Goal: Task Accomplishment & Management: Use online tool/utility

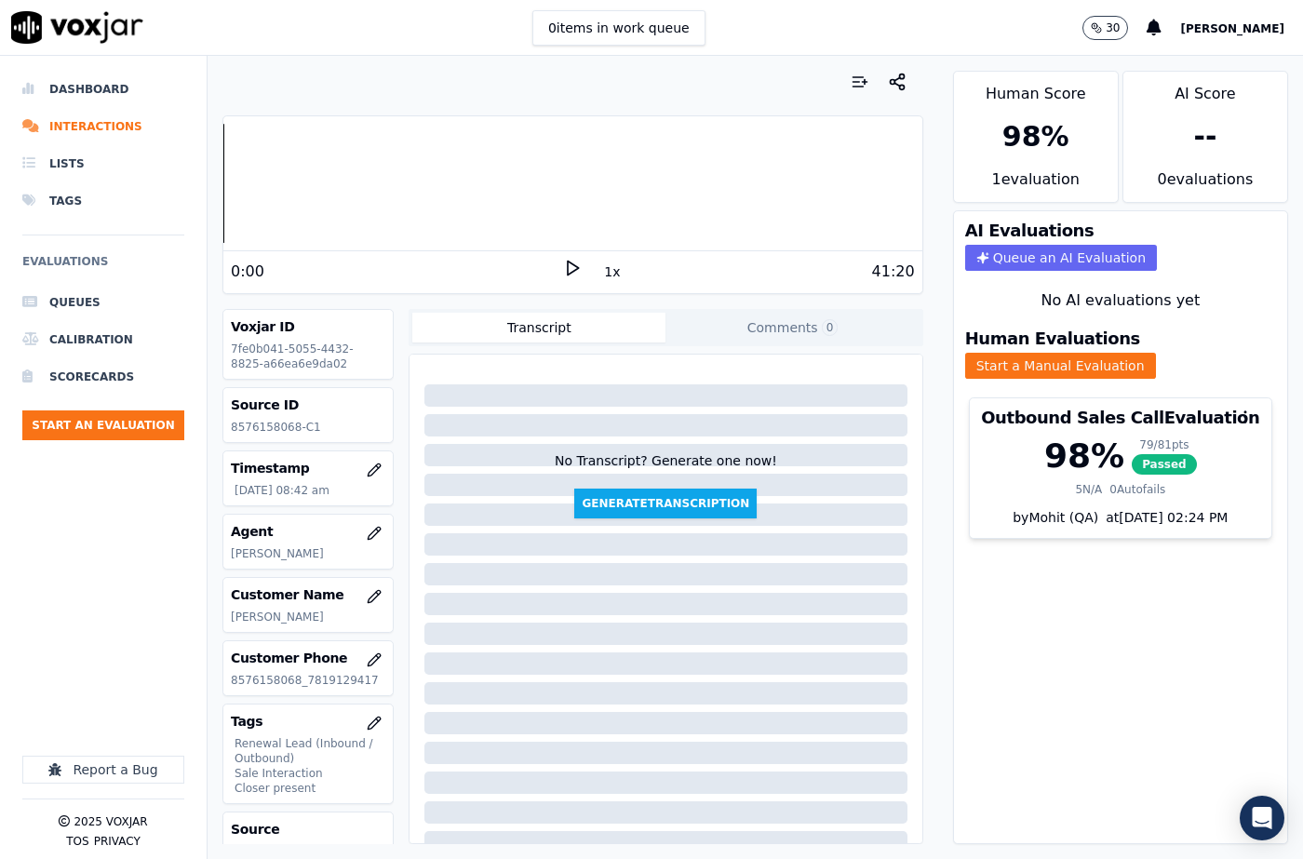
drag, startPoint x: 71, startPoint y: 611, endPoint x: 77, endPoint y: 603, distance: 9.9
click at [72, 610] on div at bounding box center [103, 681] width 162 height 151
click at [142, 434] on button "Start an Evaluation" at bounding box center [103, 425] width 162 height 30
click at [127, 417] on button "Start an Evaluation" at bounding box center [103, 425] width 162 height 30
click at [97, 423] on button "Start an Evaluation" at bounding box center [103, 425] width 162 height 30
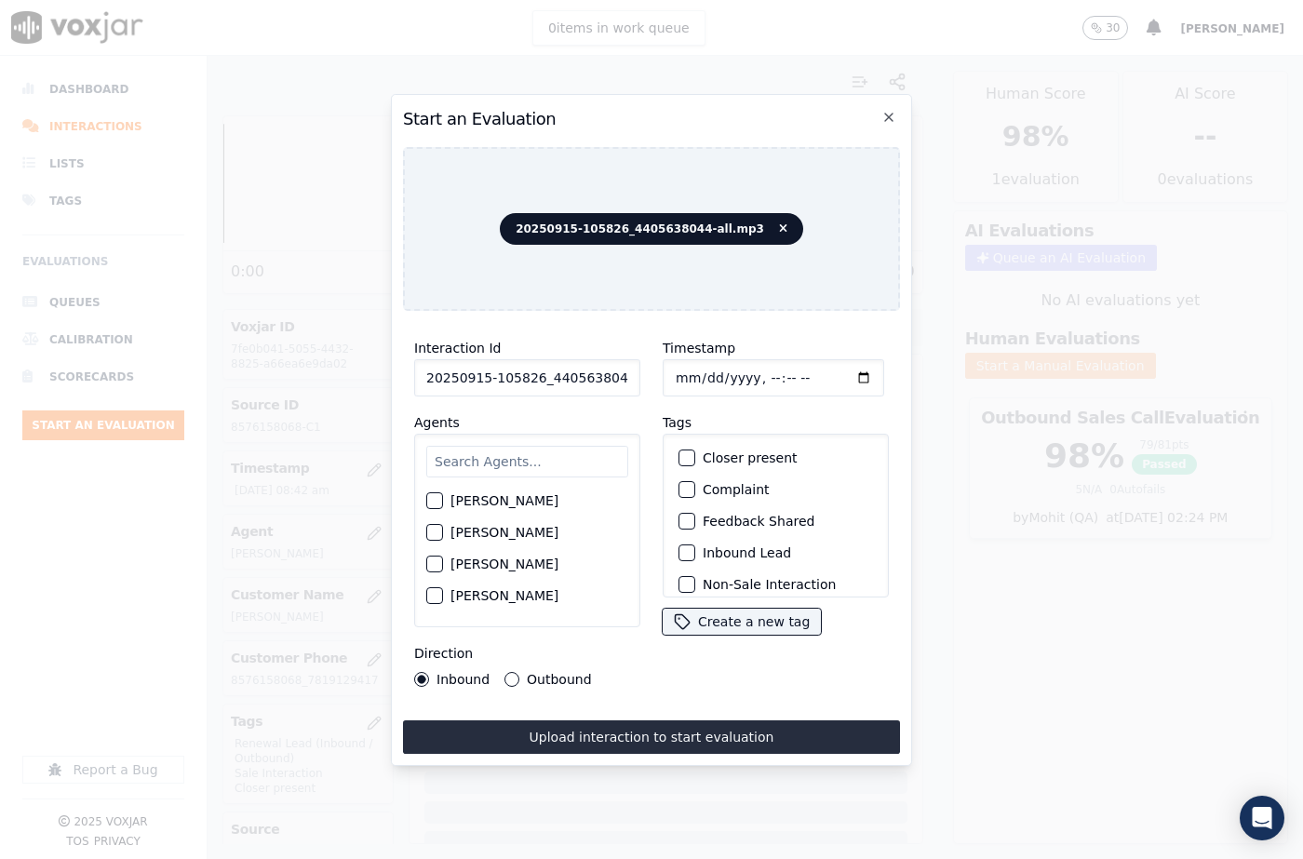
scroll to position [0, 31]
drag, startPoint x: 612, startPoint y: 372, endPoint x: 651, endPoint y: 375, distance: 39.2
click at [651, 375] on div "Interaction Id 20250915-105826_4405638044-all.mp3 Agents [PERSON_NAME] [PERSON_…" at bounding box center [651, 512] width 497 height 372
type input "20250915-105826_4405638044-C1"
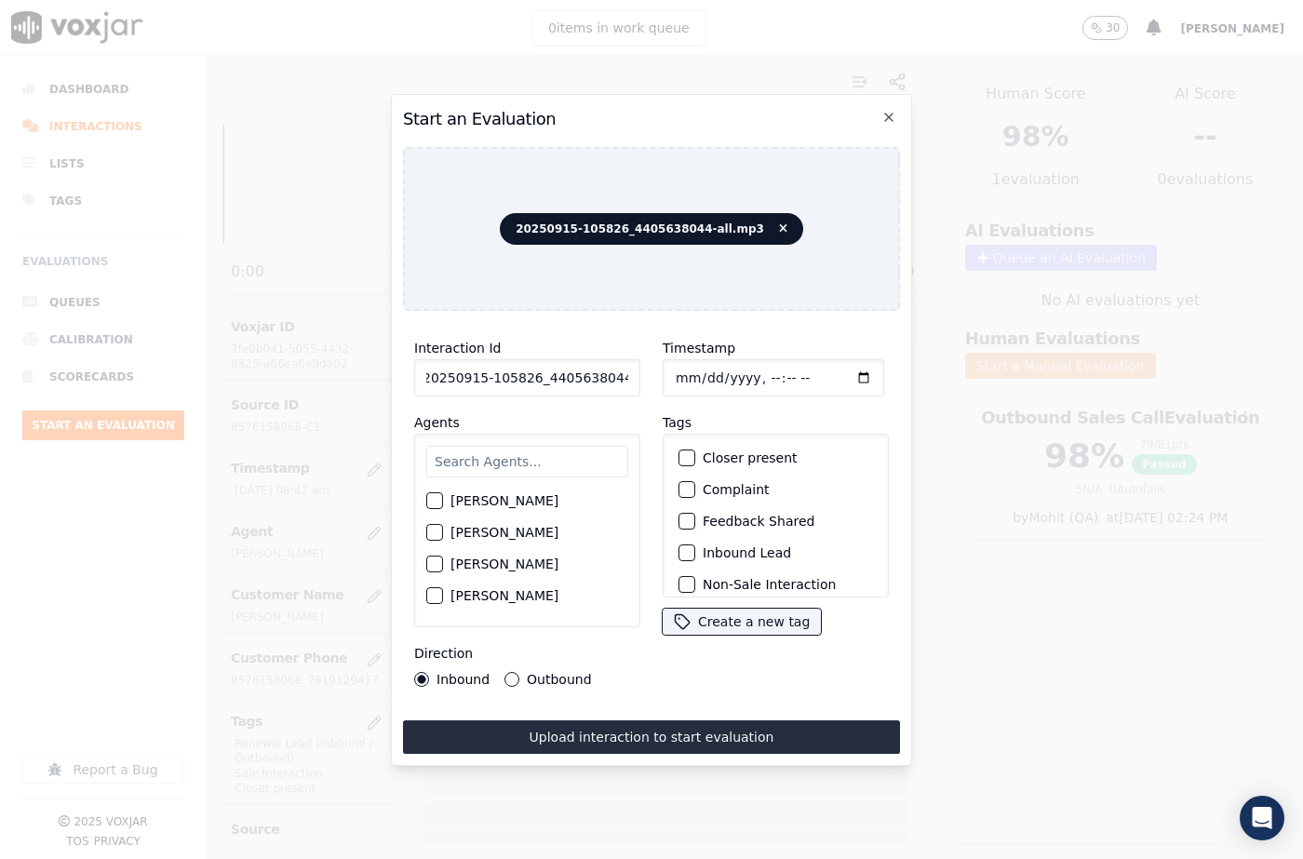
click at [694, 376] on input "Timestamp" at bounding box center [773, 377] width 221 height 37
type input "[DATE]T10:48"
click at [575, 471] on input "text" at bounding box center [527, 462] width 202 height 32
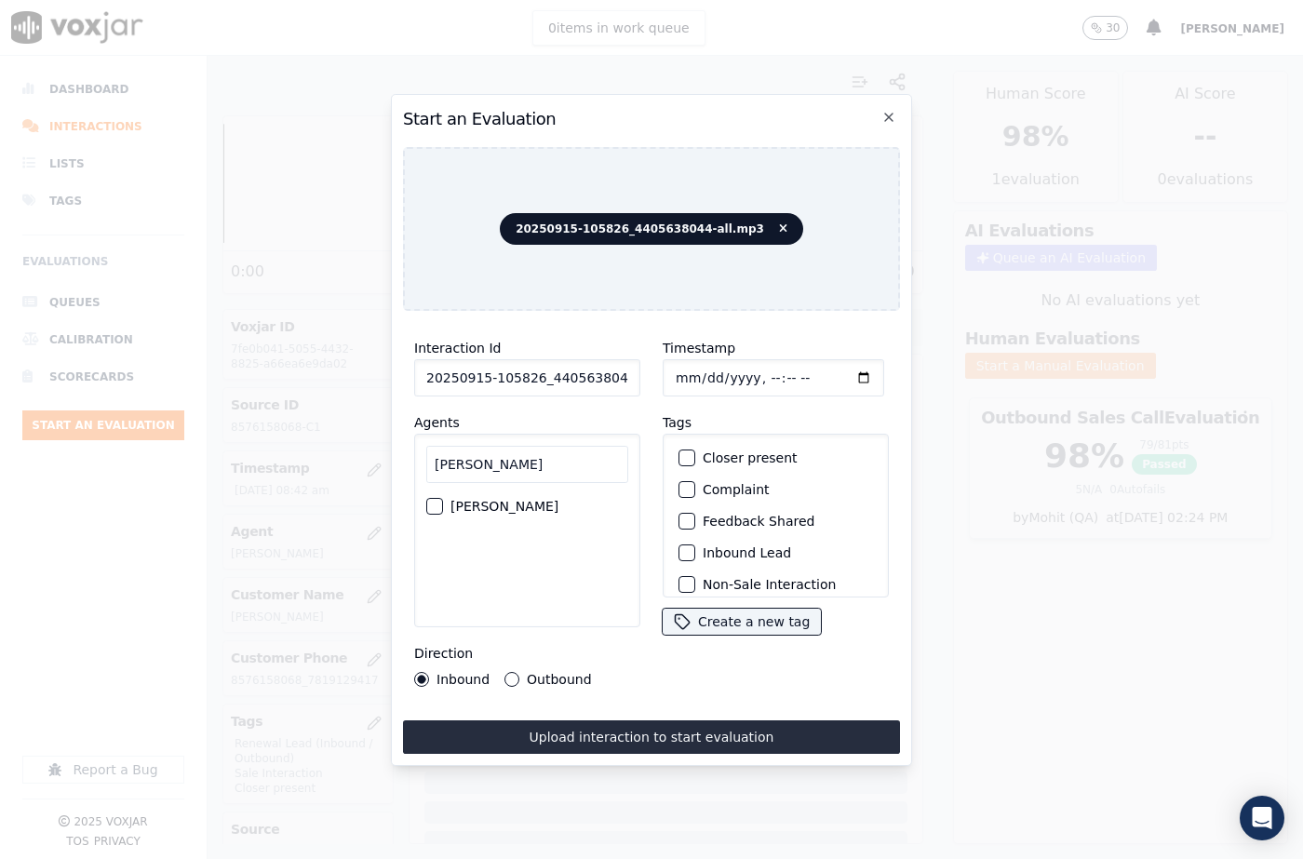
type input "[PERSON_NAME]"
click at [459, 500] on label "[PERSON_NAME]" at bounding box center [504, 506] width 108 height 13
click at [443, 498] on button "[PERSON_NAME]" at bounding box center [434, 506] width 17 height 17
click at [528, 673] on label "Outbound" at bounding box center [559, 679] width 64 height 13
click at [519, 672] on button "Outbound" at bounding box center [511, 679] width 15 height 15
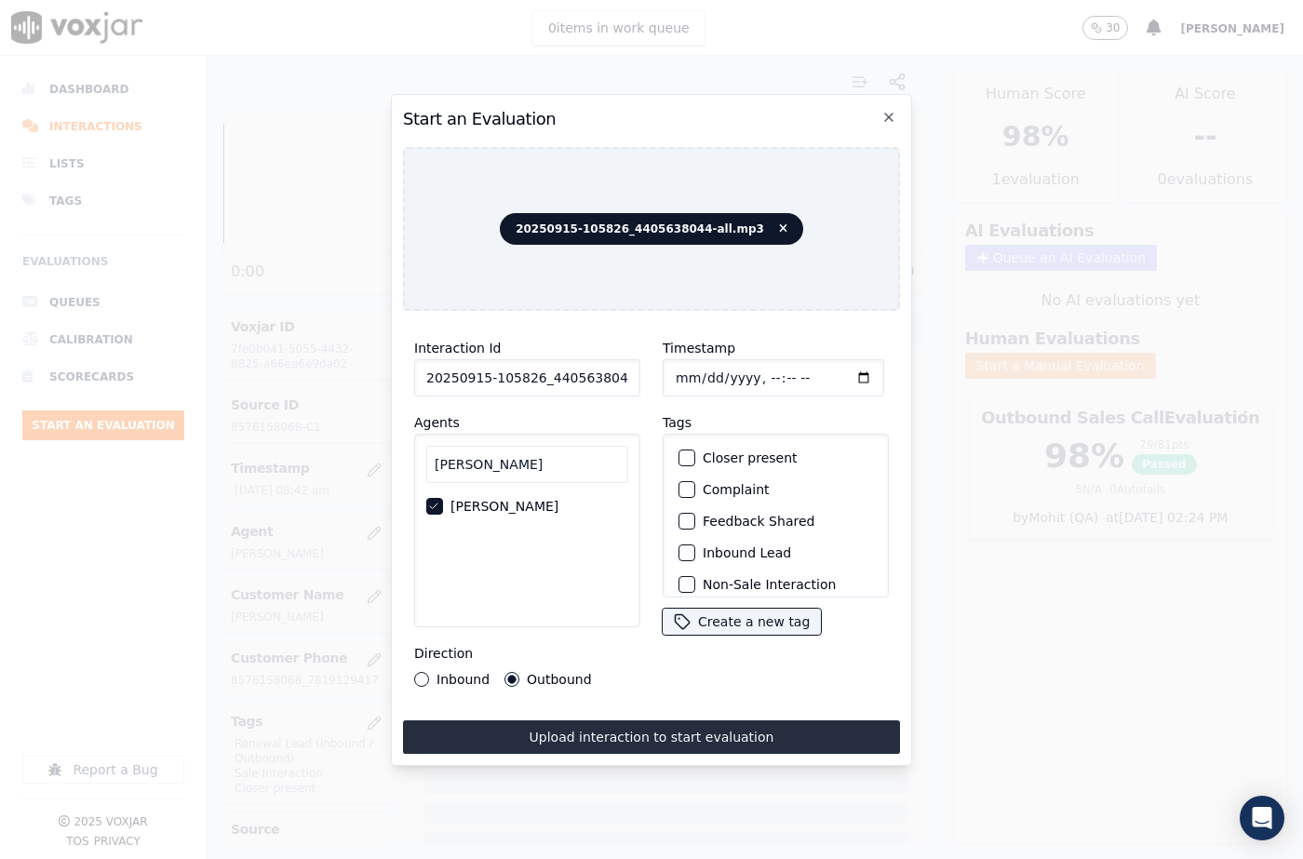
click at [684, 451] on div "button" at bounding box center [685, 457] width 13 height 13
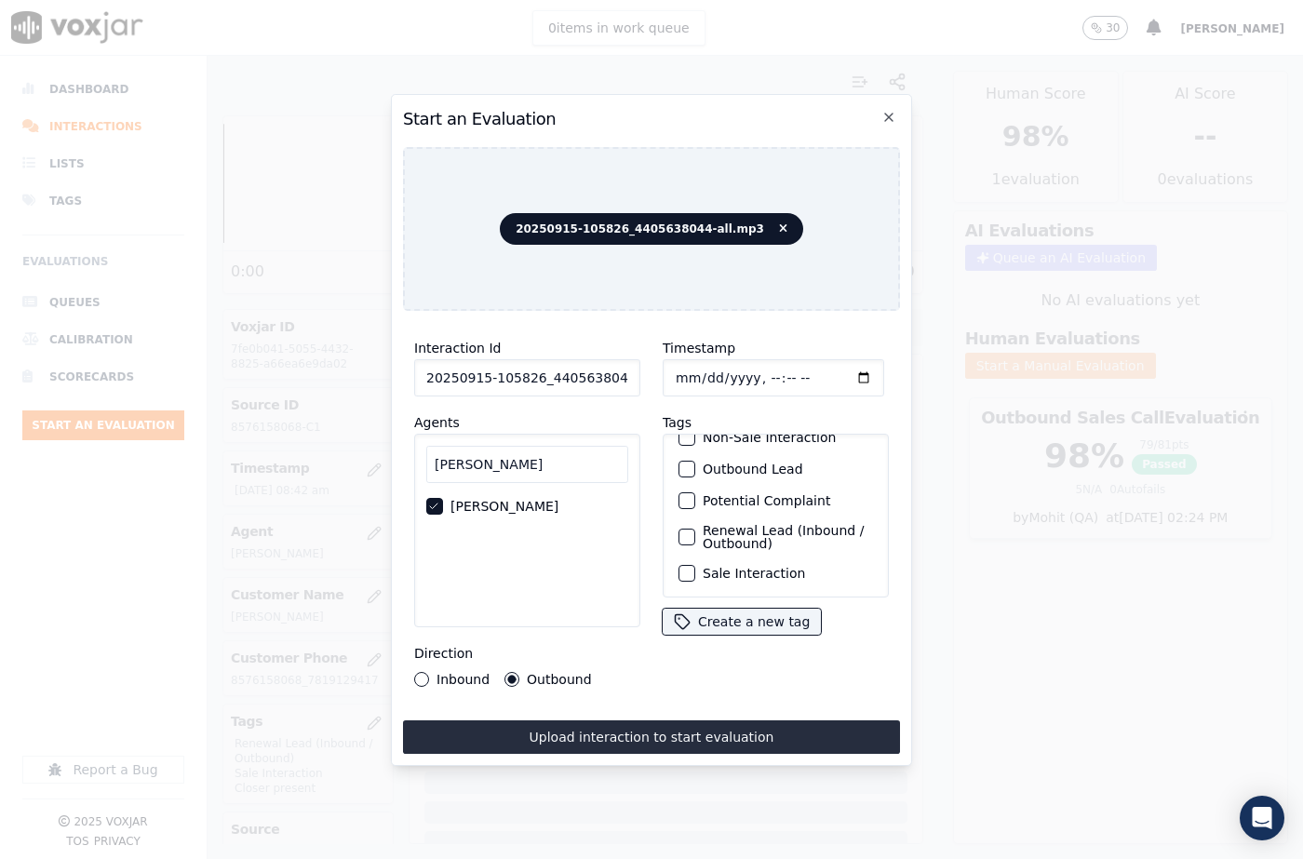
click at [683, 567] on div "button" at bounding box center [685, 573] width 13 height 13
click at [683, 525] on div "Renewal Lead (Inbound / Outbound)" at bounding box center [775, 537] width 209 height 41
click at [680, 530] on div "button" at bounding box center [685, 536] width 13 height 13
drag, startPoint x: 701, startPoint y: 724, endPoint x: 705, endPoint y: 619, distance: 105.3
click at [702, 724] on button "Upload interaction to start evaluation" at bounding box center [651, 737] width 497 height 34
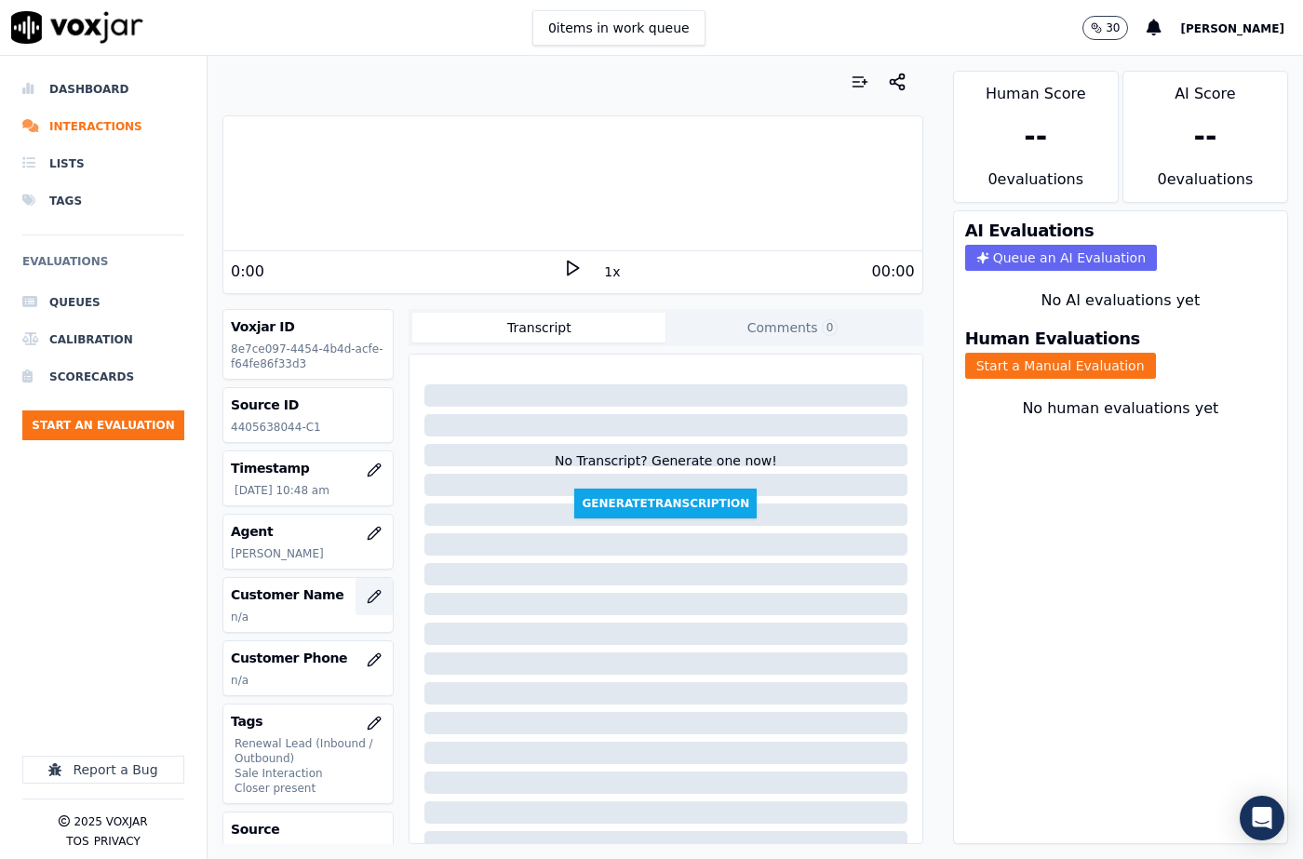
click at [367, 597] on icon "button" at bounding box center [374, 596] width 15 height 15
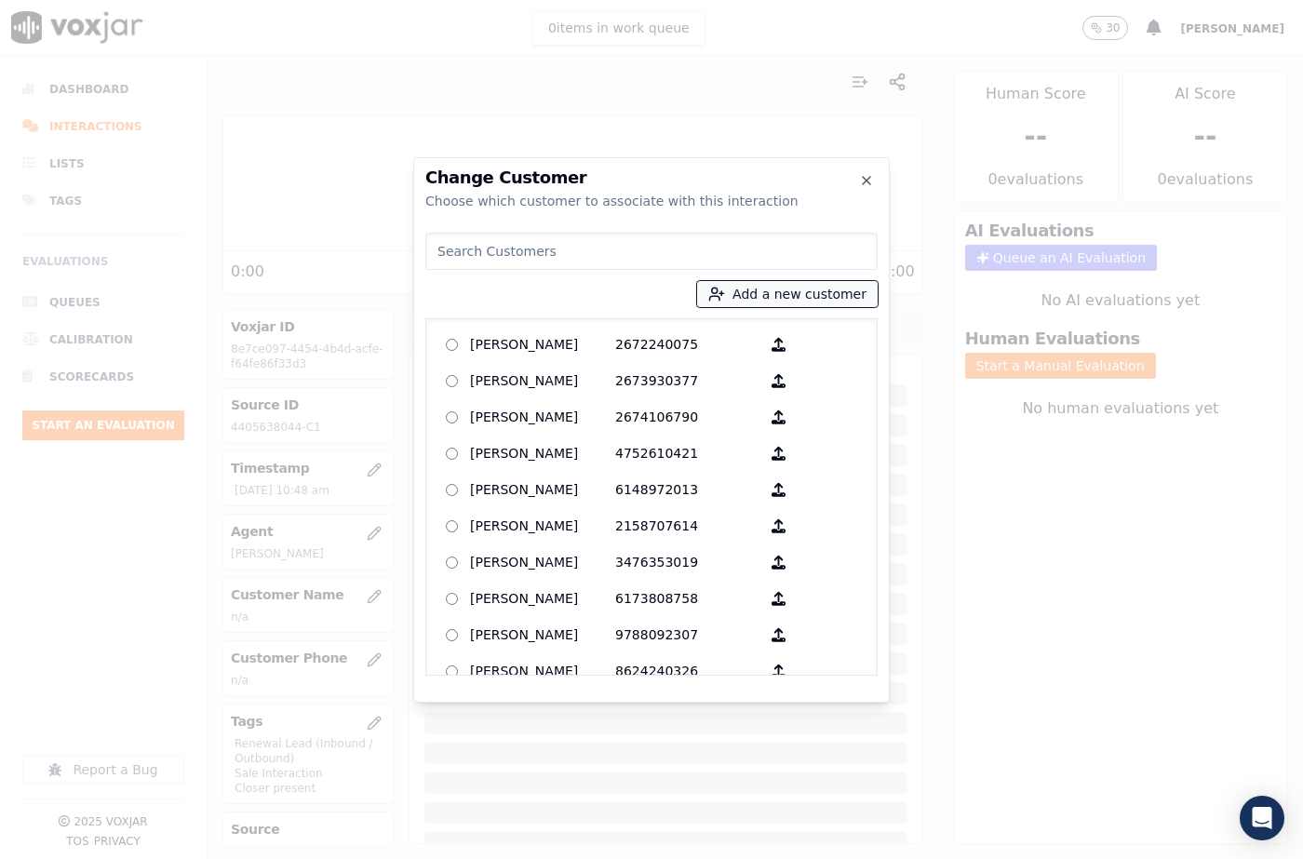
click at [815, 296] on button "Add a new customer" at bounding box center [787, 294] width 181 height 26
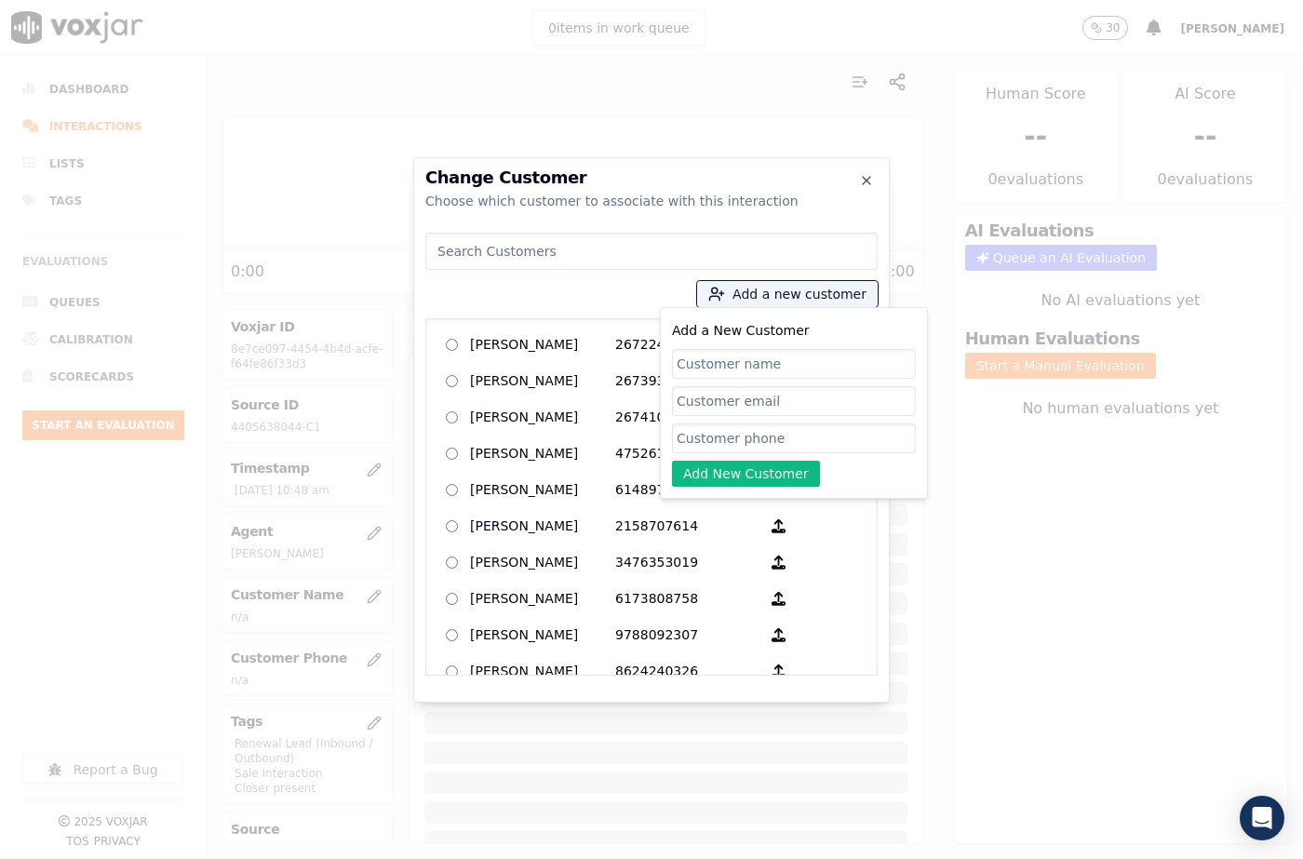
click at [739, 352] on input "Add a New Customer" at bounding box center [794, 364] width 244 height 30
type input "[PERSON_NAME]"
click at [705, 430] on input "Add a New Customer" at bounding box center [794, 438] width 244 height 30
paste input "4405638044"
type input "4405638044"
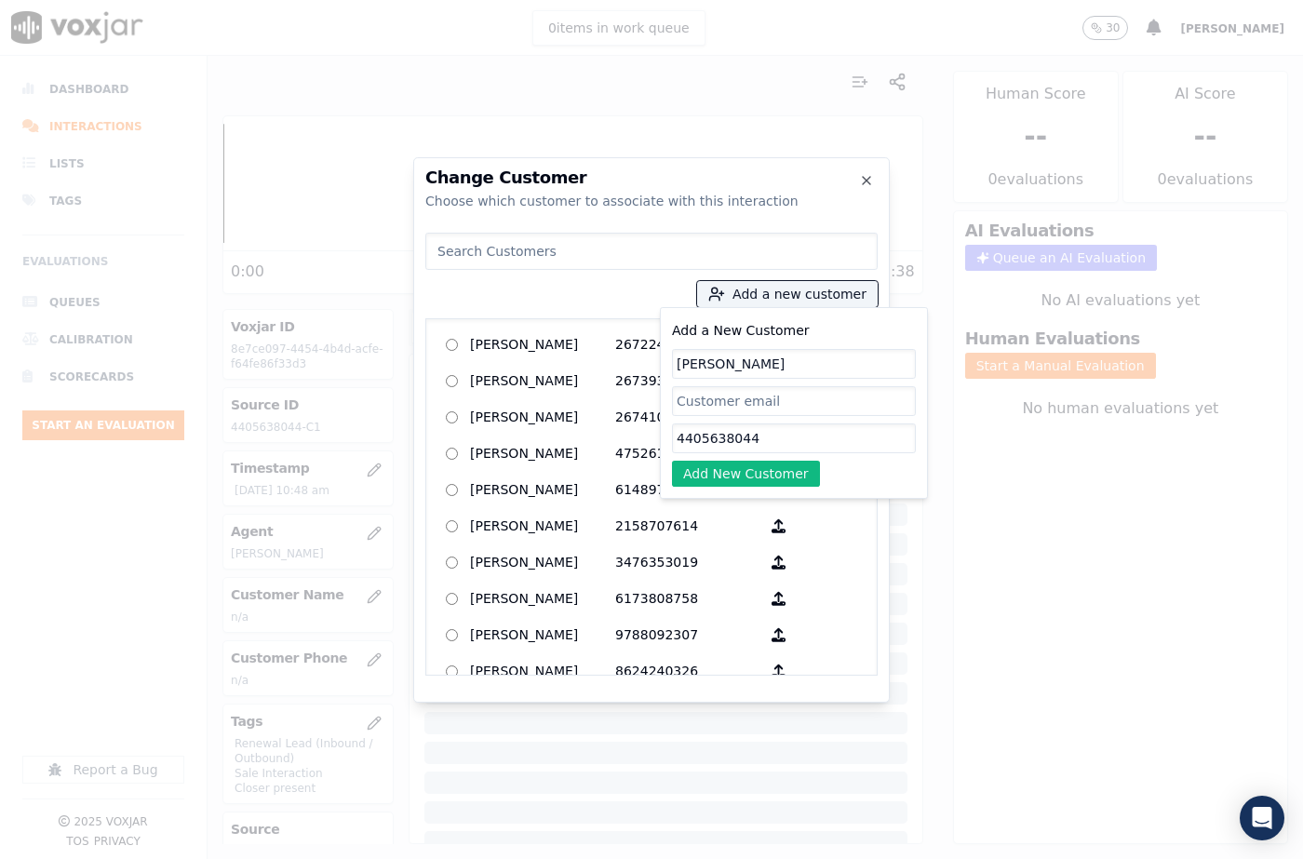
click at [713, 463] on button "Add New Customer" at bounding box center [746, 474] width 148 height 26
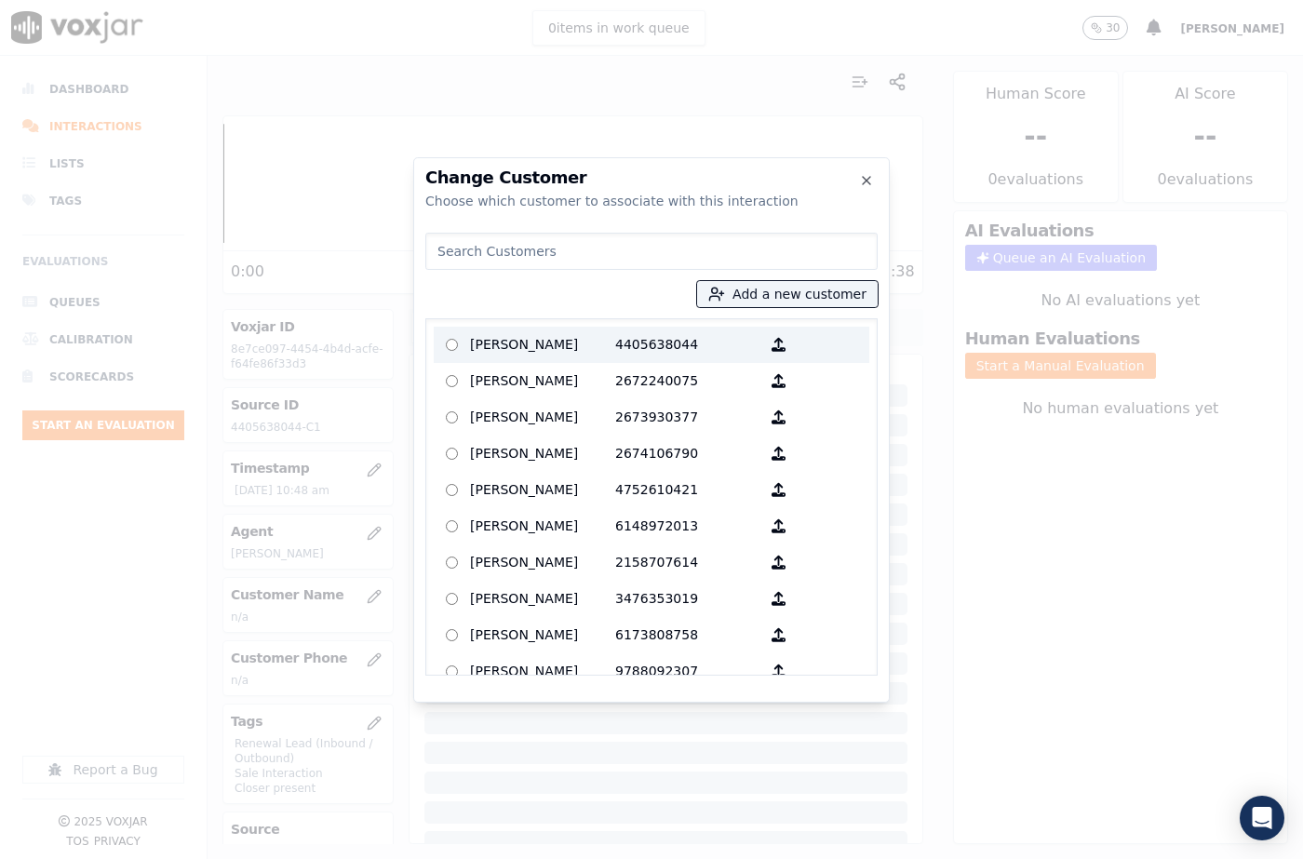
click at [543, 356] on p "[PERSON_NAME]" at bounding box center [542, 344] width 145 height 29
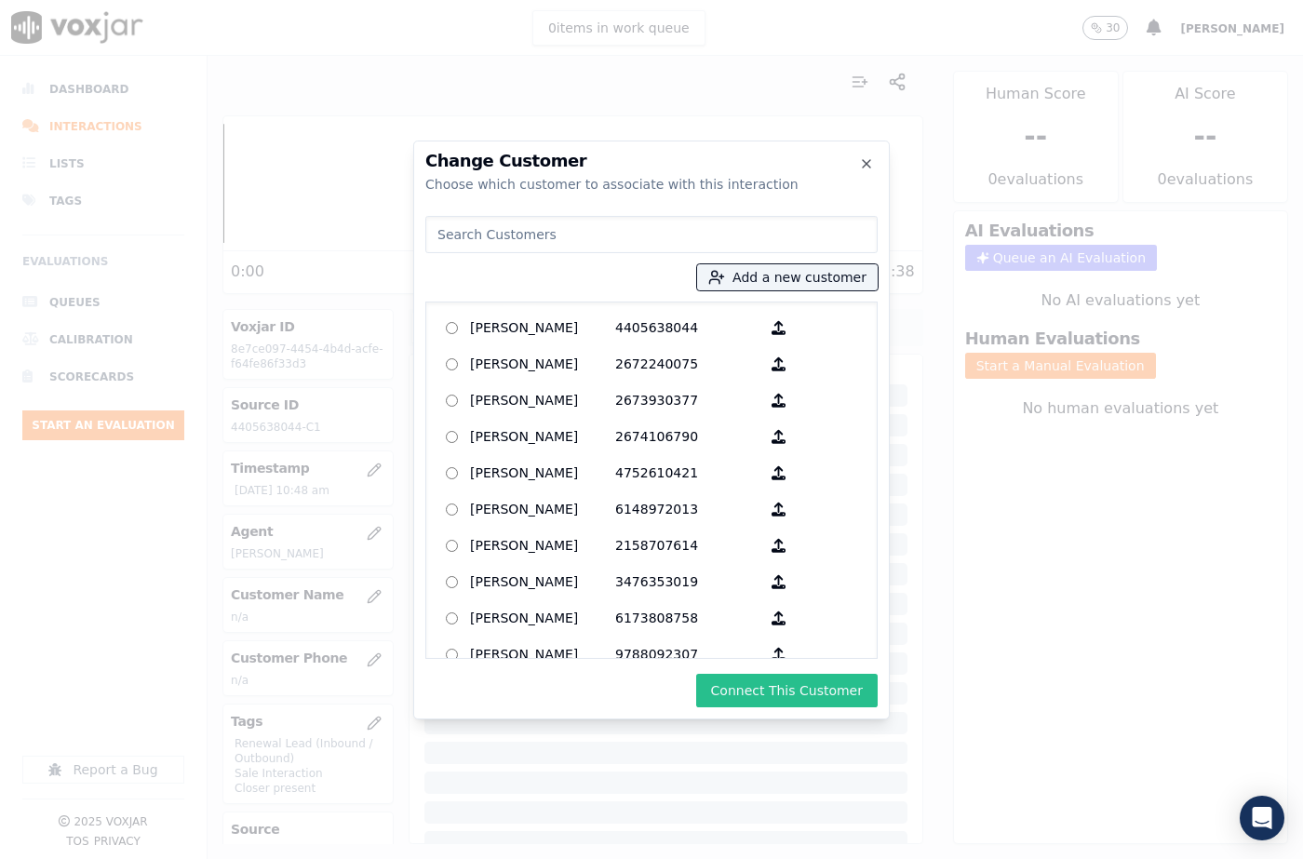
click at [750, 691] on button "Connect This Customer" at bounding box center [786, 691] width 181 height 34
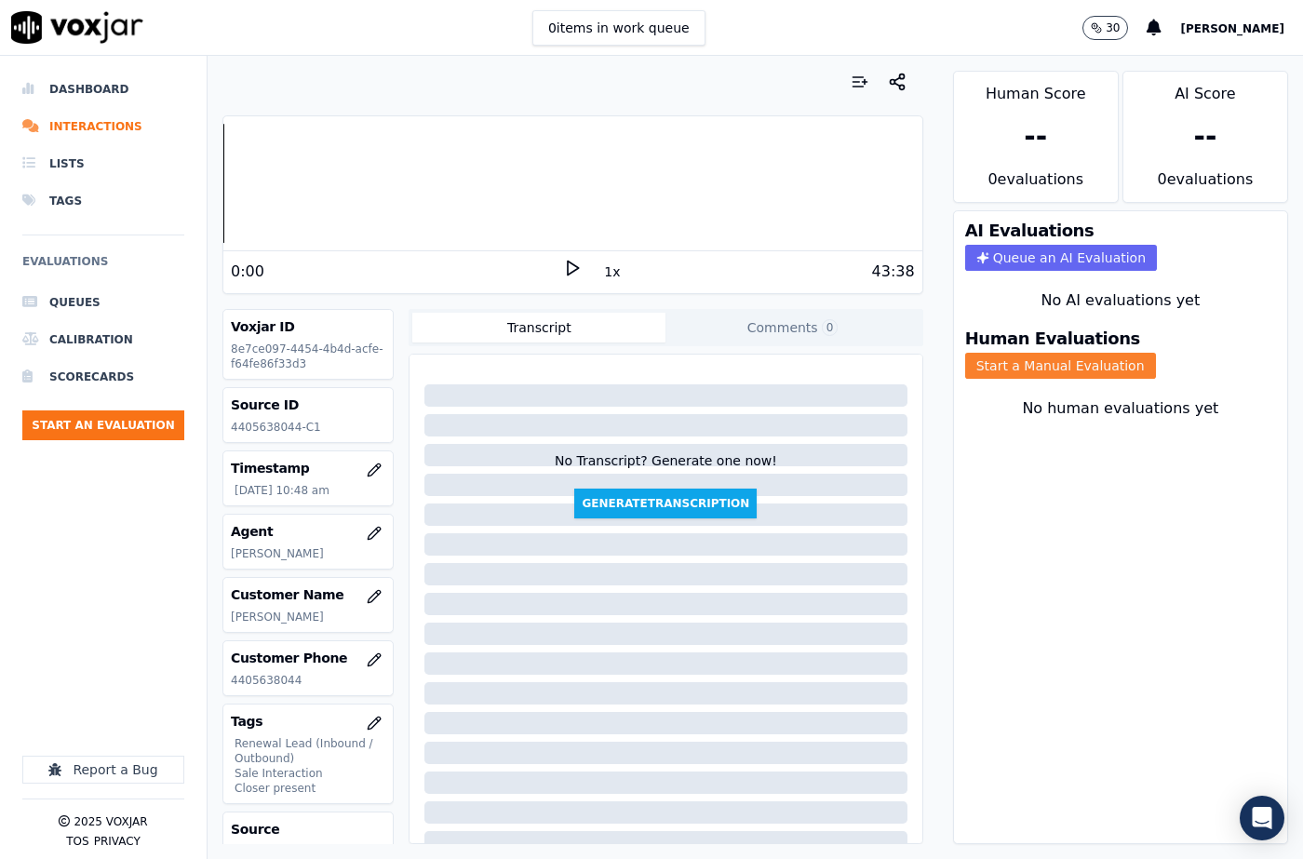
click at [1027, 353] on button "Start a Manual Evaluation" at bounding box center [1060, 366] width 191 height 26
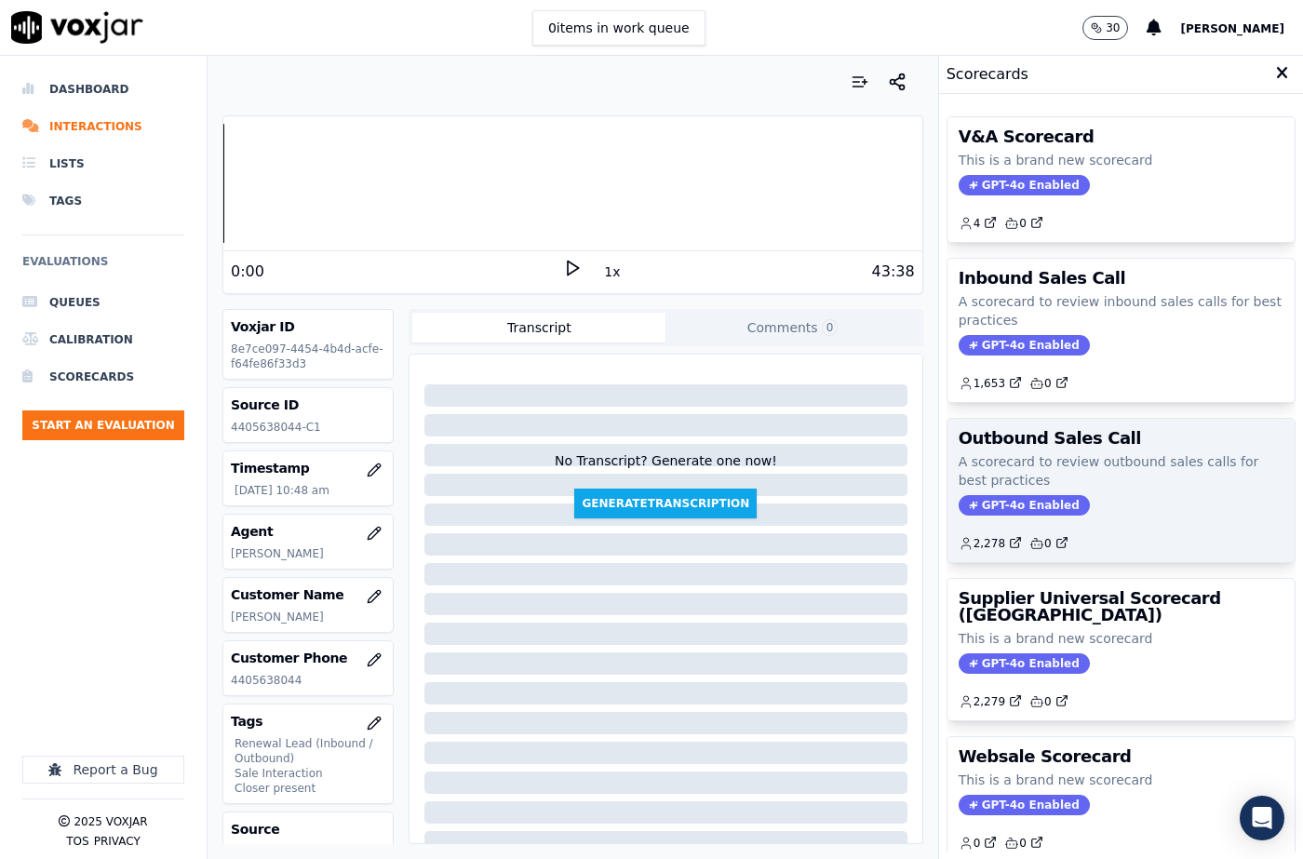
click at [1018, 463] on p "A scorecard to review outbound sales calls for best practices" at bounding box center [1121, 470] width 325 height 37
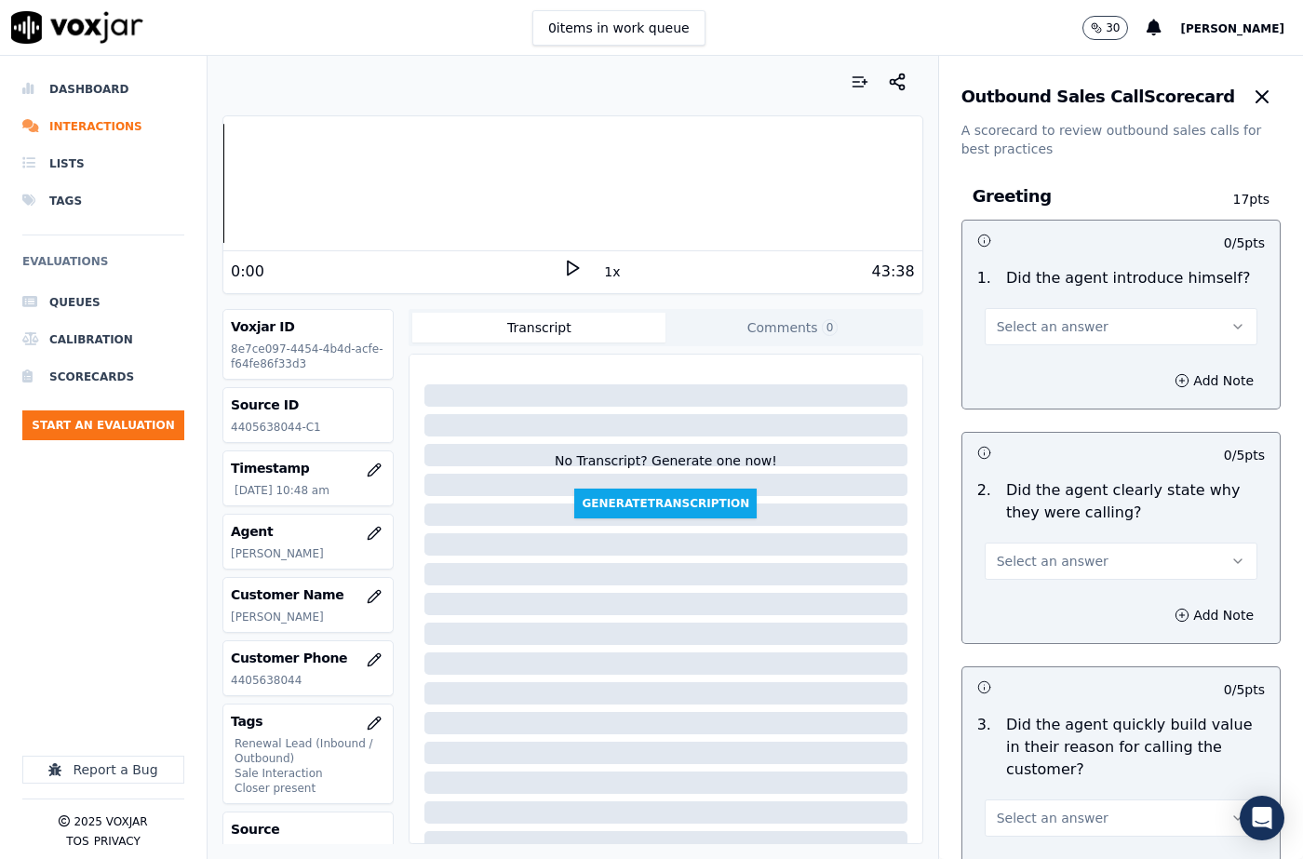
click at [1004, 333] on span "Select an answer" at bounding box center [1053, 326] width 112 height 19
click at [1010, 371] on div "Yes" at bounding box center [1091, 369] width 240 height 30
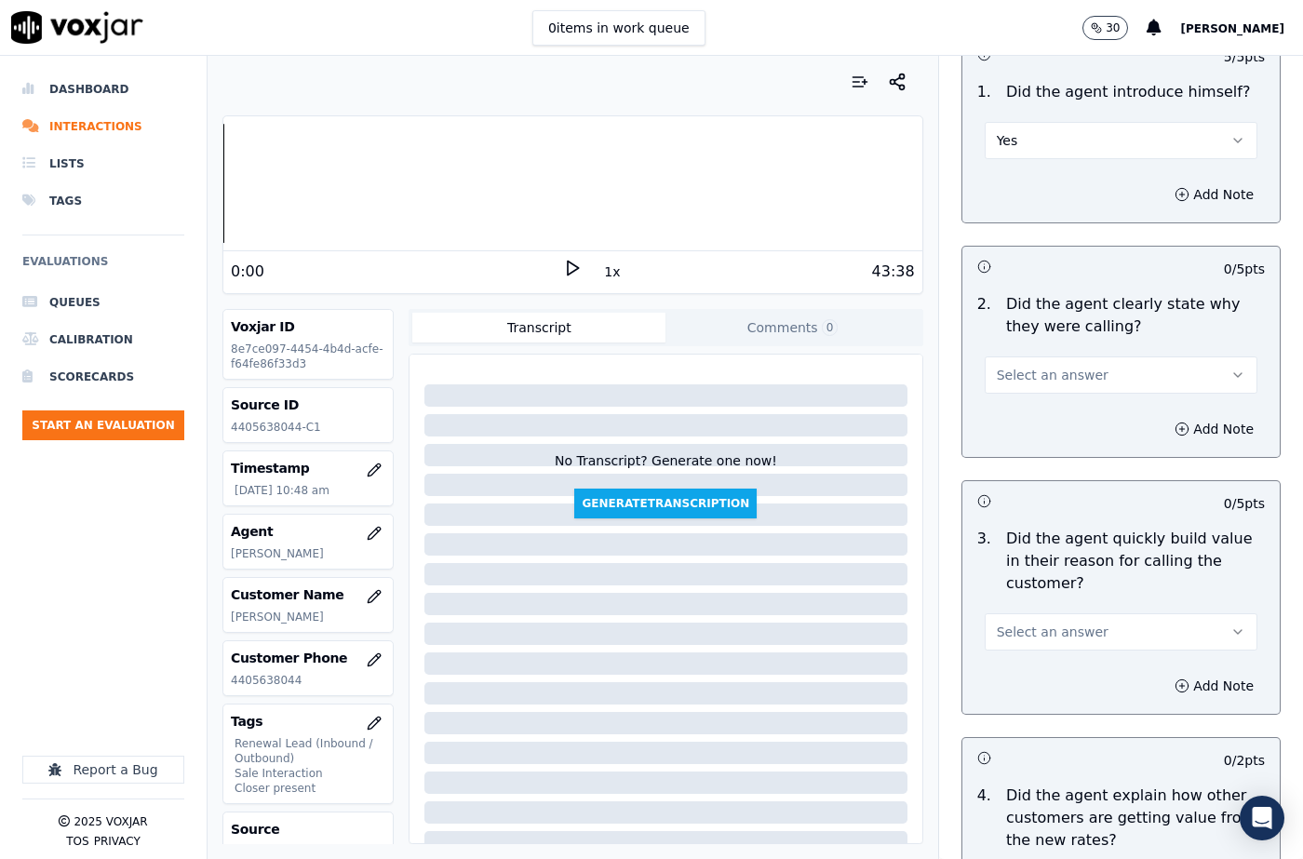
click at [1001, 390] on button "Select an answer" at bounding box center [1121, 374] width 273 height 37
click at [1004, 412] on div "Yes" at bounding box center [1091, 417] width 240 height 30
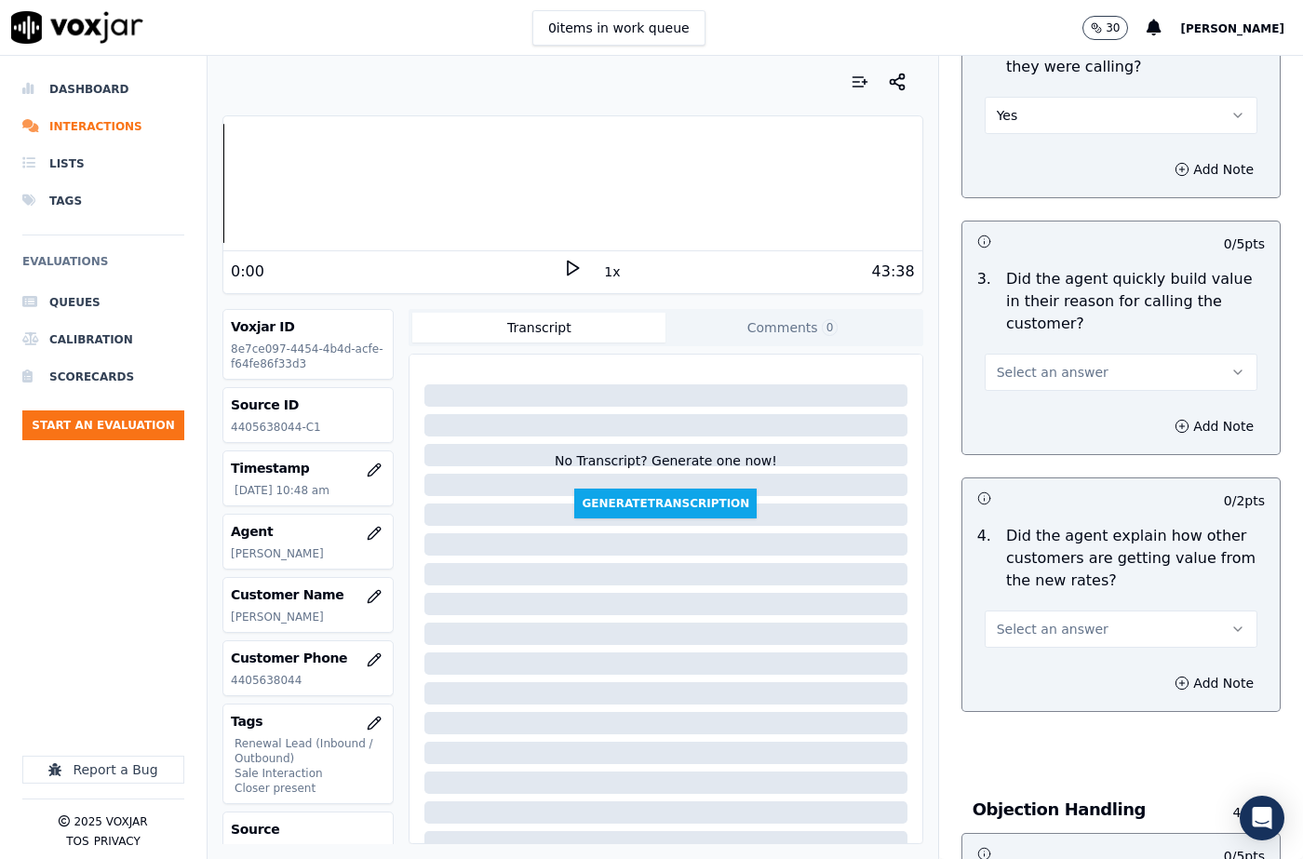
scroll to position [465, 0]
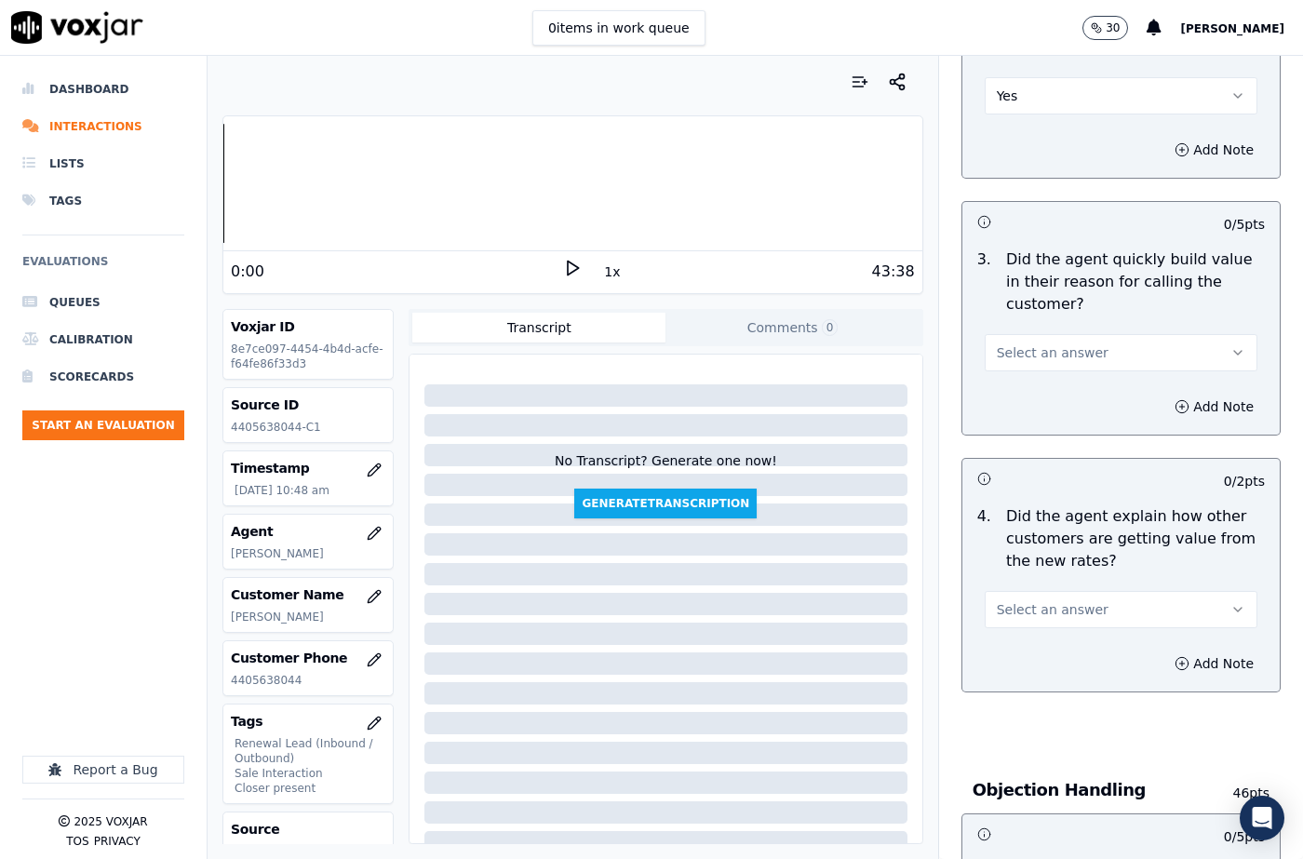
click at [997, 358] on span "Select an answer" at bounding box center [1053, 352] width 112 height 19
click at [995, 395] on div "Yes" at bounding box center [1091, 395] width 240 height 30
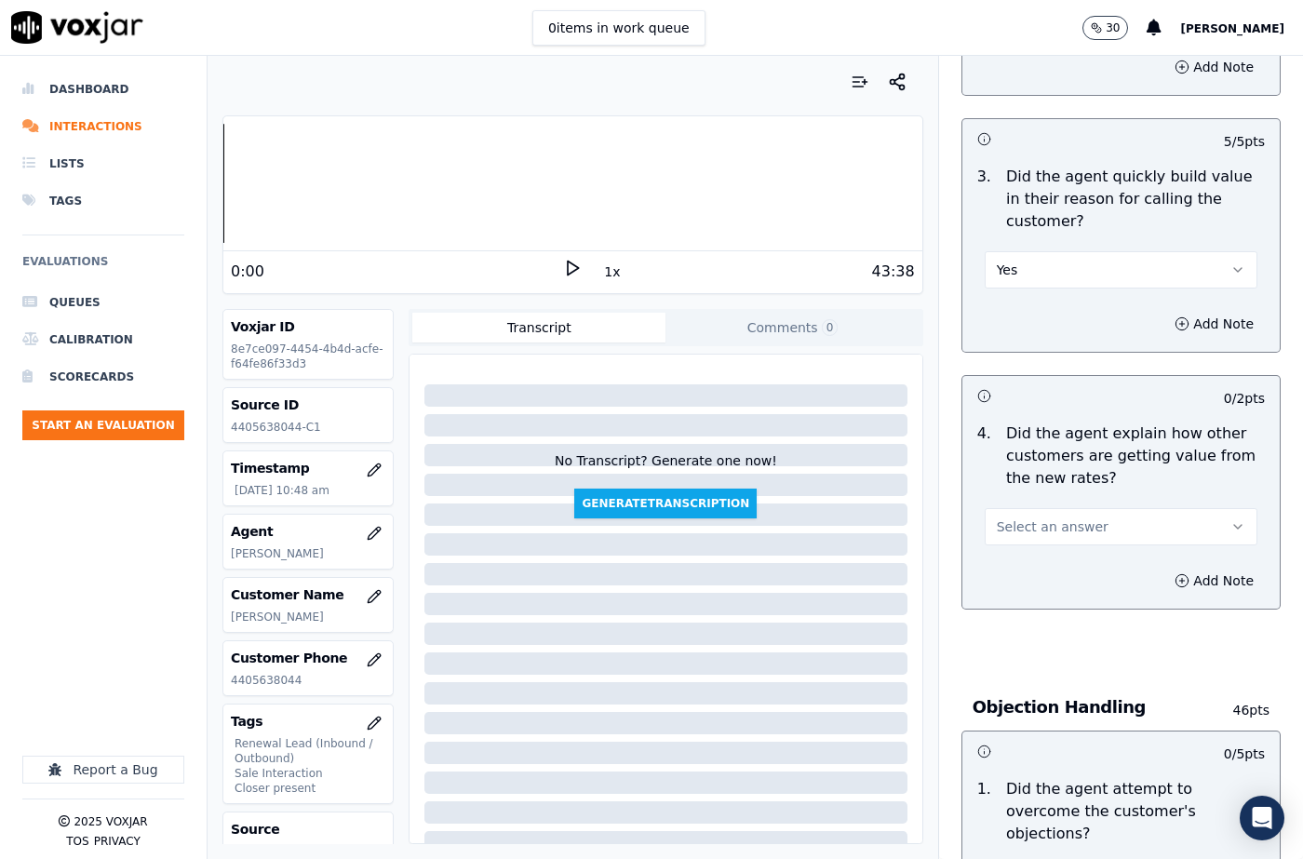
scroll to position [651, 0]
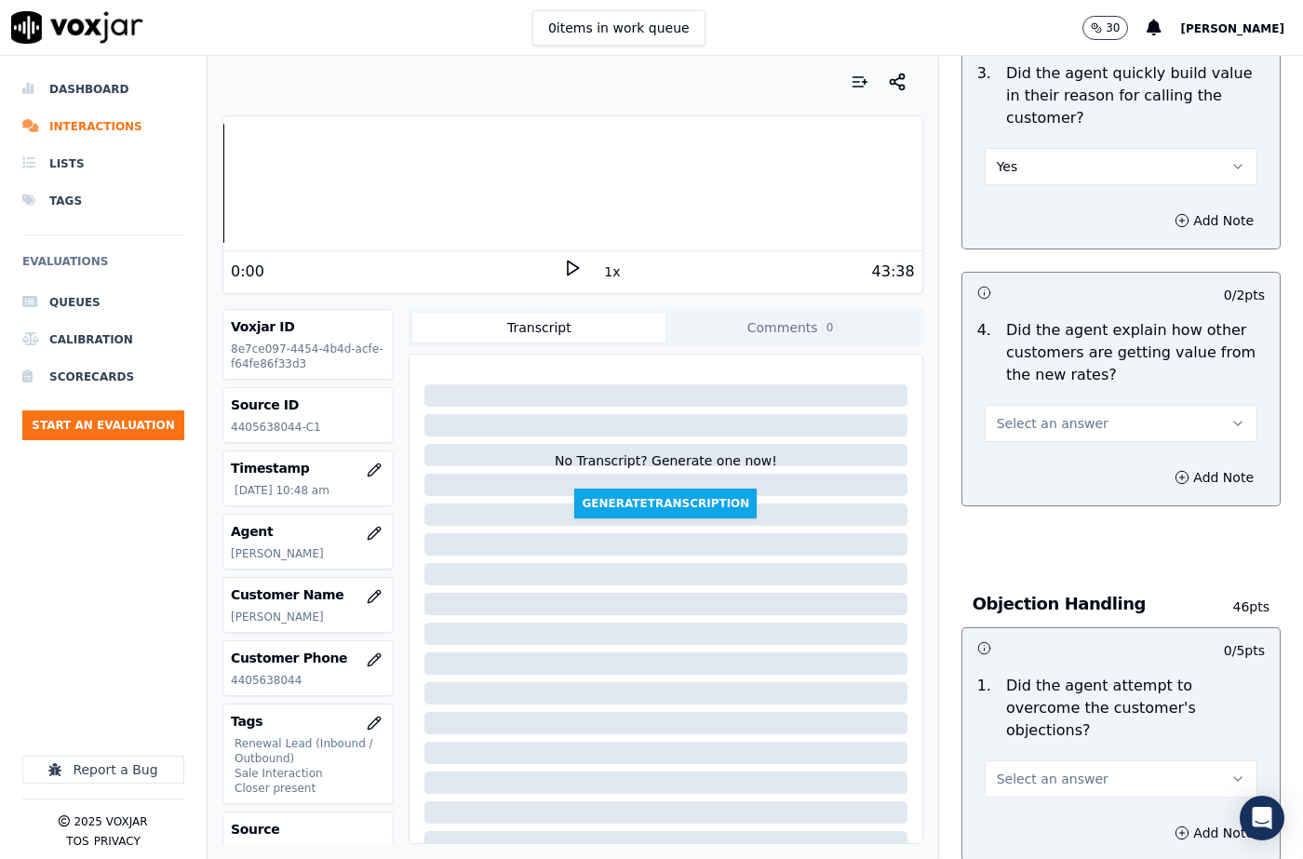
click at [1013, 420] on span "Select an answer" at bounding box center [1053, 423] width 112 height 19
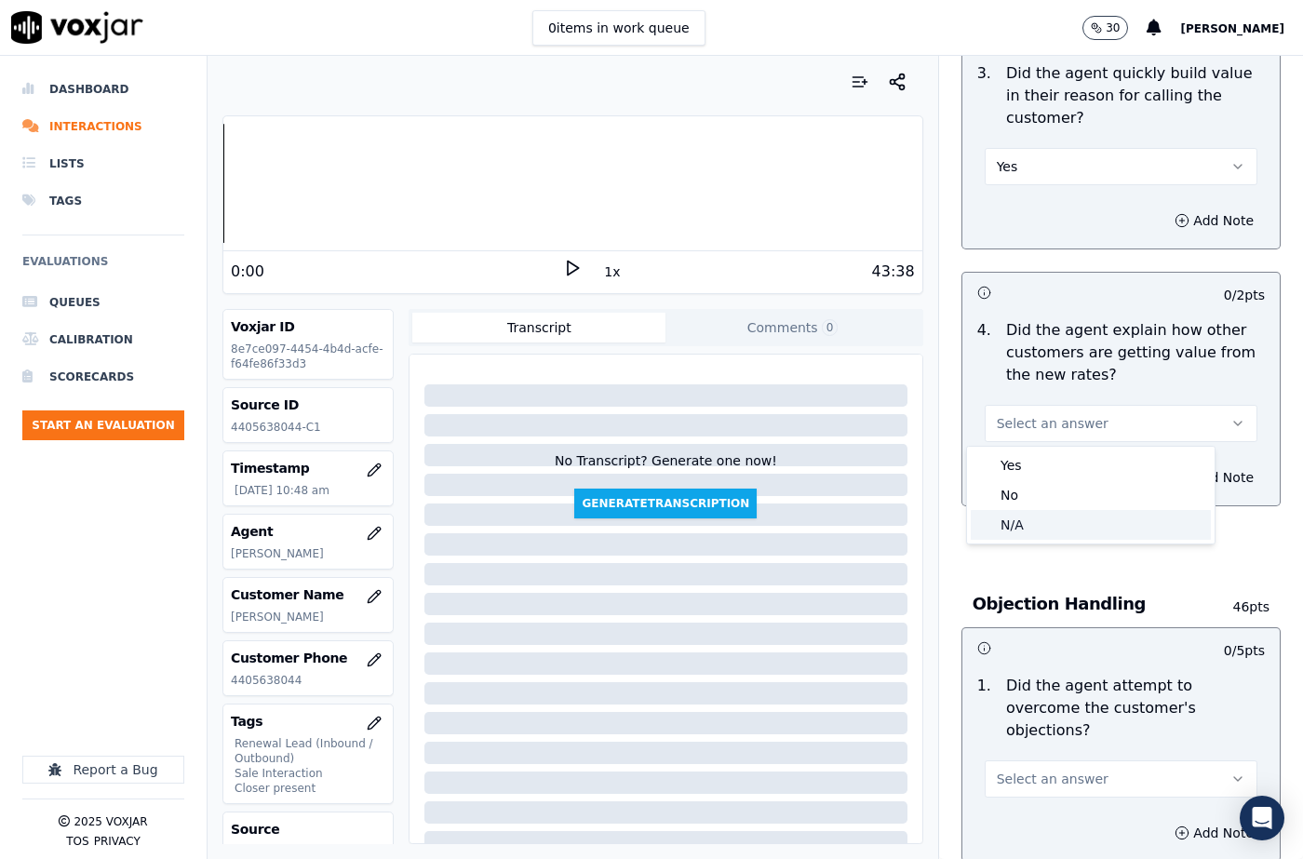
click at [1001, 530] on div "N/A" at bounding box center [1091, 525] width 240 height 30
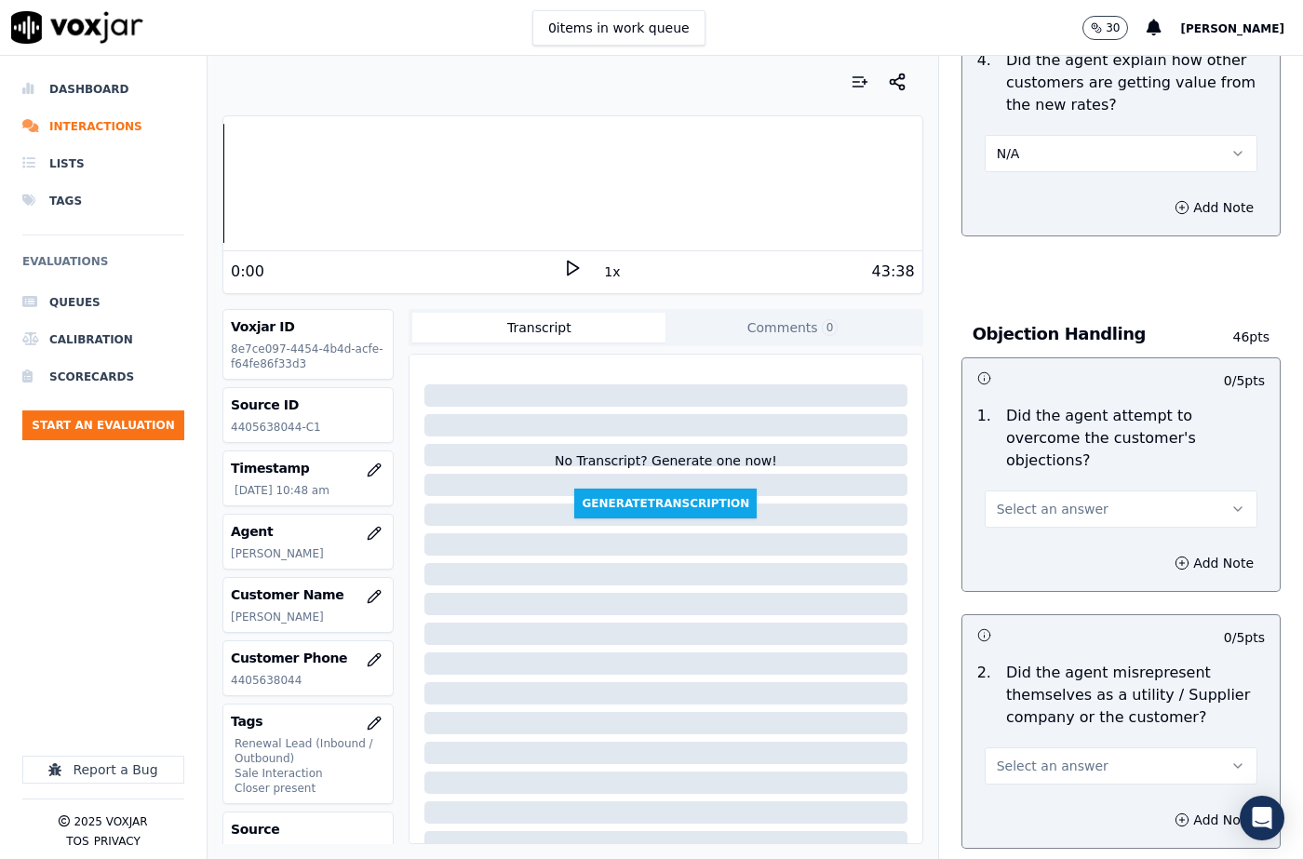
scroll to position [931, 0]
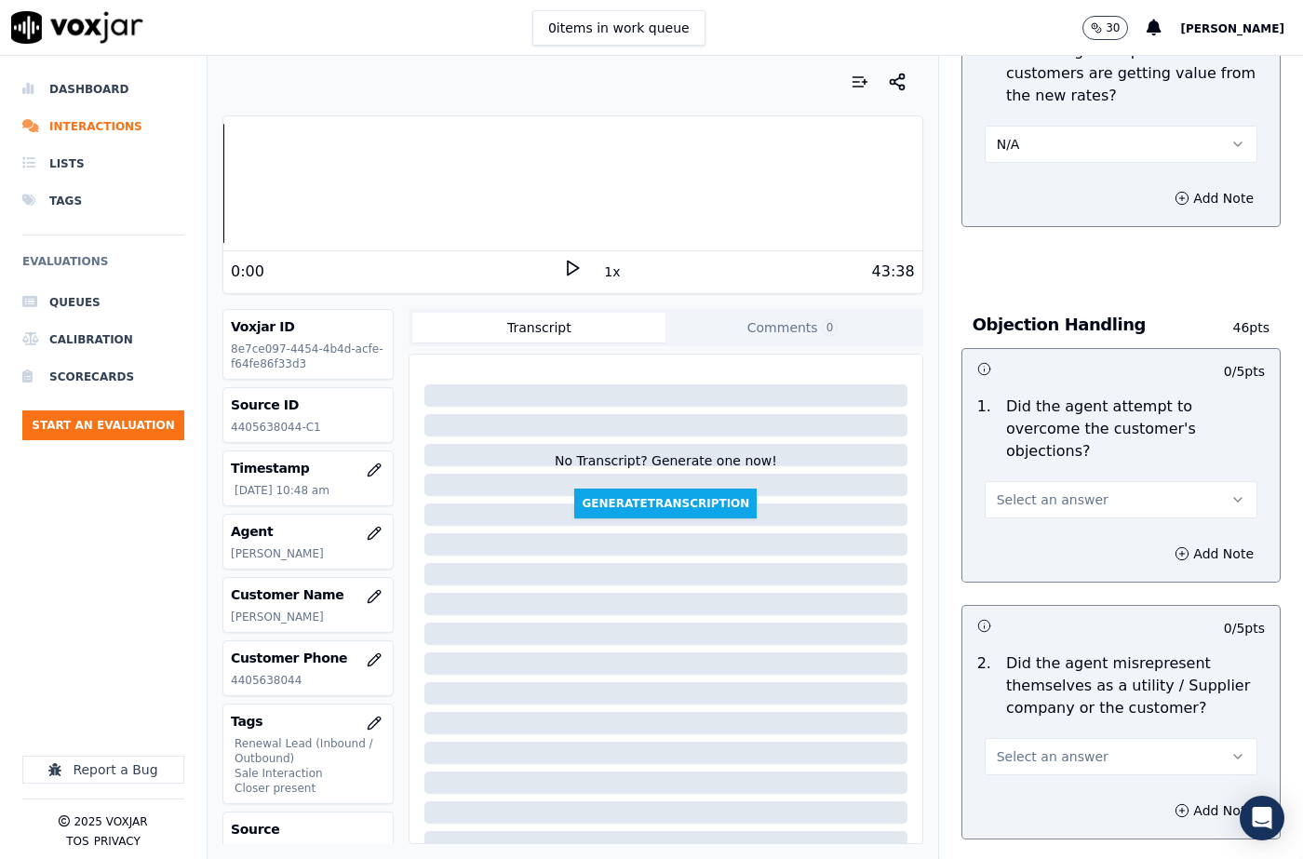
click at [1029, 487] on button "Select an answer" at bounding box center [1121, 499] width 273 height 37
click at [1036, 565] on div "N/A" at bounding box center [1091, 579] width 240 height 30
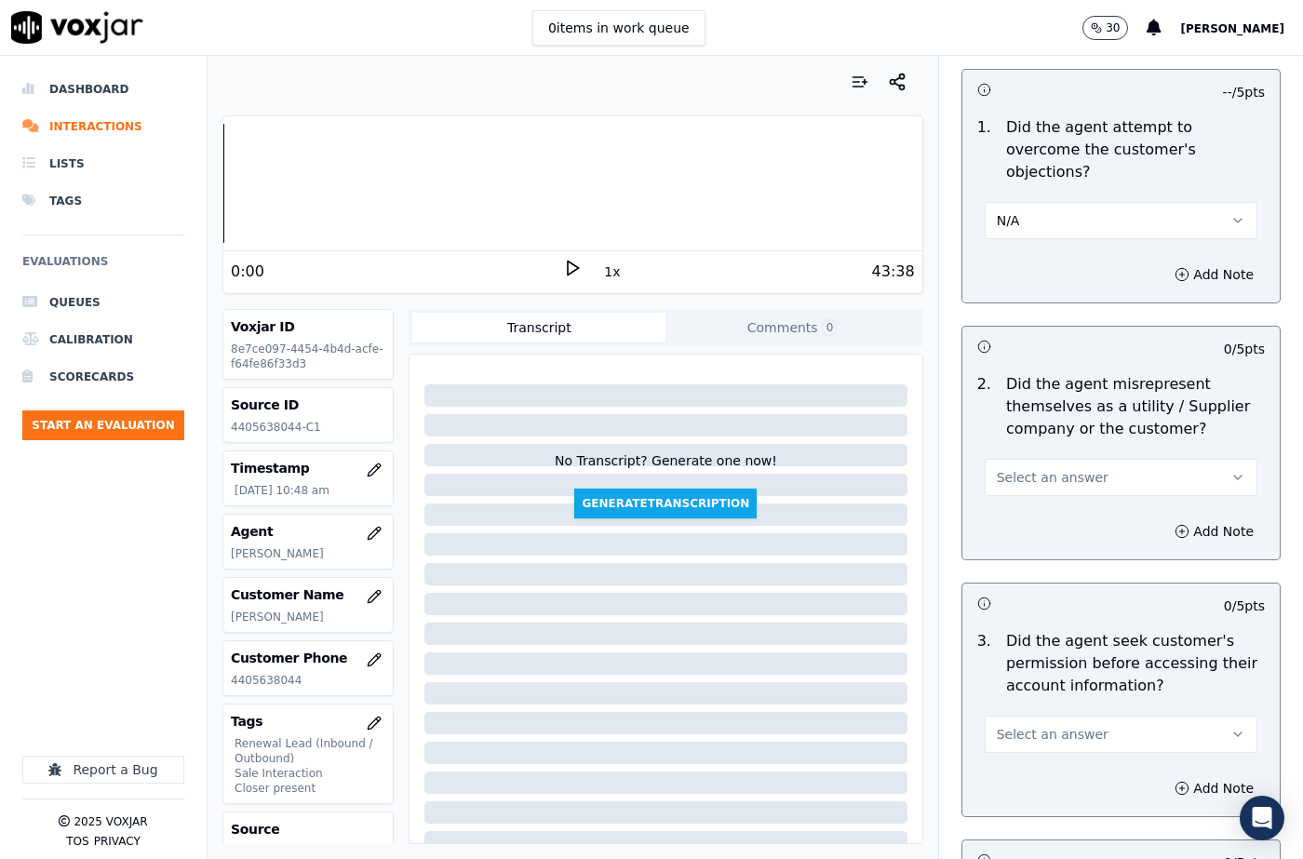
click at [1049, 468] on span "Select an answer" at bounding box center [1053, 477] width 112 height 19
click at [1029, 528] on div "No" at bounding box center [1091, 527] width 240 height 30
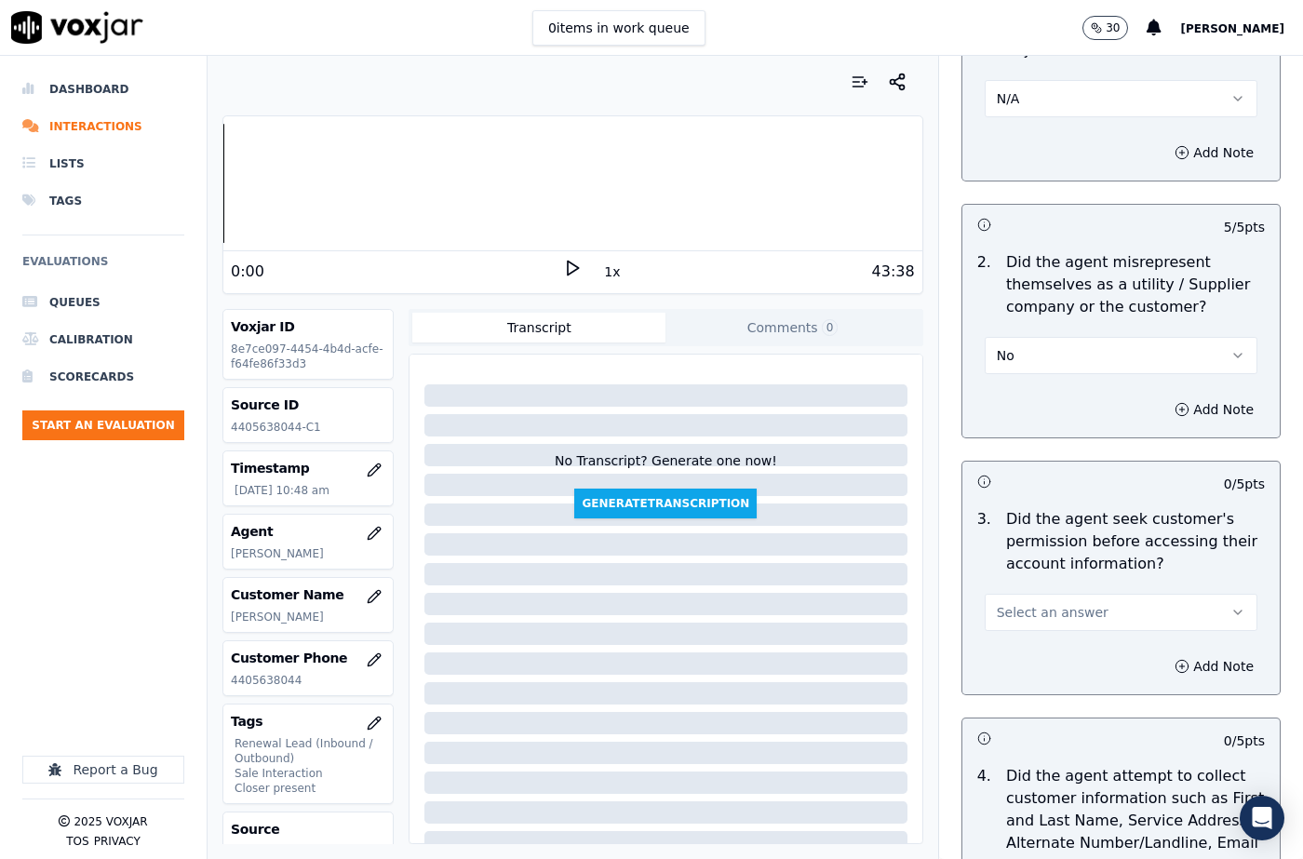
scroll to position [1489, 0]
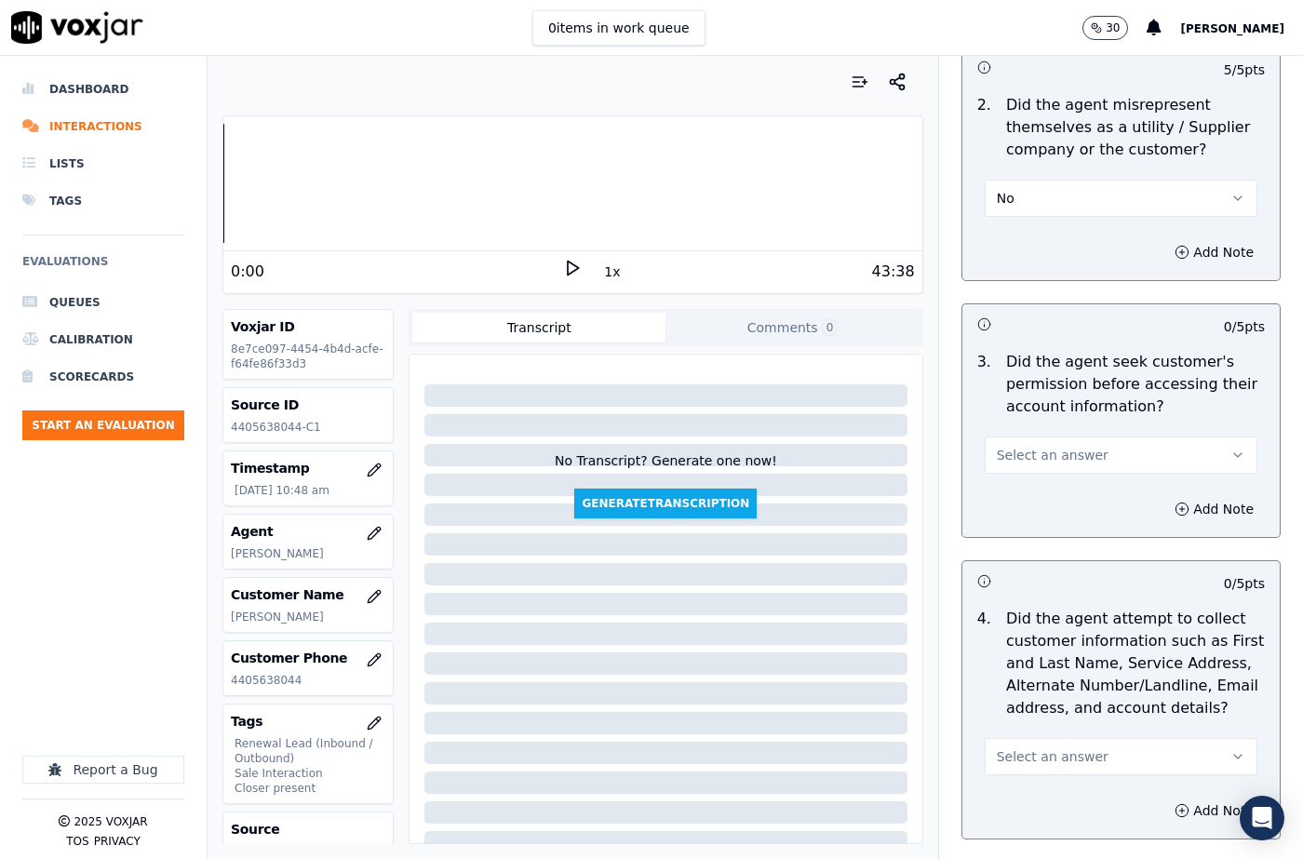
click at [1034, 442] on button "Select an answer" at bounding box center [1121, 454] width 273 height 37
click at [1021, 503] on div "No" at bounding box center [1091, 505] width 240 height 30
click at [1164, 496] on button "Add Note" at bounding box center [1213, 509] width 101 height 26
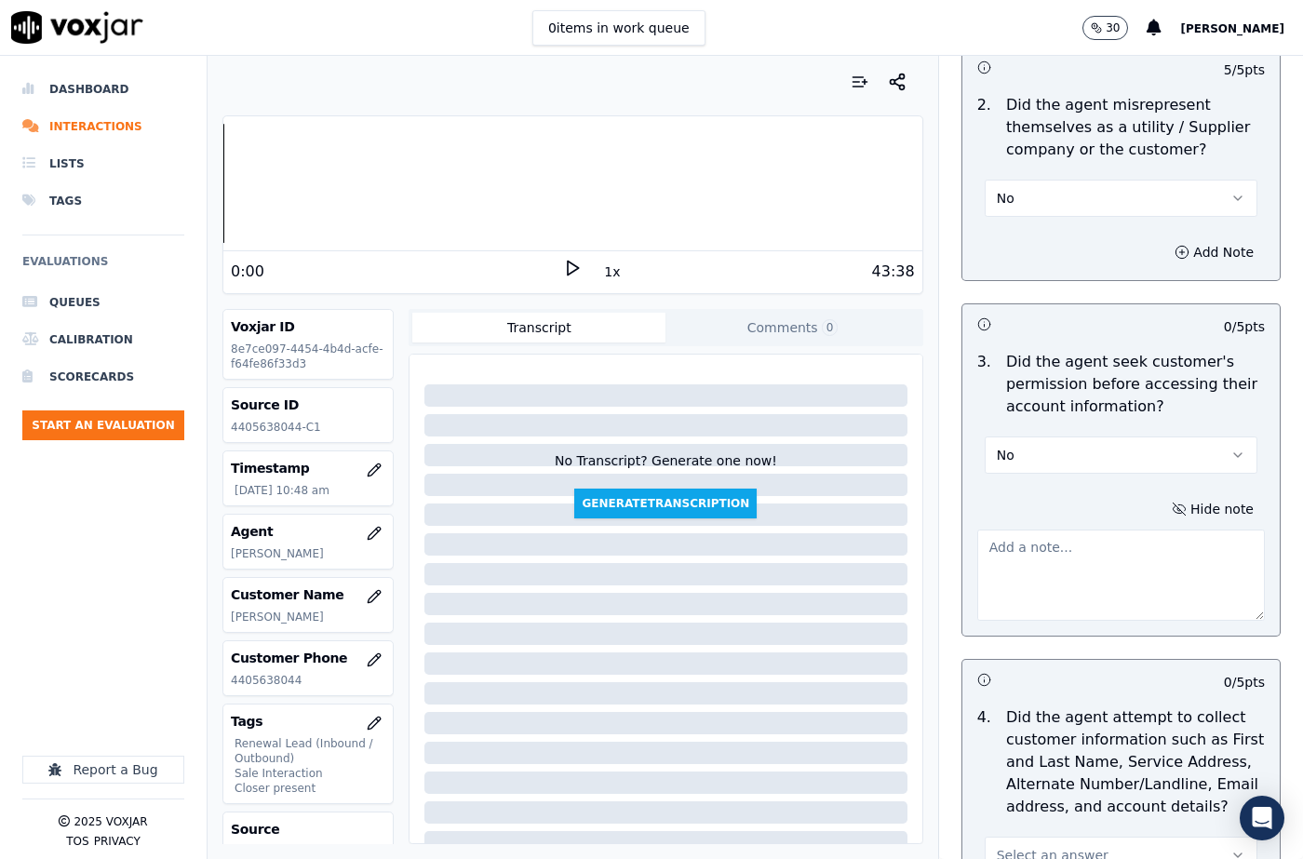
click at [981, 537] on textarea at bounding box center [1121, 575] width 288 height 91
click at [1079, 530] on textarea "To enrich screen reader interactions, please activate Accessibility in Grammarl…" at bounding box center [1121, 575] width 288 height 91
paste textarea "@1:45 The agent must take permission before confirming the Cx Supplier's name o…"
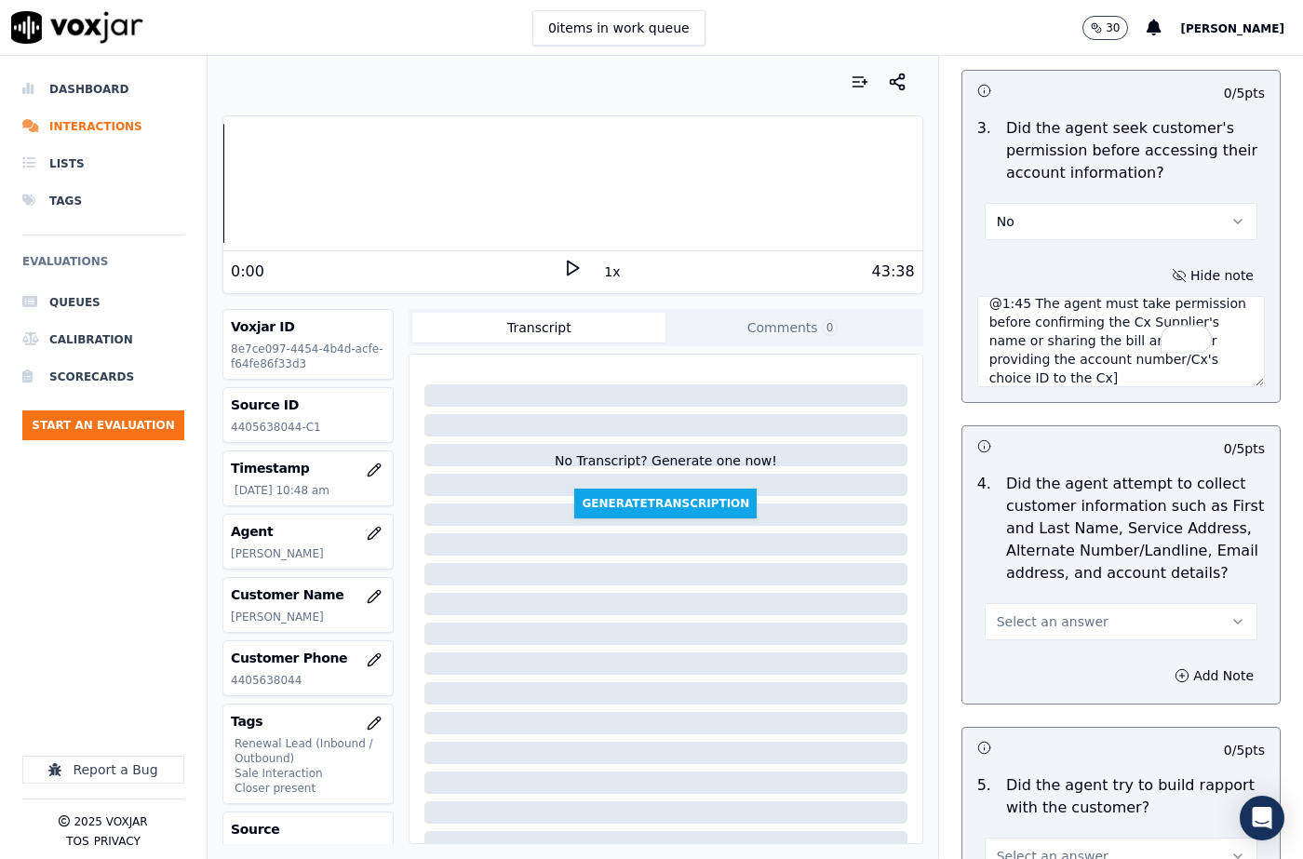
scroll to position [1861, 0]
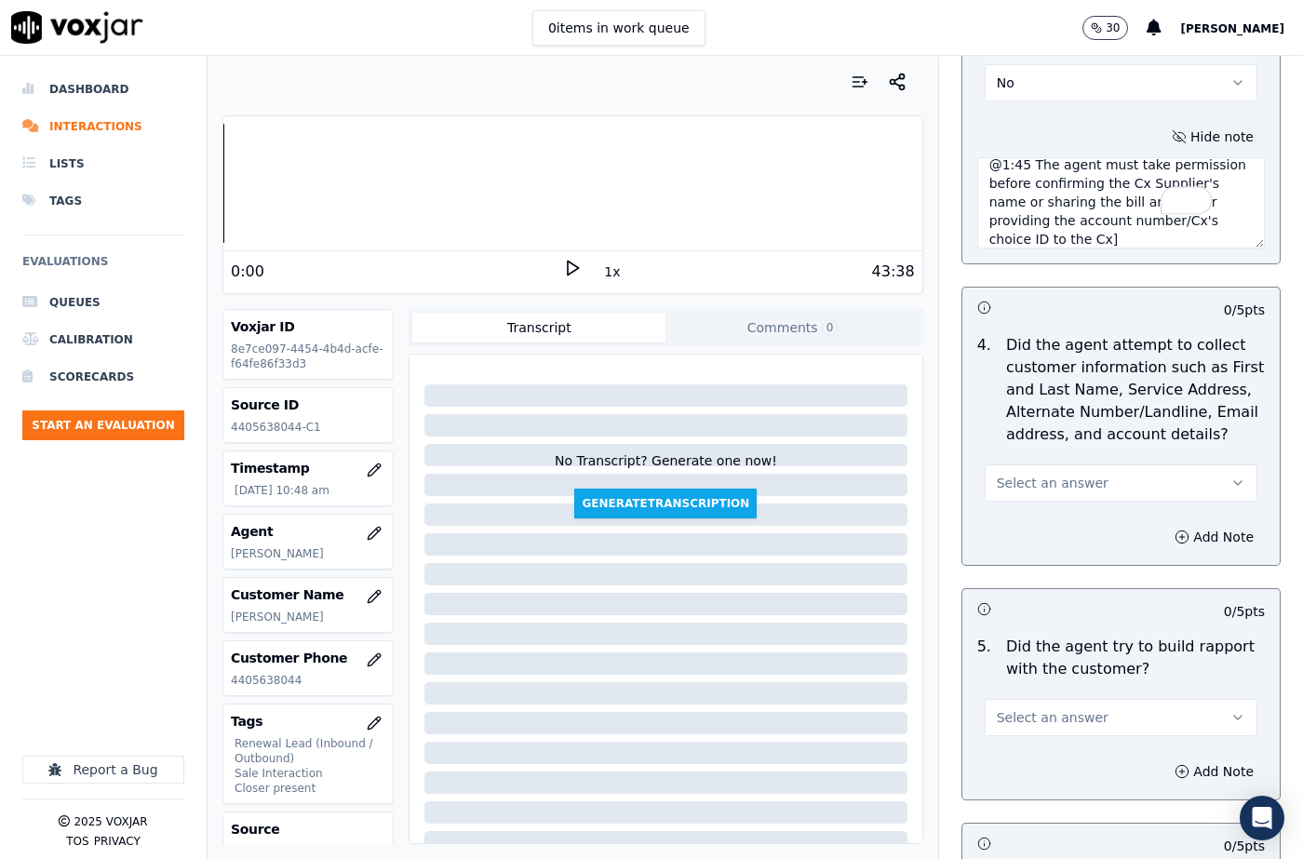
type textarea "@1:45 The agent must take permission before confirming the Cx Supplier's name o…"
click at [1035, 477] on button "Select an answer" at bounding box center [1121, 482] width 273 height 37
click at [1025, 565] on div "N/A" at bounding box center [1091, 562] width 240 height 30
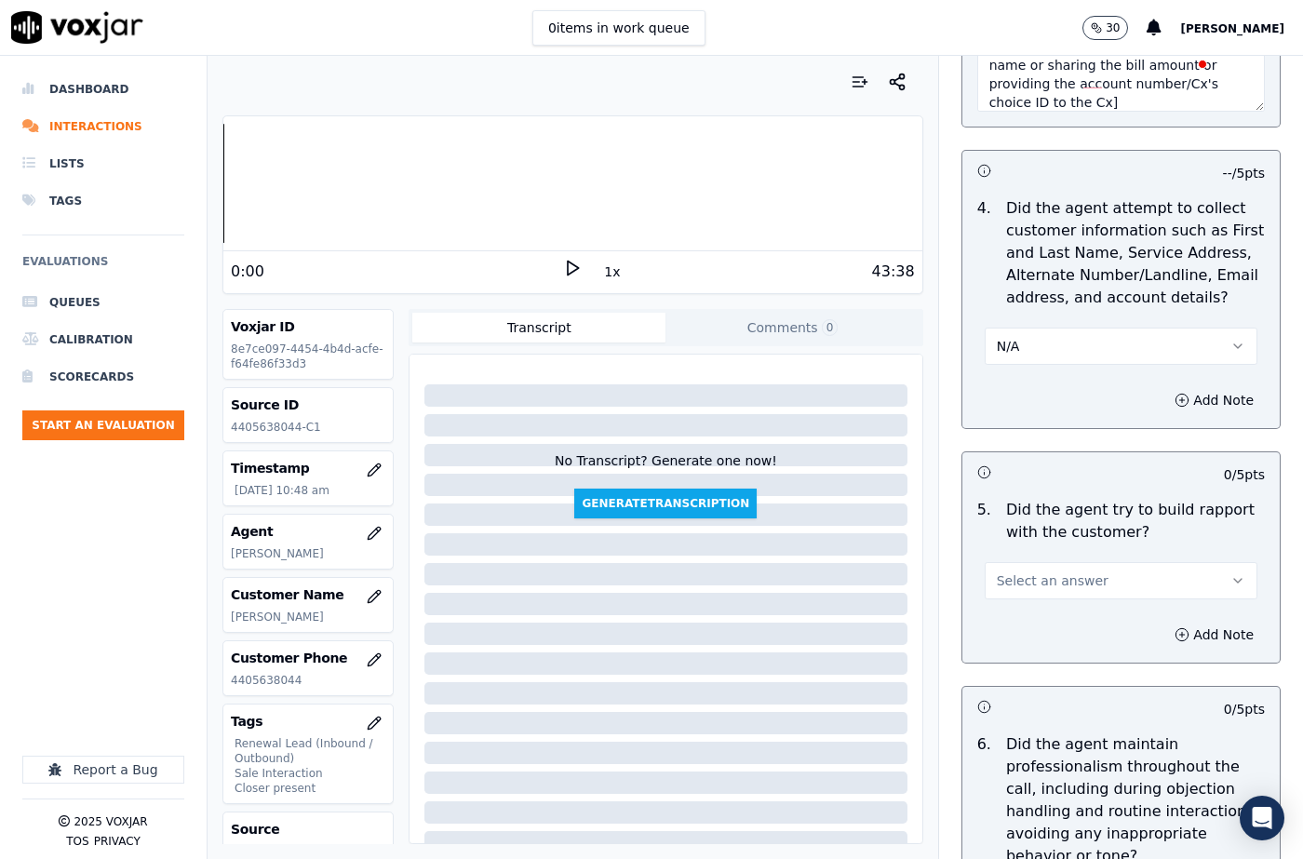
scroll to position [2141, 0]
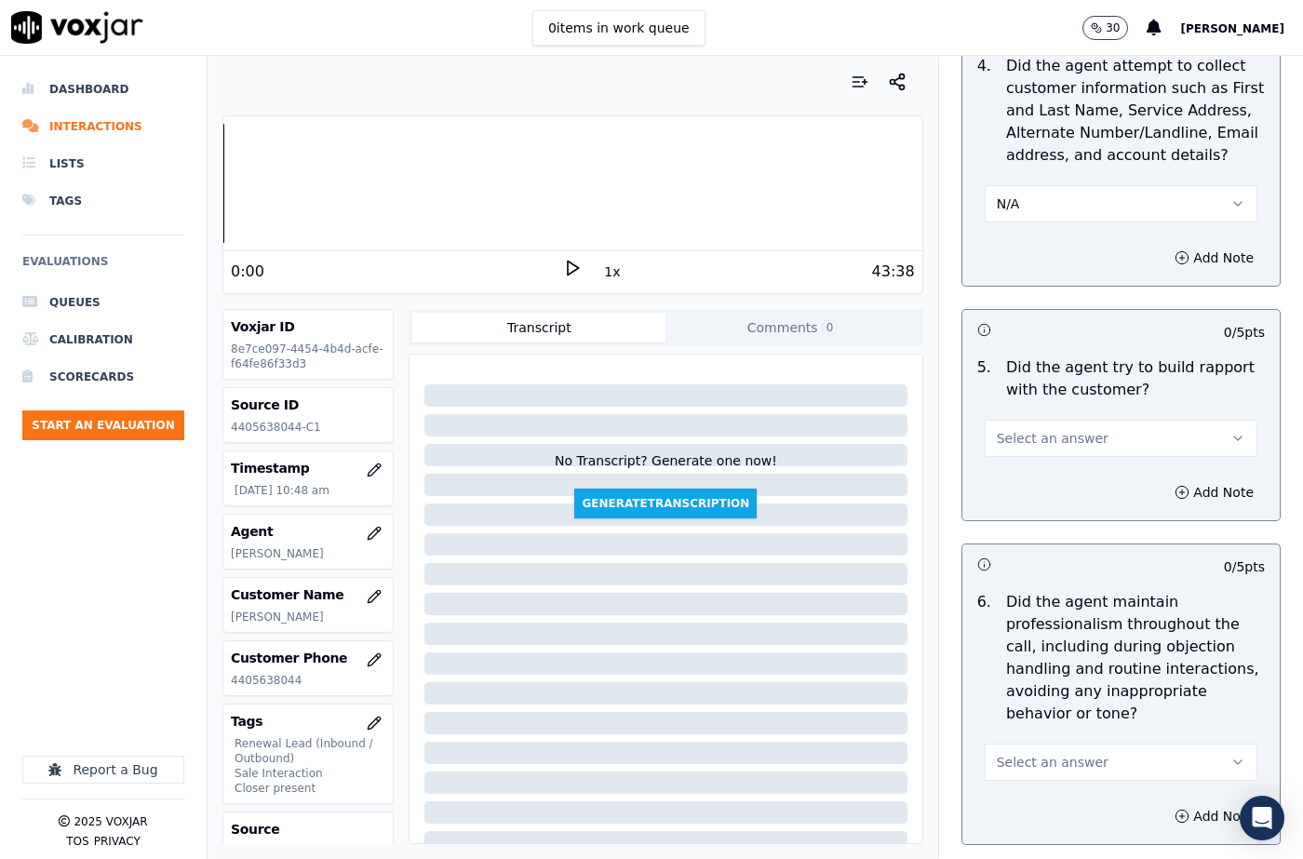
click at [997, 429] on span "Select an answer" at bounding box center [1053, 438] width 112 height 19
click at [999, 447] on div "Yes" at bounding box center [1091, 458] width 240 height 30
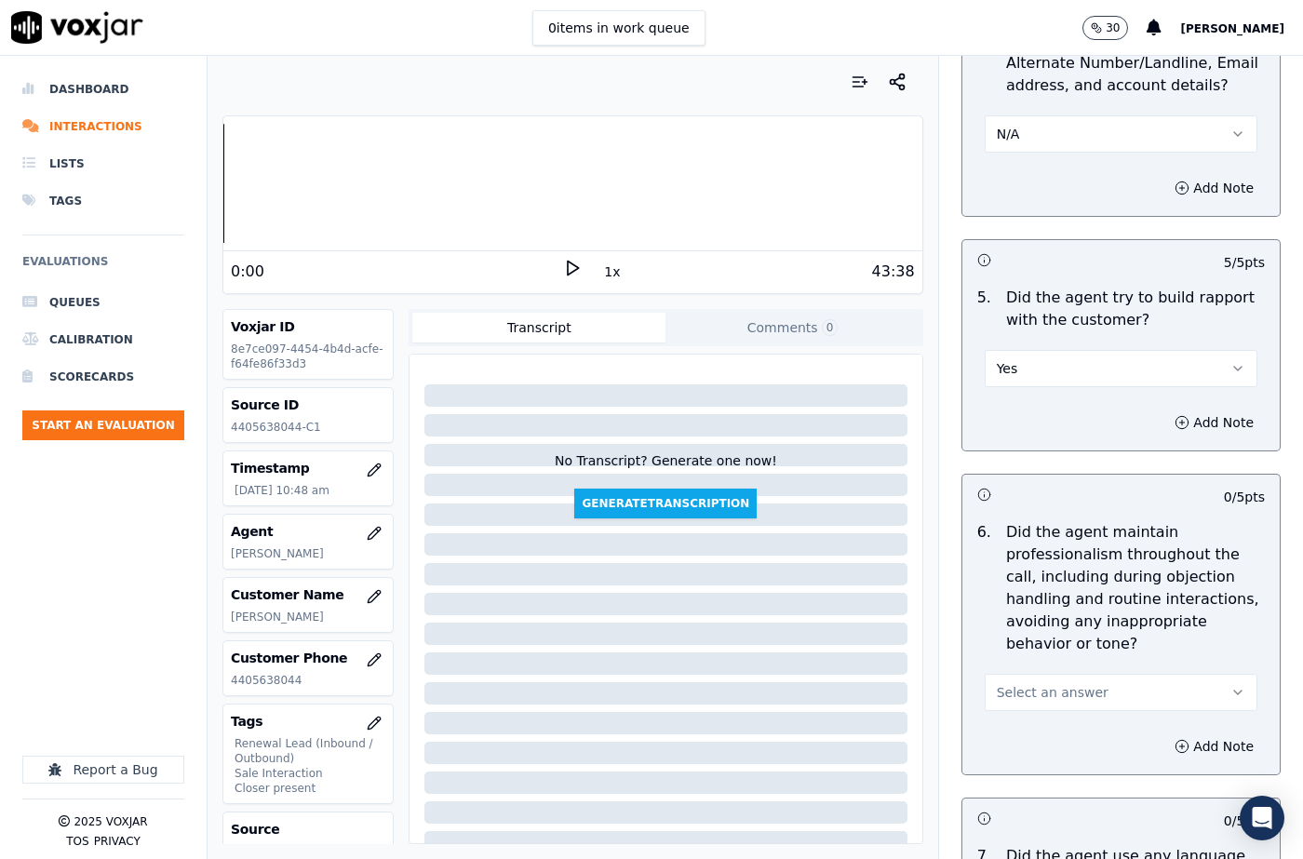
scroll to position [2420, 0]
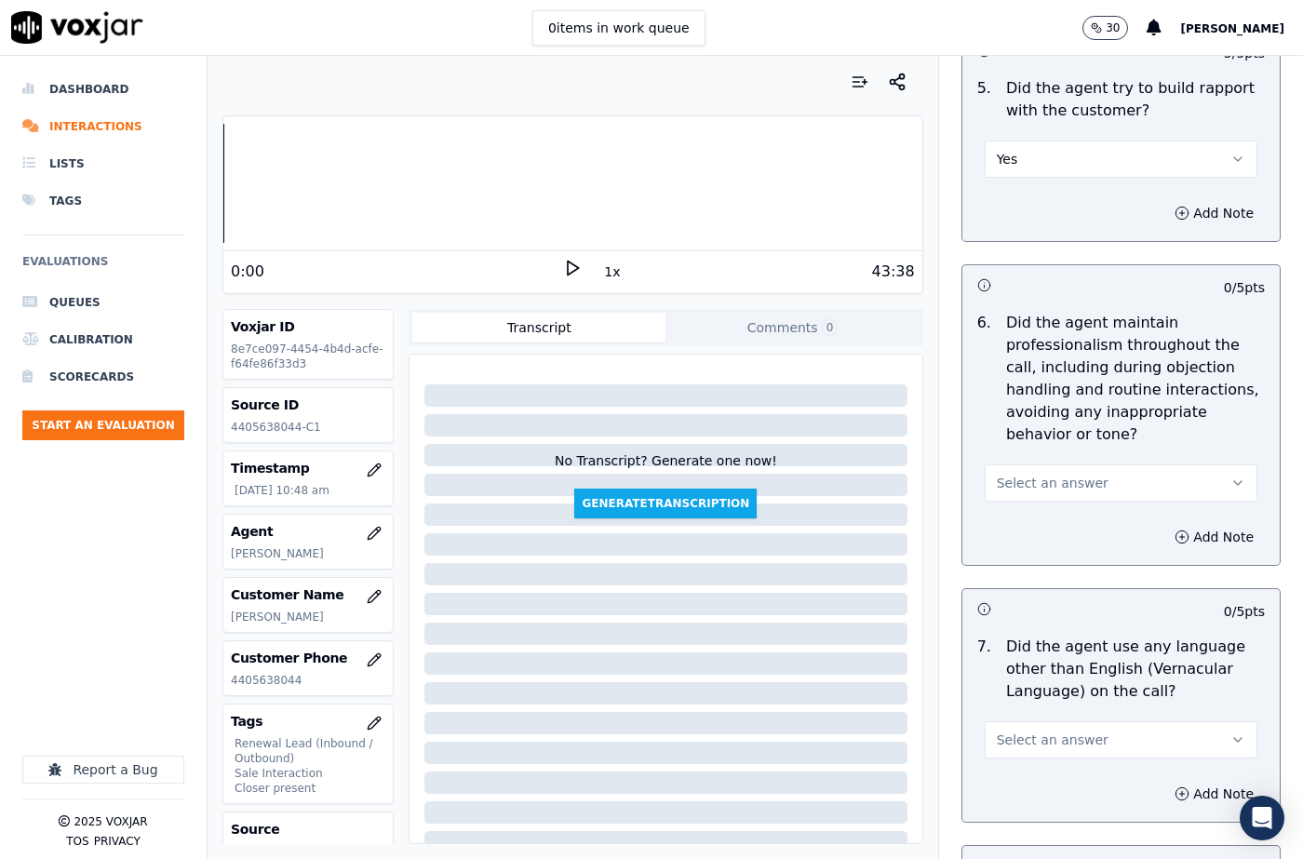
drag, startPoint x: 1025, startPoint y: 440, endPoint x: 1025, endPoint y: 452, distance: 12.1
click at [1025, 474] on span "Select an answer" at bounding box center [1053, 483] width 112 height 19
click at [1015, 507] on div "No" at bounding box center [1091, 510] width 240 height 30
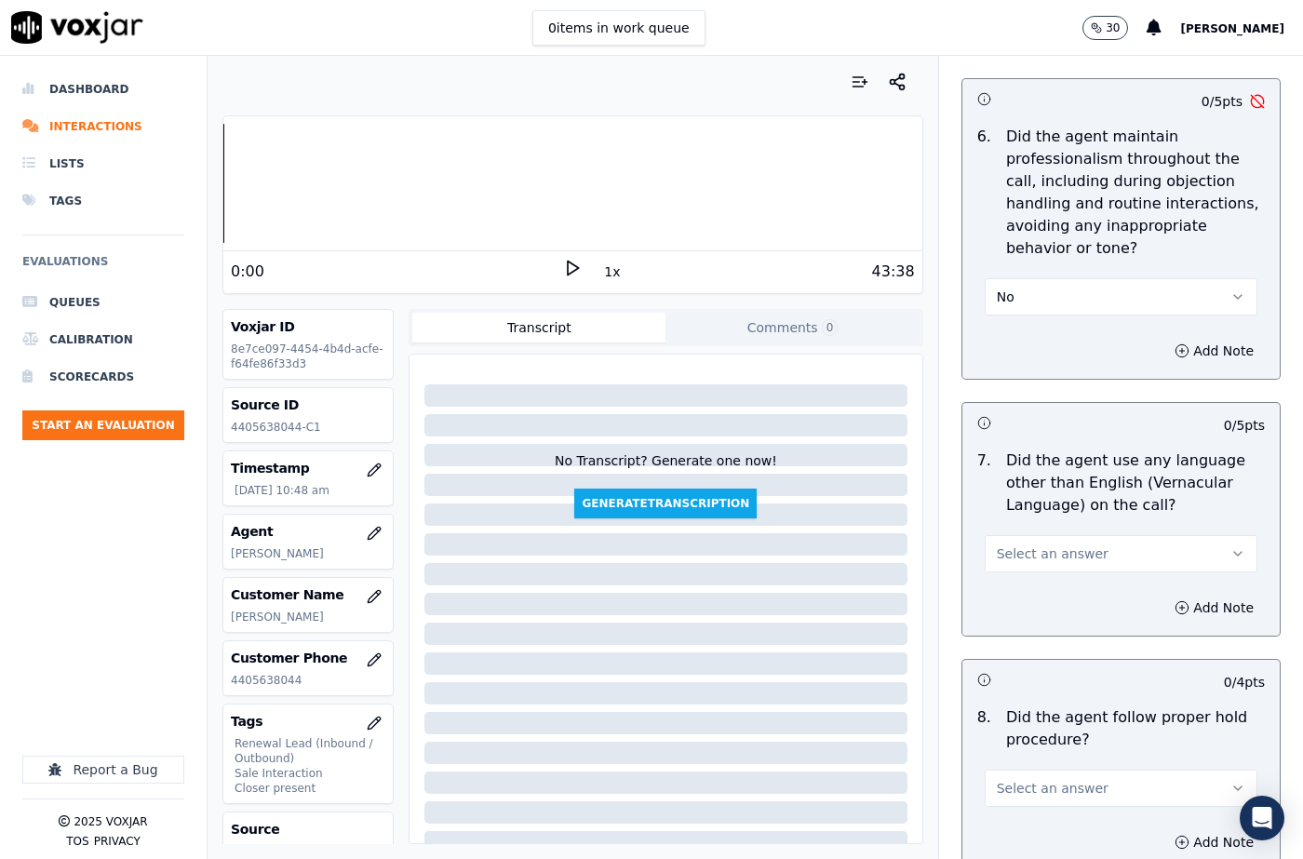
click at [1018, 278] on button "No" at bounding box center [1121, 296] width 273 height 37
click at [1021, 301] on div "Yes" at bounding box center [1091, 294] width 240 height 30
click at [1022, 544] on span "Select an answer" at bounding box center [1053, 553] width 112 height 19
click at [1013, 584] on div "No" at bounding box center [1091, 581] width 240 height 30
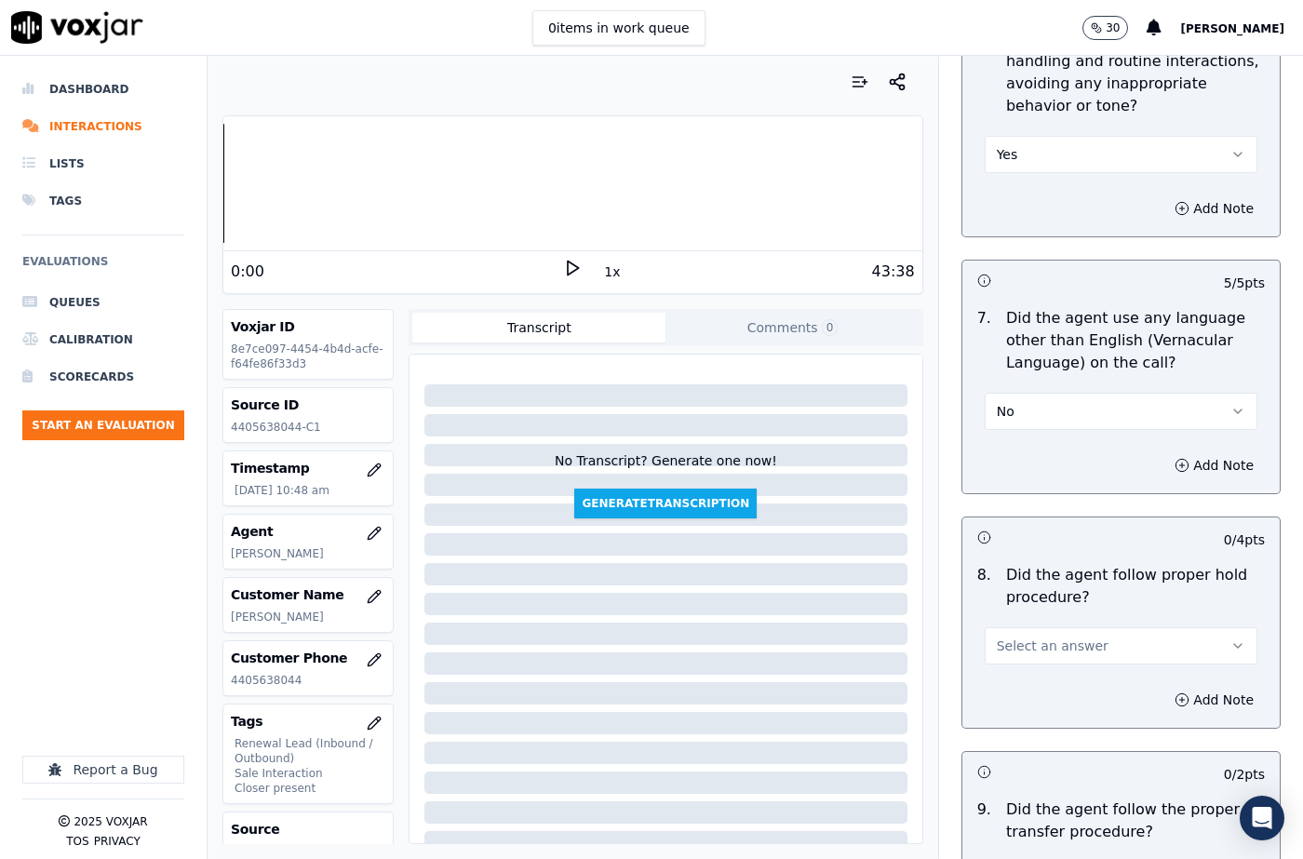
scroll to position [2885, 0]
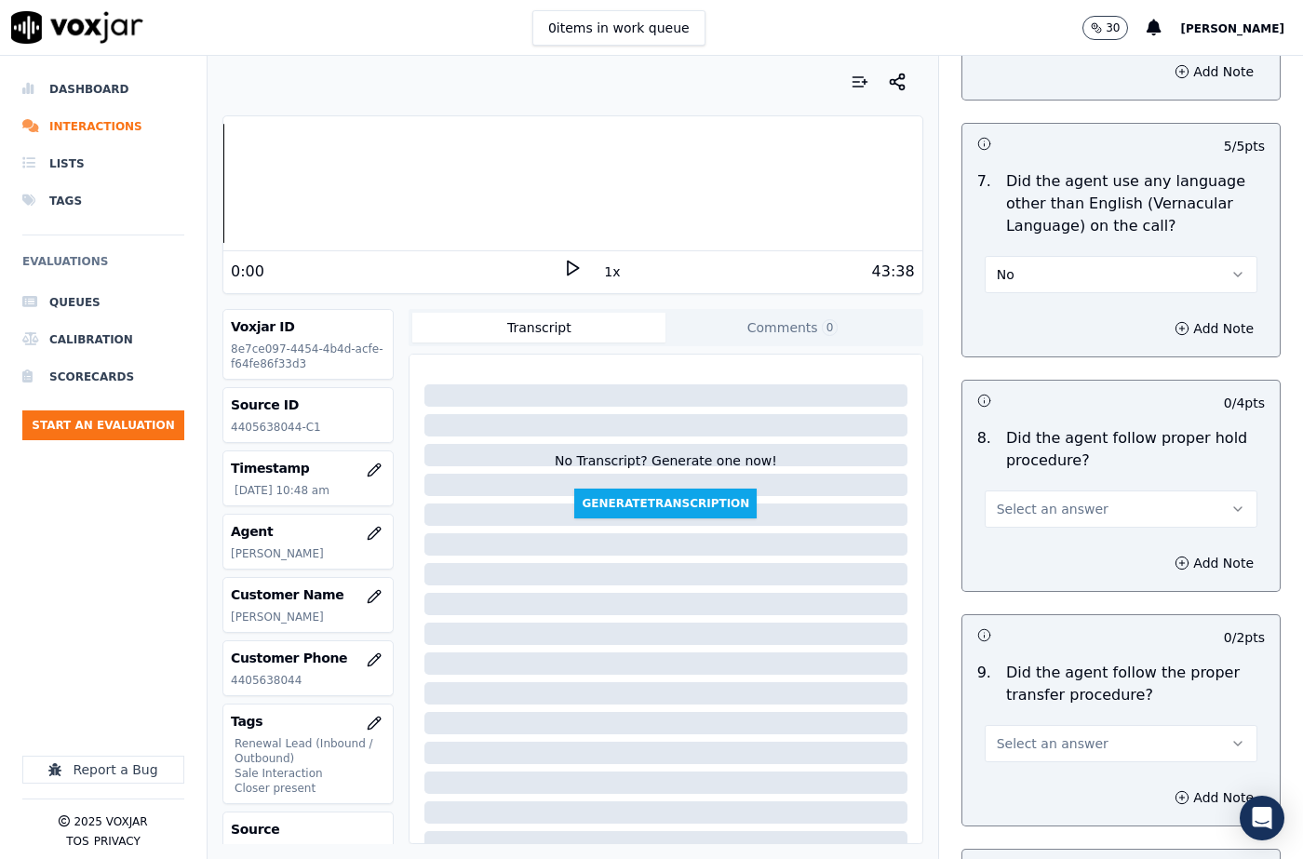
click at [1021, 500] on span "Select an answer" at bounding box center [1053, 509] width 112 height 19
click at [1012, 560] on div "N/A" at bounding box center [1091, 566] width 240 height 30
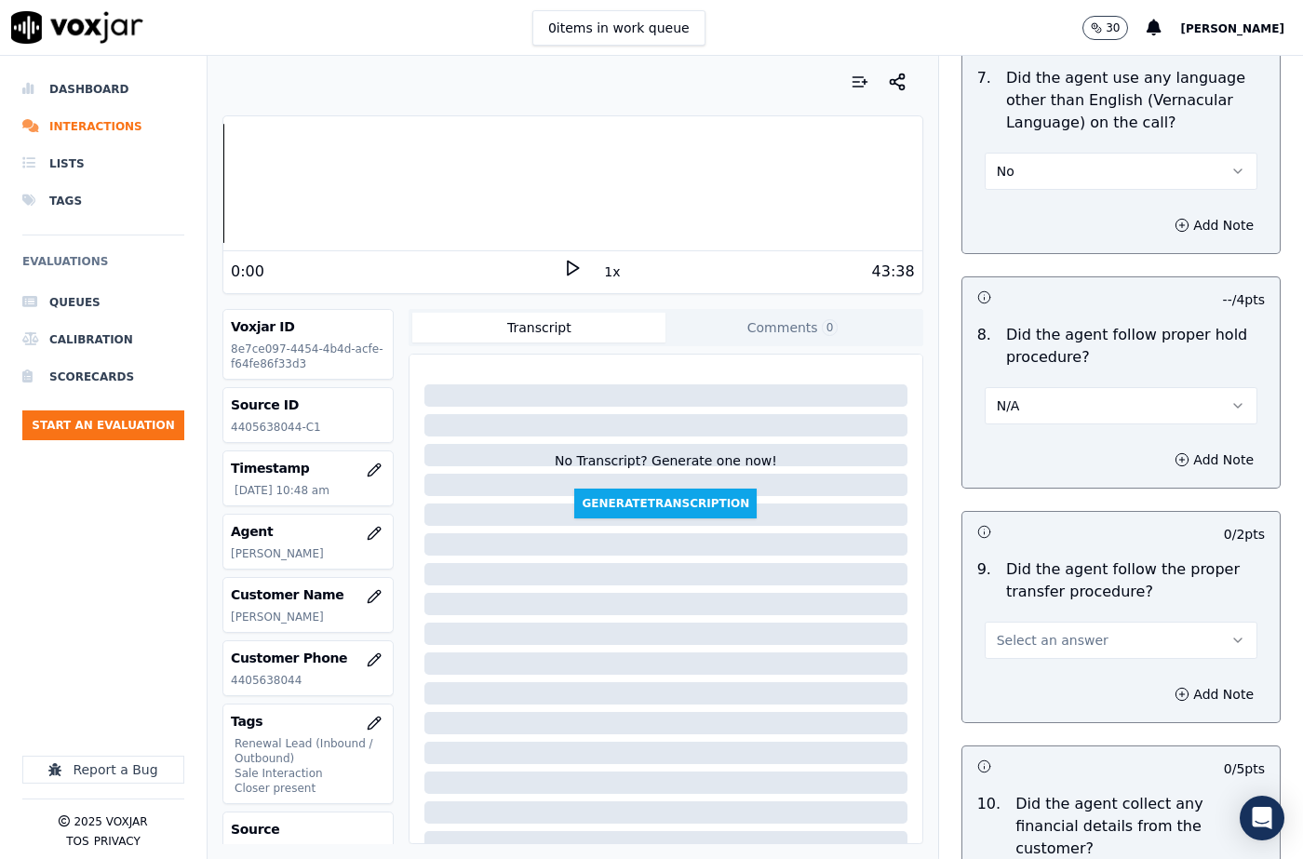
scroll to position [3071, 0]
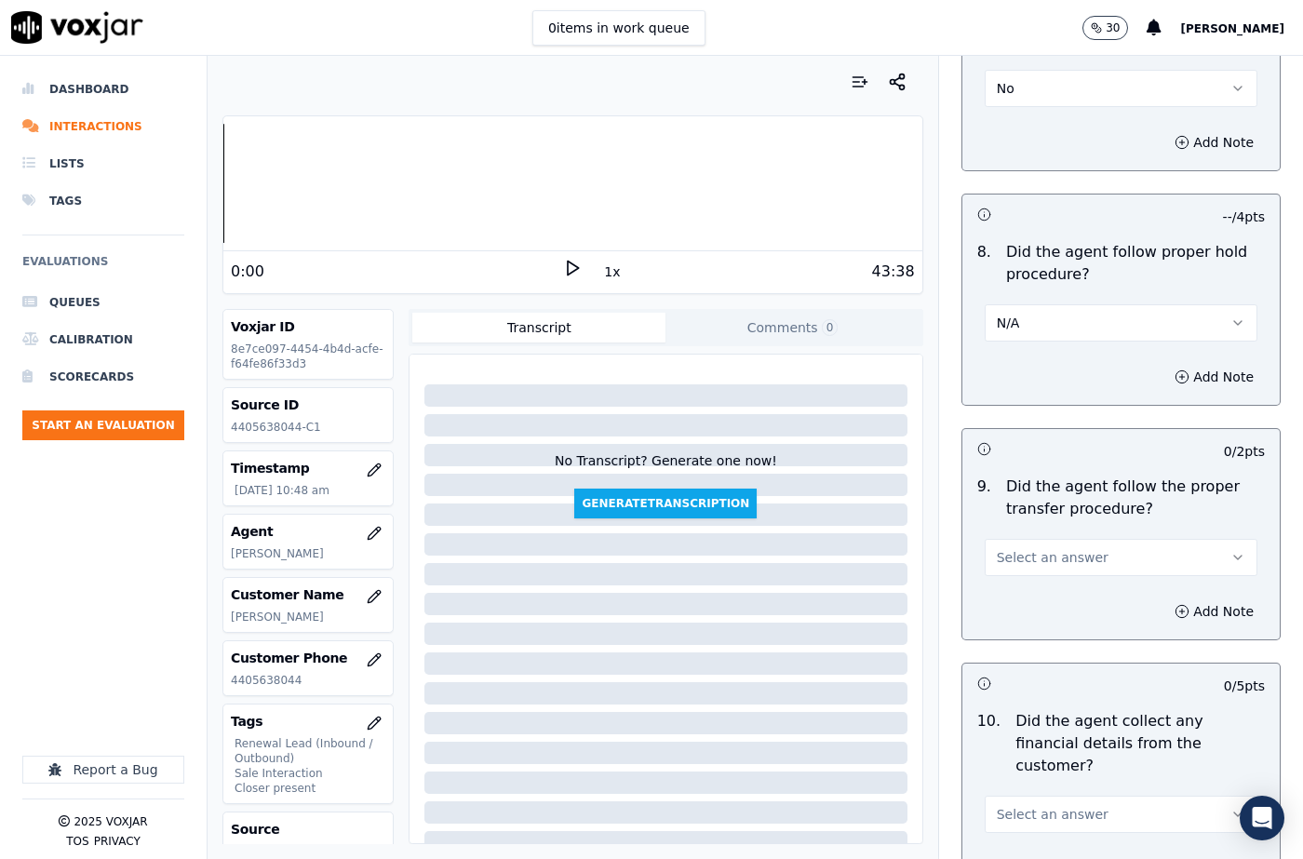
click at [1022, 539] on button "Select an answer" at bounding box center [1121, 557] width 273 height 37
click at [1019, 561] on div "Yes" at bounding box center [1091, 555] width 240 height 30
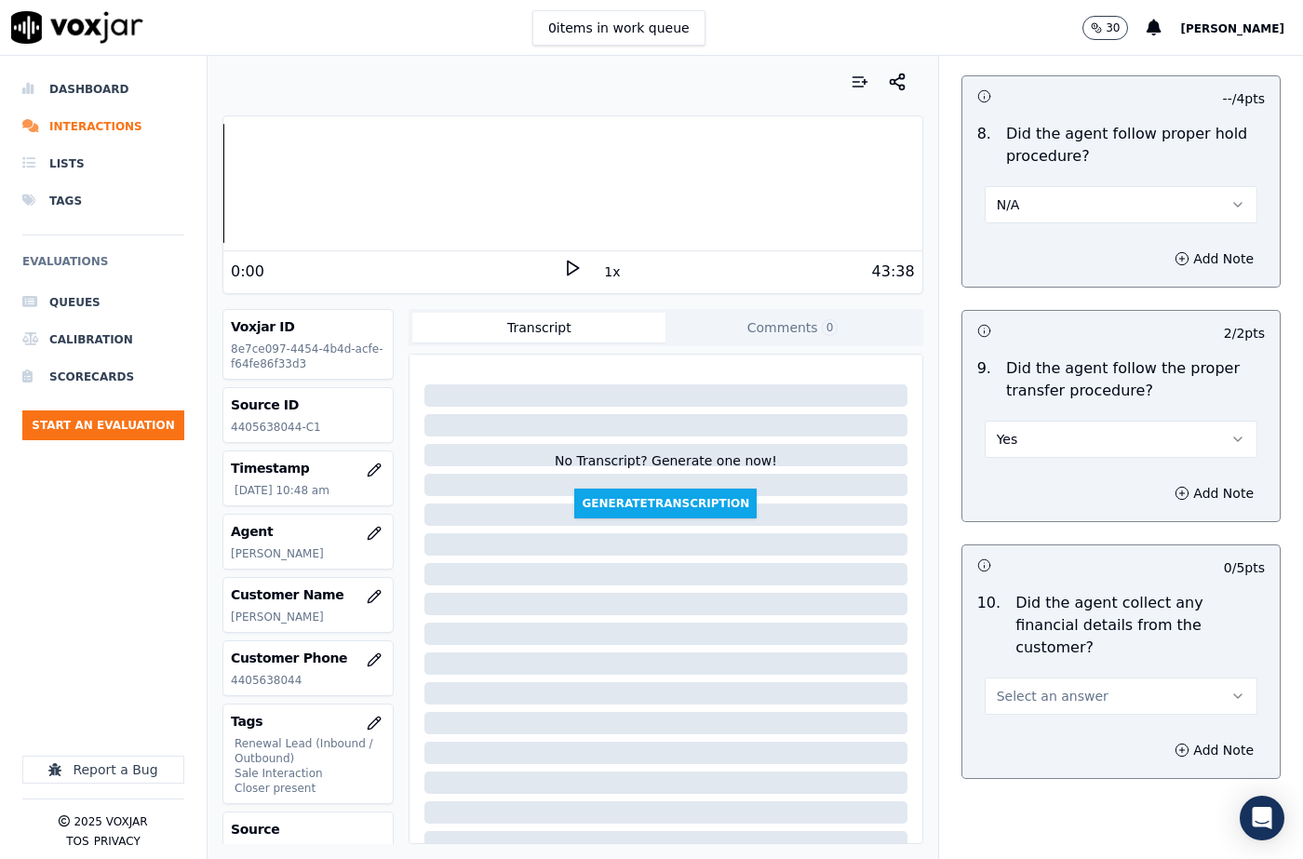
scroll to position [3350, 0]
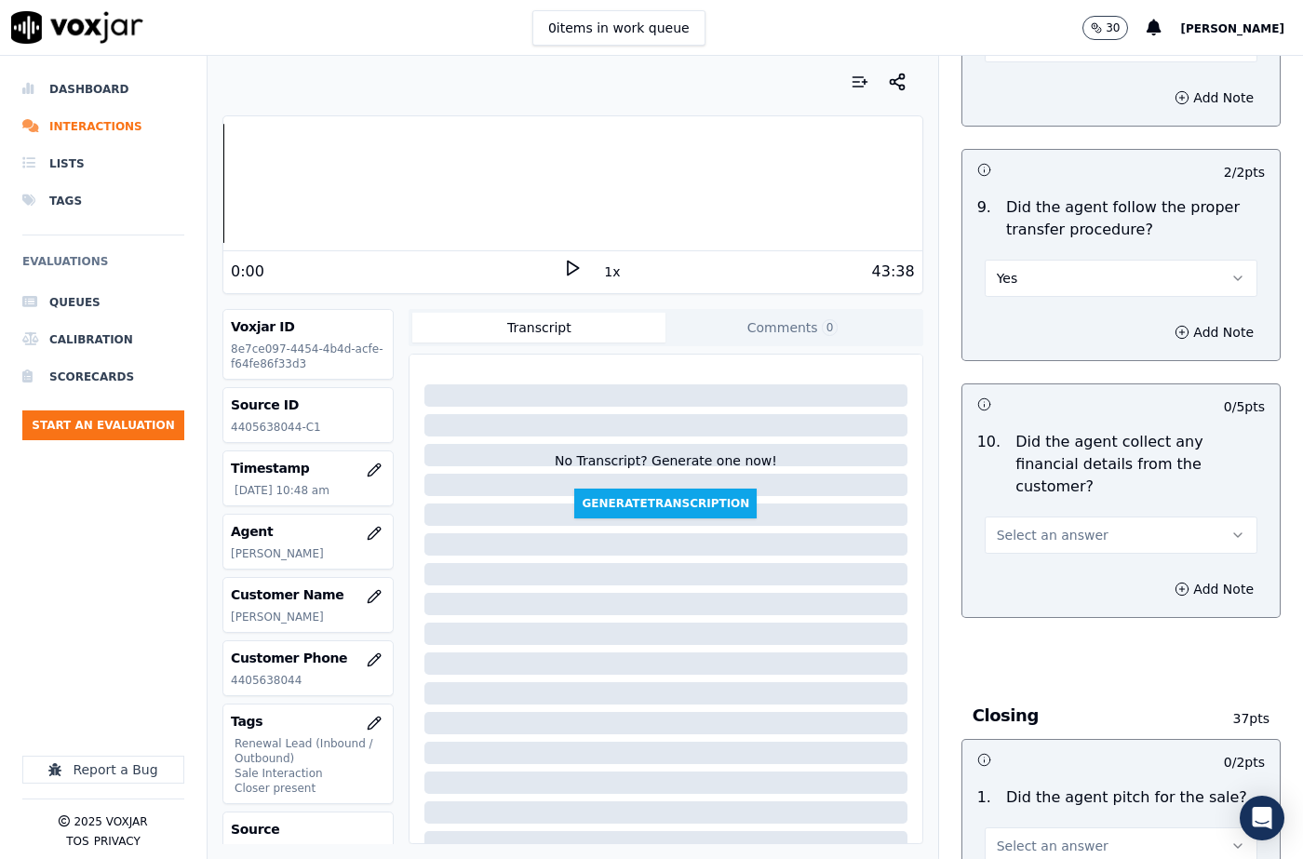
click at [1017, 526] on span "Select an answer" at bounding box center [1053, 535] width 112 height 19
click at [1019, 531] on div "No" at bounding box center [1091, 540] width 240 height 30
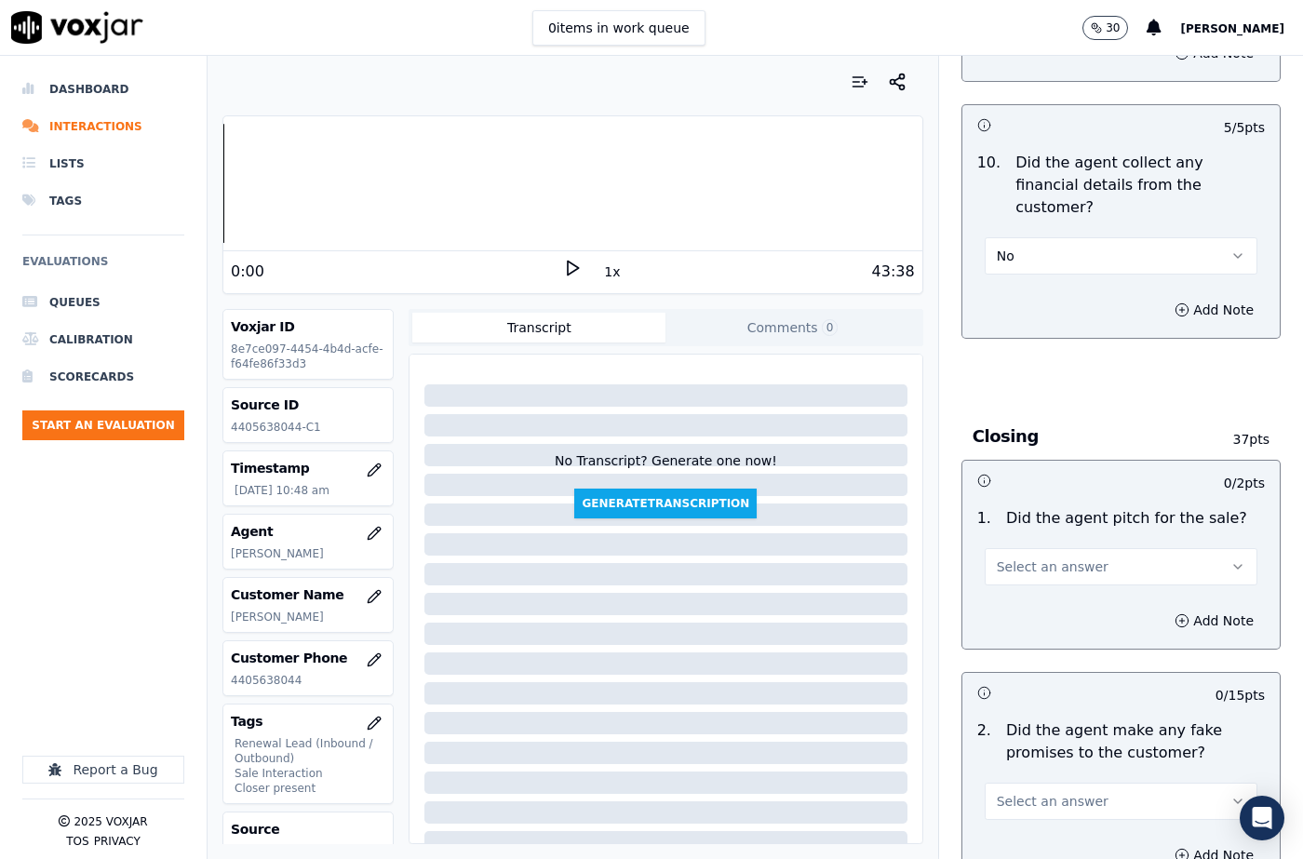
click at [1035, 557] on span "Select an answer" at bounding box center [1053, 566] width 112 height 19
click at [1031, 540] on div "Yes" at bounding box center [1091, 542] width 240 height 30
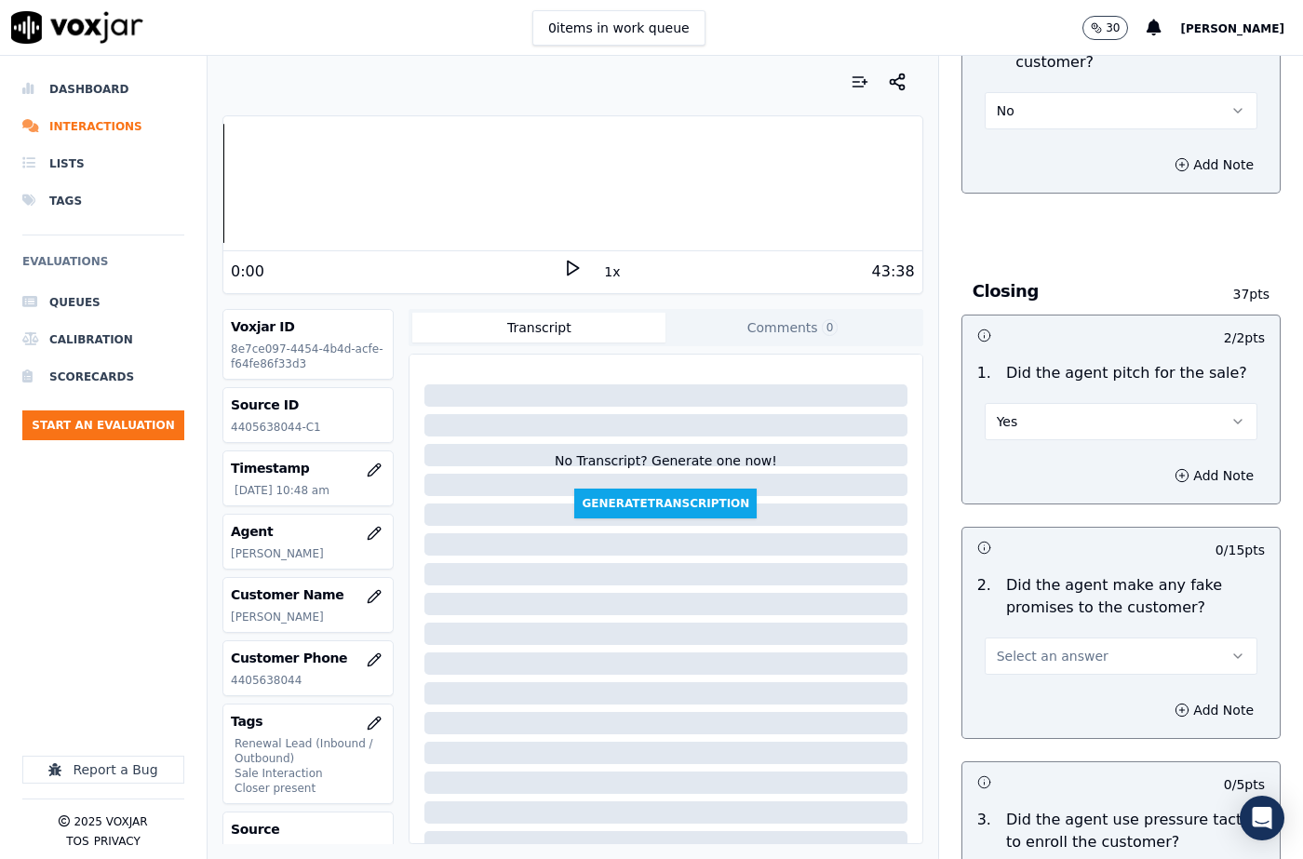
scroll to position [4002, 0]
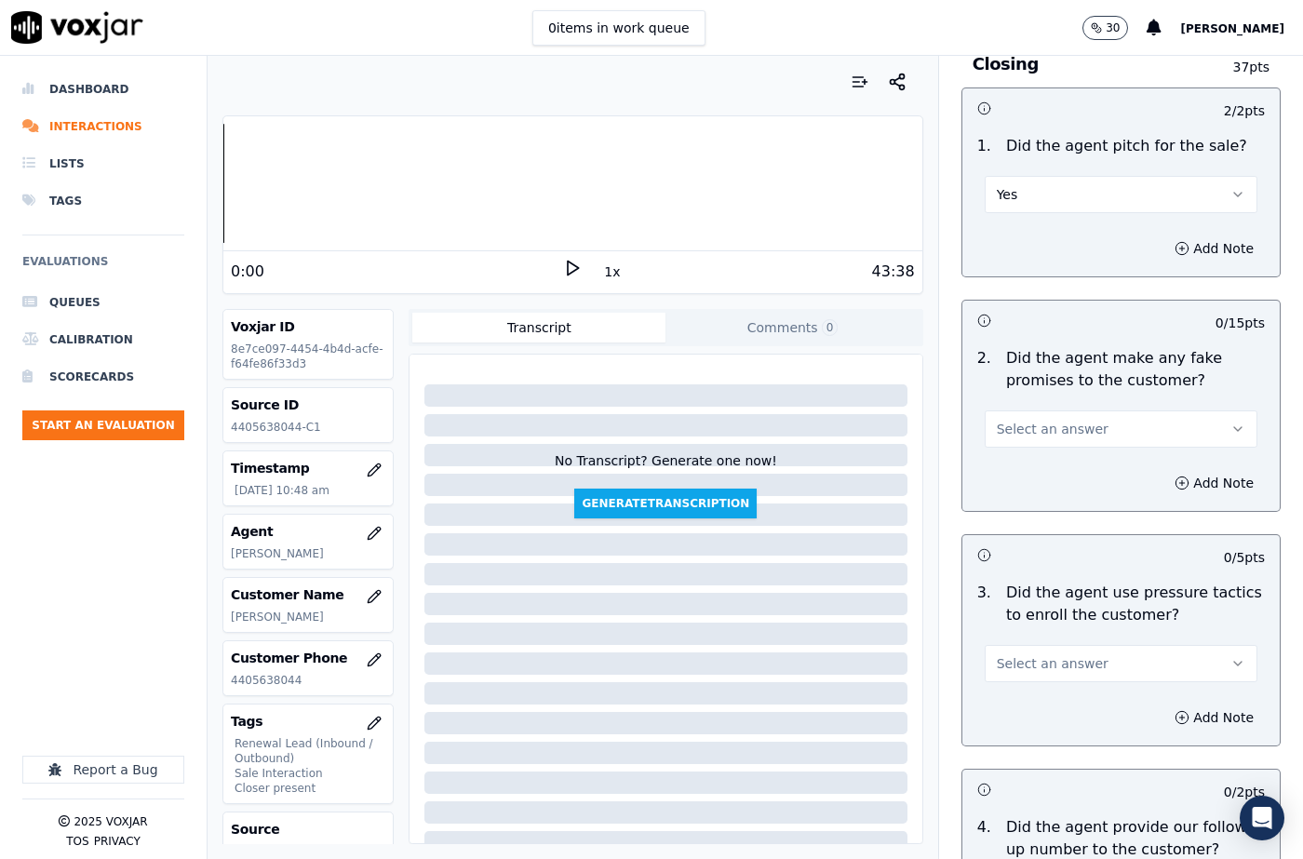
click at [1036, 410] on button "Select an answer" at bounding box center [1121, 428] width 273 height 37
click at [1029, 422] on div "No" at bounding box center [1091, 434] width 240 height 30
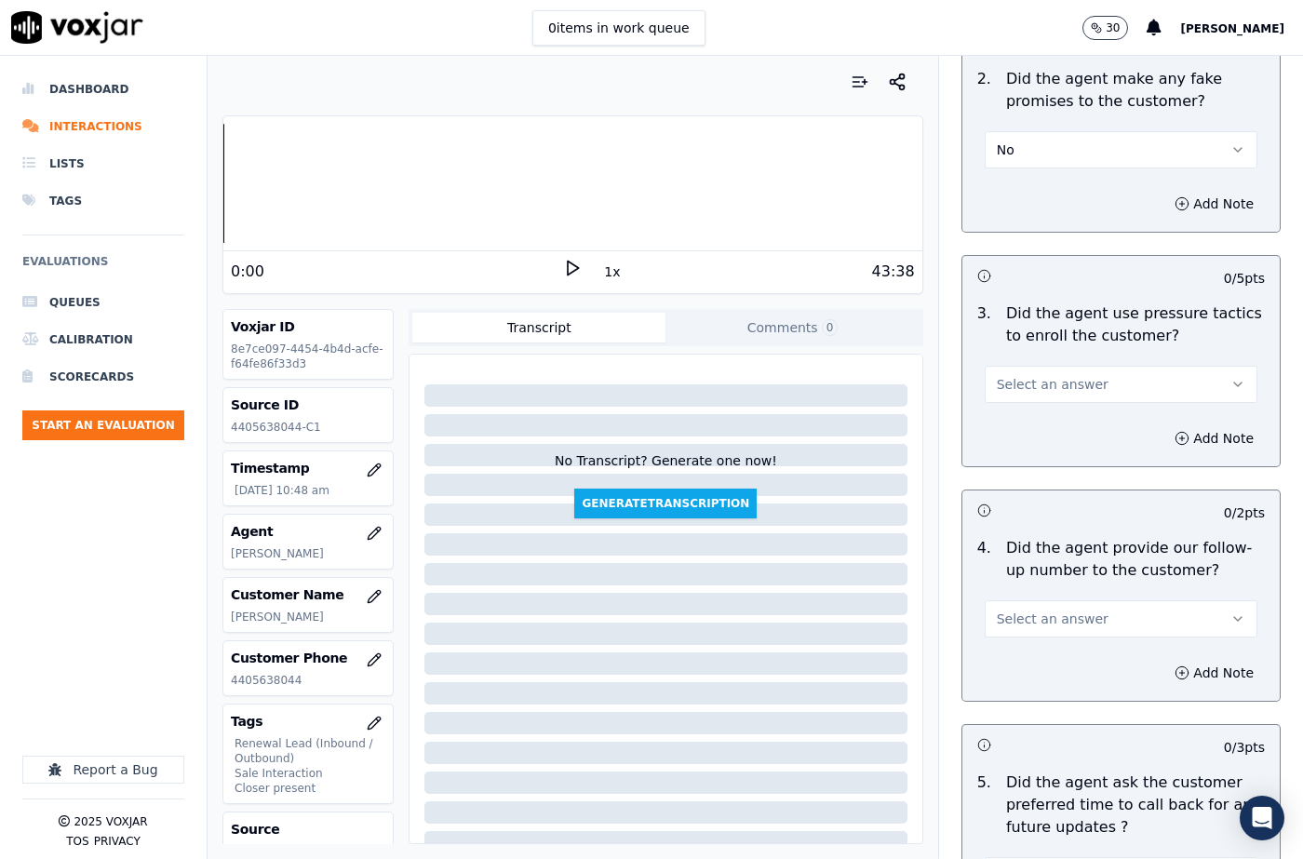
click at [1016, 375] on span "Select an answer" at bounding box center [1053, 384] width 112 height 19
click at [1016, 380] on div "No" at bounding box center [1091, 389] width 240 height 30
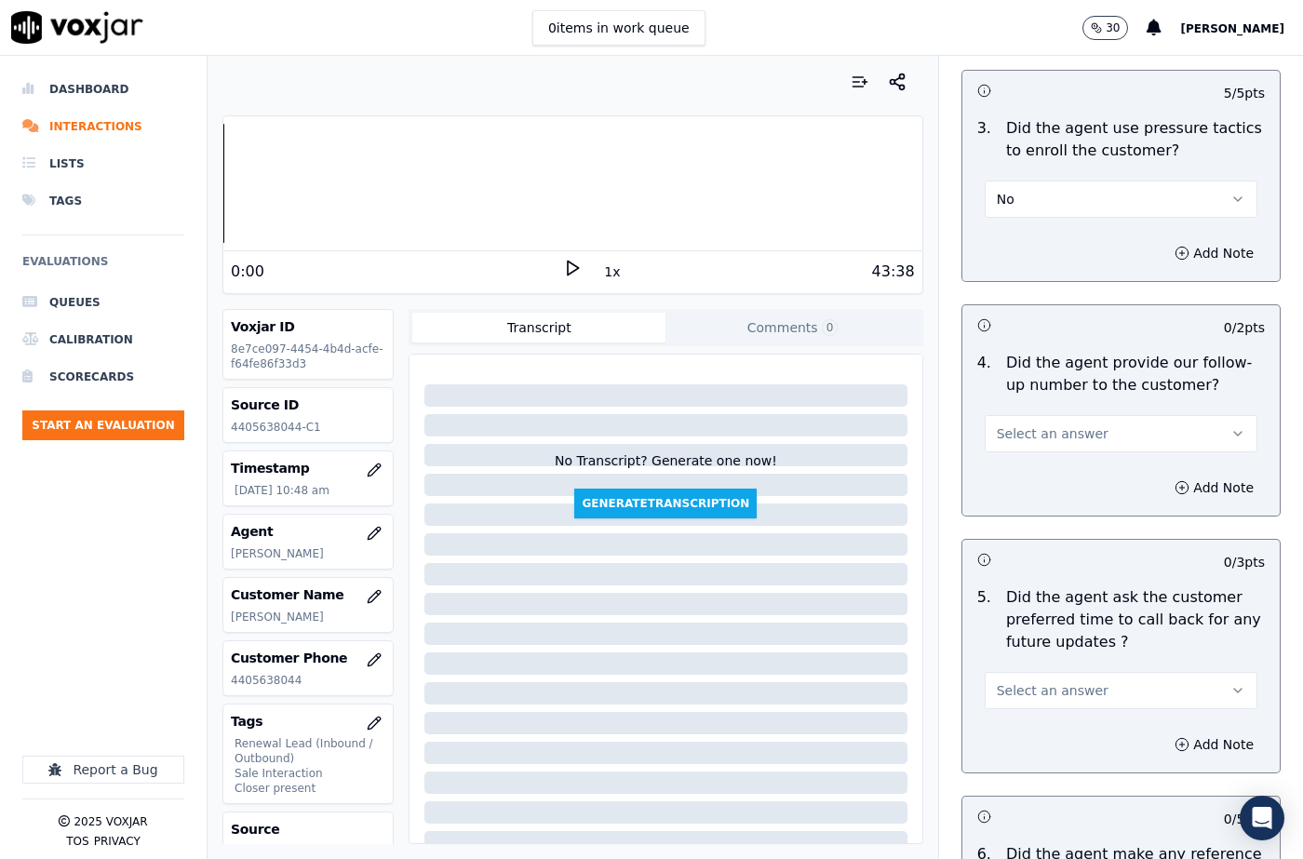
scroll to position [4467, 0]
click at [1033, 423] on span "Select an answer" at bounding box center [1053, 432] width 112 height 19
click at [1031, 585] on p "Did the agent ask the customer preferred time to call back for any future updat…" at bounding box center [1135, 618] width 259 height 67
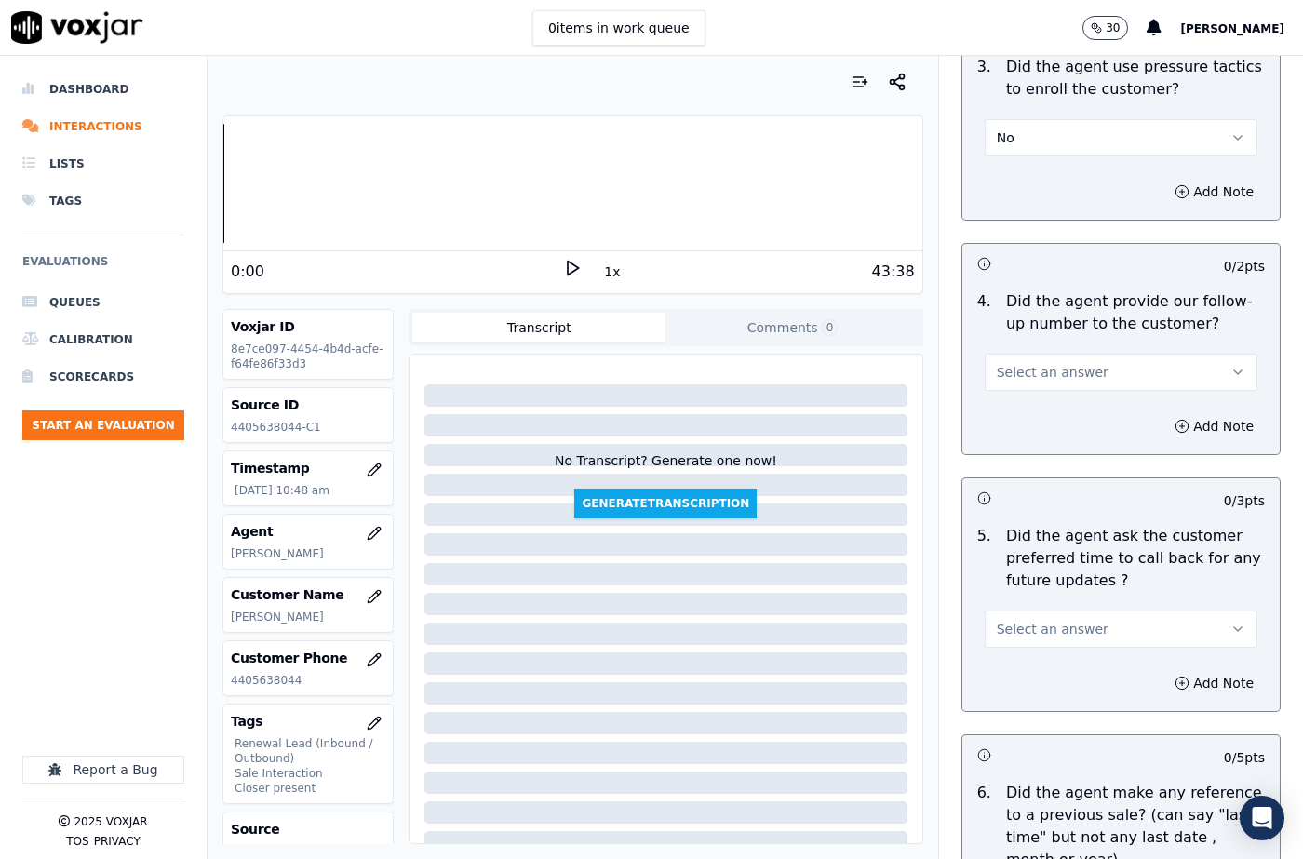
scroll to position [4653, 0]
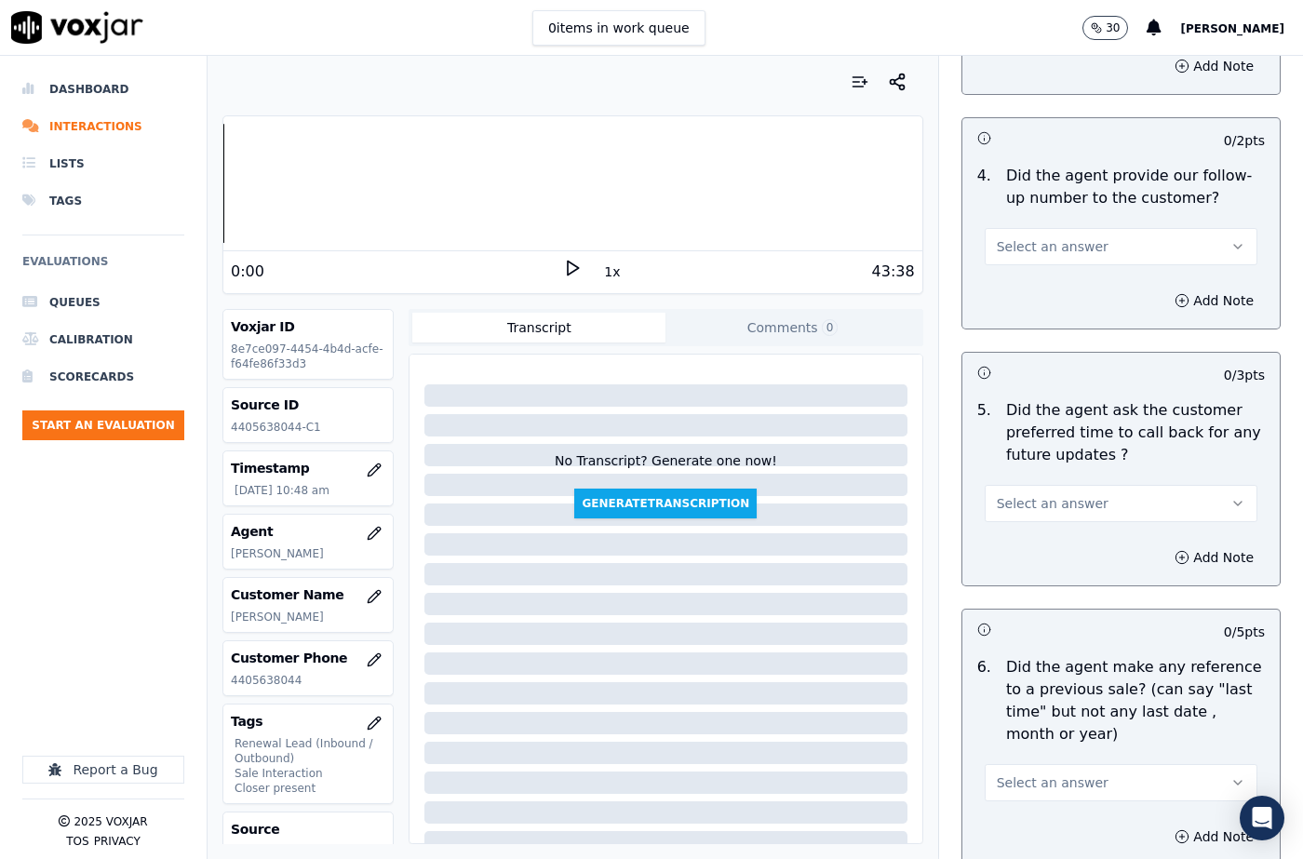
click at [1027, 485] on button "Select an answer" at bounding box center [1121, 503] width 273 height 37
click at [1022, 542] on div "N/A" at bounding box center [1091, 538] width 240 height 30
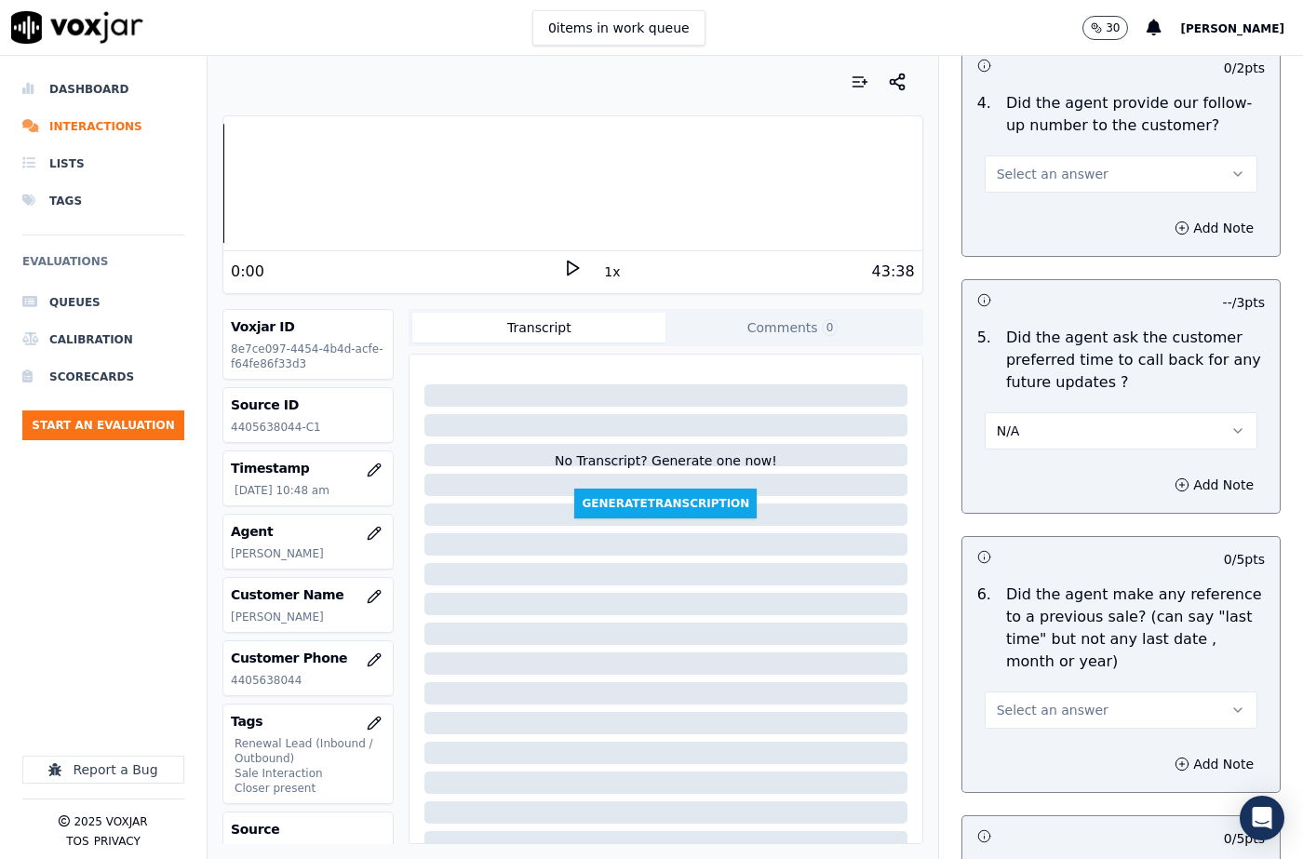
scroll to position [4933, 0]
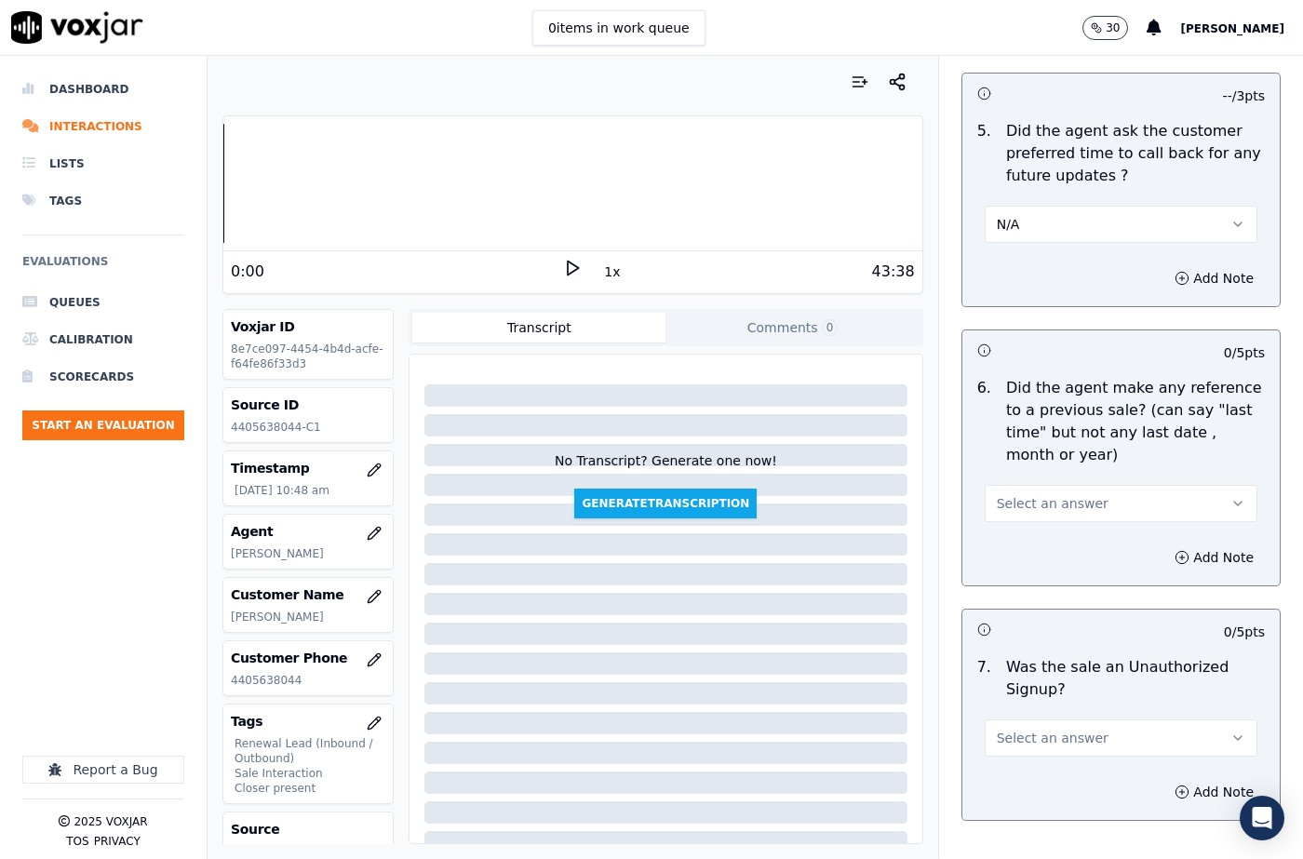
click at [1037, 494] on span "Select an answer" at bounding box center [1053, 503] width 112 height 19
click at [1020, 503] on div "No" at bounding box center [1091, 508] width 240 height 30
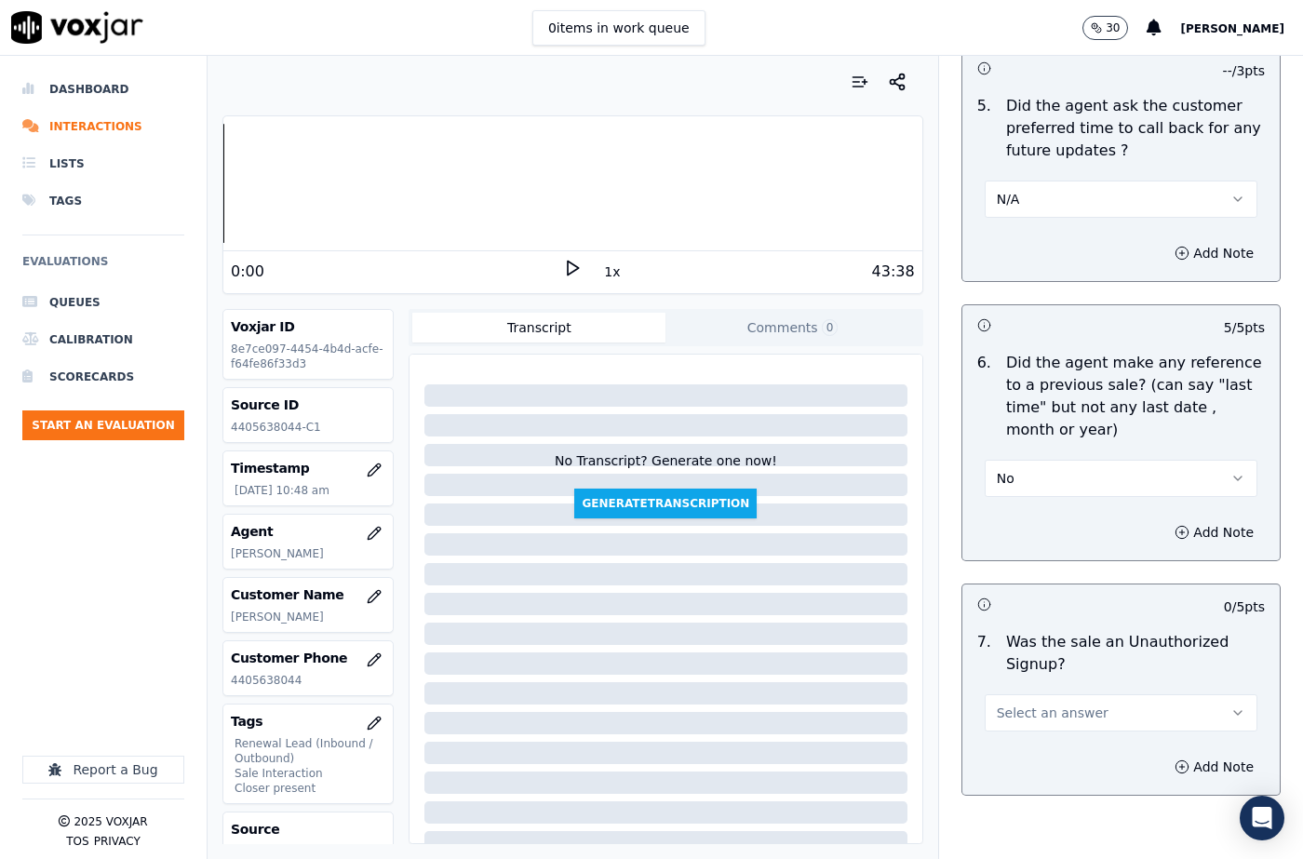
scroll to position [4981, 0]
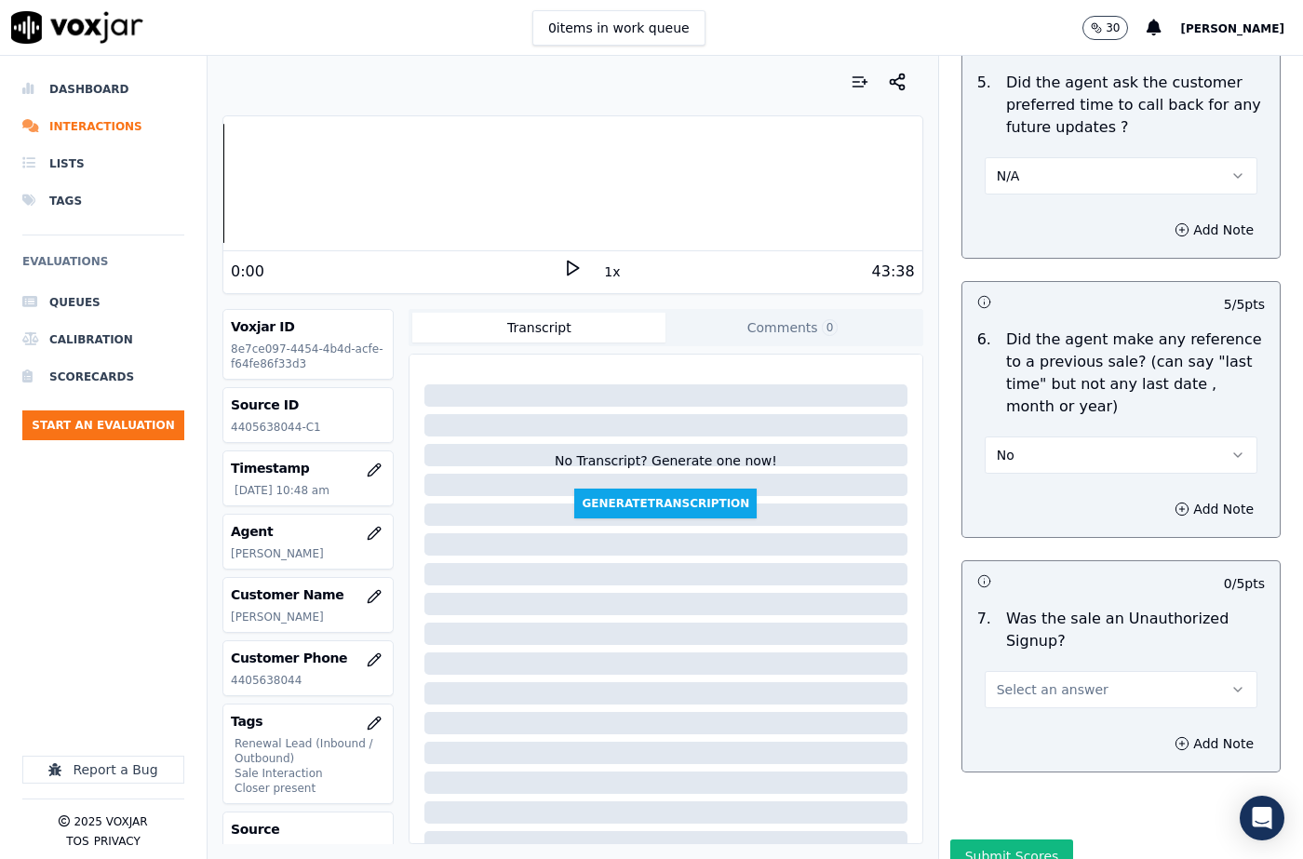
click at [1036, 680] on span "Select an answer" at bounding box center [1053, 689] width 112 height 19
click at [1028, 707] on div "No" at bounding box center [1091, 694] width 240 height 30
drag, startPoint x: 1173, startPoint y: 675, endPoint x: 1146, endPoint y: 691, distance: 31.8
click at [1168, 731] on button "Add Note" at bounding box center [1213, 744] width 101 height 26
click at [1026, 764] on textarea at bounding box center [1121, 809] width 288 height 91
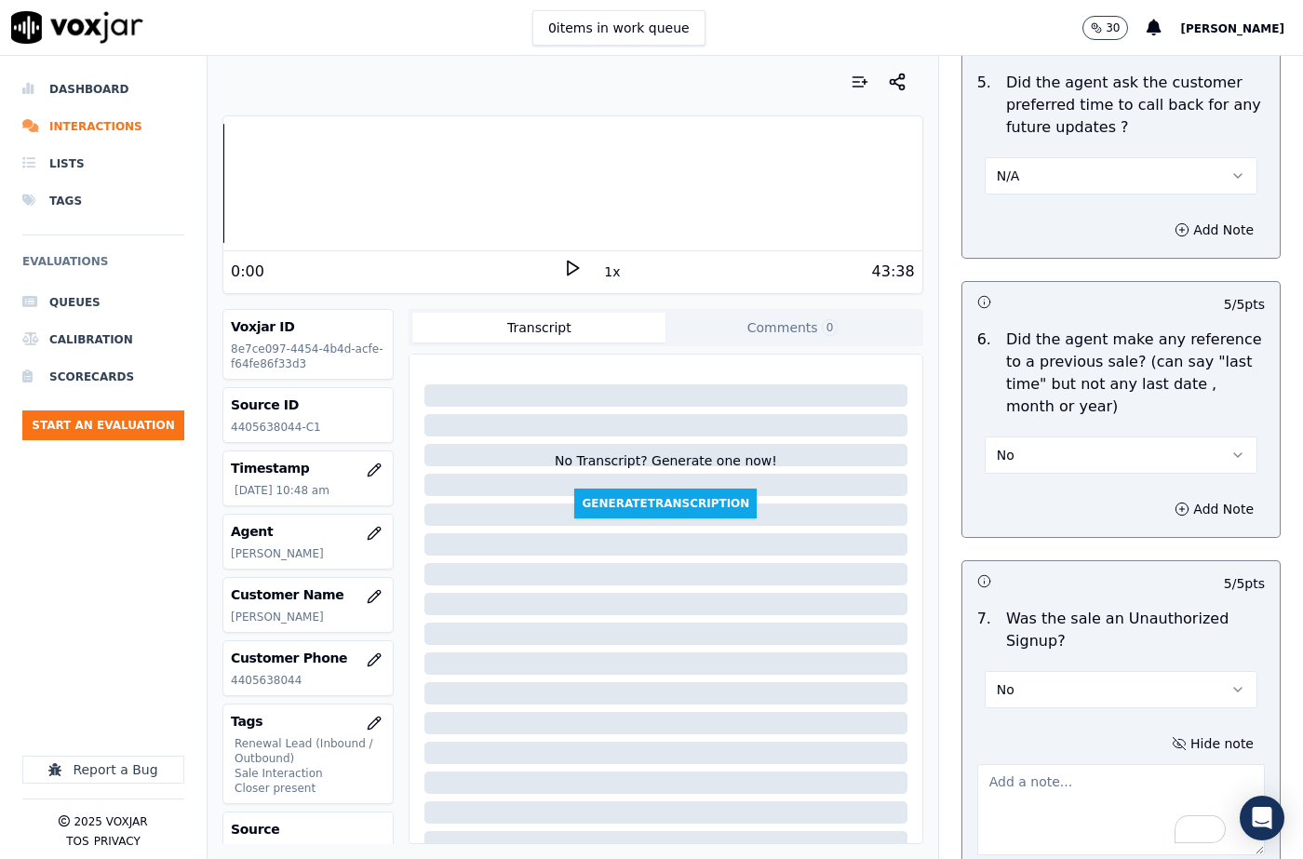
scroll to position [10, 0]
click at [1040, 764] on textarea "To enrich screen reader interactions, please activate Accessibility in Grammarl…" at bounding box center [1121, 809] width 288 height 91
paste textarea ""Previous Sales Date: [DATE] Gas Utility: Columbia Gas Term : 365 Days ETF : $7…"
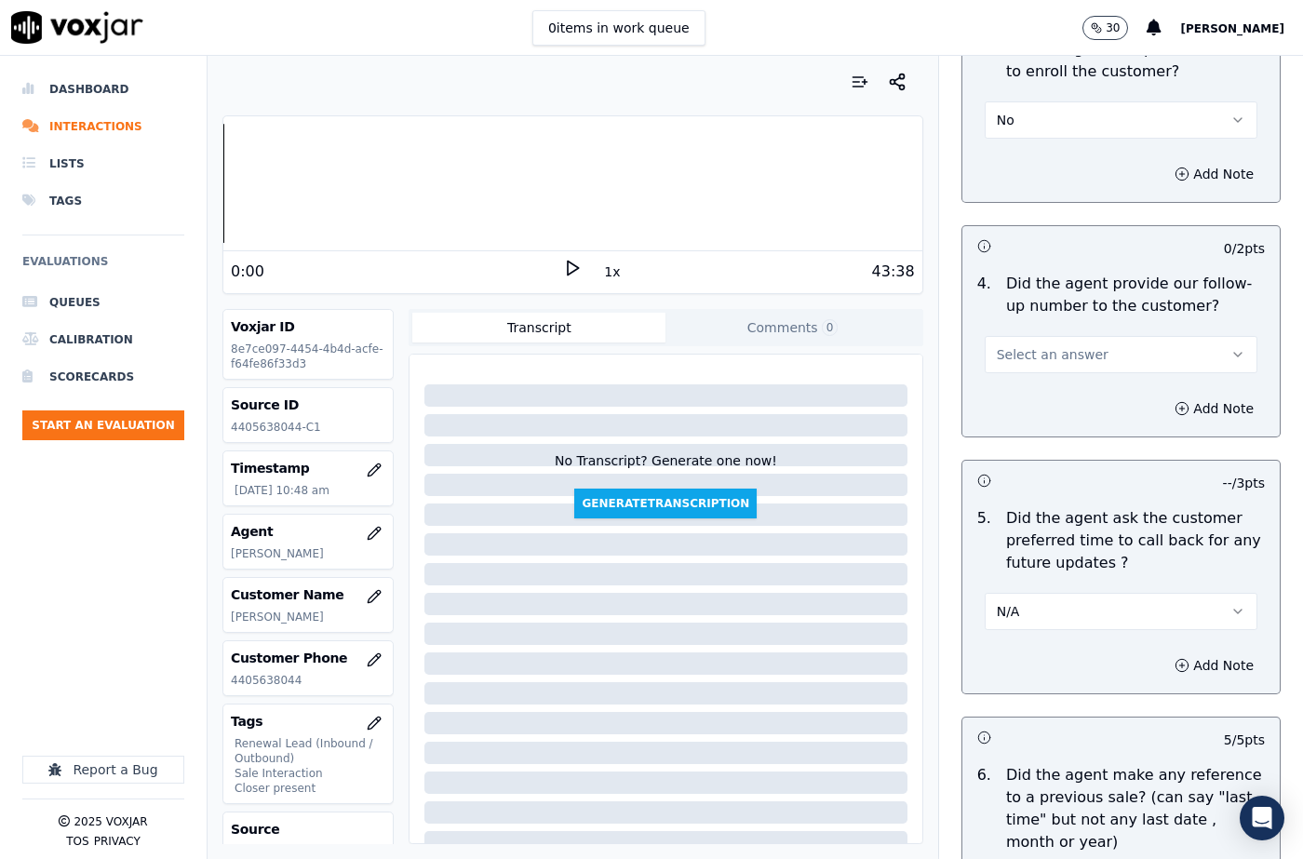
scroll to position [4423, 0]
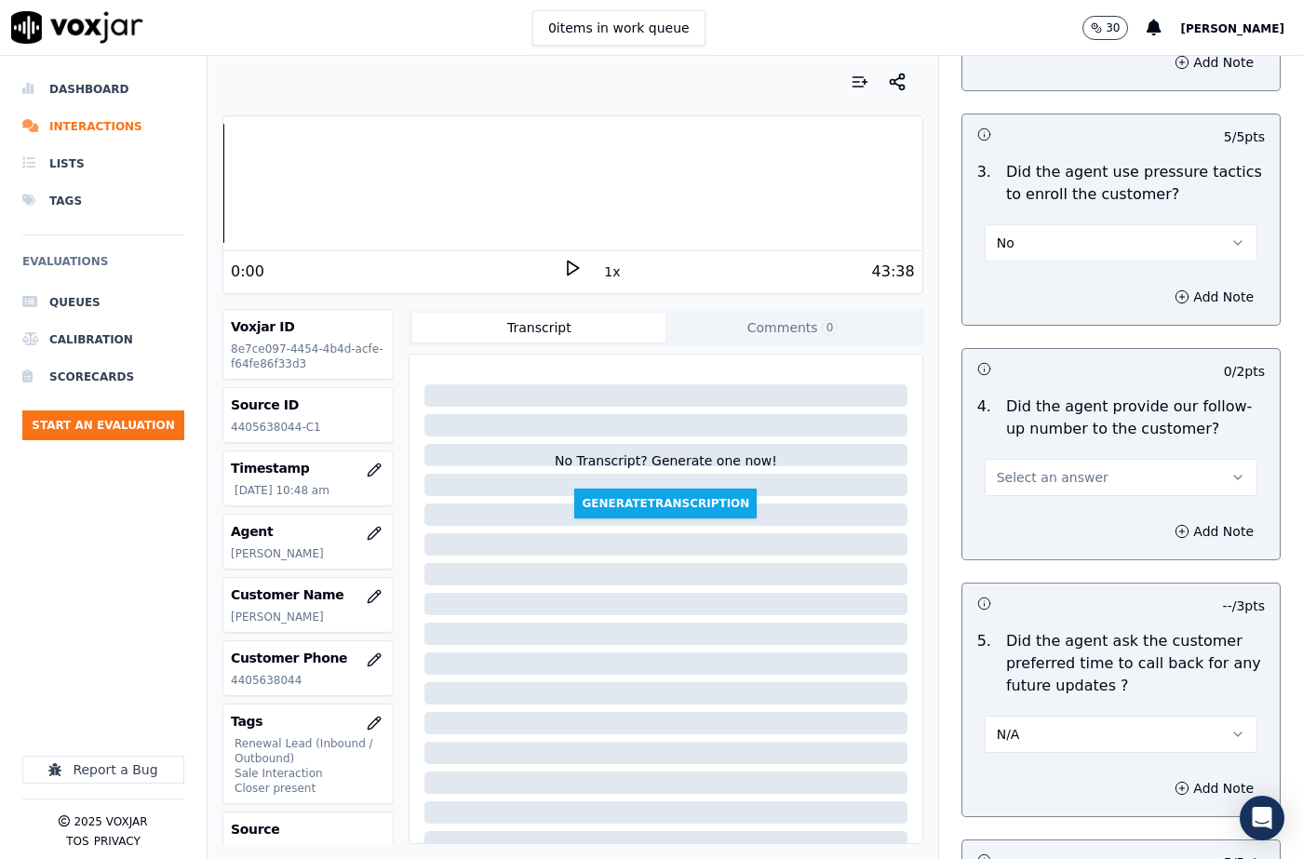
type textarea ""Previous Sales Date: [DATE] Gas Utility: Columbia Gas Term : 365 Days ETF : $7…"
click at [1004, 459] on button "Select an answer" at bounding box center [1121, 477] width 273 height 37
click at [1013, 464] on div "Yes" at bounding box center [1091, 452] width 240 height 30
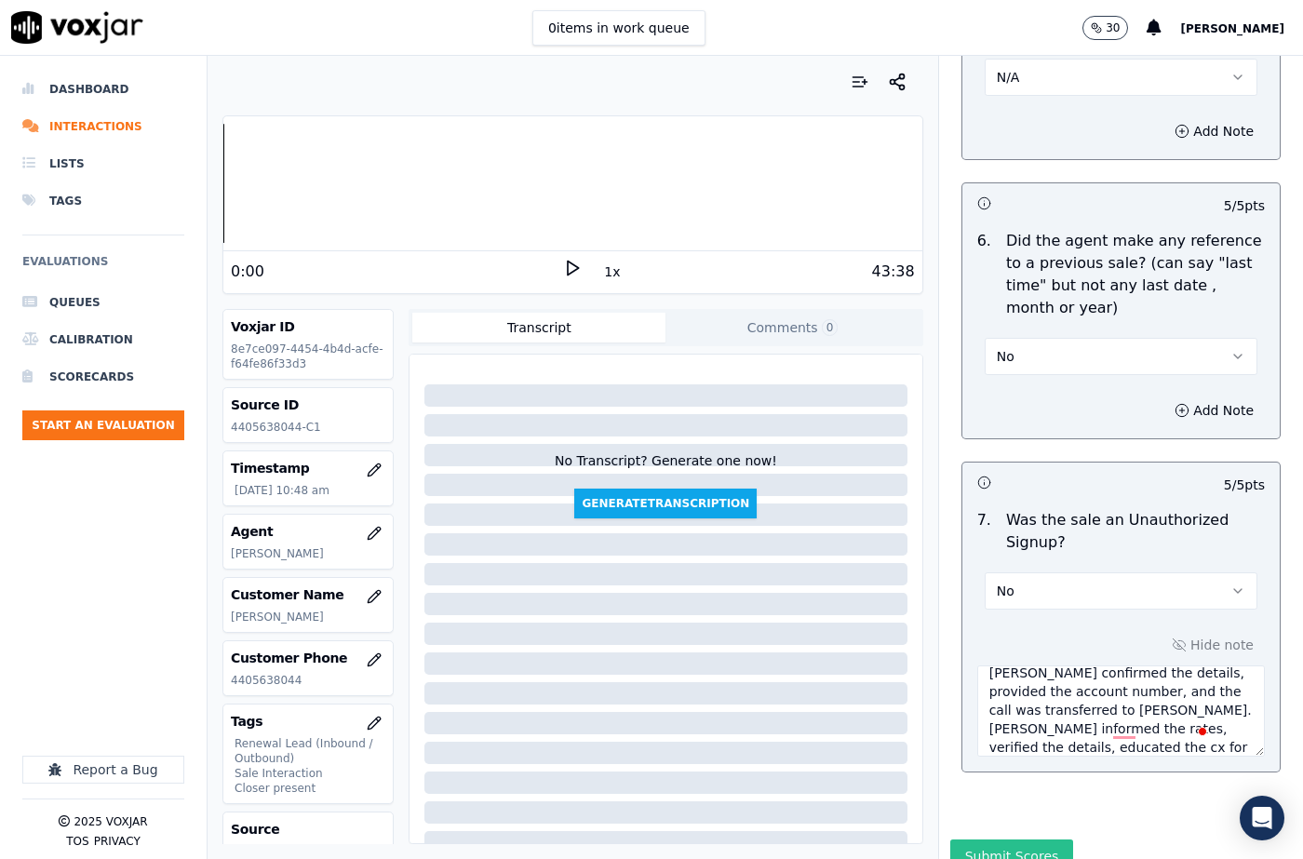
click at [1009, 839] on button "Submit Scores" at bounding box center [1012, 856] width 124 height 34
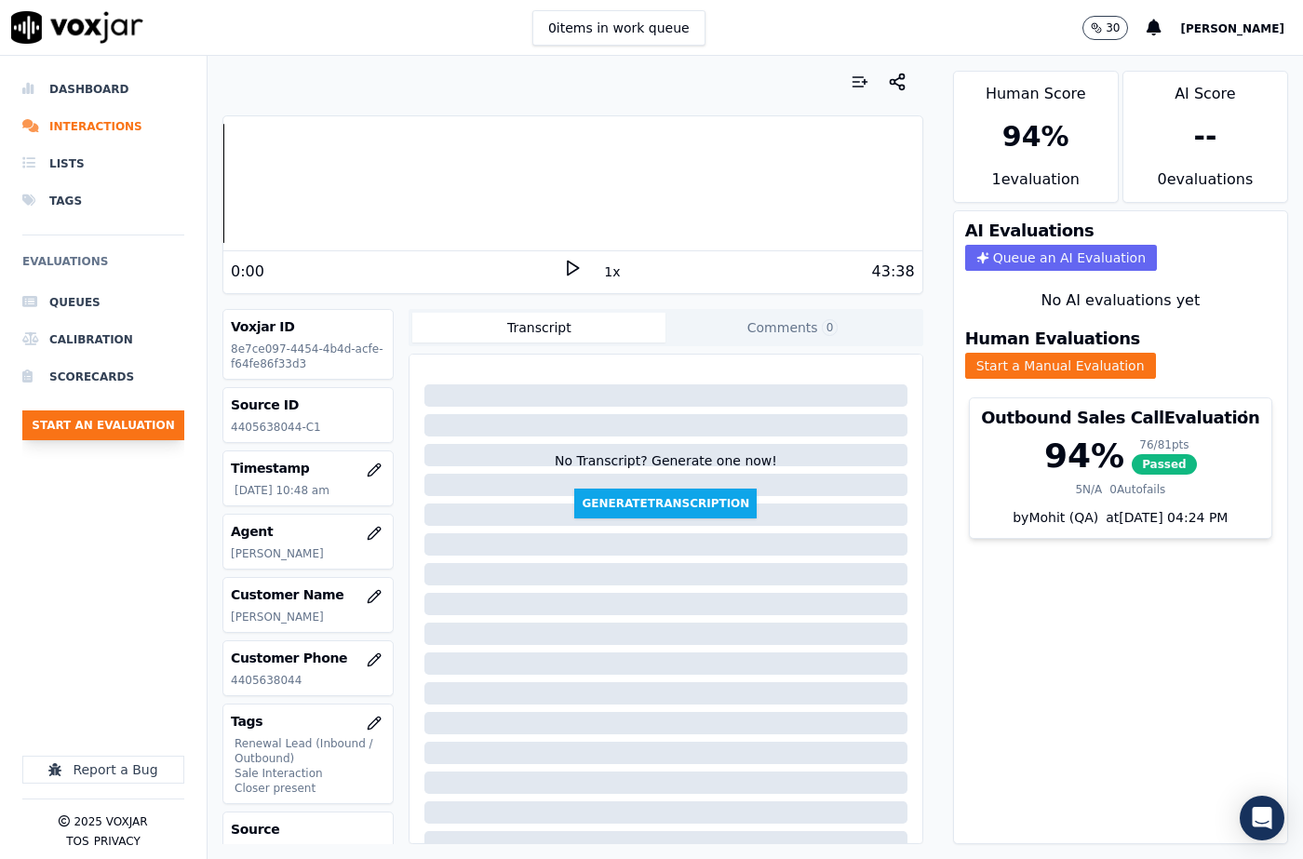
click at [141, 429] on button "Start an Evaluation" at bounding box center [103, 425] width 162 height 30
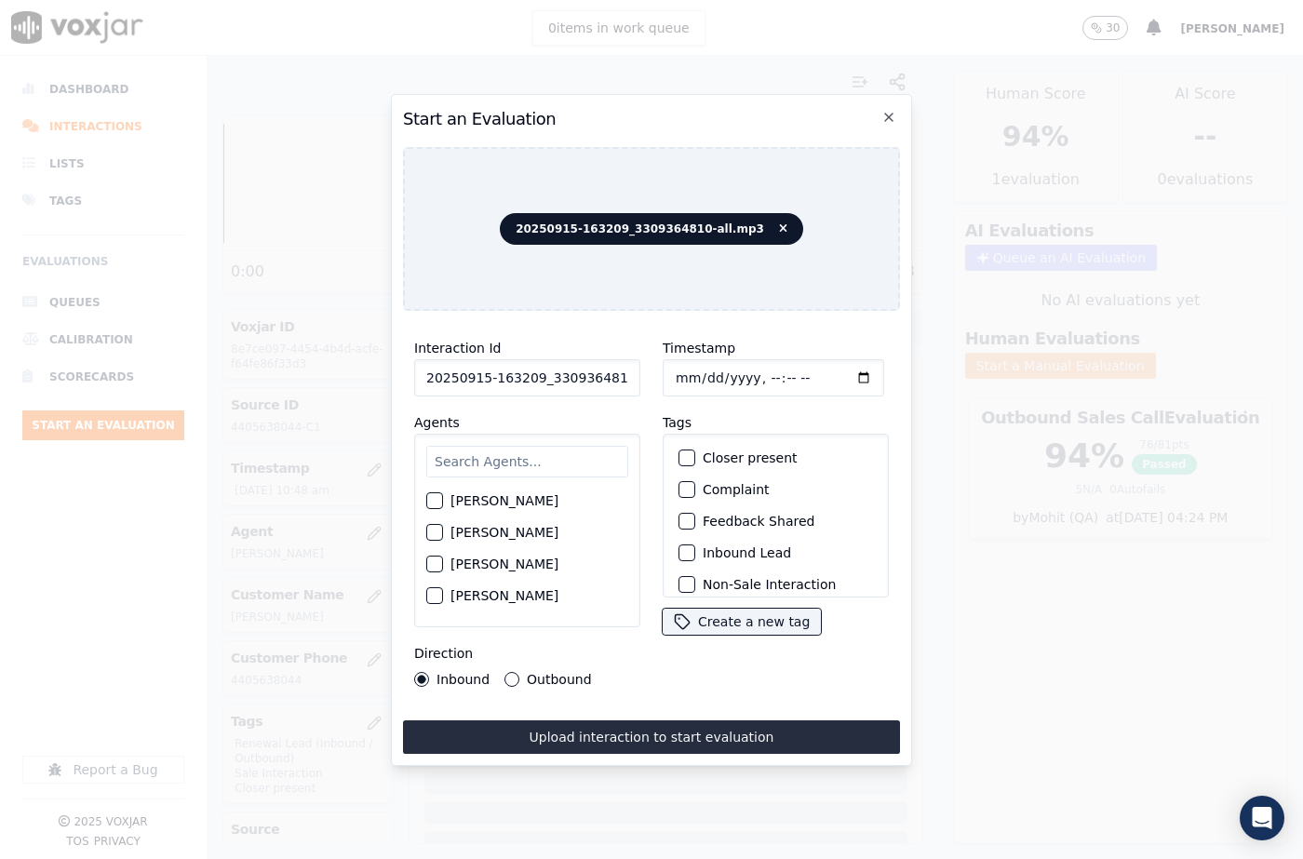
scroll to position [0, 31]
drag, startPoint x: 612, startPoint y: 373, endPoint x: 654, endPoint y: 377, distance: 42.0
click at [654, 377] on div "Interaction Id 20250915-163209_3309364810-all.mp3 Agents [PERSON_NAME] [PERSON_…" at bounding box center [651, 512] width 497 height 372
type input "20250915-163209_3309364810-C1"
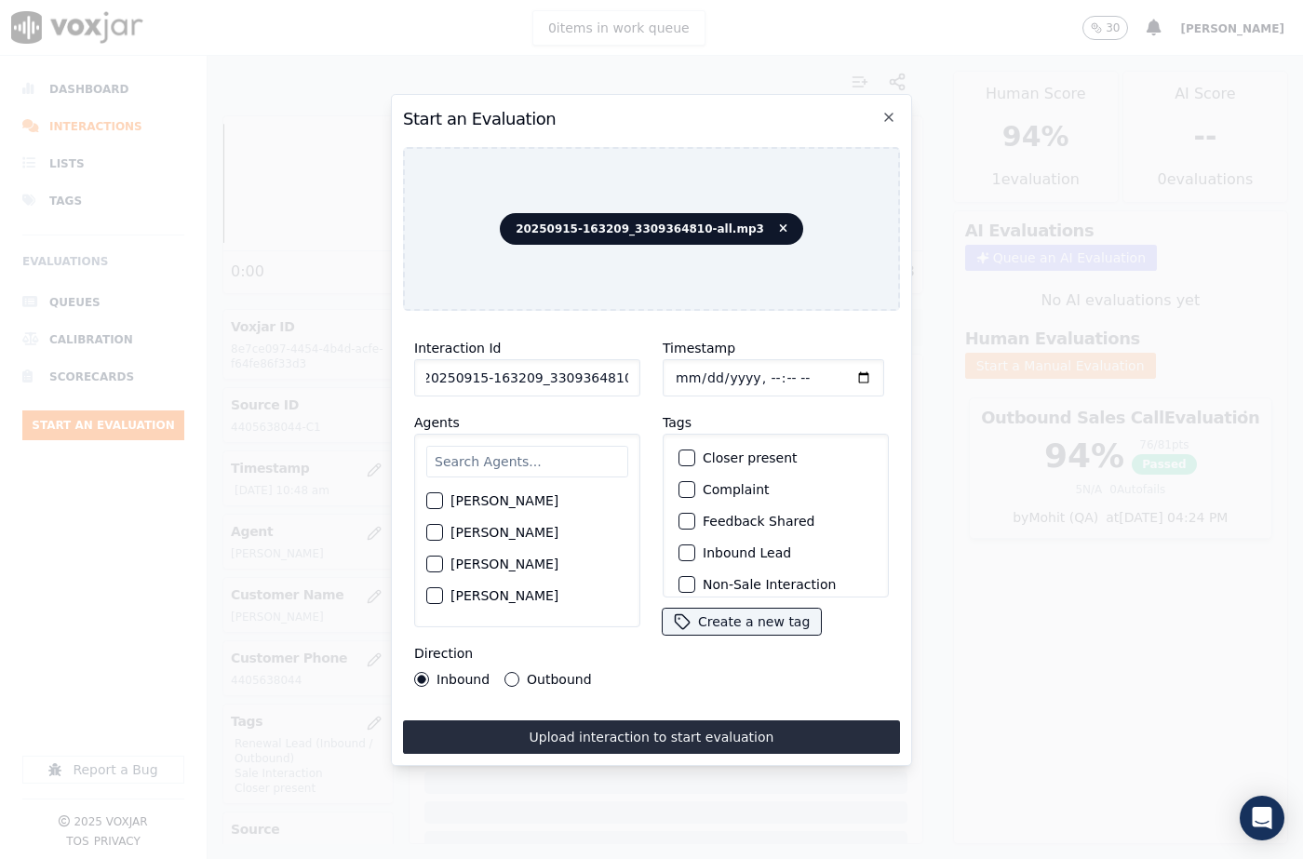
click at [691, 375] on input "Timestamp" at bounding box center [773, 377] width 221 height 37
type input "[DATE]T10:57"
click at [460, 466] on input "text" at bounding box center [527, 462] width 202 height 32
type input "Sand"
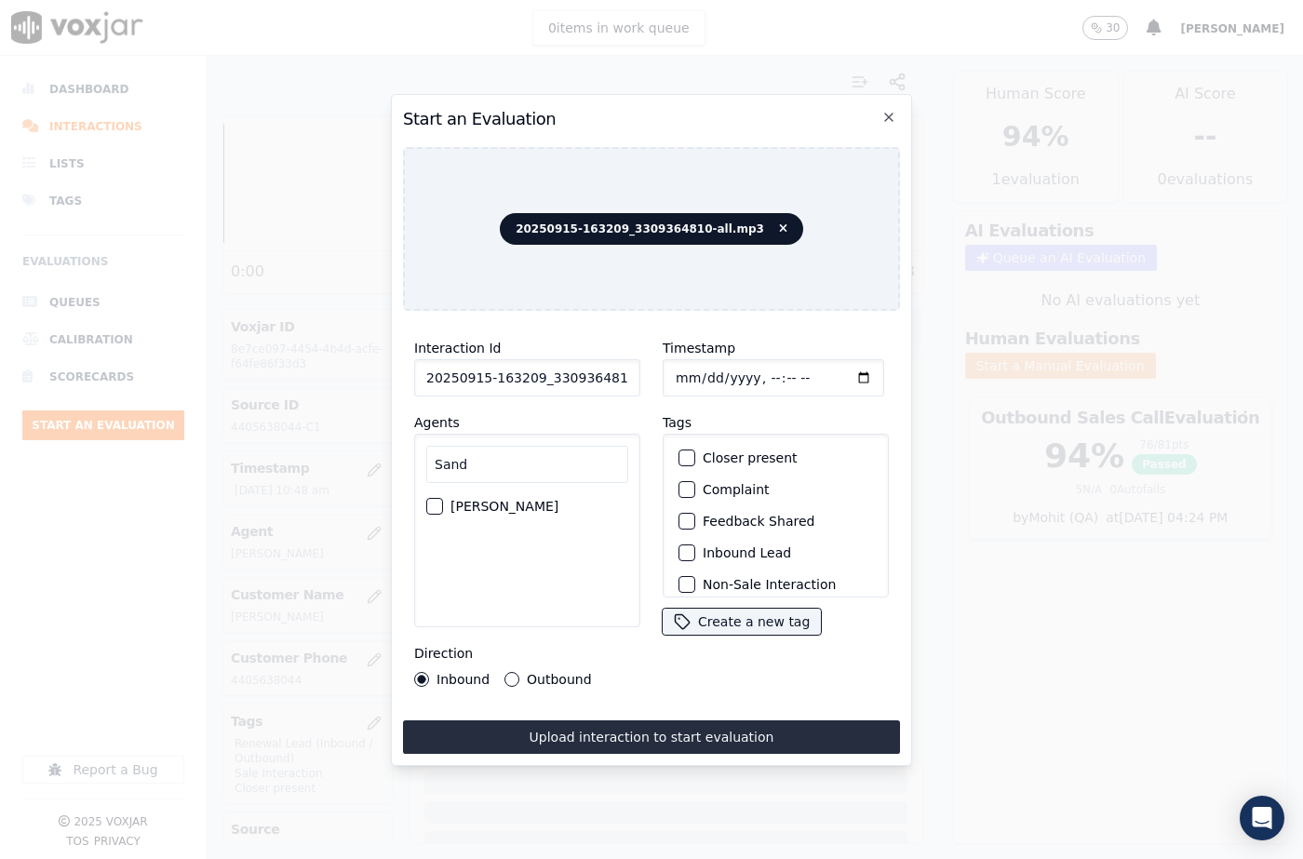
click at [436, 501] on div "button" at bounding box center [433, 506] width 13 height 13
click at [511, 674] on button "Outbound" at bounding box center [511, 679] width 15 height 15
click at [448, 673] on label "Inbound" at bounding box center [462, 679] width 53 height 13
click at [429, 672] on button "Inbound" at bounding box center [421, 679] width 15 height 15
click at [682, 456] on div "button" at bounding box center [685, 457] width 13 height 13
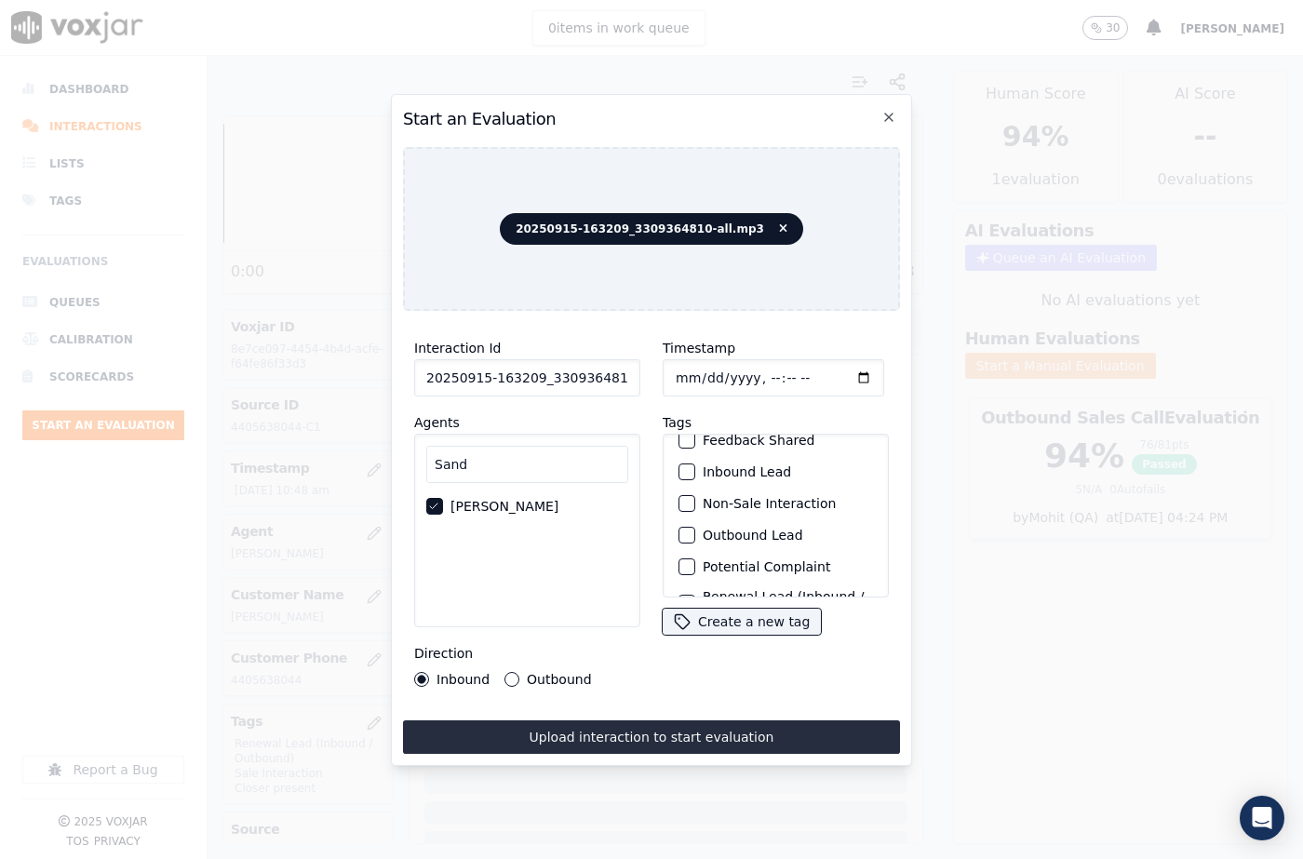
scroll to position [161, 0]
click at [679, 567] on div "button" at bounding box center [685, 573] width 13 height 13
click at [679, 530] on div "button" at bounding box center [685, 536] width 13 height 13
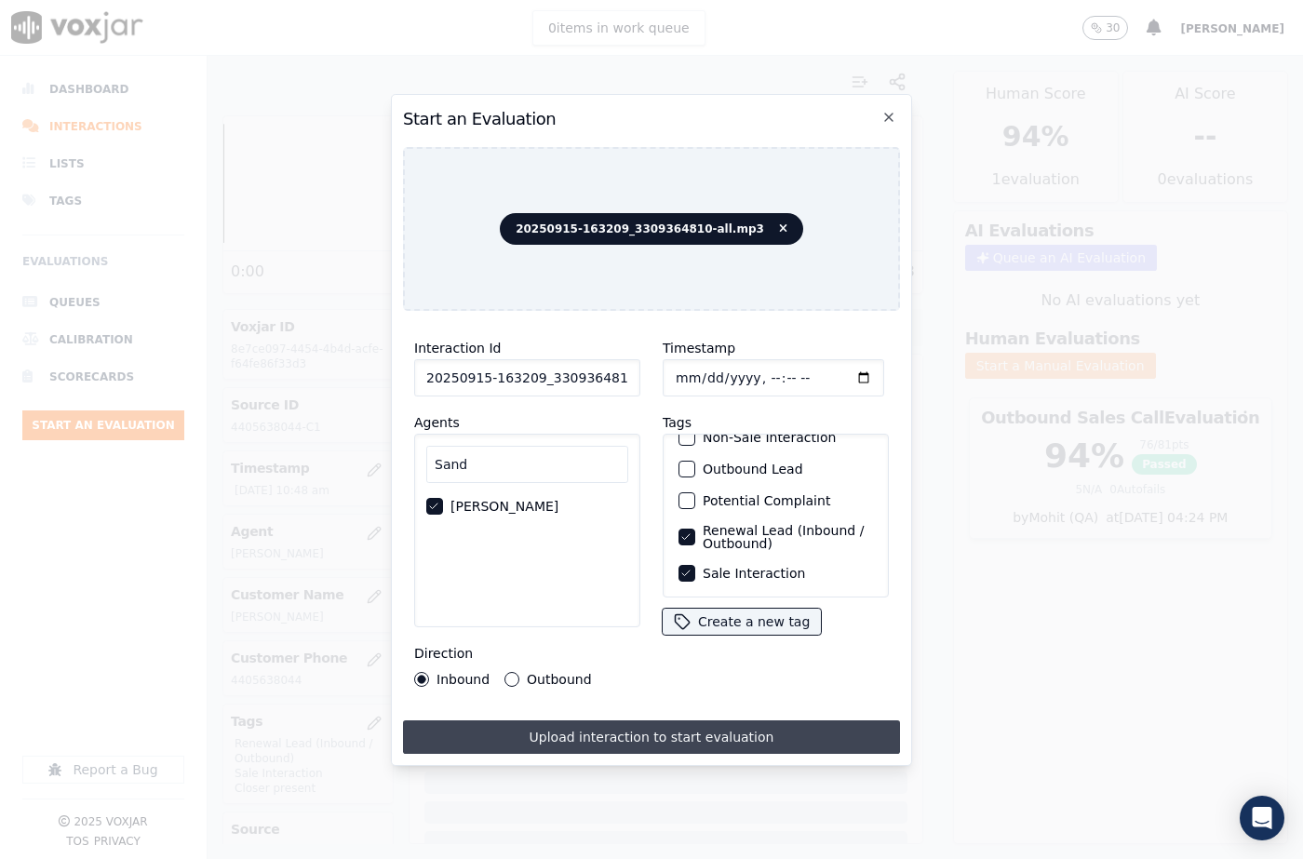
click at [697, 737] on button "Upload interaction to start evaluation" at bounding box center [651, 737] width 497 height 34
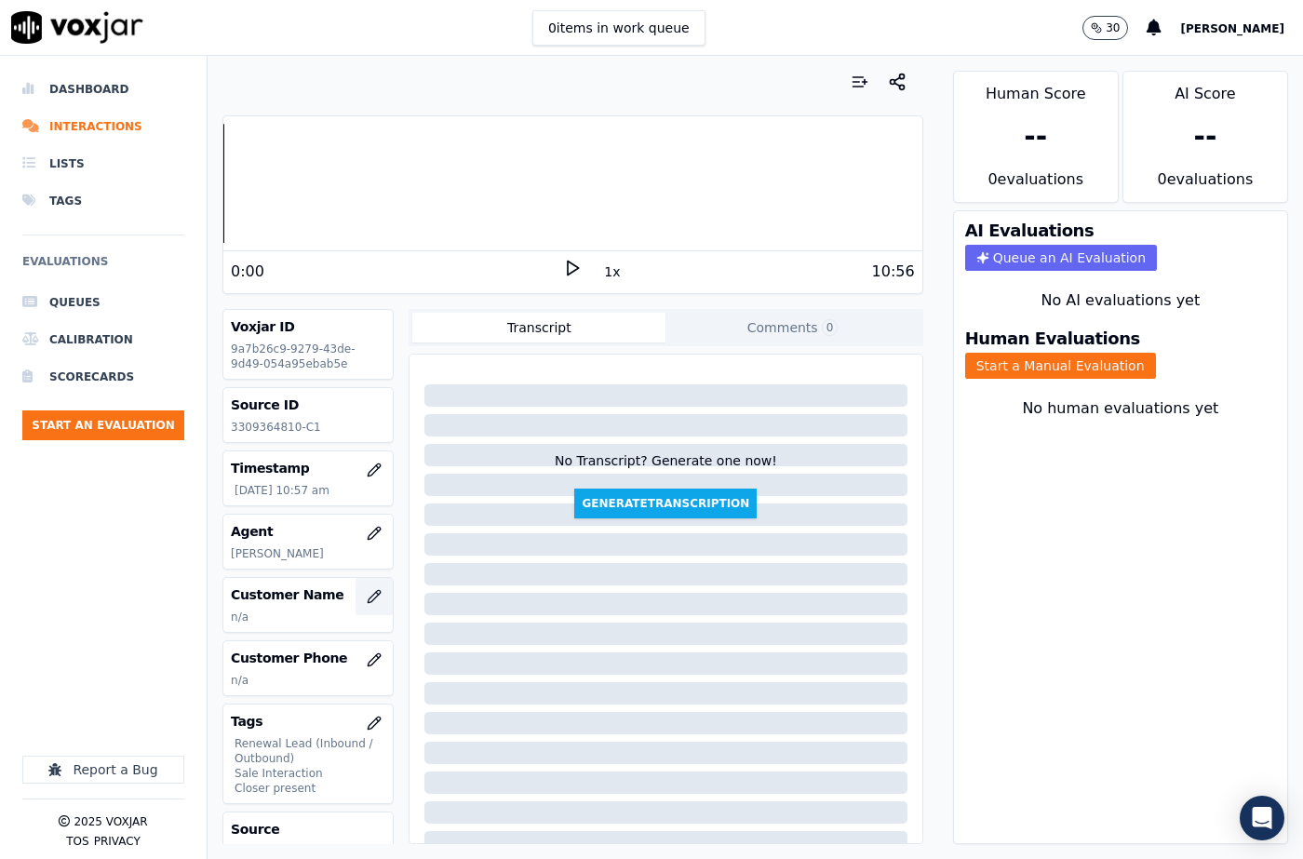
click at [376, 593] on icon "button" at bounding box center [377, 593] width 3 height 3
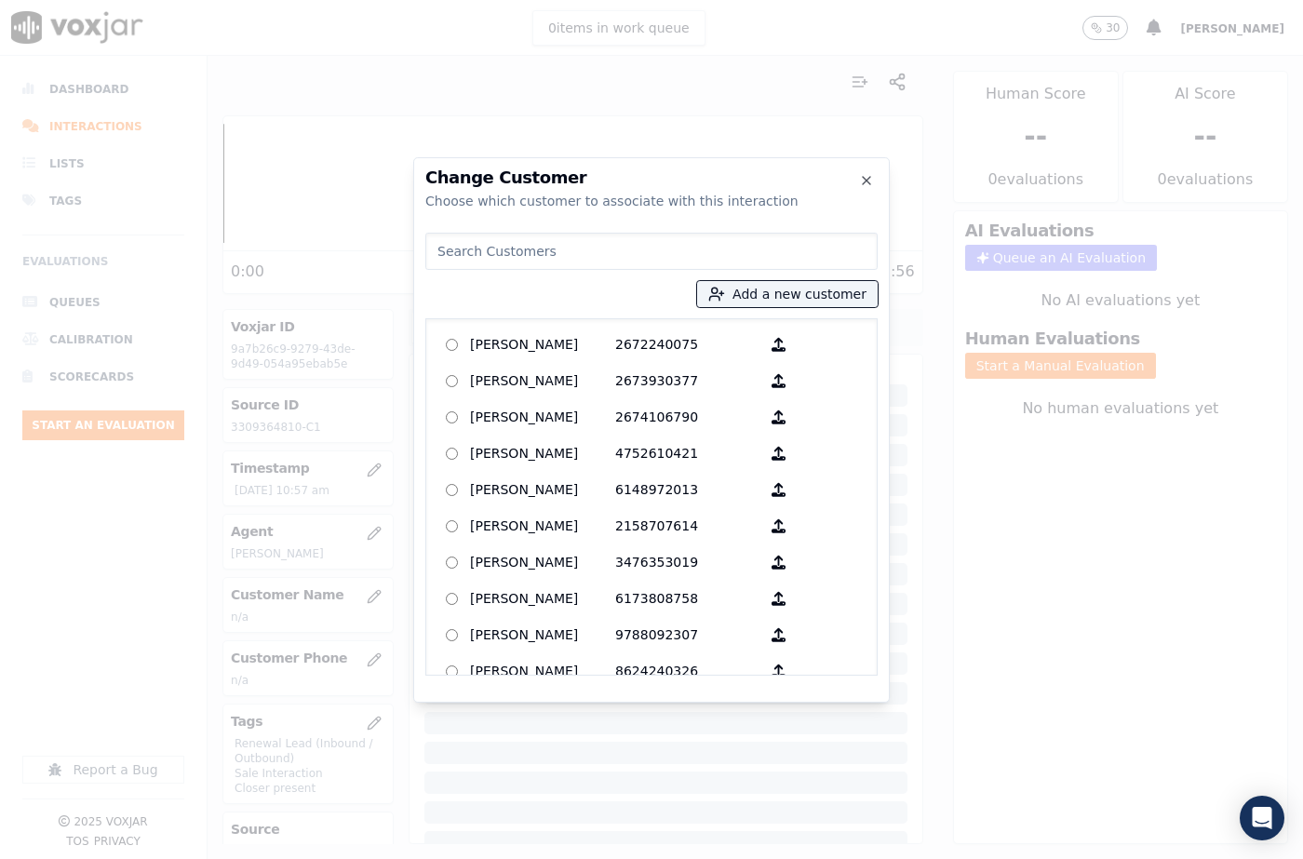
click at [749, 314] on div "Add a new customer [PERSON_NAME] 2672240075 [PERSON_NAME] 2673930377 [PERSON_NA…" at bounding box center [651, 450] width 452 height 450
click at [747, 301] on button "Add a new customer" at bounding box center [787, 294] width 181 height 26
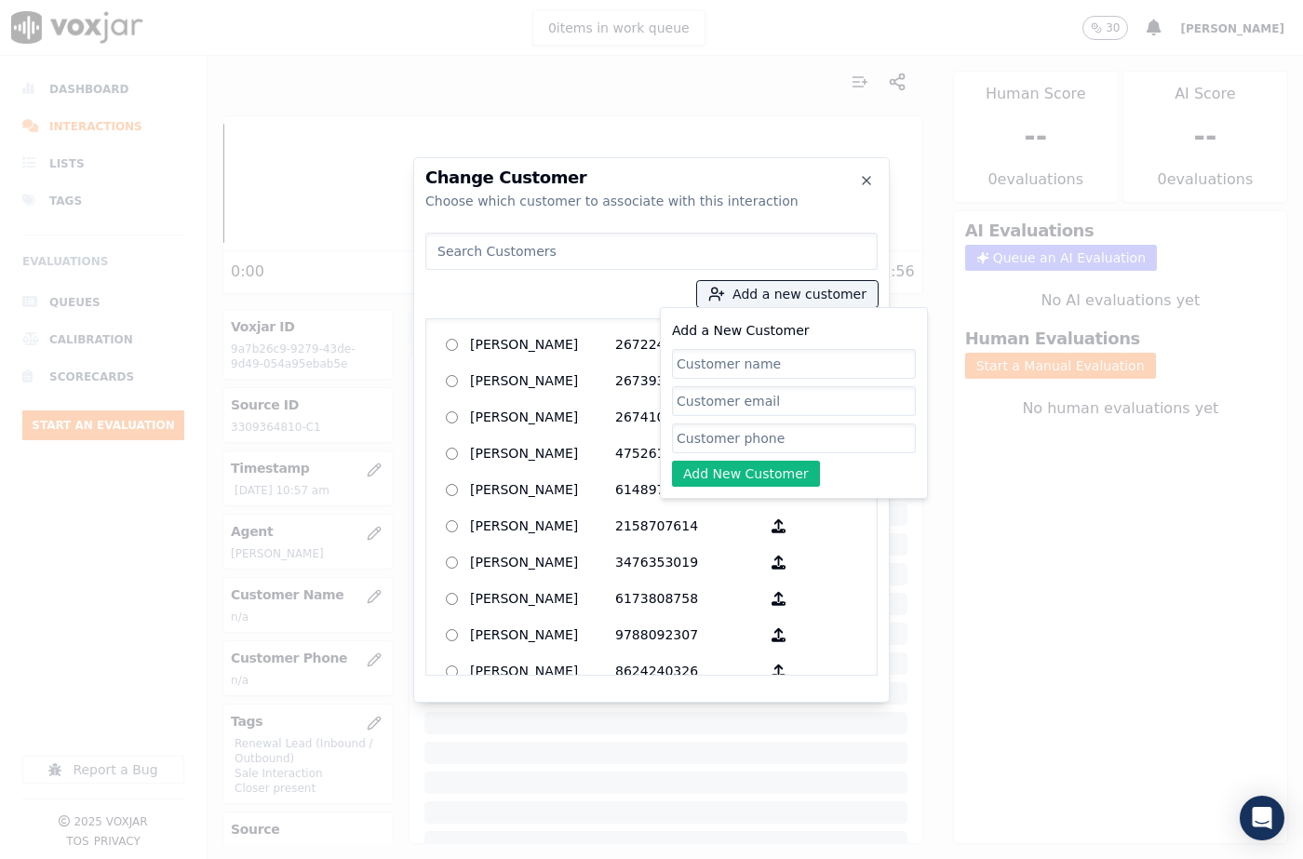
drag, startPoint x: 721, startPoint y: 368, endPoint x: 702, endPoint y: 352, distance: 25.1
click at [721, 368] on input "Add a New Customer" at bounding box center [794, 364] width 244 height 30
type input "[PERSON_NAME]"
click at [697, 439] on input "Add a New Customer" at bounding box center [794, 438] width 244 height 30
paste input "3309364810"
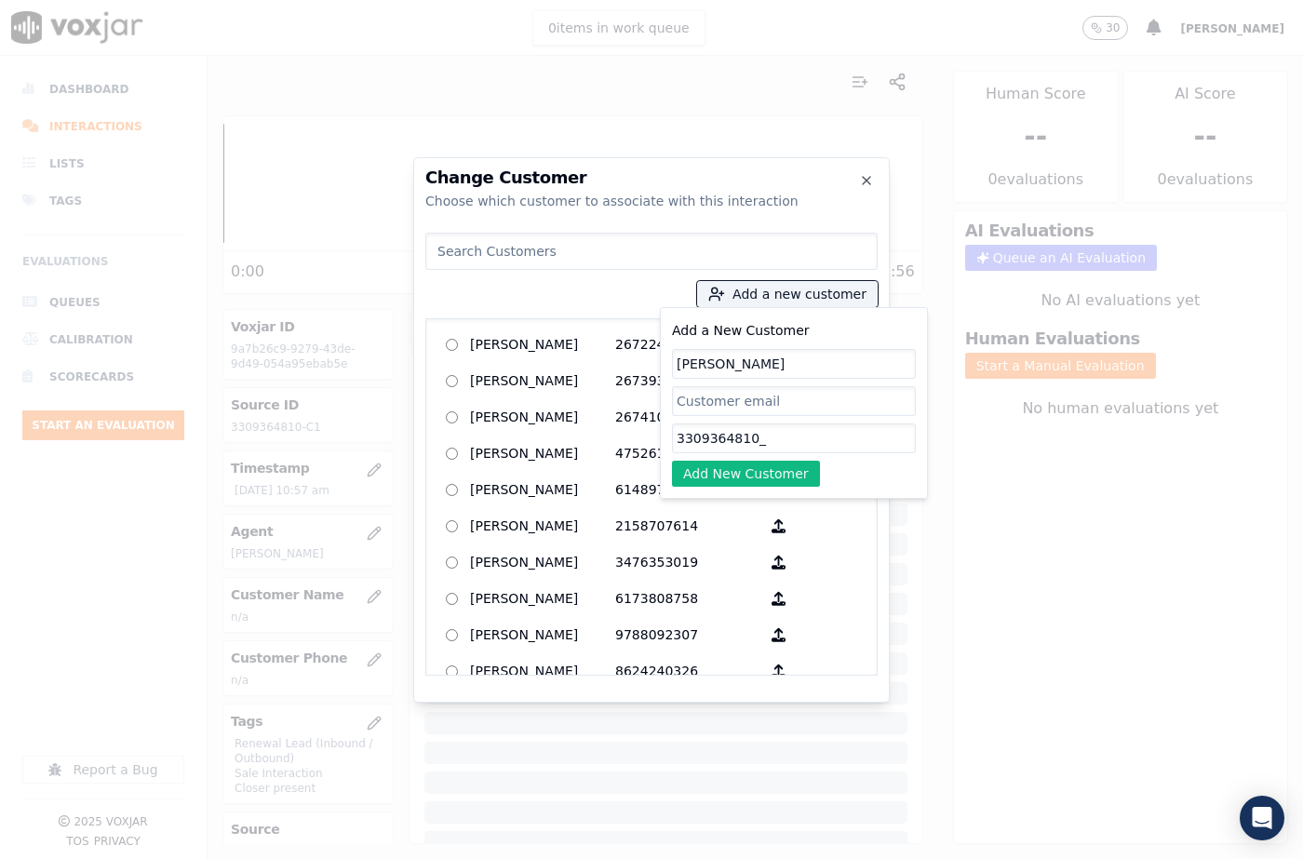
paste input "3304777283"
type input "3309364810_3304777283"
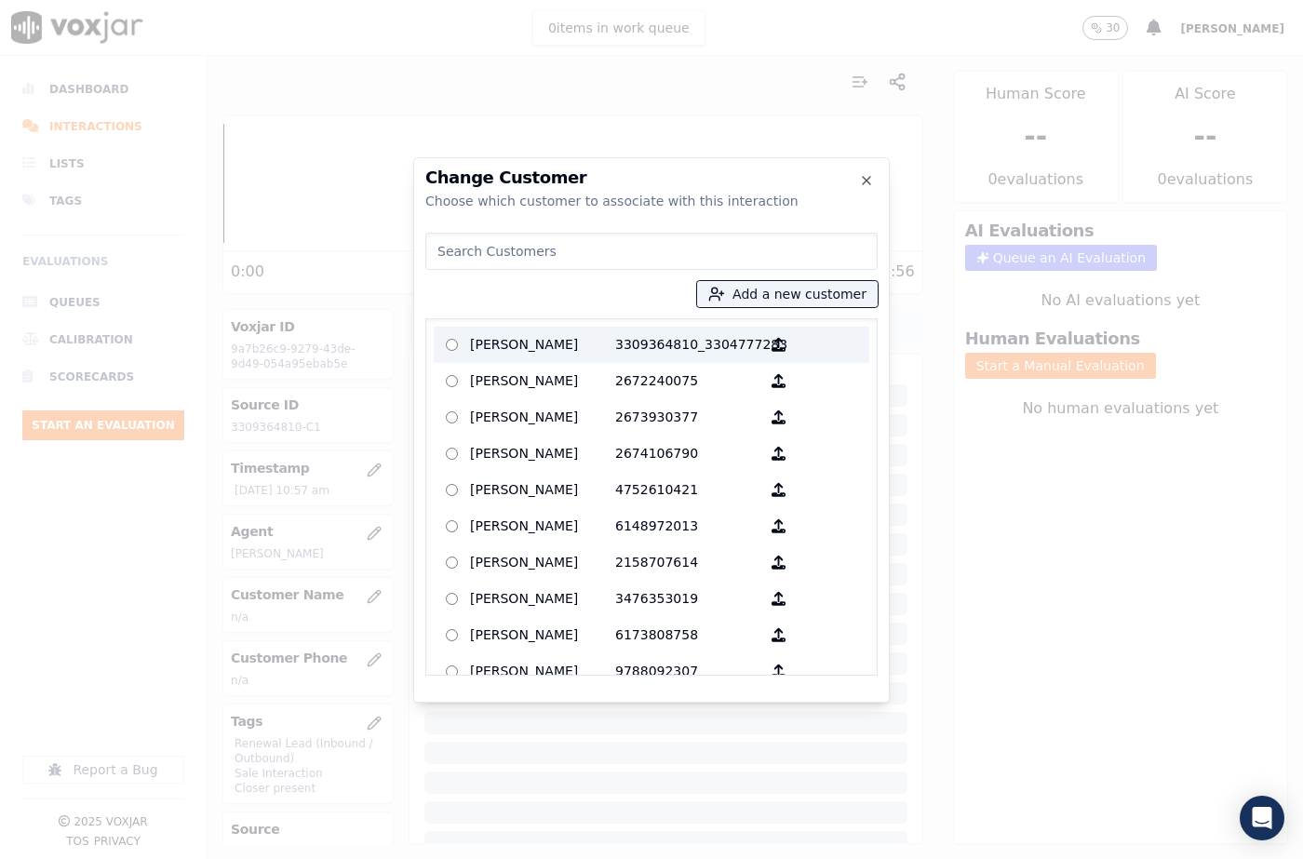
click at [596, 353] on p "[PERSON_NAME]" at bounding box center [542, 344] width 145 height 29
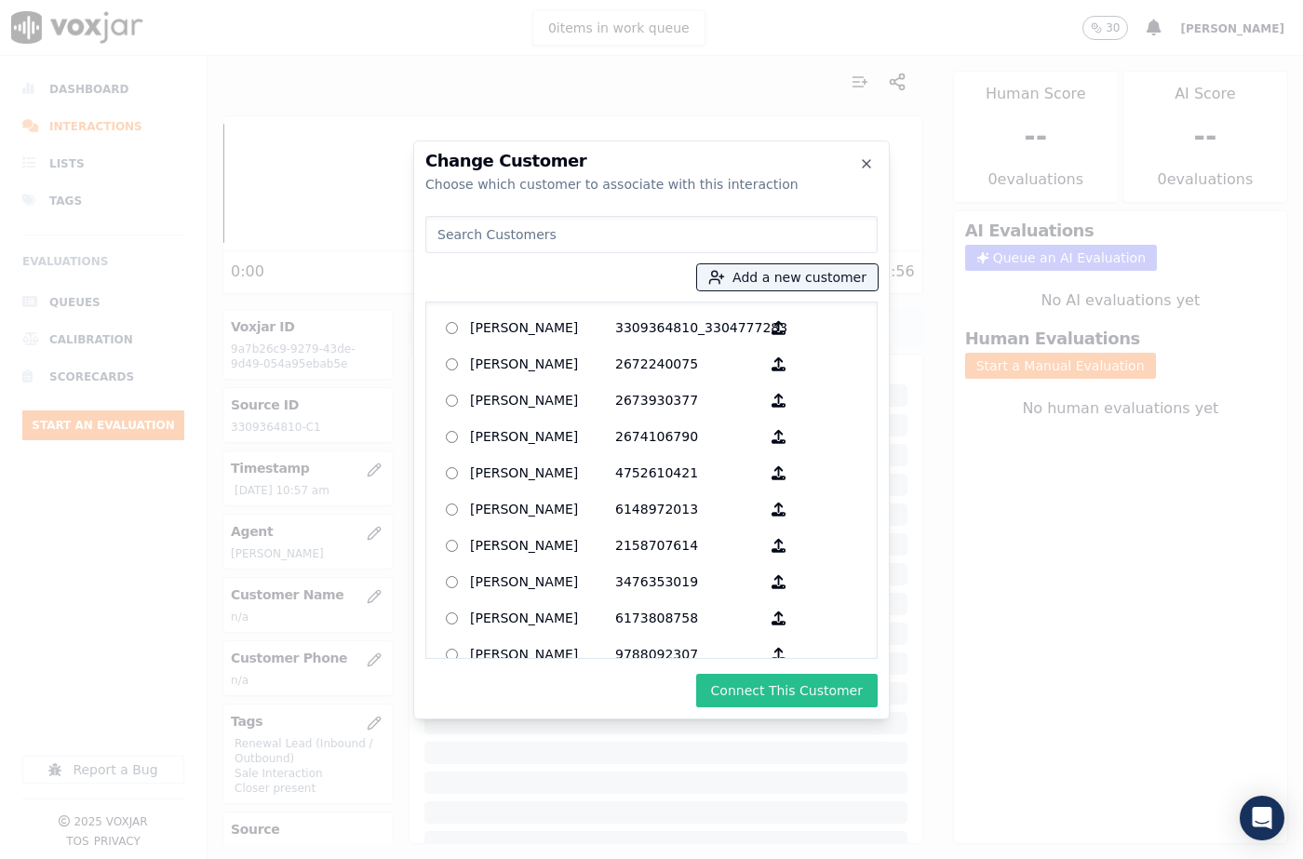
click at [799, 703] on button "Connect This Customer" at bounding box center [786, 691] width 181 height 34
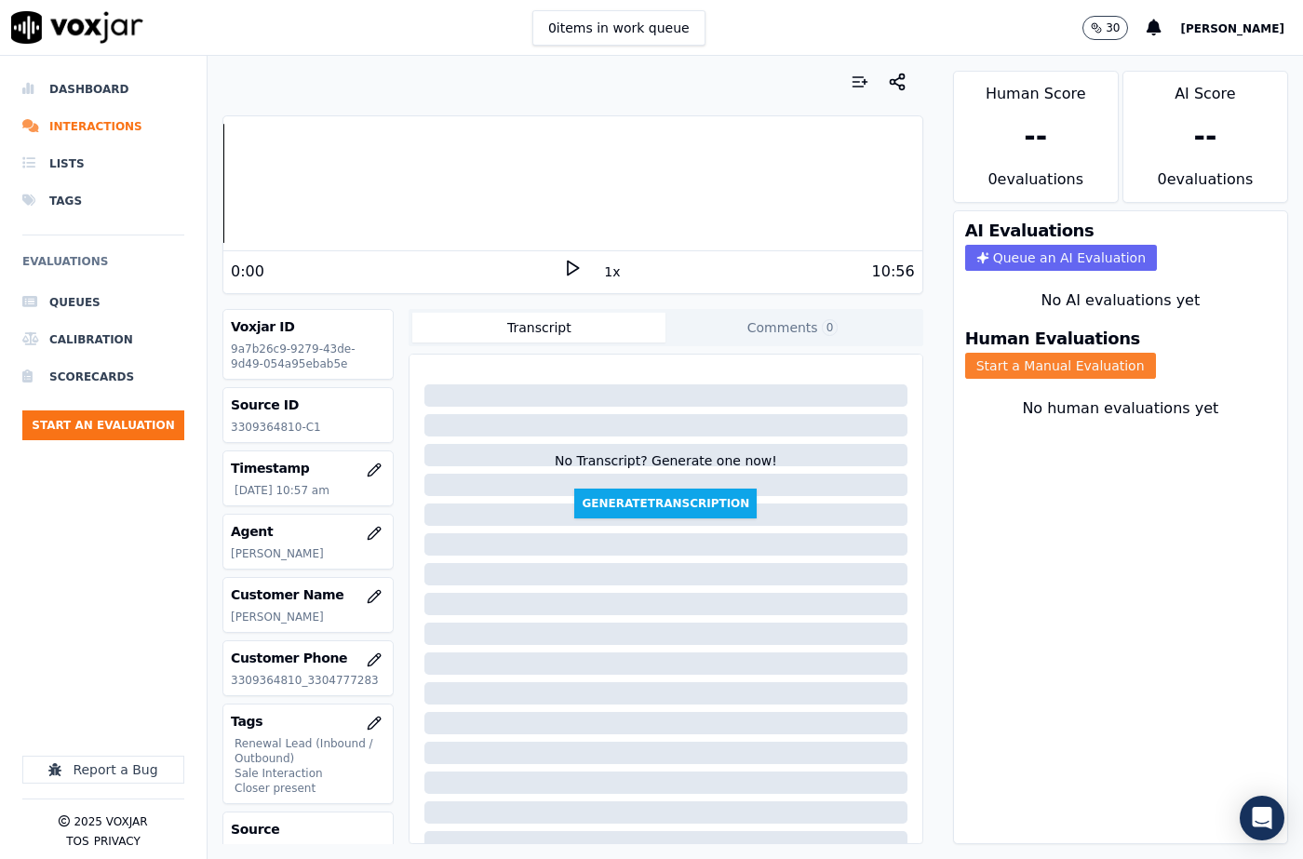
click at [1061, 356] on button "Start a Manual Evaluation" at bounding box center [1060, 366] width 191 height 26
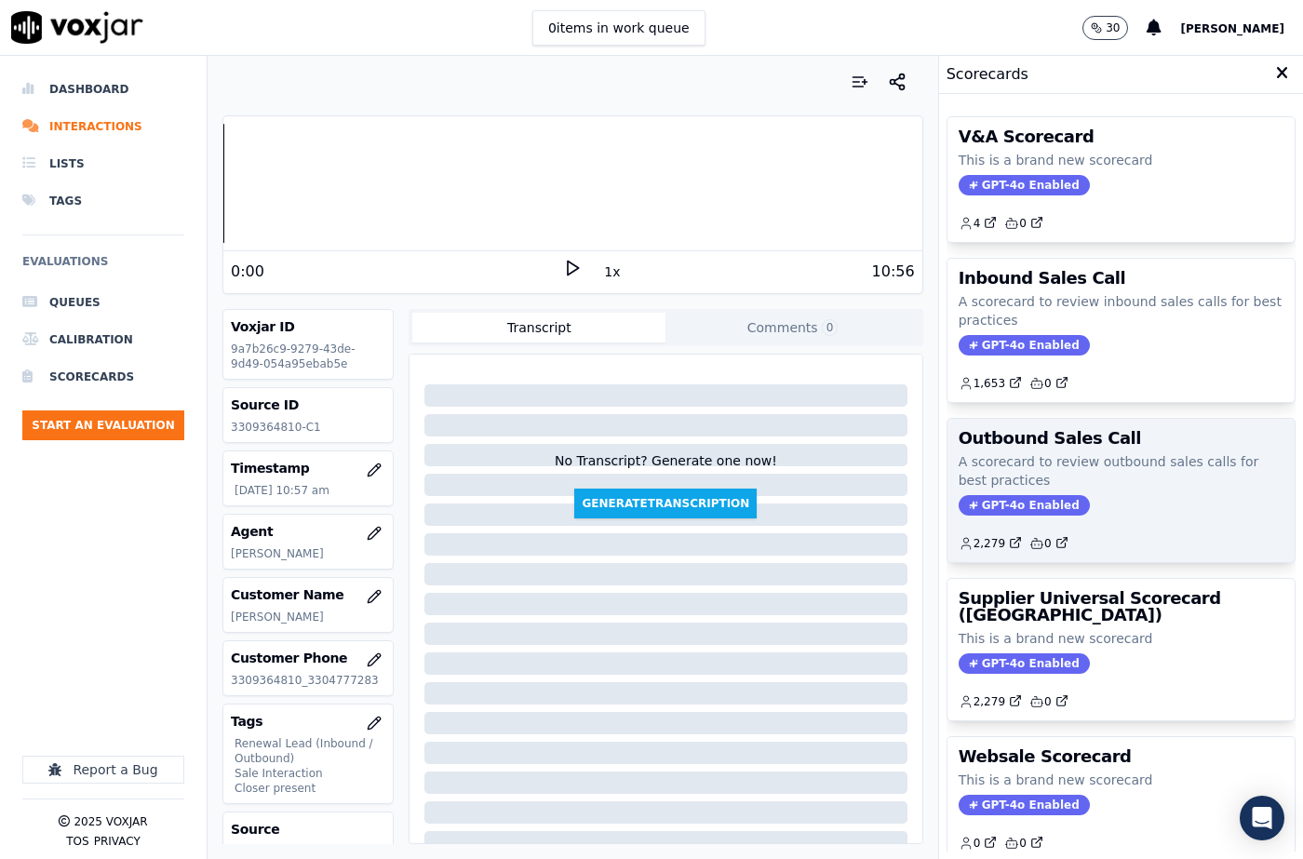
click at [1011, 509] on span "GPT-4o Enabled" at bounding box center [1024, 505] width 131 height 20
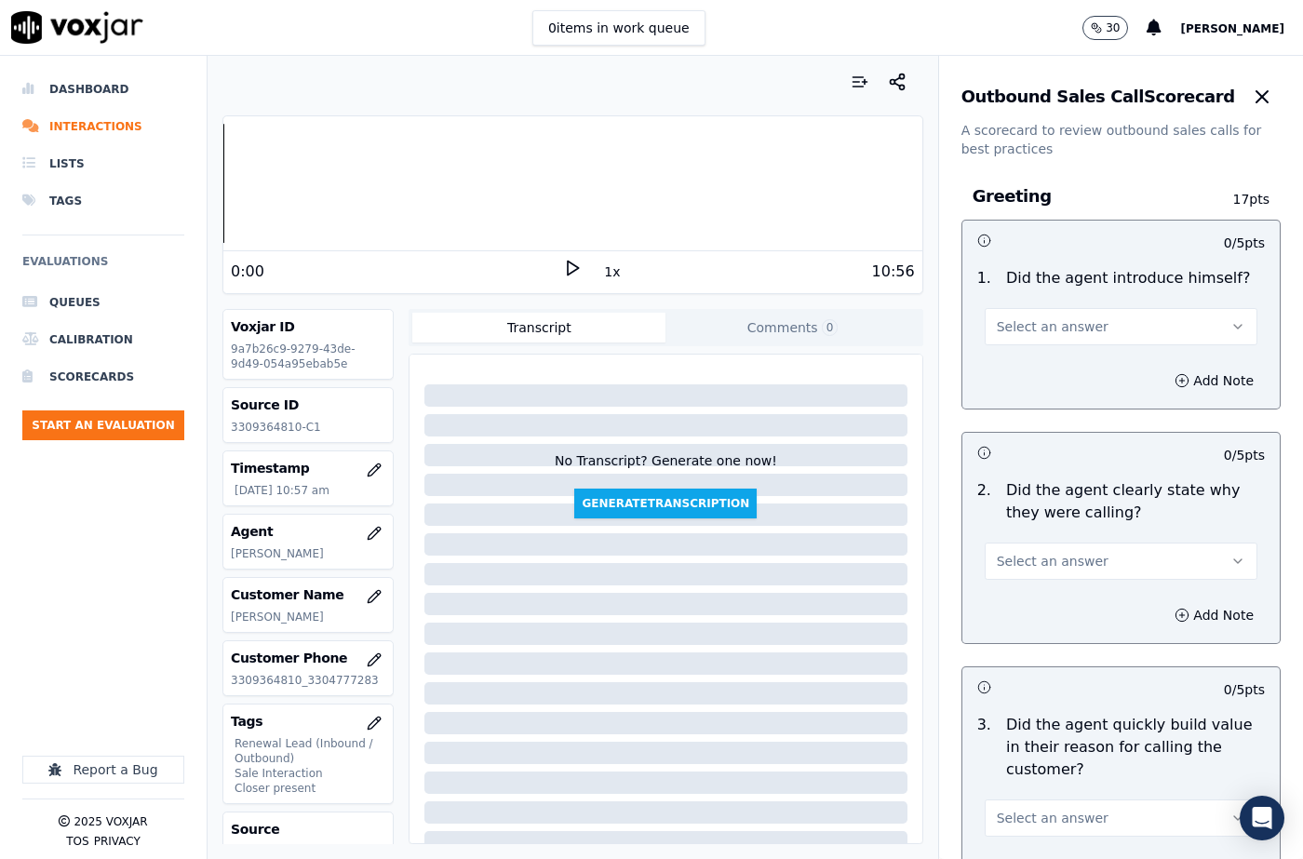
click at [1027, 332] on span "Select an answer" at bounding box center [1053, 326] width 112 height 19
click at [1032, 369] on div "Yes" at bounding box center [1091, 369] width 240 height 30
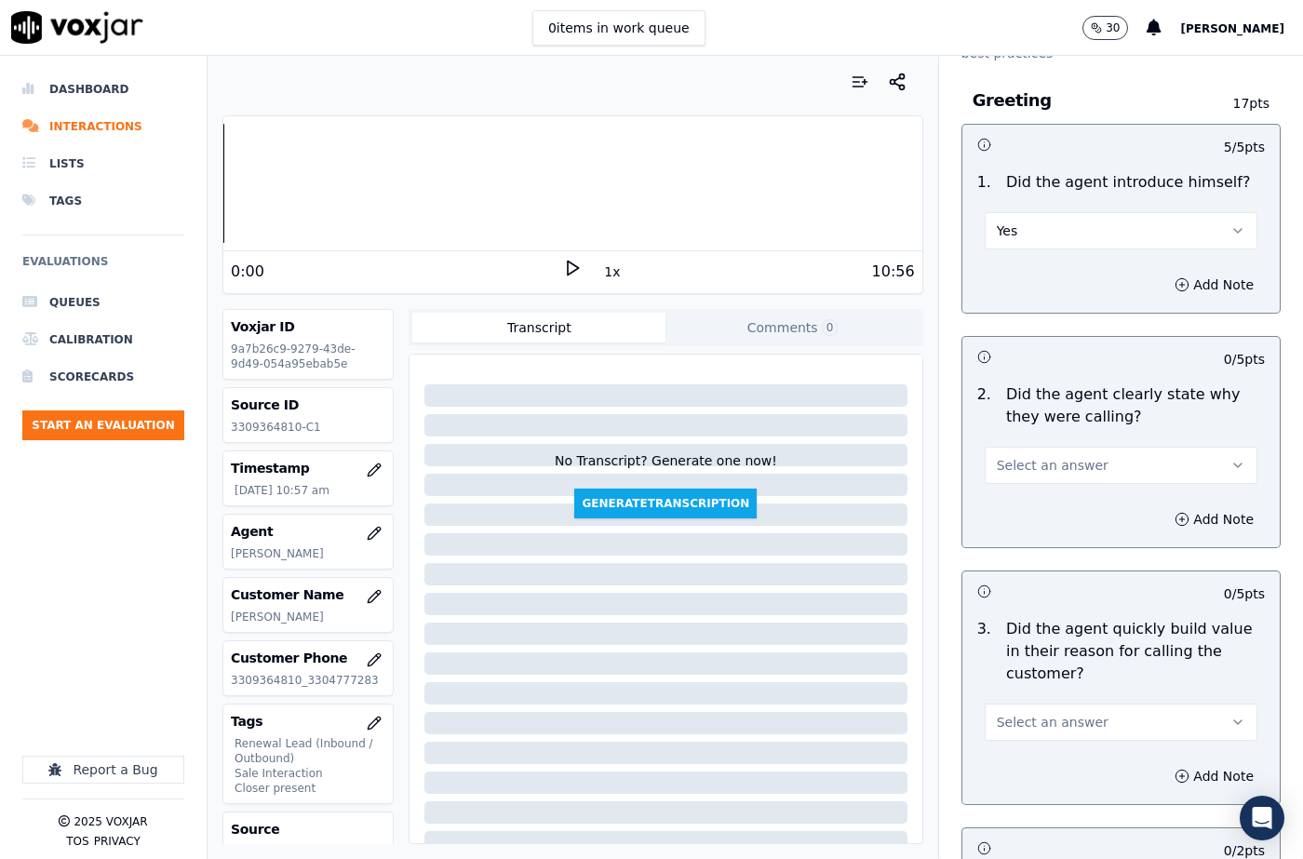
scroll to position [186, 0]
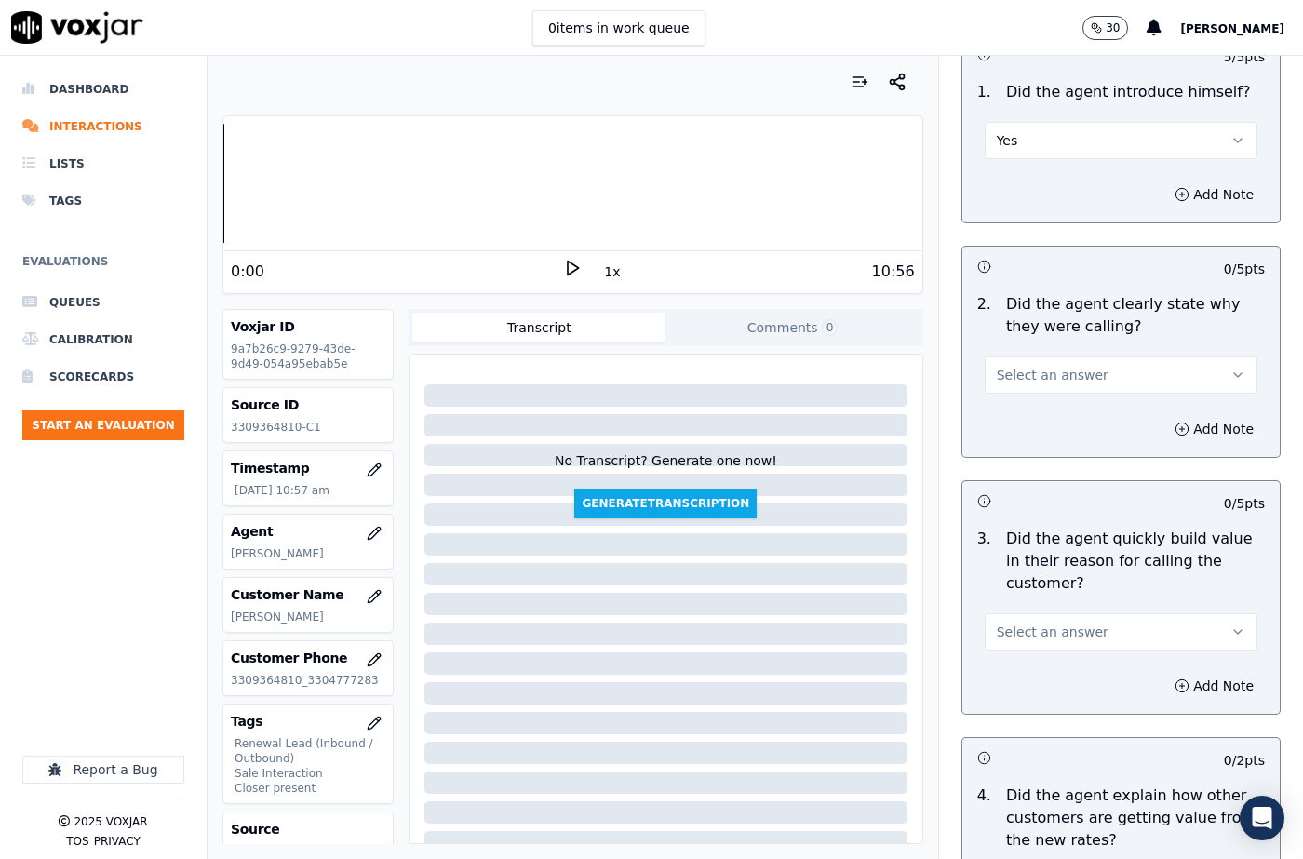
click at [1025, 374] on span "Select an answer" at bounding box center [1053, 375] width 112 height 19
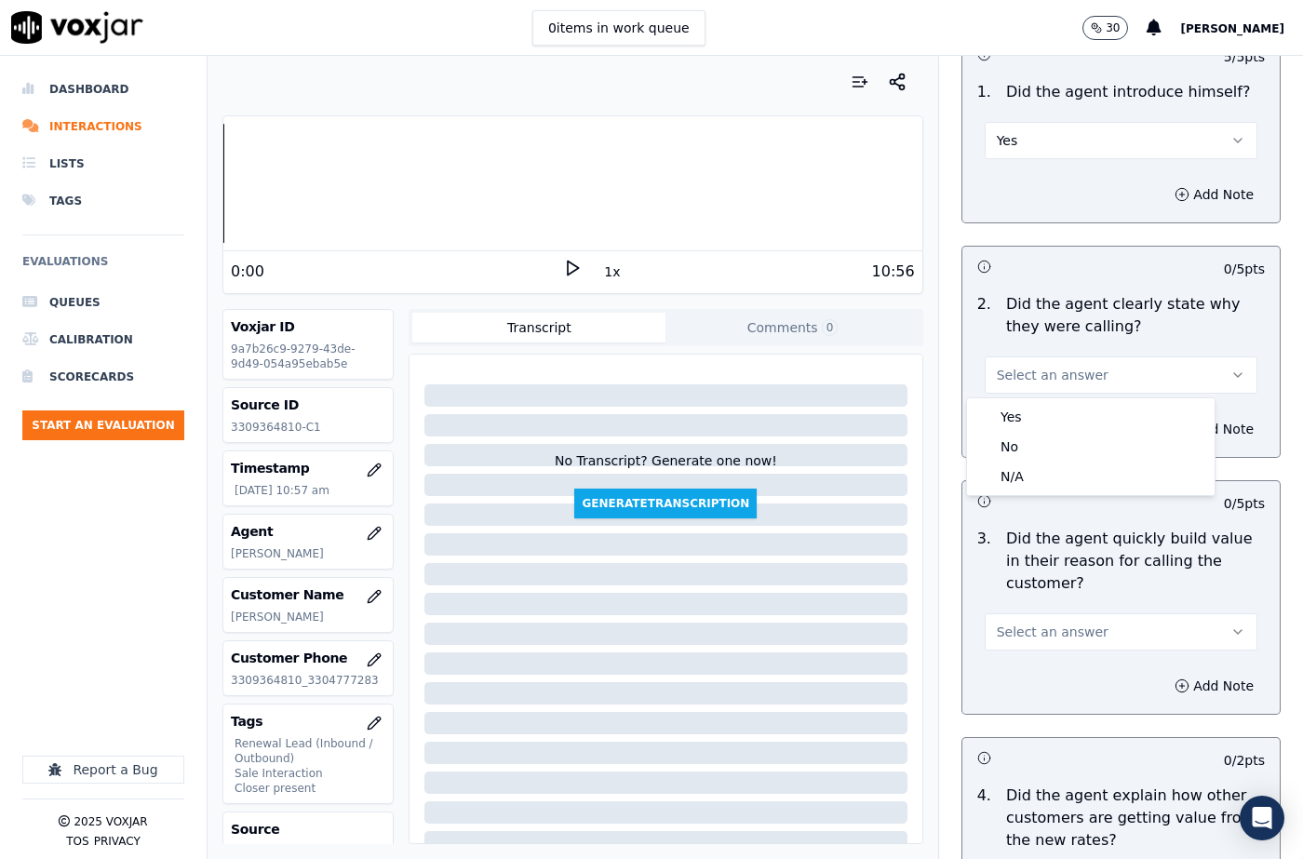
click at [1027, 406] on div "Yes" at bounding box center [1091, 417] width 240 height 30
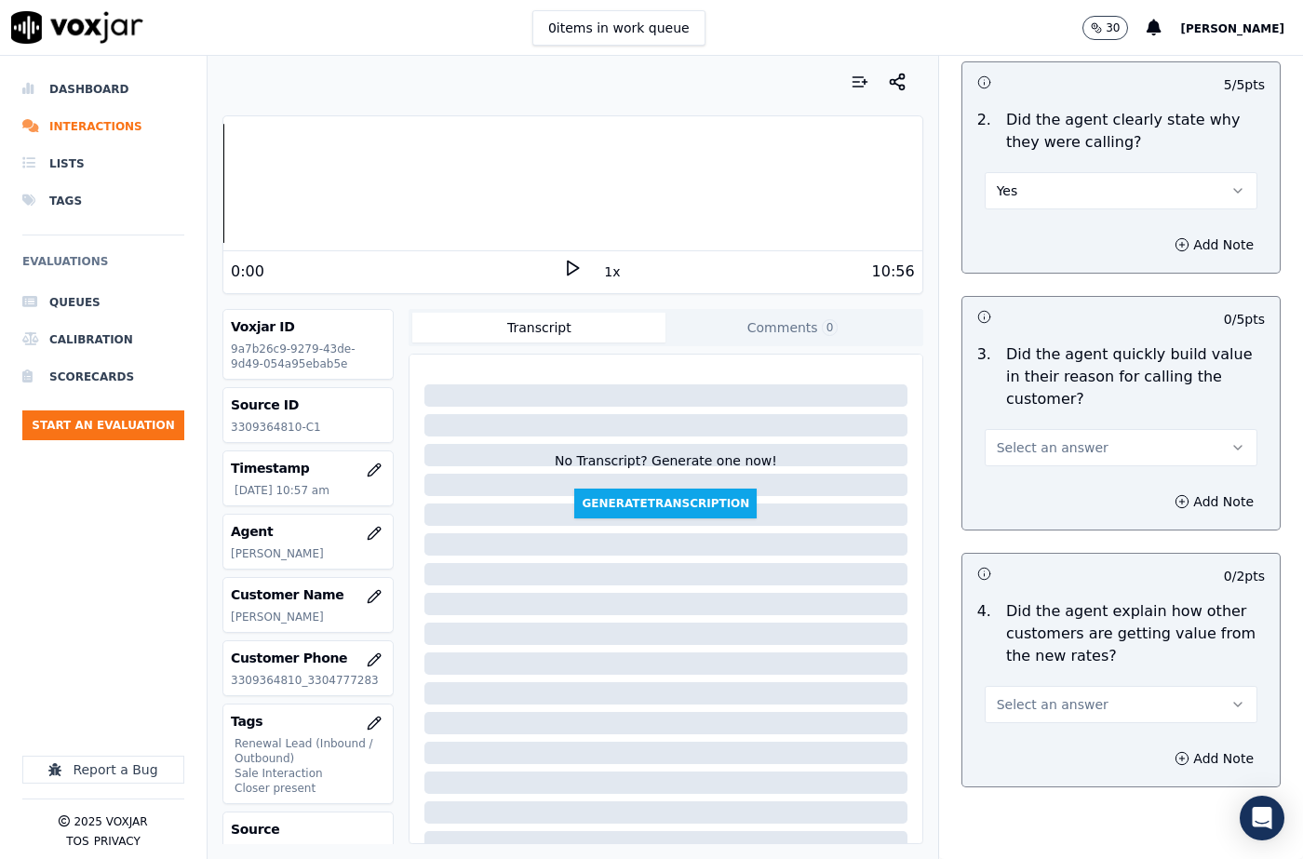
scroll to position [372, 0]
click at [1036, 443] on span "Select an answer" at bounding box center [1053, 445] width 112 height 19
click at [1036, 489] on div "Yes" at bounding box center [1091, 488] width 240 height 30
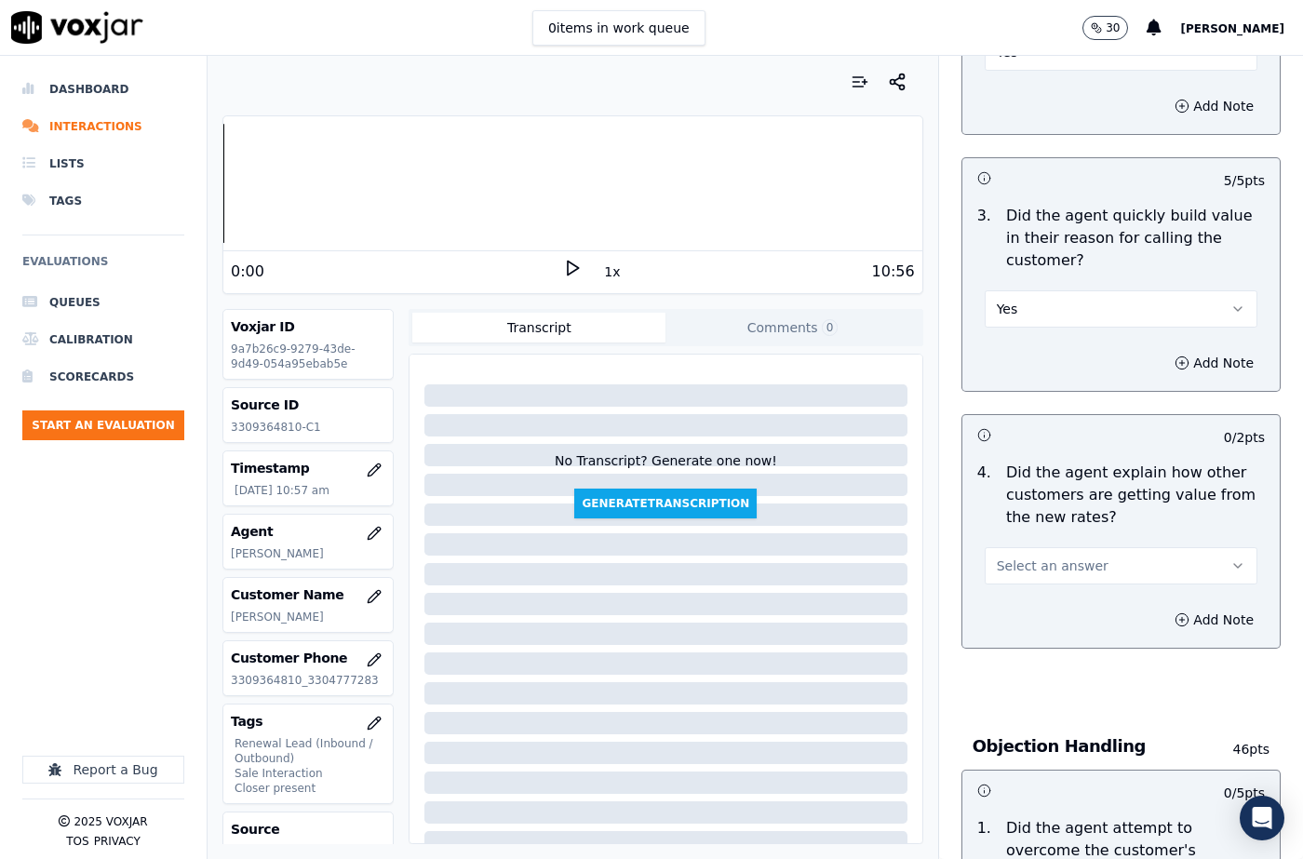
scroll to position [651, 0]
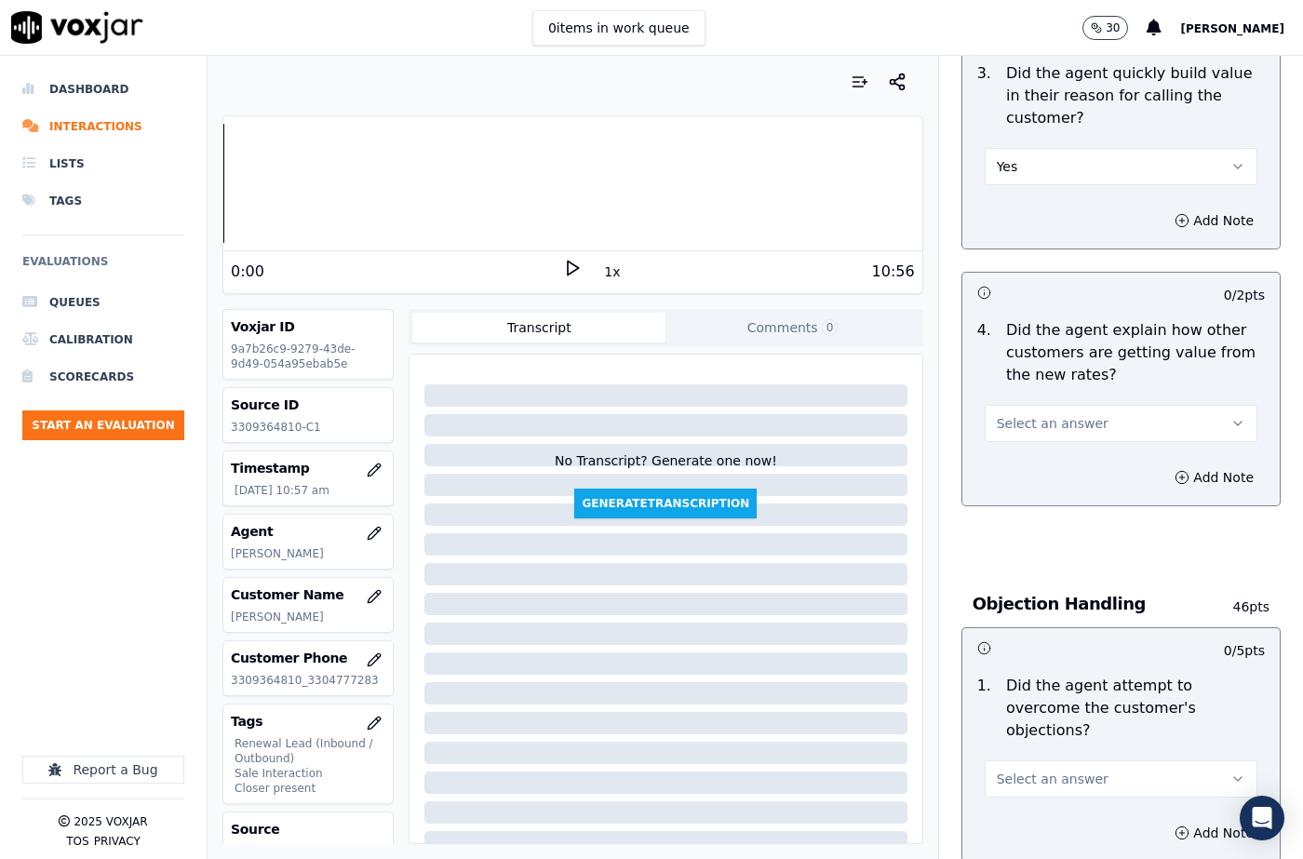
drag, startPoint x: 1052, startPoint y: 429, endPoint x: 1048, endPoint y: 439, distance: 10.9
click at [1051, 429] on span "Select an answer" at bounding box center [1053, 423] width 112 height 19
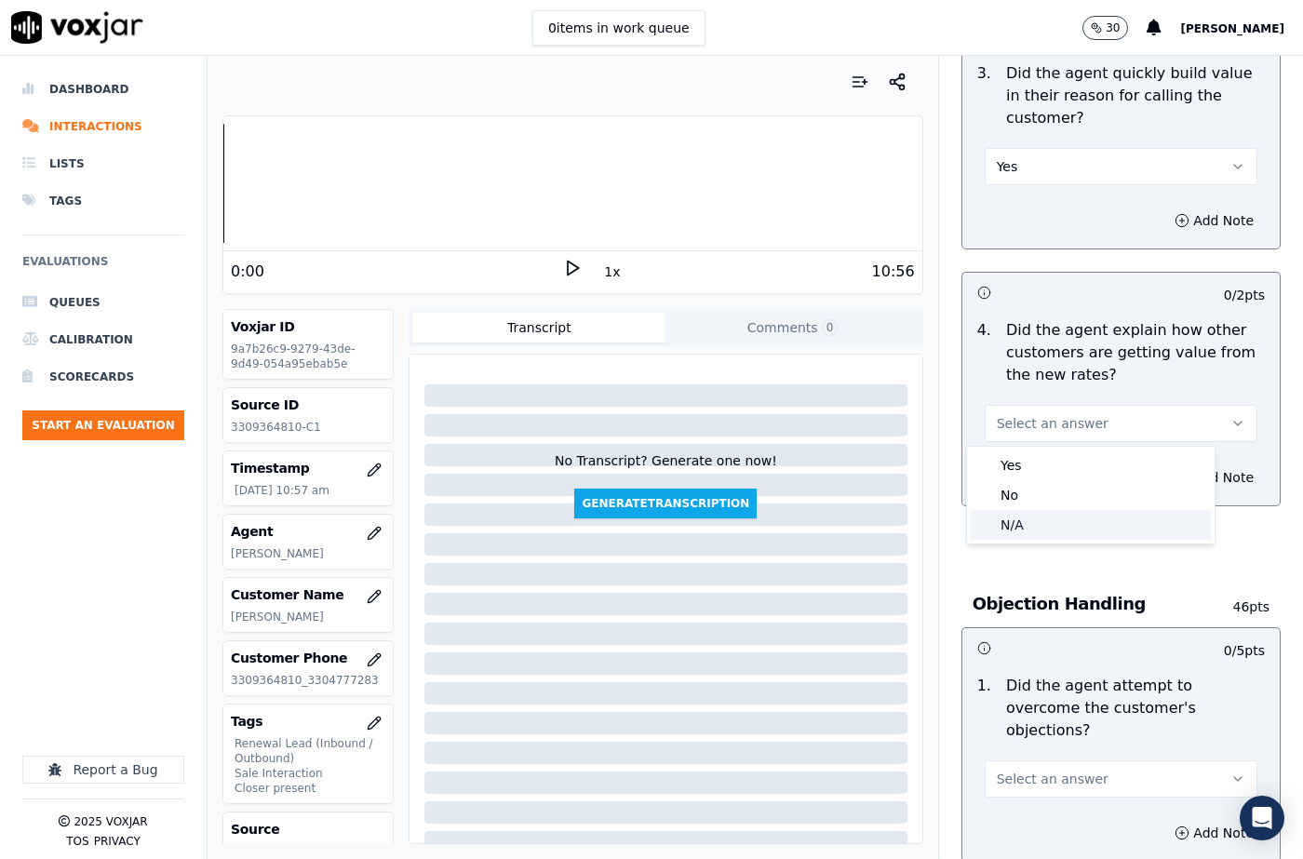
click at [1030, 510] on div "N/A" at bounding box center [1091, 525] width 240 height 30
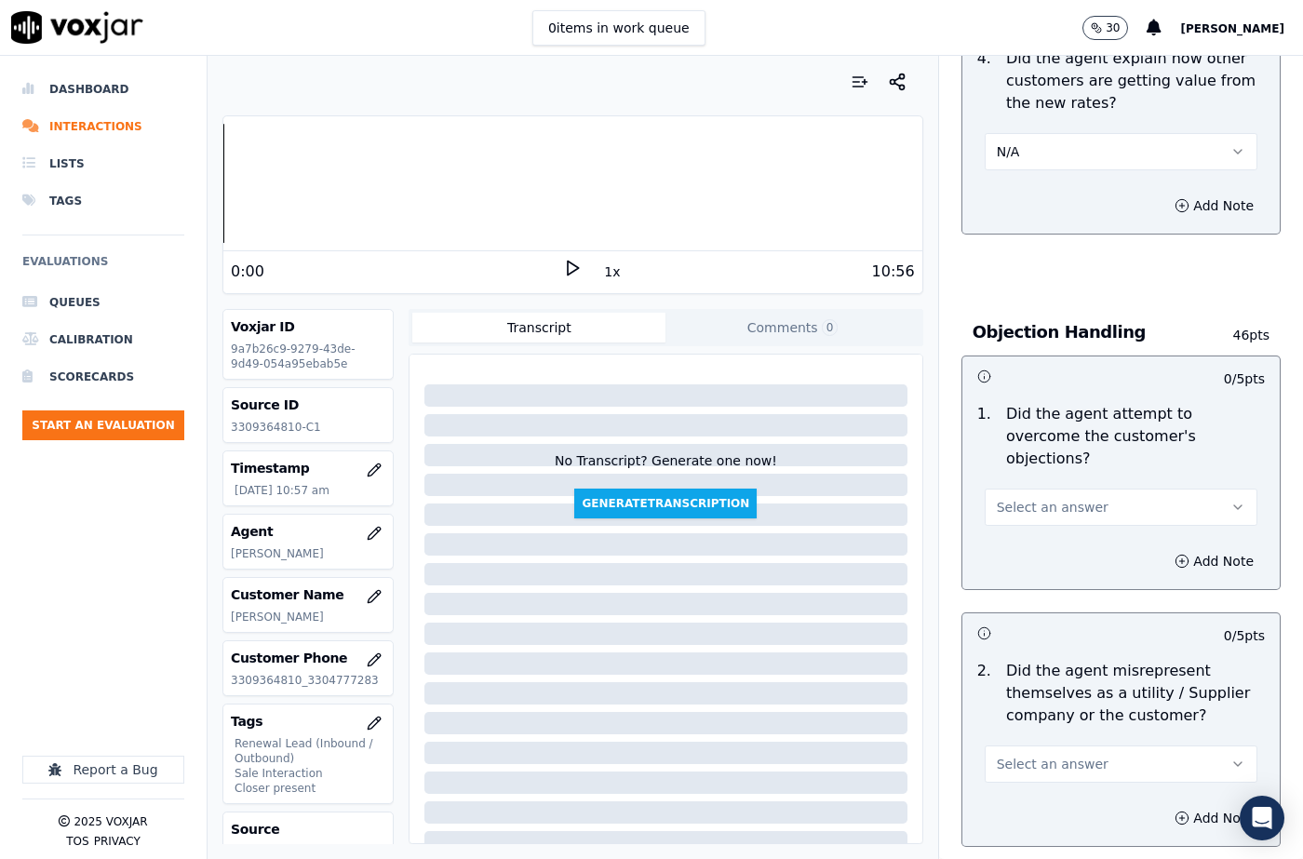
scroll to position [931, 0]
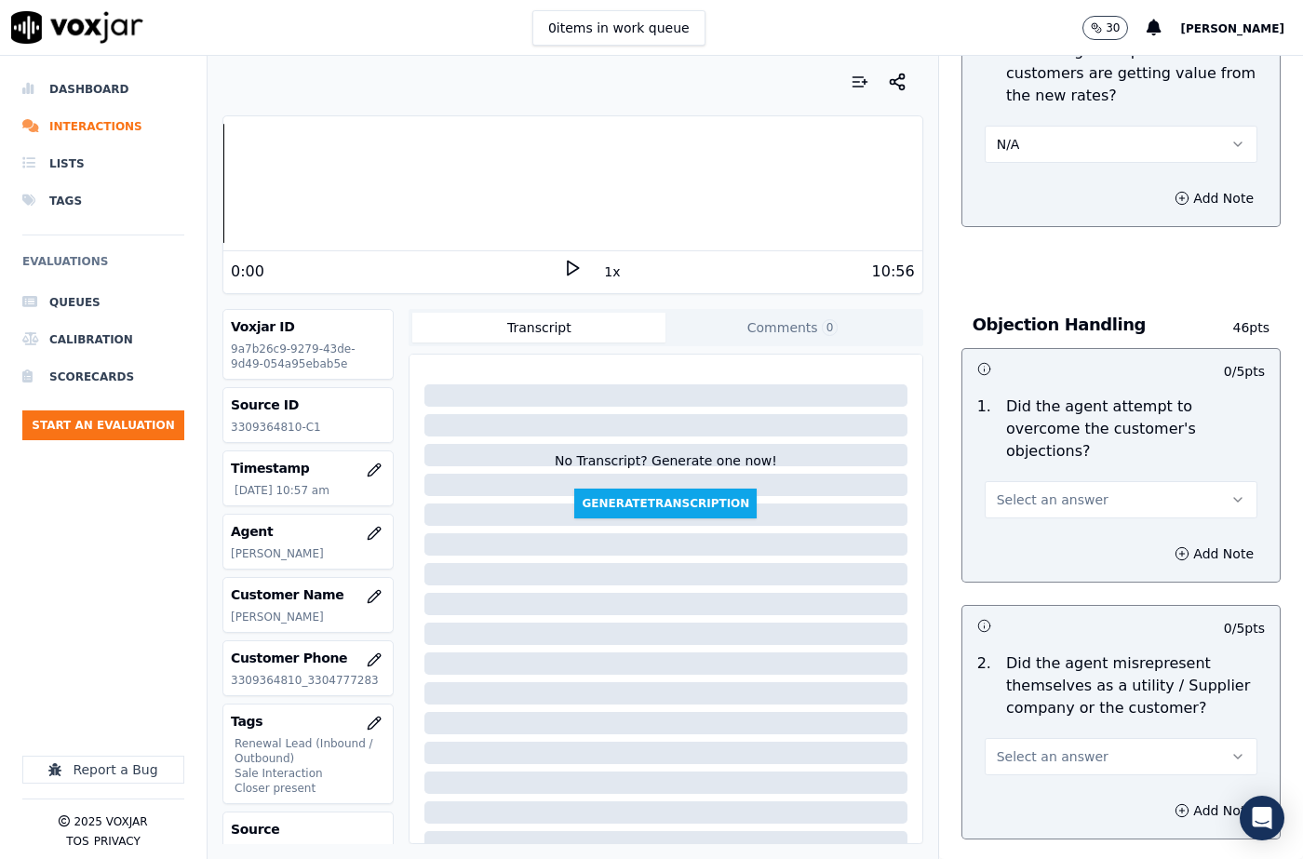
click at [1045, 490] on span "Select an answer" at bounding box center [1053, 499] width 112 height 19
click at [1036, 568] on div "N/A" at bounding box center [1091, 579] width 240 height 30
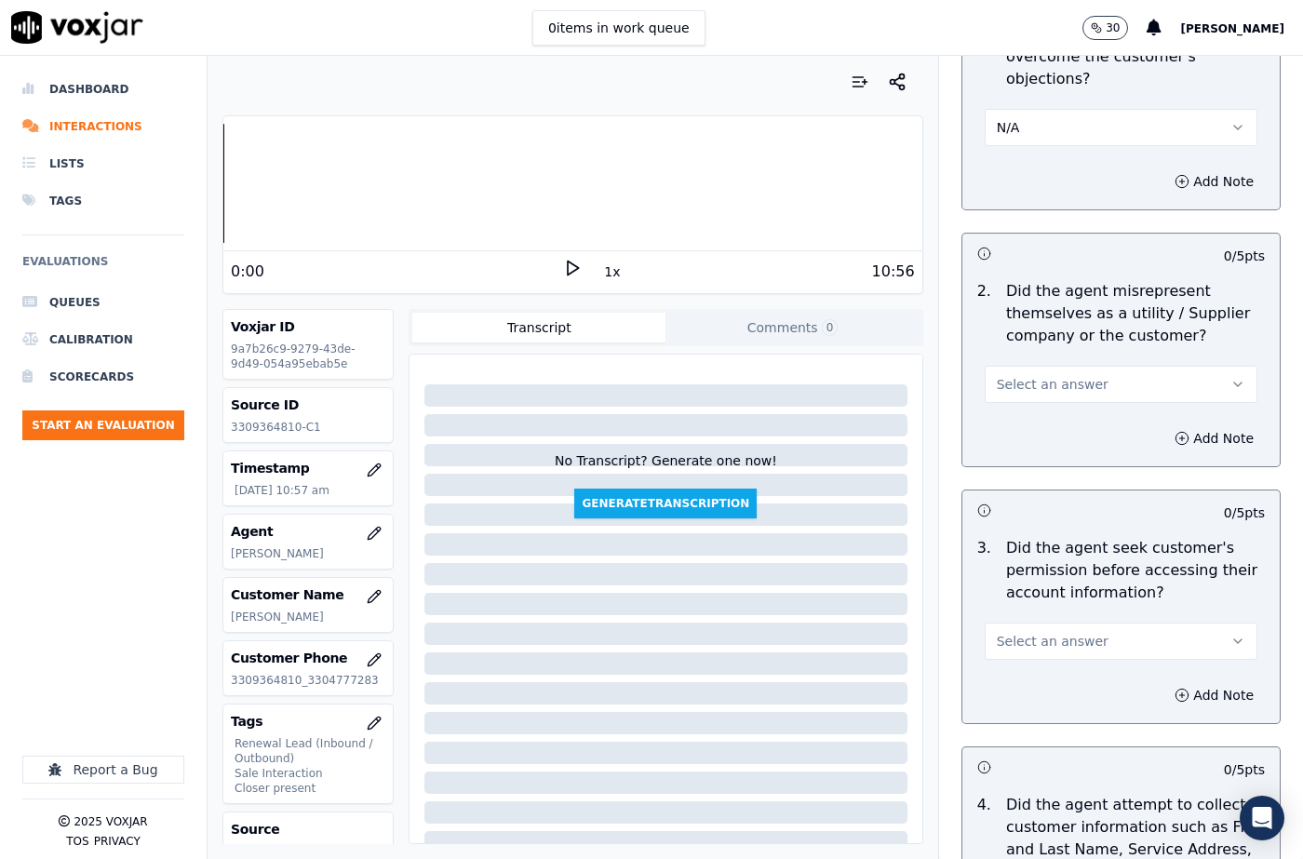
click at [1035, 380] on button "Select an answer" at bounding box center [1121, 384] width 273 height 37
click at [1020, 408] on div "Yes" at bounding box center [1091, 404] width 240 height 30
click at [1168, 410] on div "Add Note" at bounding box center [1120, 438] width 317 height 56
click at [1163, 425] on button "Add Note" at bounding box center [1213, 438] width 101 height 26
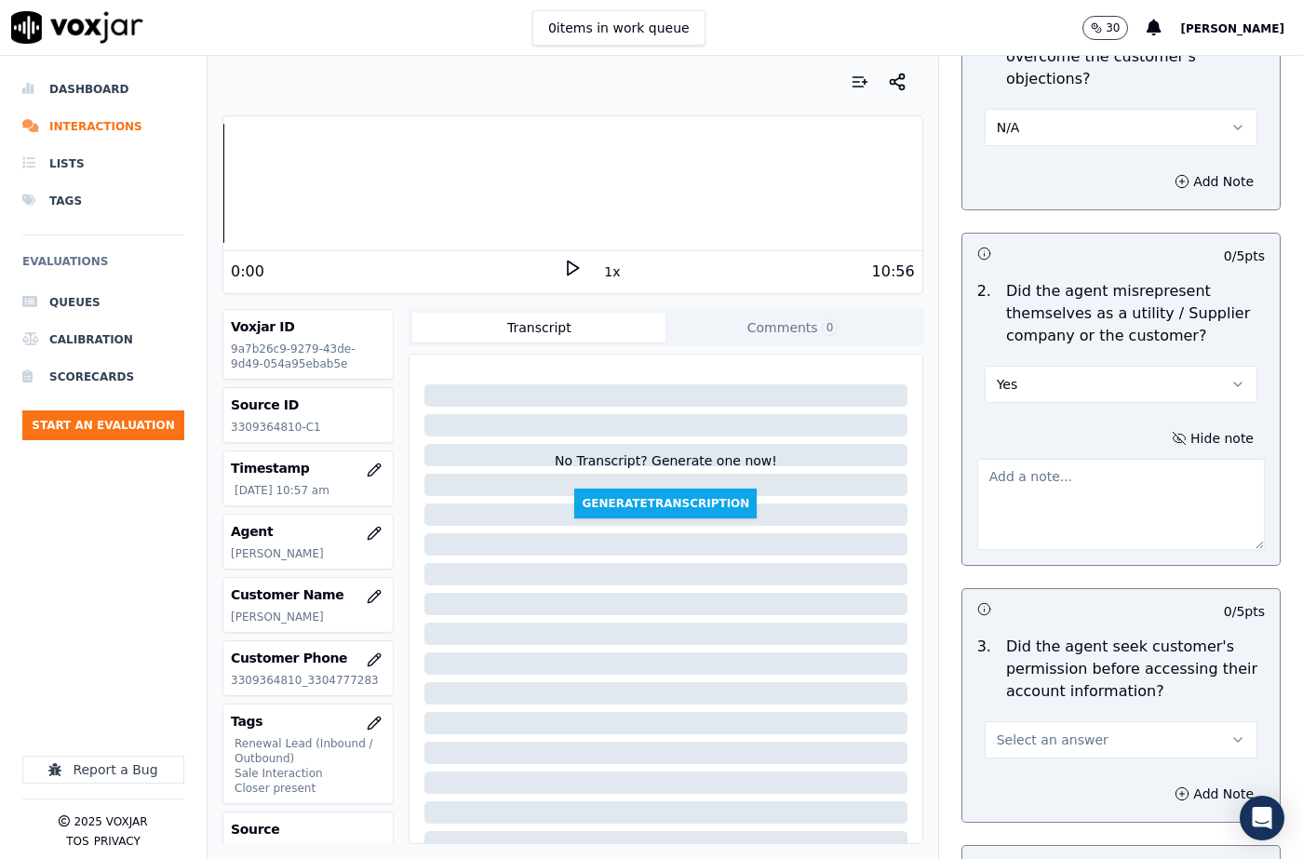
click at [962, 498] on div "Hide note" at bounding box center [1120, 487] width 317 height 154
click at [977, 487] on textarea at bounding box center [1121, 504] width 288 height 91
click at [1021, 474] on textarea "To enrich screen reader interactions, please activate Accessibility in Grammarl…" at bounding box center [1121, 504] width 288 height 91
paste textarea "The cx called back and [PERSON_NAME] pitched for the Elec, "Did you receive the…"
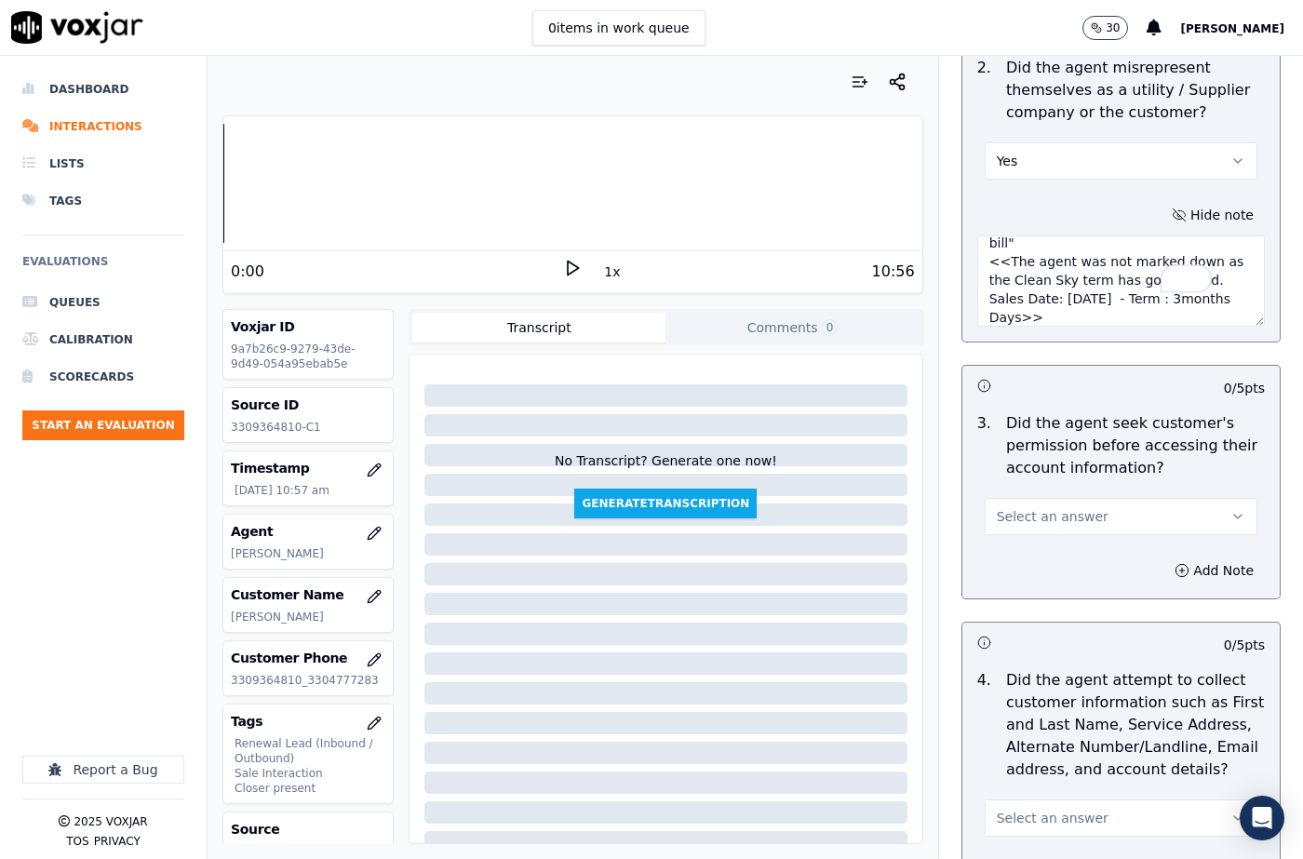
scroll to position [1768, 0]
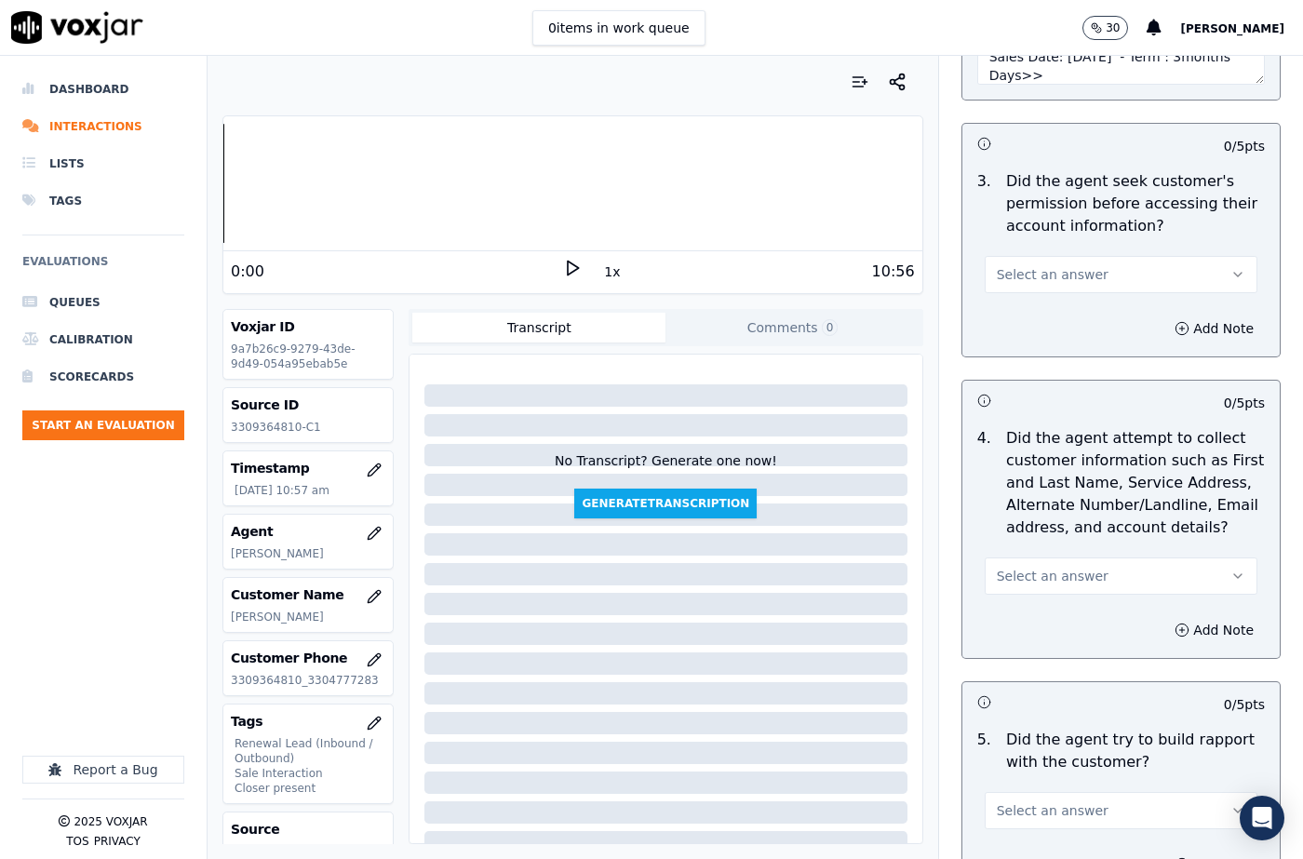
type textarea "The cx called back and [PERSON_NAME] pitched for the Elec, "Did you receive the…"
click at [1027, 262] on button "Select an answer" at bounding box center [1121, 274] width 273 height 37
click at [1055, 567] on span "Select an answer" at bounding box center [1053, 576] width 112 height 19
click at [1020, 659] on div "N/A" at bounding box center [1091, 655] width 240 height 30
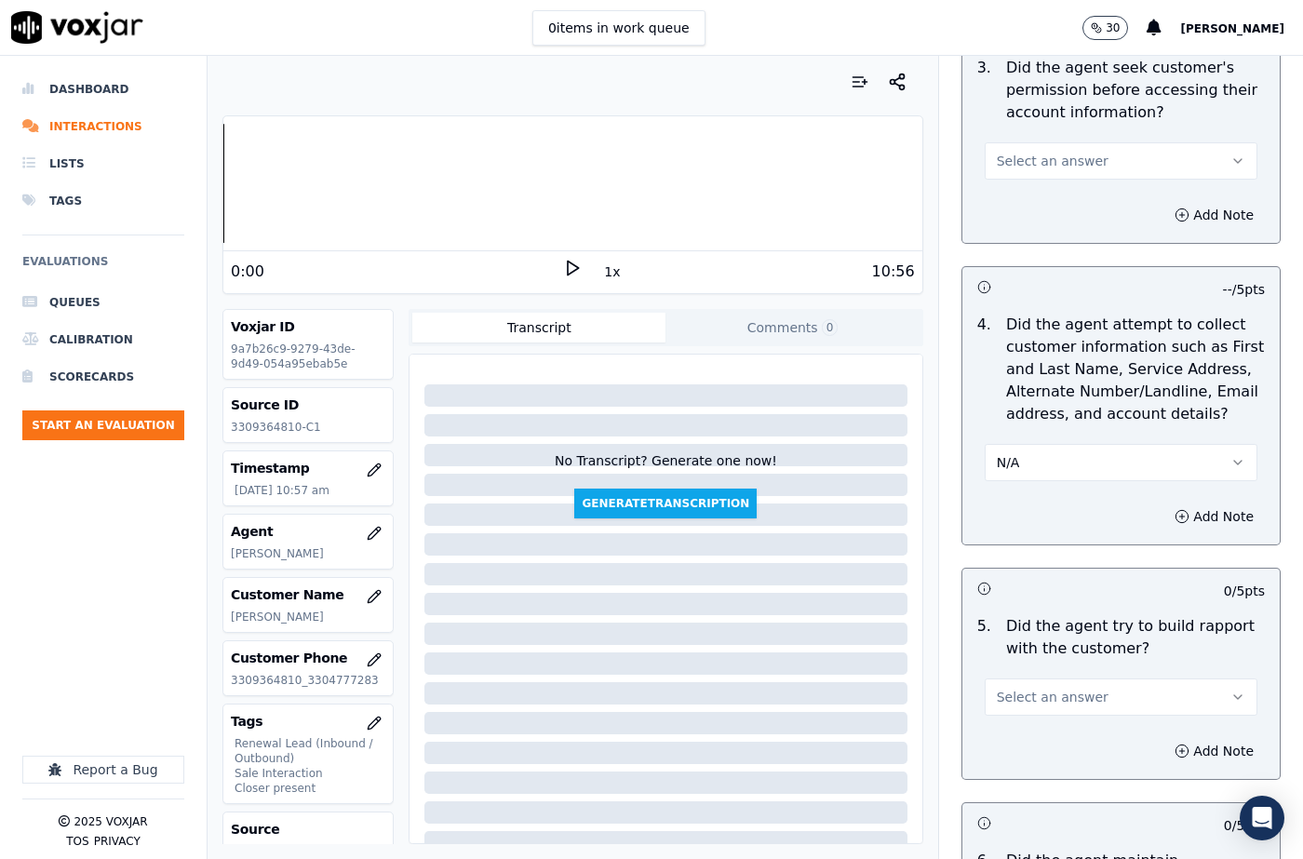
scroll to position [2047, 0]
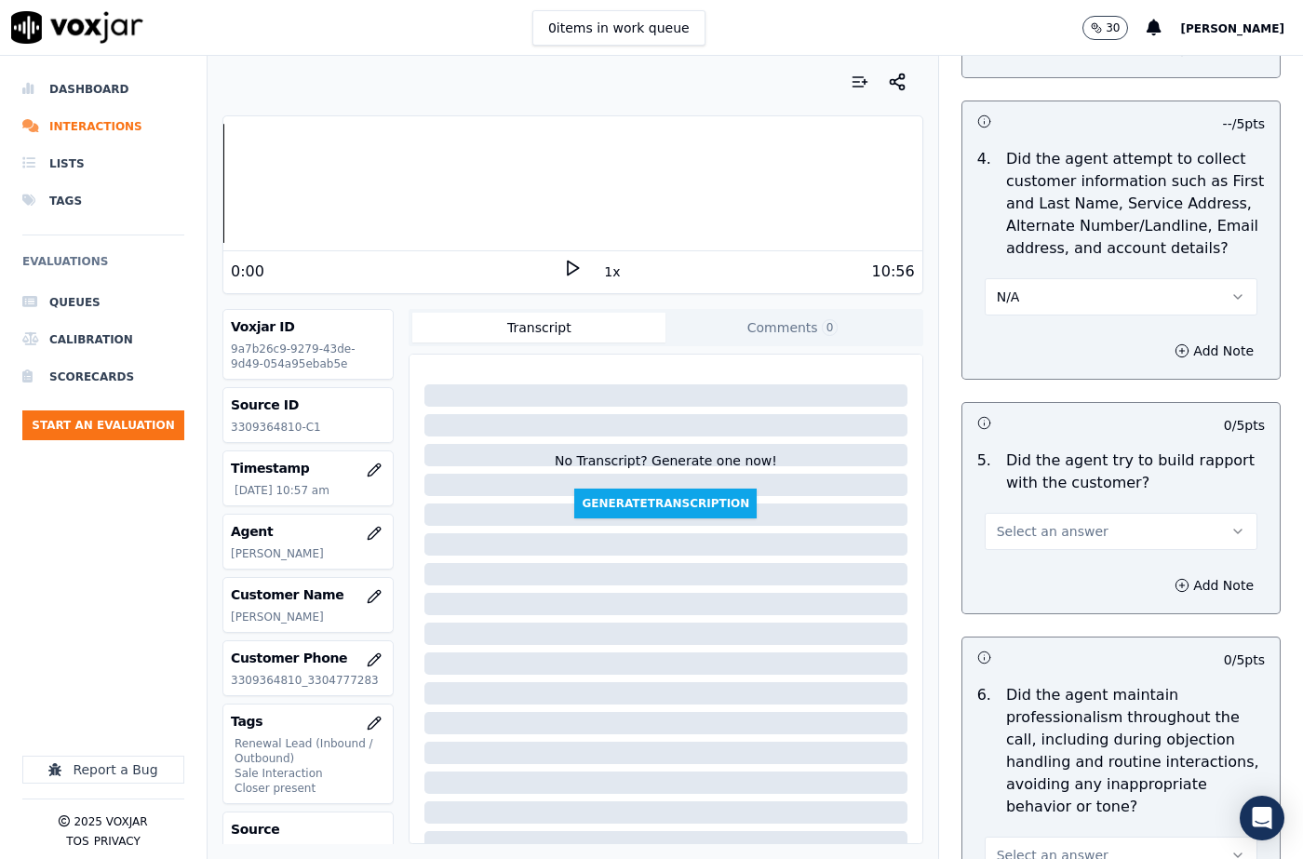
click at [1023, 522] on span "Select an answer" at bounding box center [1053, 531] width 112 height 19
click at [1023, 546] on div "Yes" at bounding box center [1091, 551] width 240 height 30
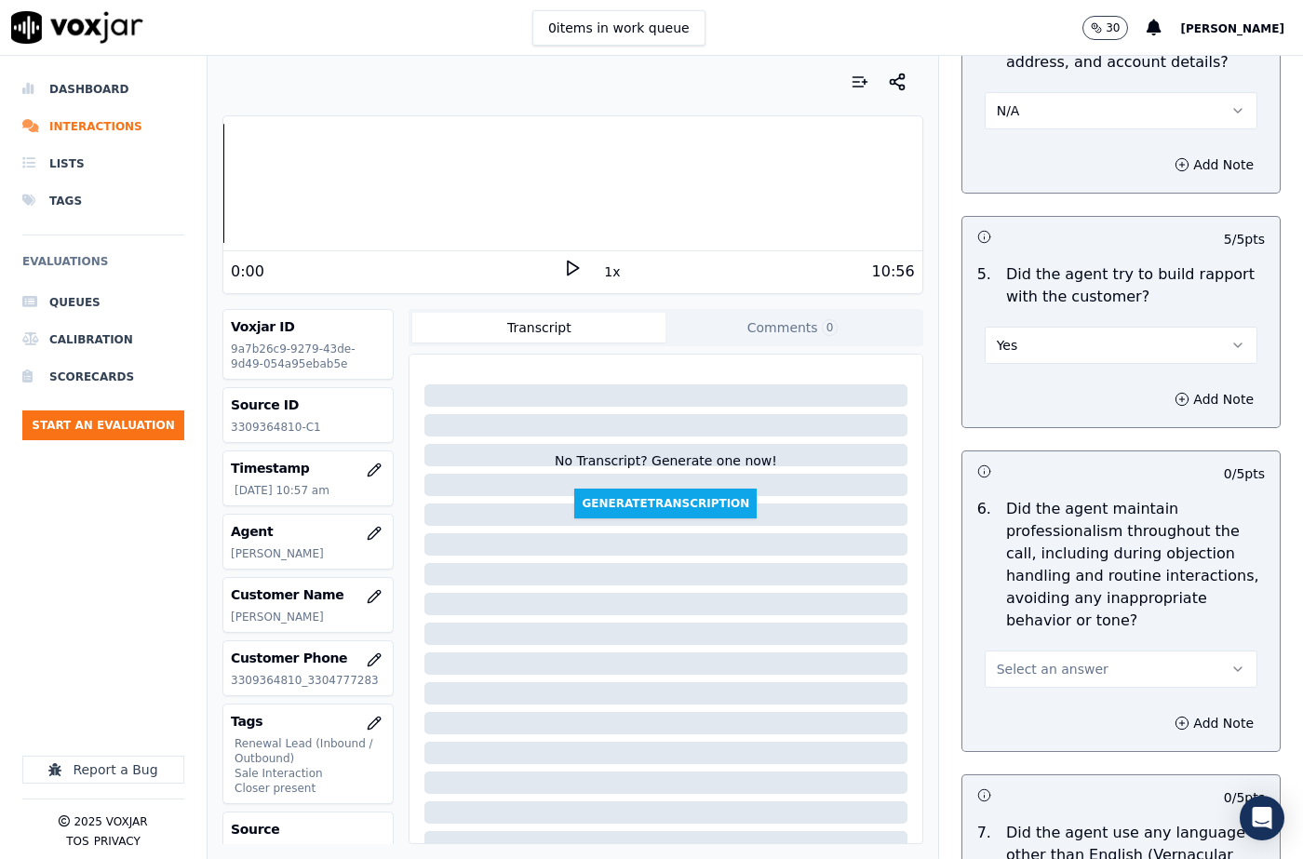
click at [1007, 660] on span "Select an answer" at bounding box center [1053, 669] width 112 height 19
click at [1020, 658] on div "Yes" at bounding box center [1091, 666] width 240 height 30
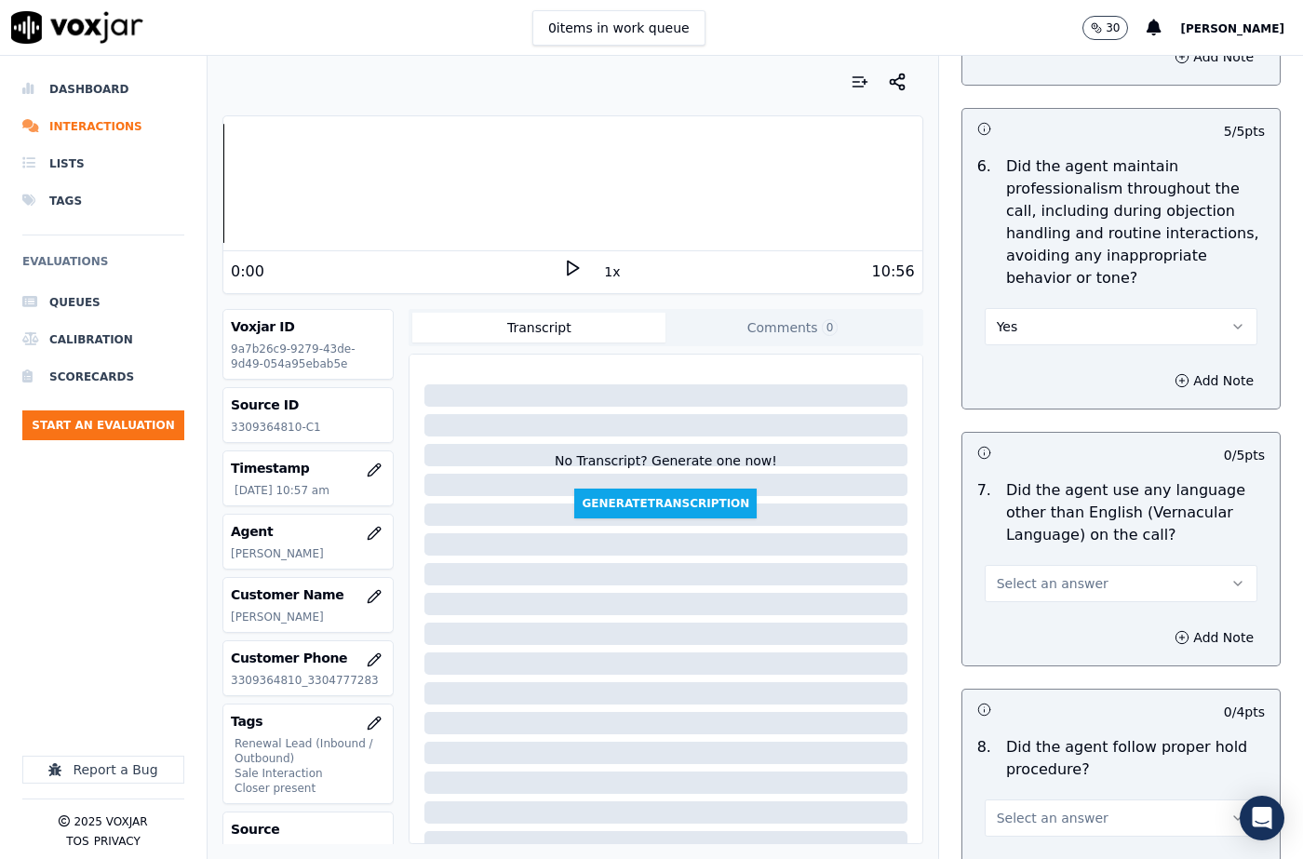
scroll to position [2606, 0]
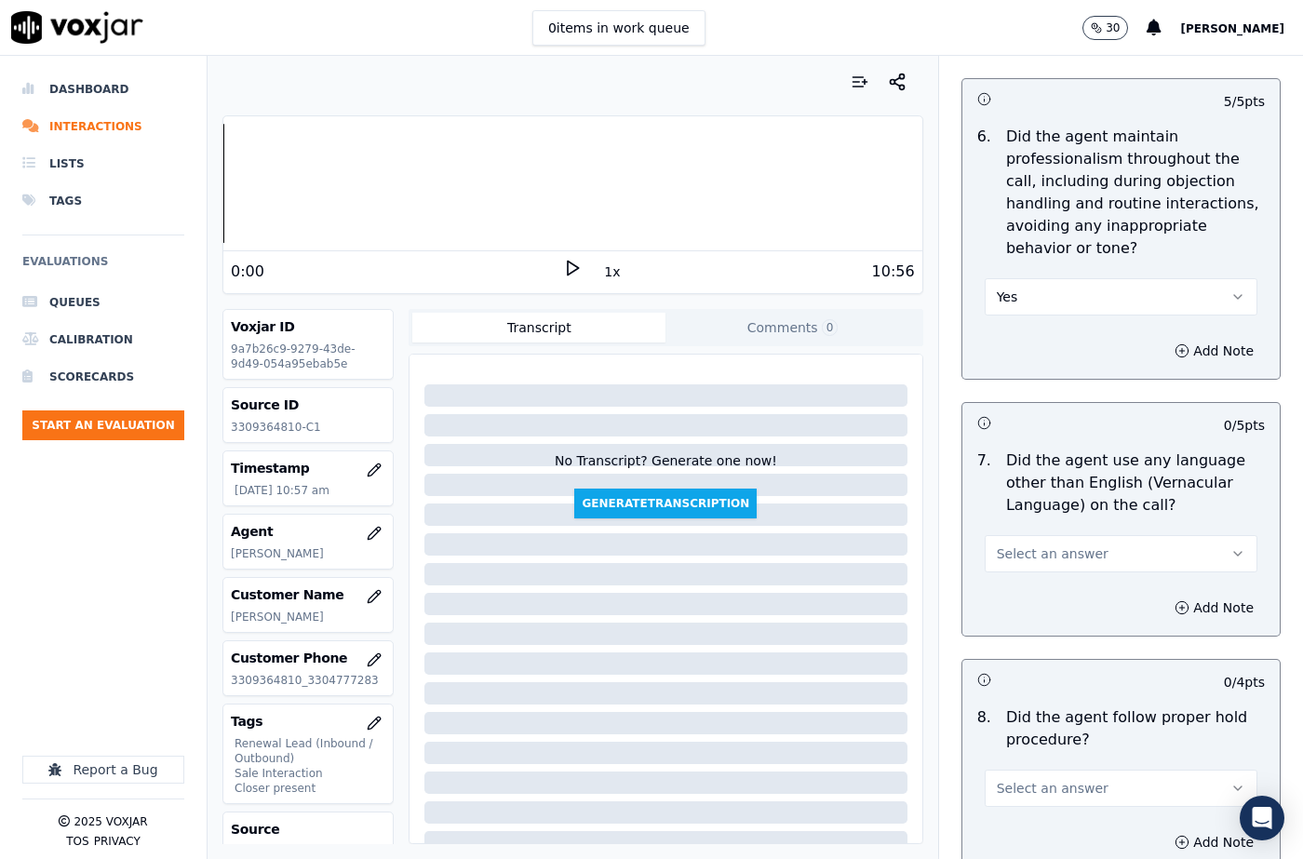
click at [1023, 535] on button "Select an answer" at bounding box center [1121, 553] width 273 height 37
click at [1018, 585] on div "No" at bounding box center [1091, 581] width 240 height 30
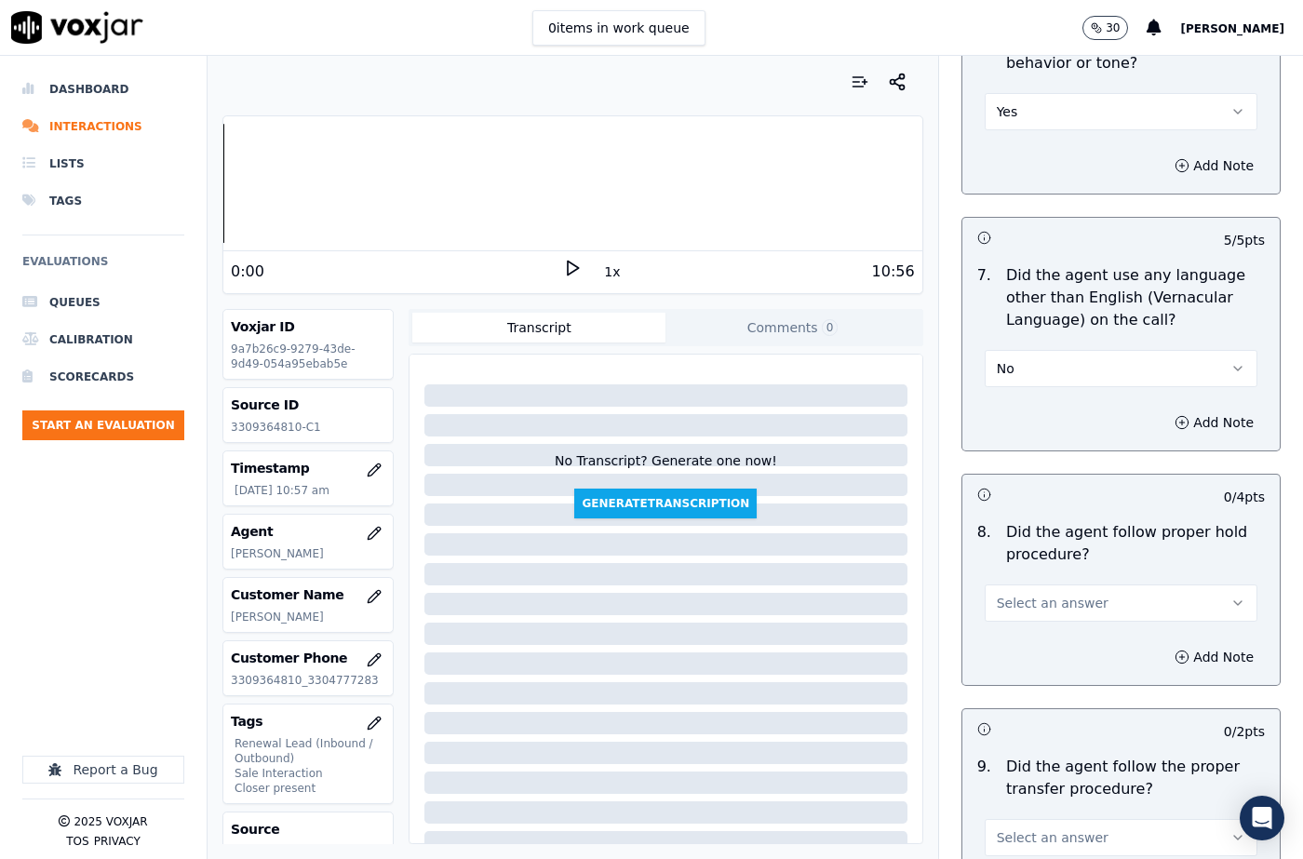
scroll to position [2792, 0]
click at [1040, 565] on div "Select an answer" at bounding box center [1121, 593] width 302 height 56
click at [1017, 593] on span "Select an answer" at bounding box center [1053, 602] width 112 height 19
click at [1019, 657] on div "N/A" at bounding box center [1091, 659] width 240 height 30
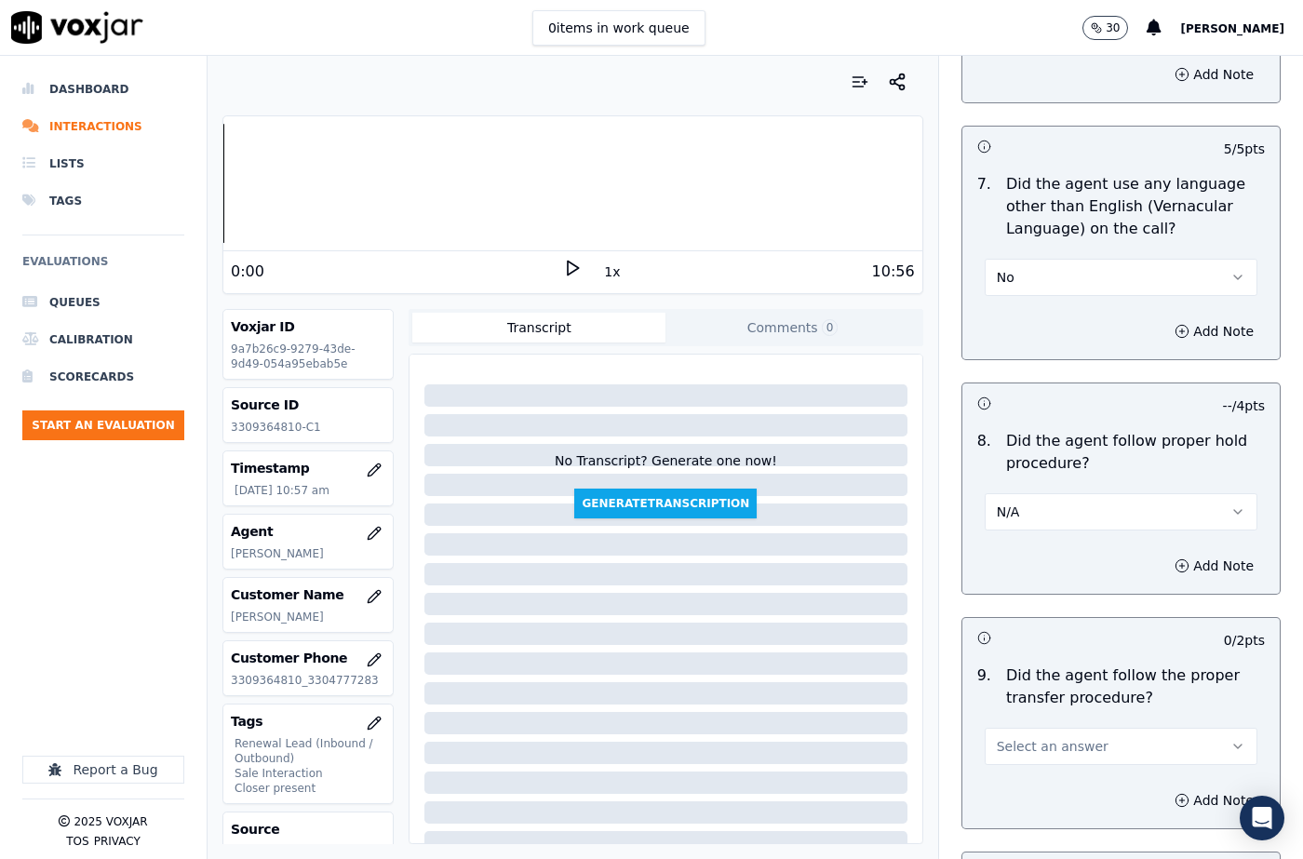
scroll to position [3164, 0]
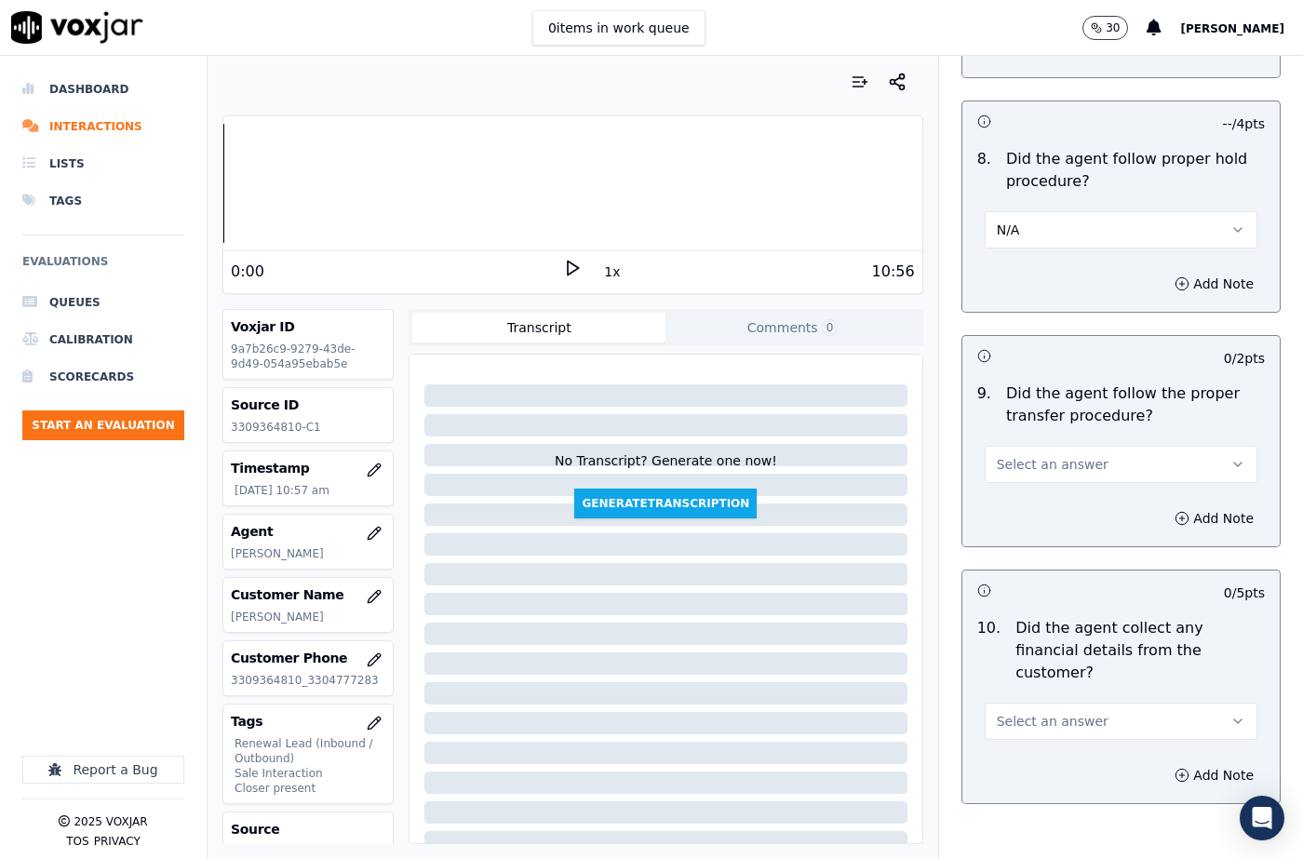
click at [1034, 446] on button "Select an answer" at bounding box center [1121, 464] width 273 height 37
click at [1029, 466] on div "Yes" at bounding box center [1091, 462] width 240 height 30
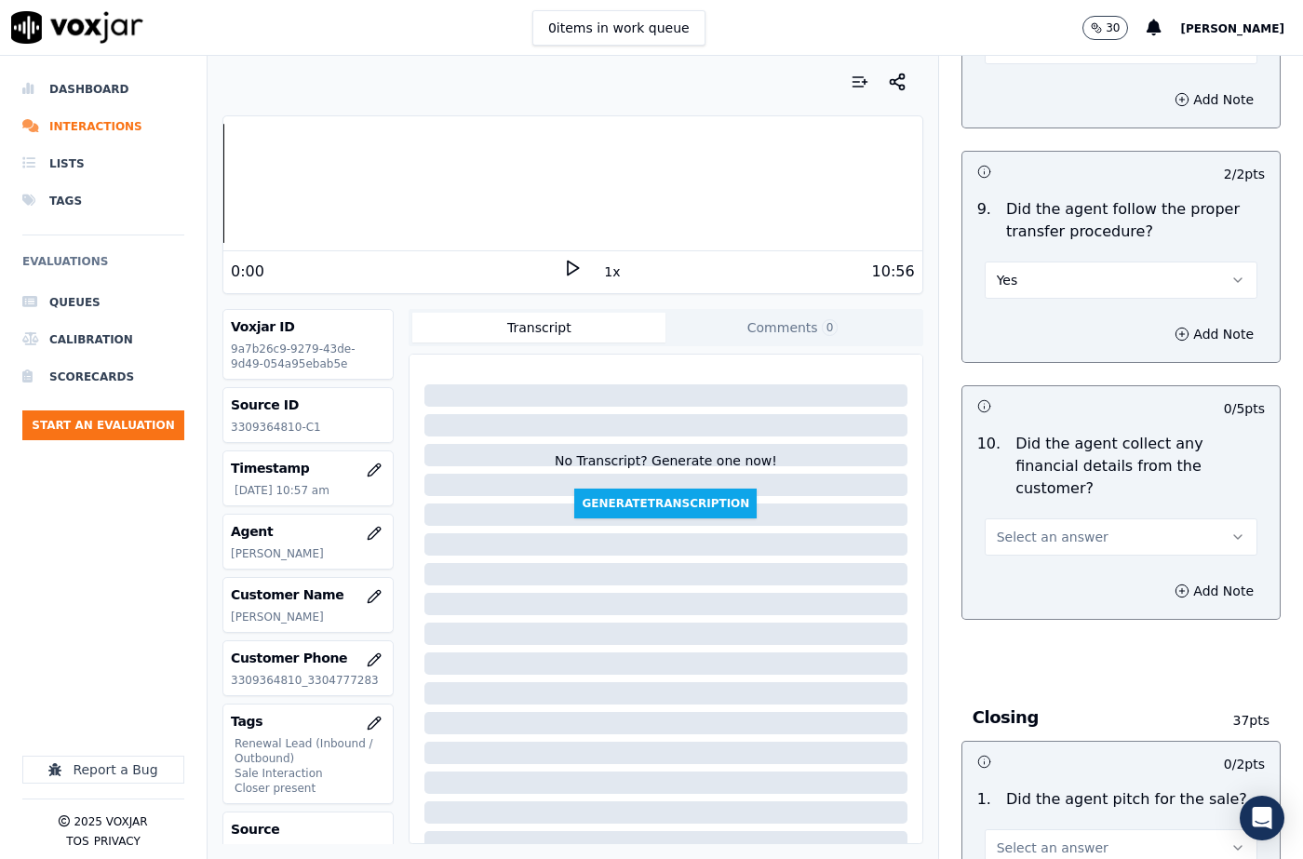
scroll to position [3350, 0]
click at [1037, 517] on button "Select an answer" at bounding box center [1121, 535] width 273 height 37
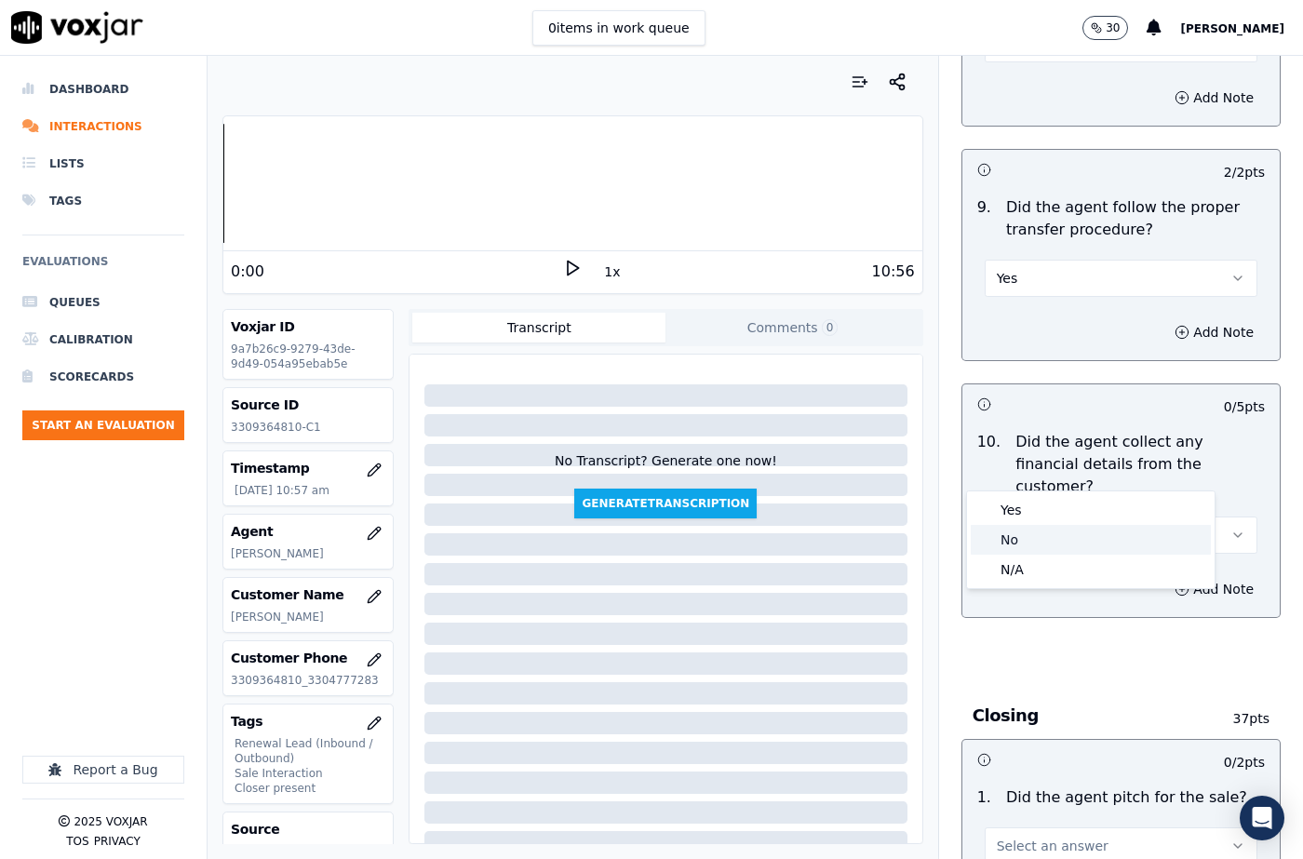
click at [1023, 538] on div "No" at bounding box center [1091, 540] width 240 height 30
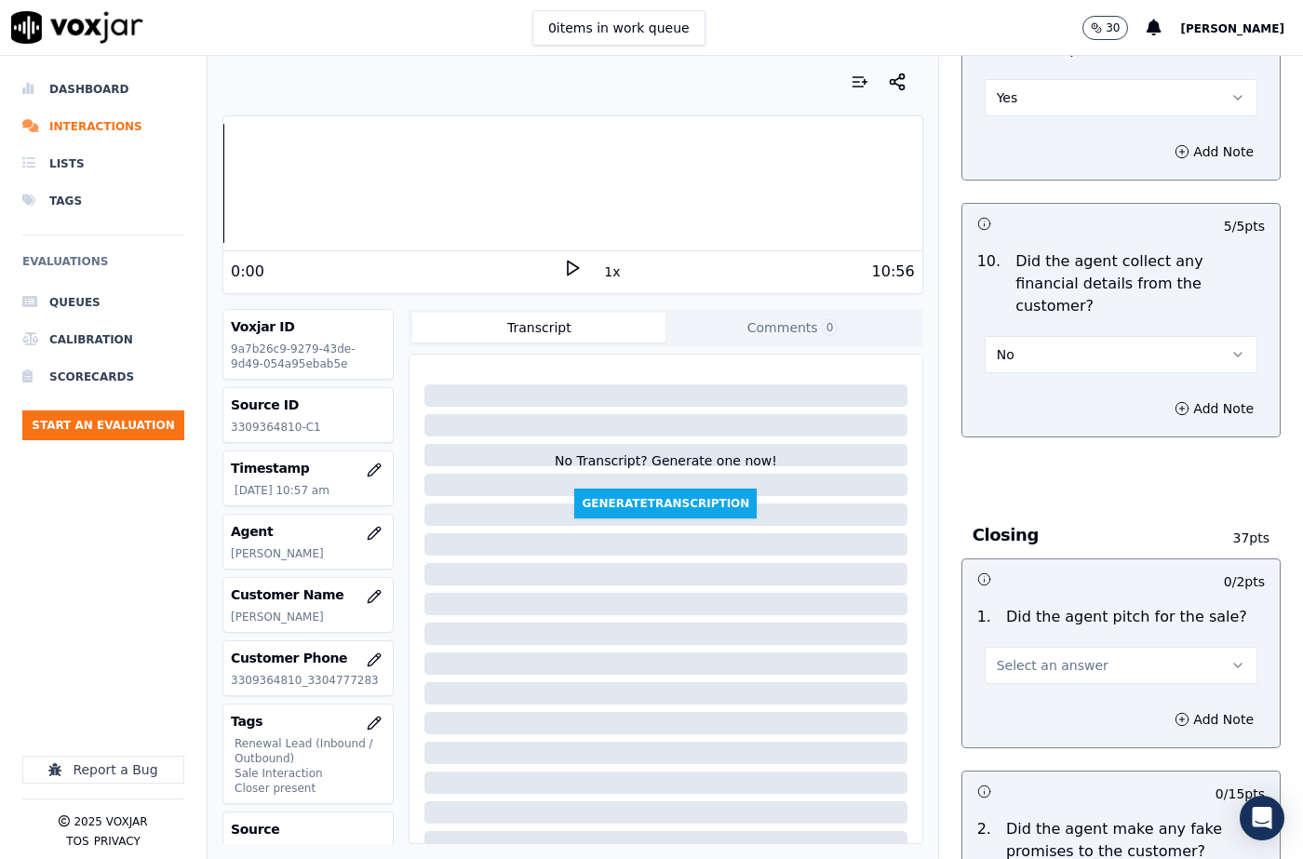
scroll to position [3537, 0]
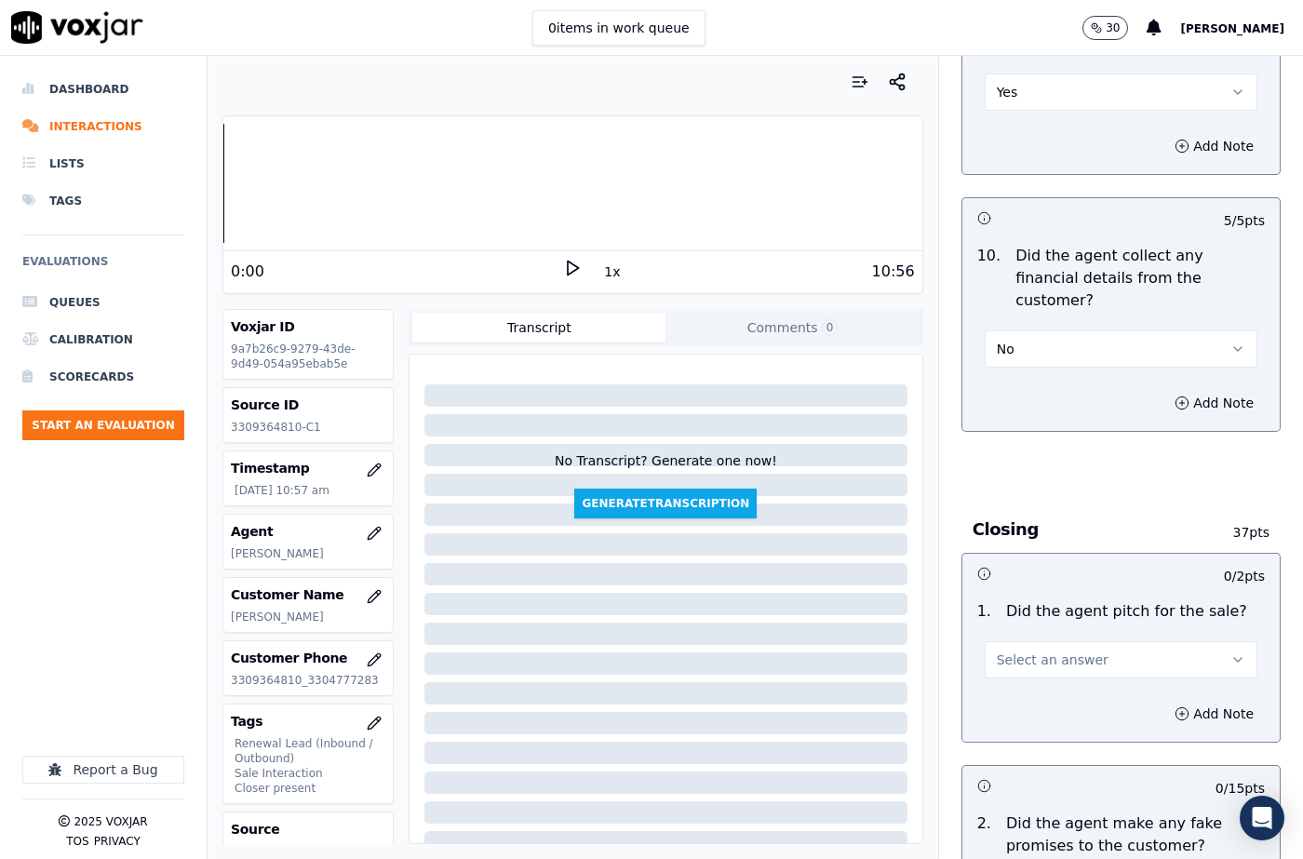
click at [1033, 651] on span "Select an answer" at bounding box center [1053, 660] width 112 height 19
click at [1031, 638] on div "Yes" at bounding box center [1091, 635] width 240 height 30
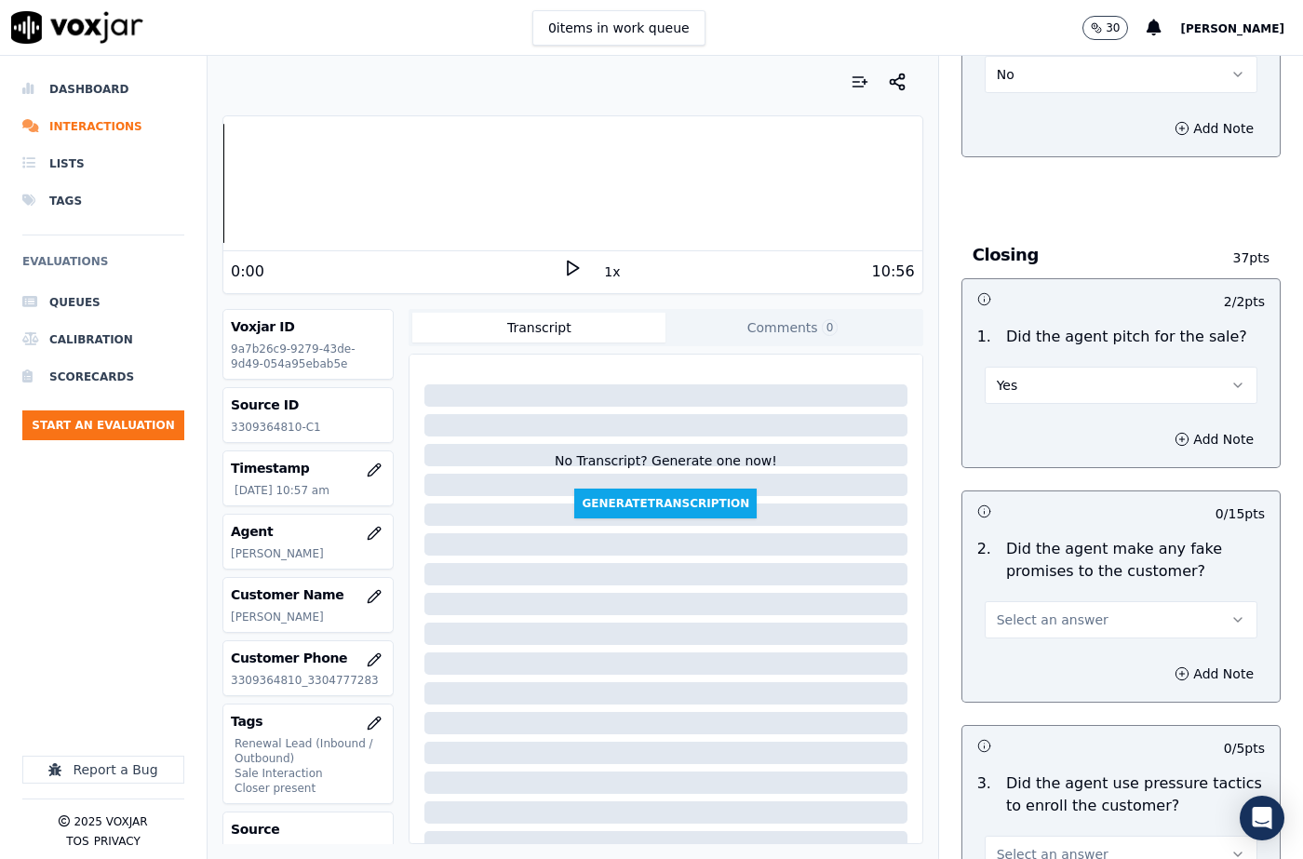
scroll to position [3816, 0]
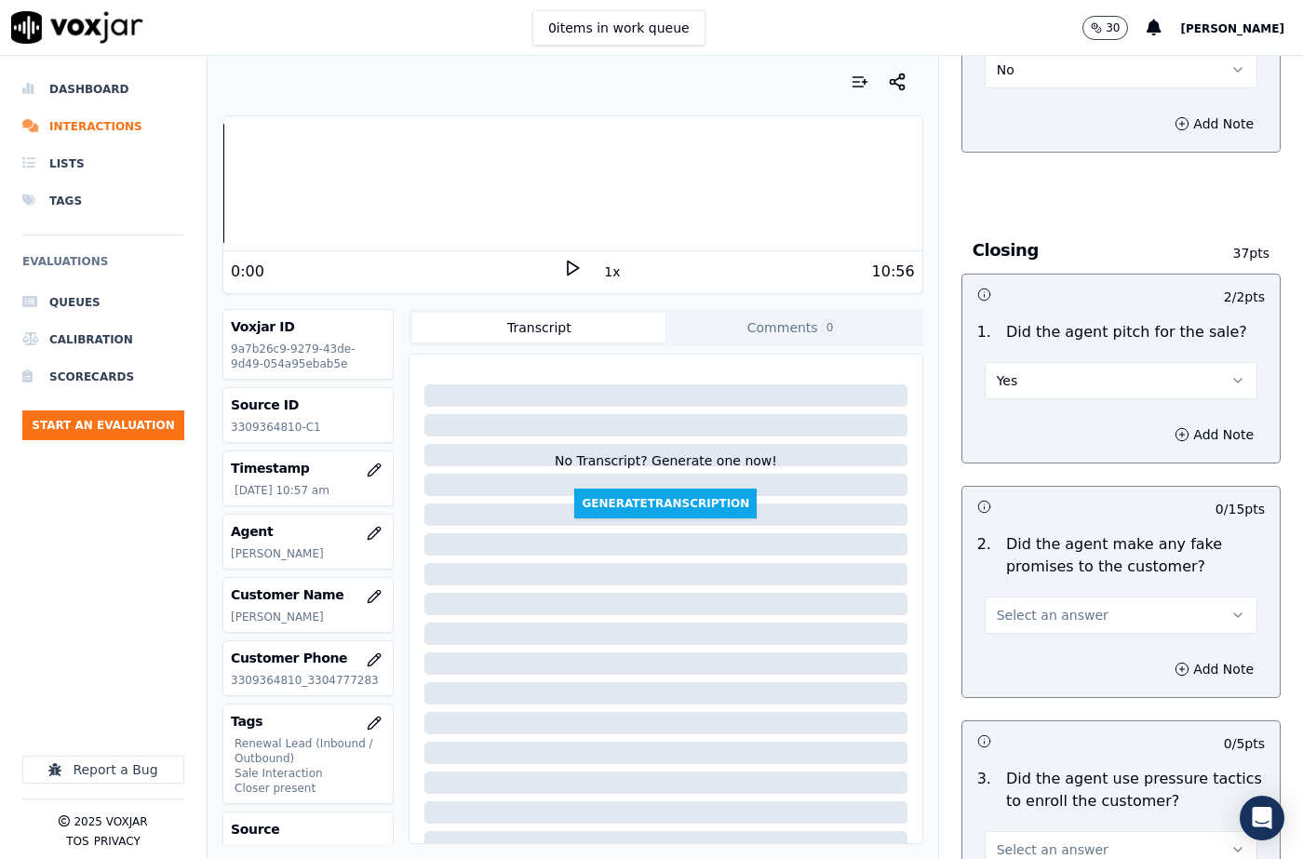
click at [1038, 606] on span "Select an answer" at bounding box center [1053, 615] width 112 height 19
click at [1040, 614] on div "No" at bounding box center [1091, 620] width 240 height 30
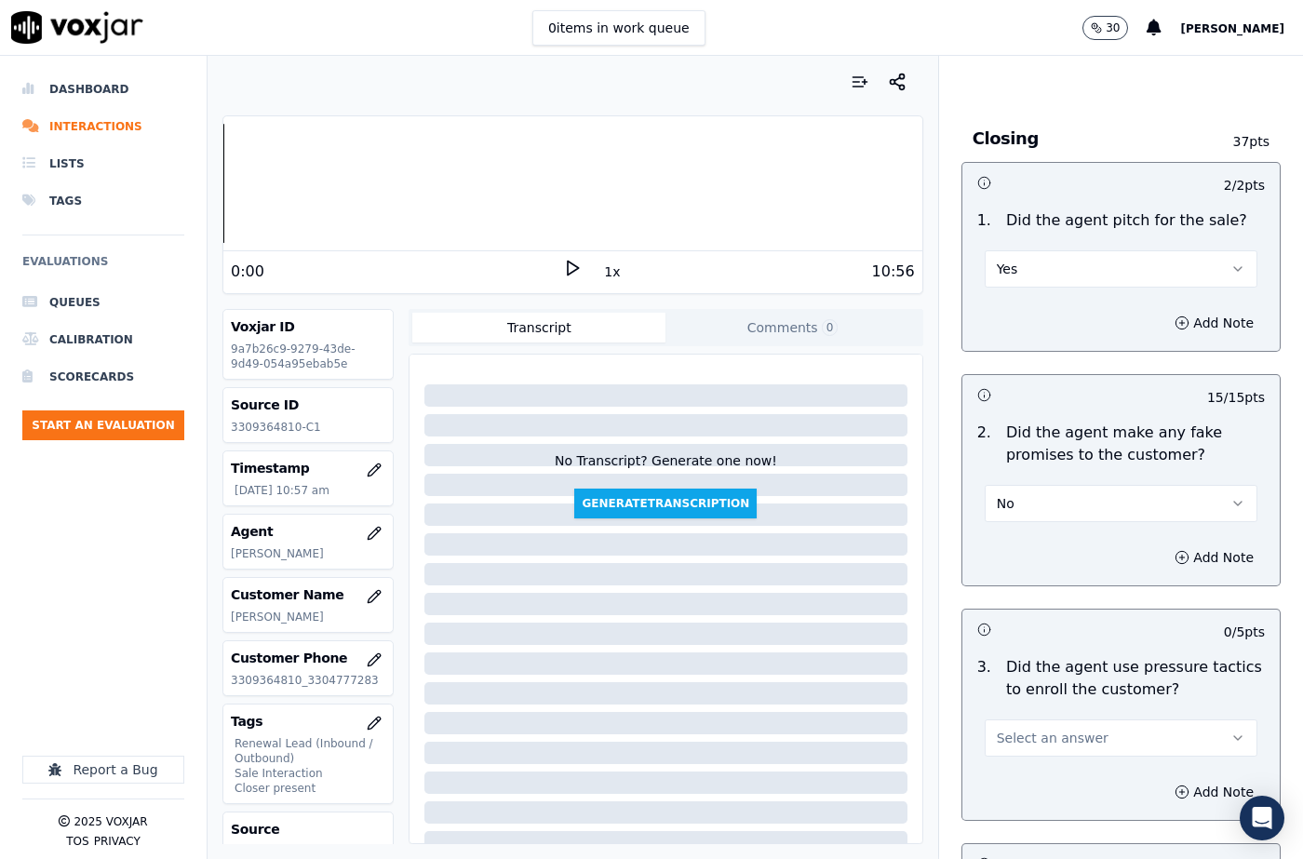
scroll to position [4095, 0]
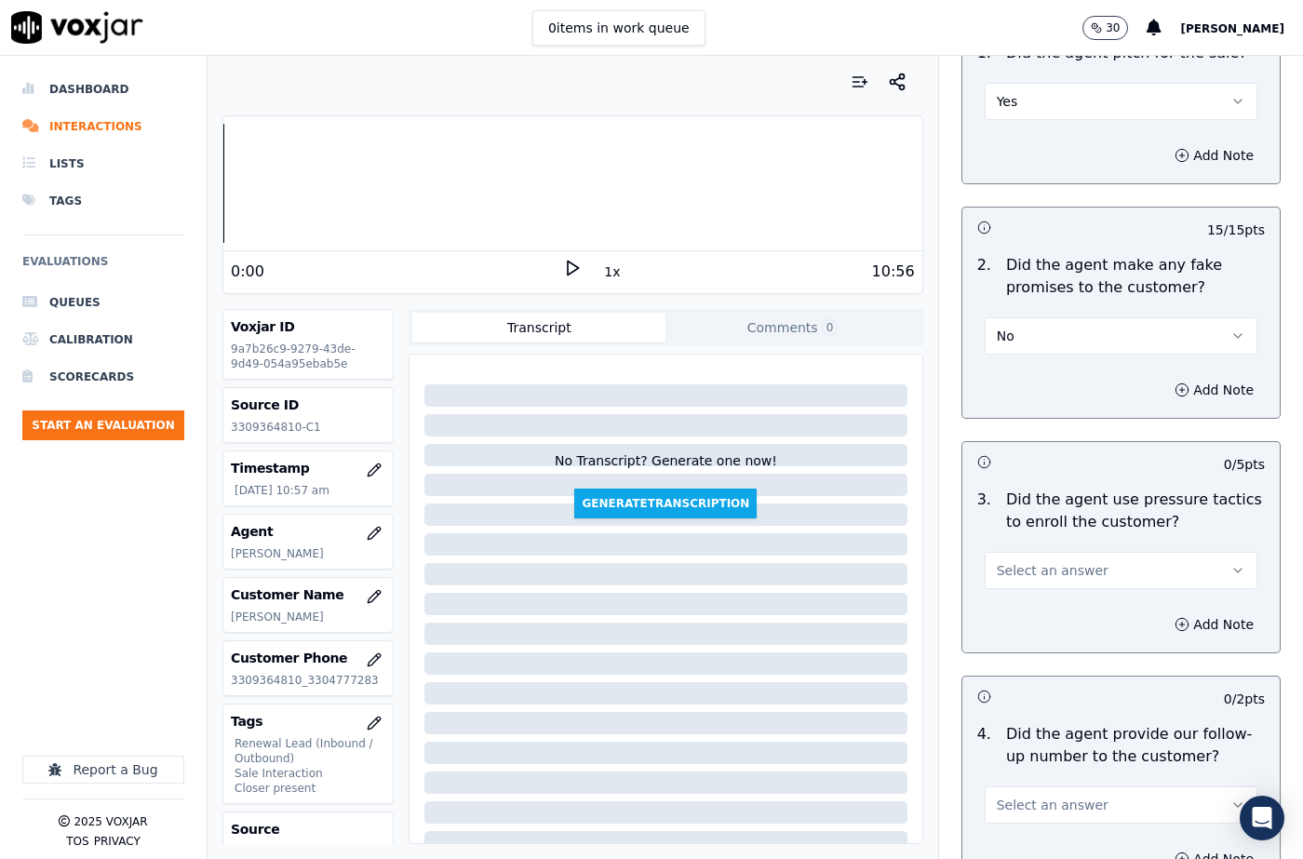
click at [1029, 561] on span "Select an answer" at bounding box center [1053, 570] width 112 height 19
click at [1024, 575] on div "No" at bounding box center [1091, 575] width 240 height 30
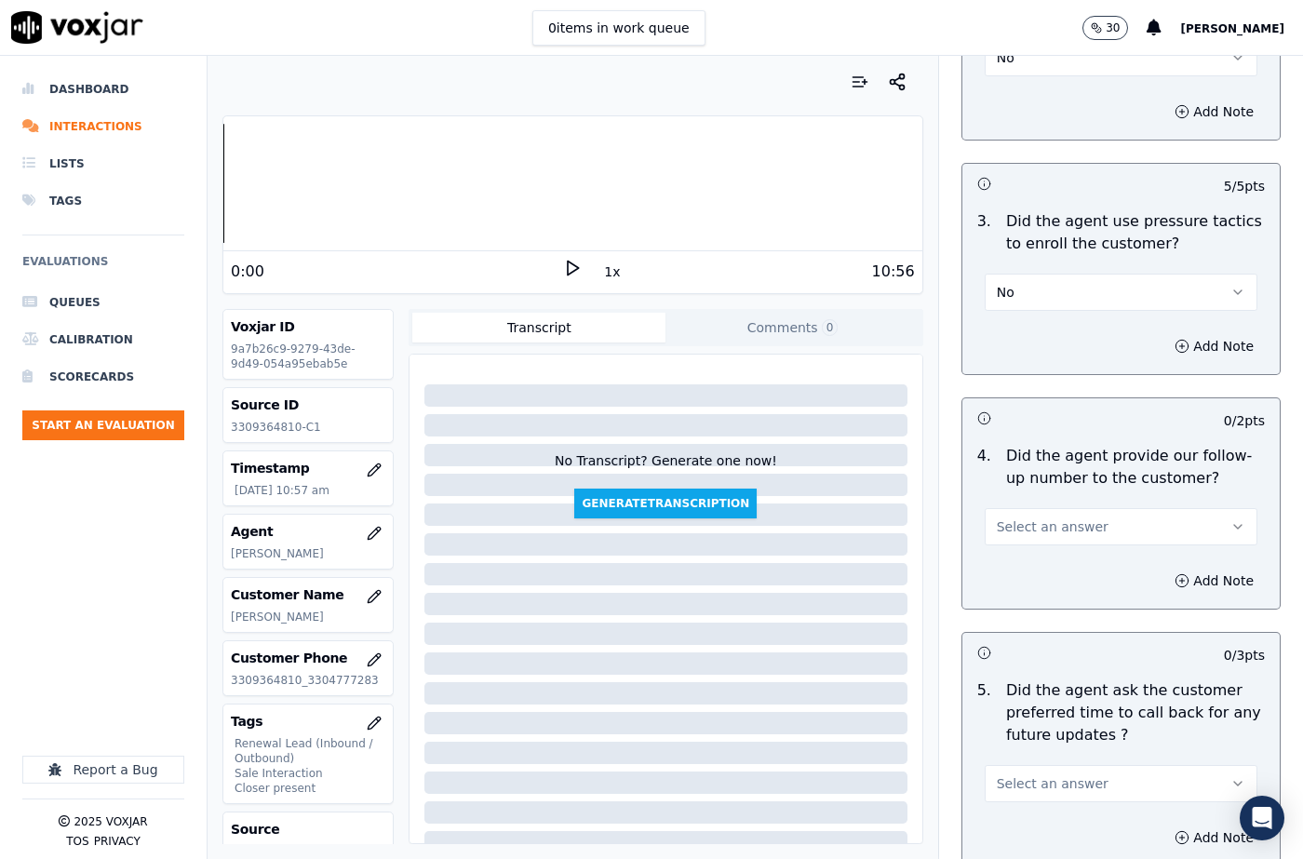
scroll to position [4374, 0]
click at [1051, 517] on span "Select an answer" at bounding box center [1053, 526] width 112 height 19
click at [1040, 639] on h3 at bounding box center [1049, 651] width 144 height 24
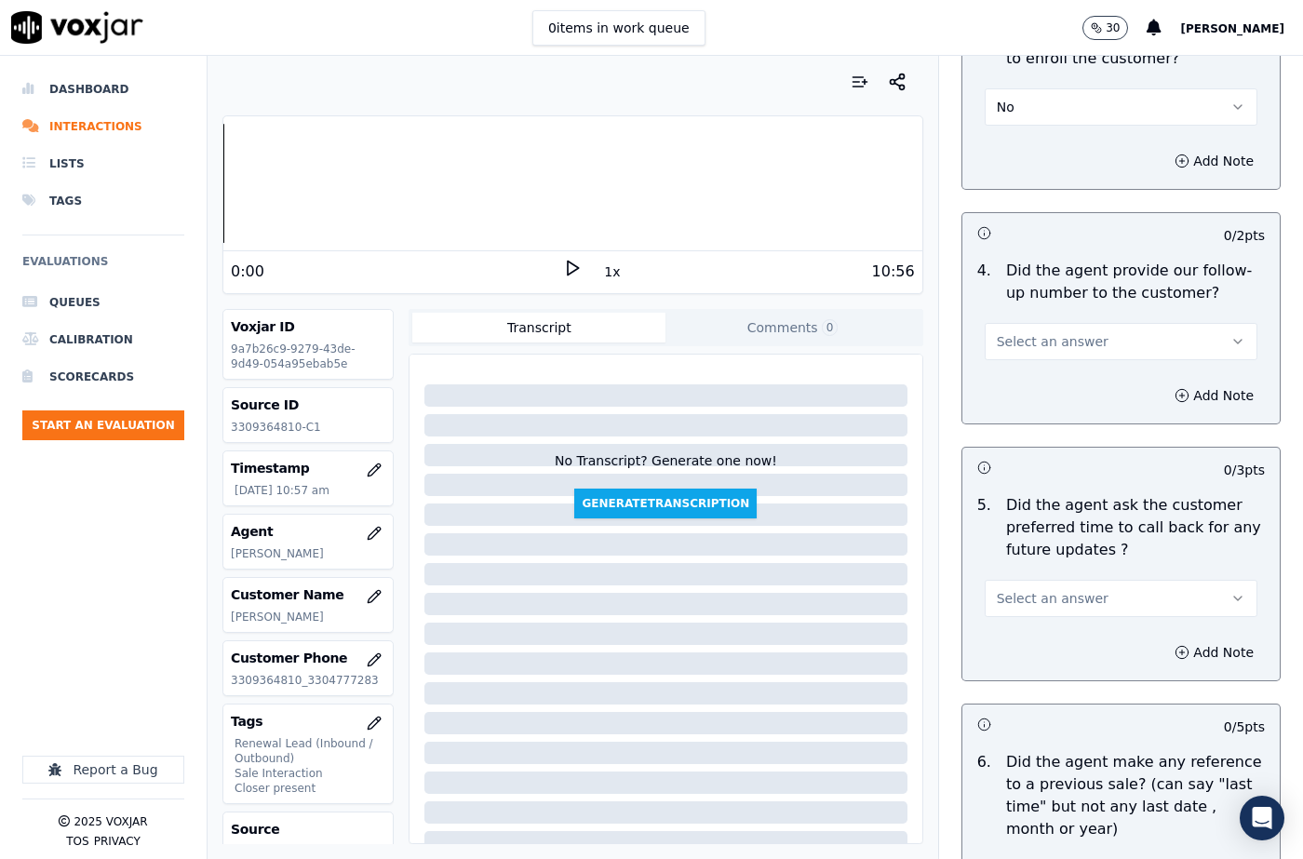
scroll to position [4560, 0]
drag, startPoint x: 1024, startPoint y: 524, endPoint x: 1024, endPoint y: 541, distance: 16.8
click at [1024, 587] on span "Select an answer" at bounding box center [1053, 596] width 112 height 19
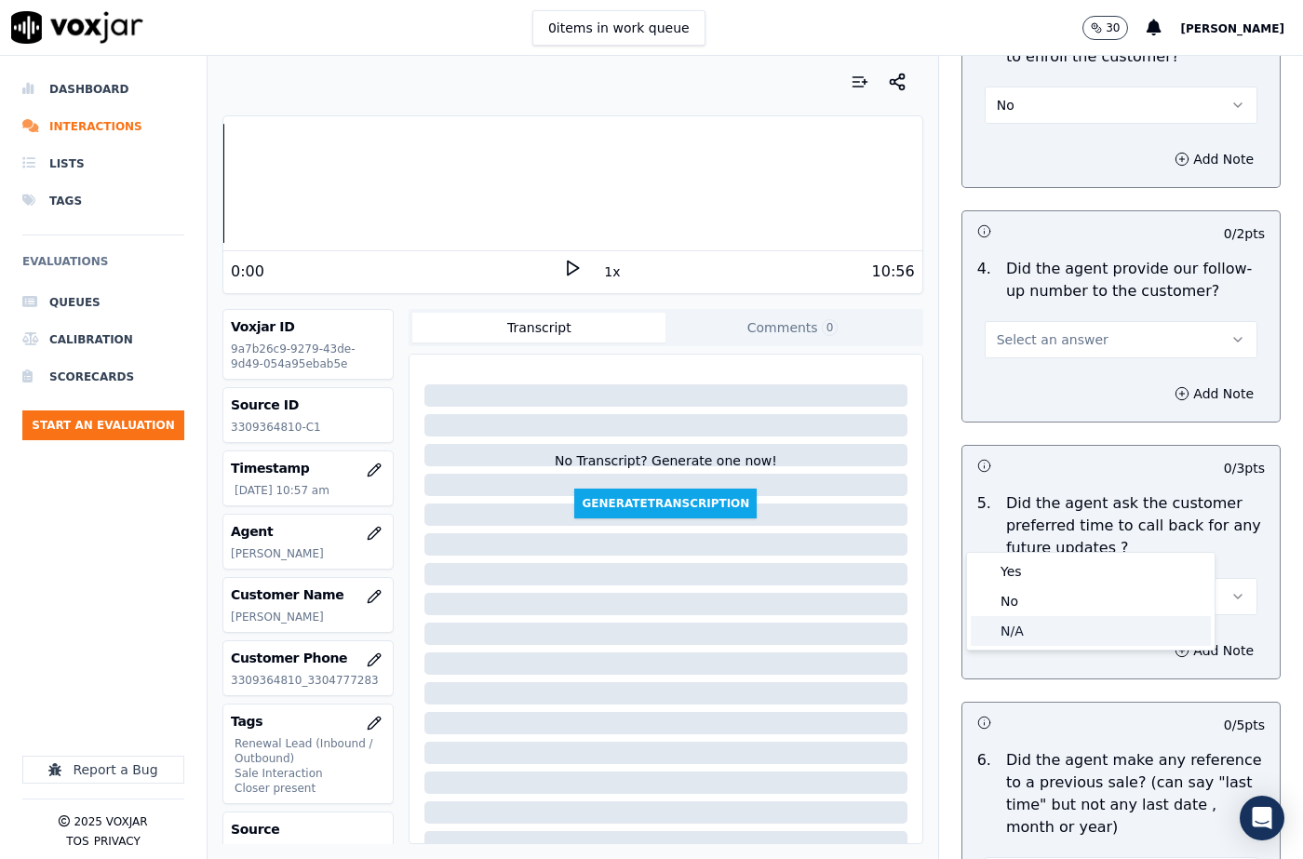
click at [1026, 621] on div "N/A" at bounding box center [1091, 631] width 240 height 30
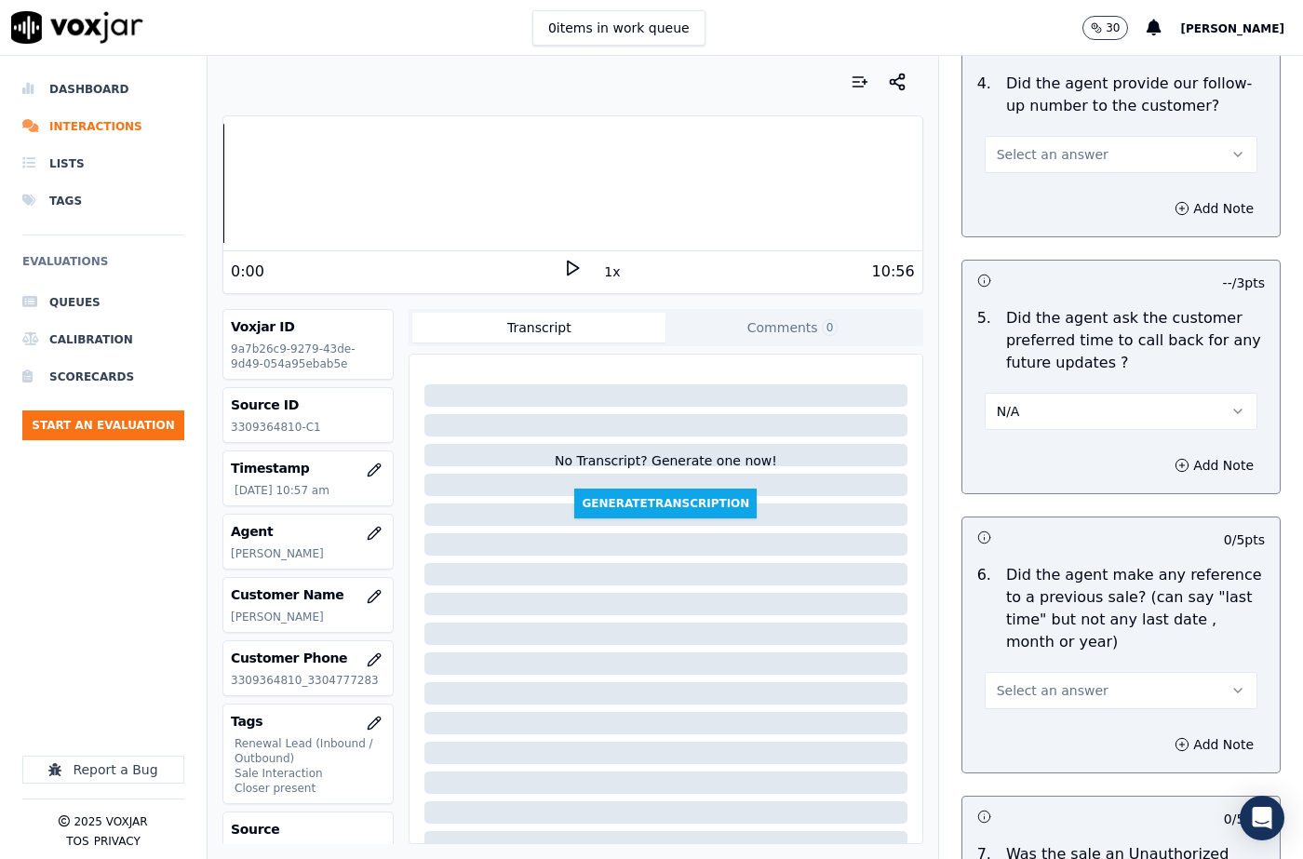
scroll to position [4746, 0]
click at [1035, 680] on span "Select an answer" at bounding box center [1053, 689] width 112 height 19
click at [1027, 688] on div "No" at bounding box center [1091, 694] width 240 height 30
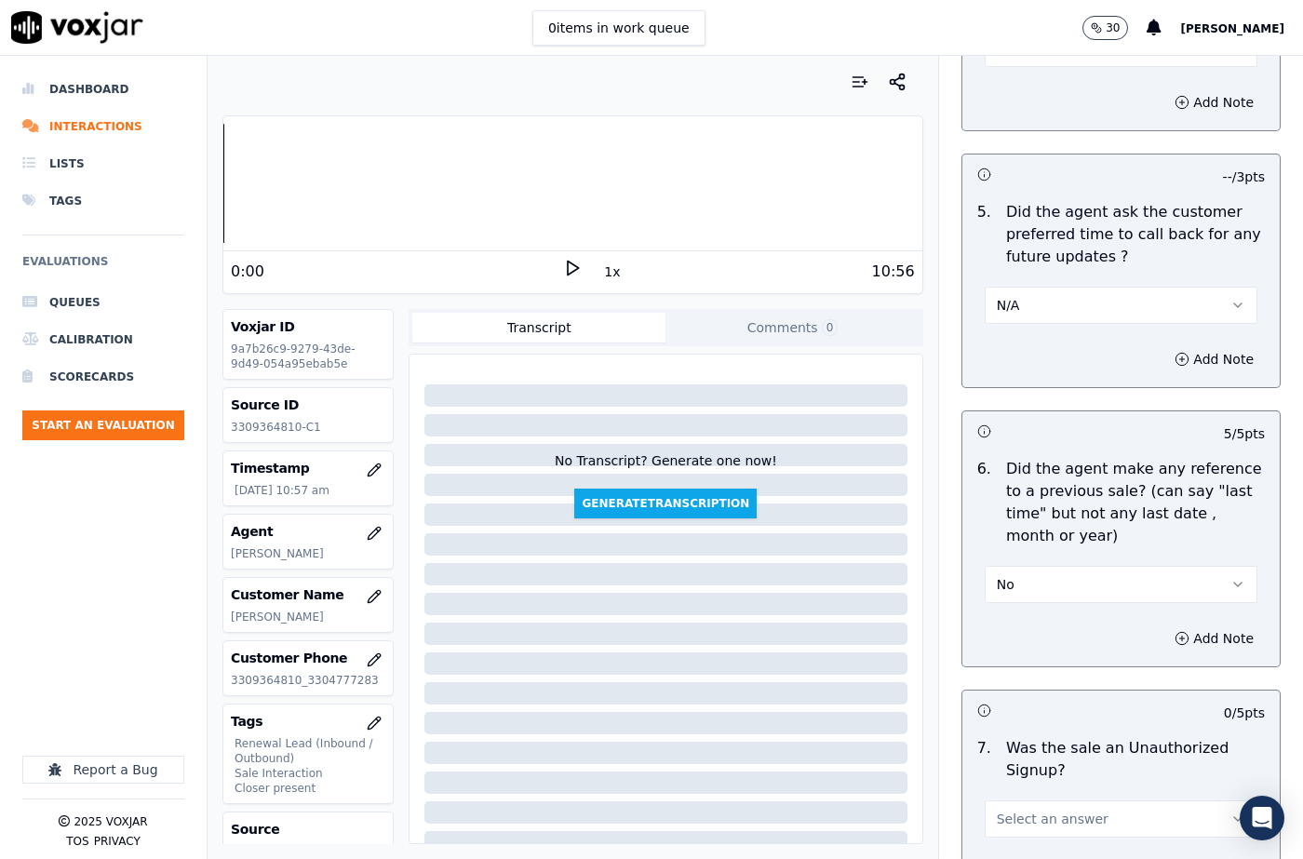
scroll to position [4981, 0]
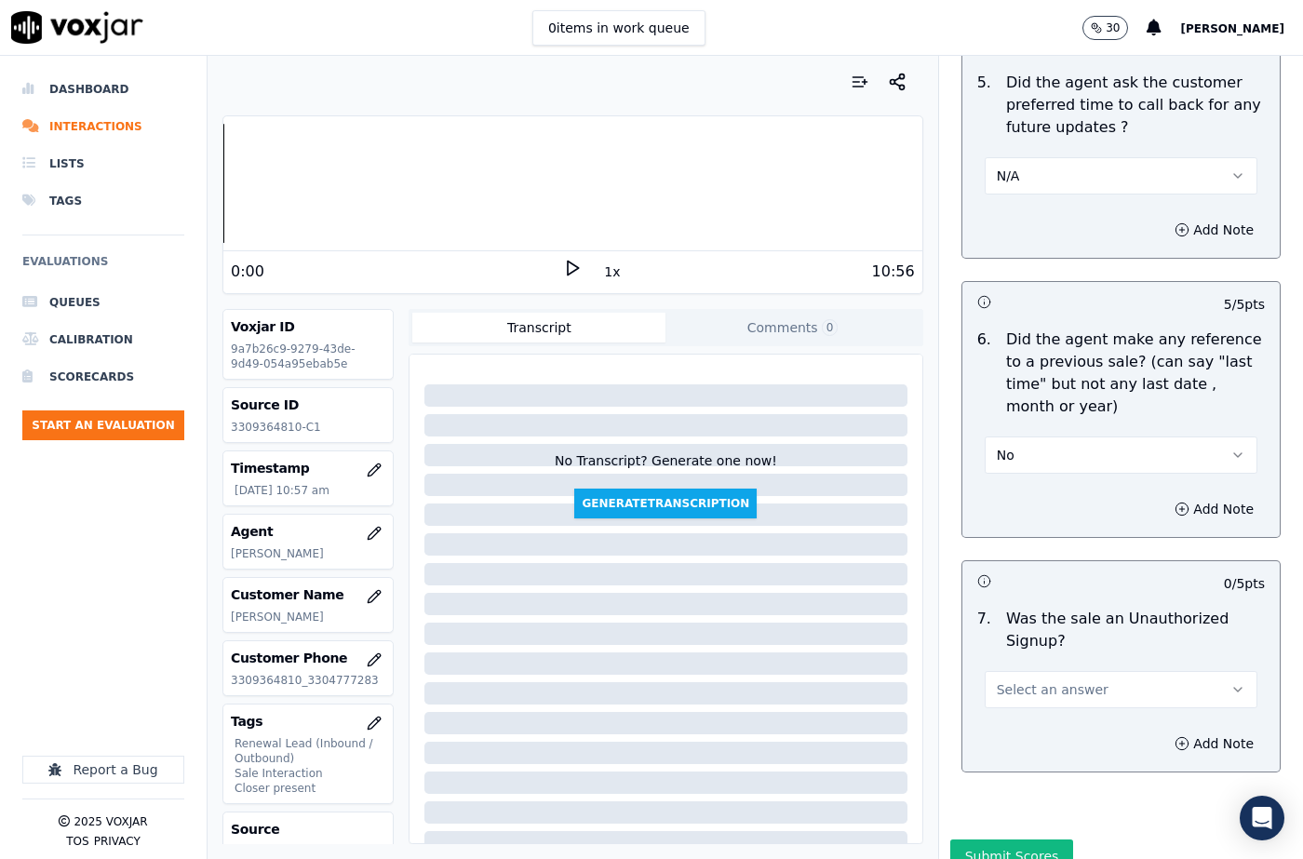
click at [1041, 680] on span "Select an answer" at bounding box center [1053, 689] width 112 height 19
click at [1038, 688] on div "No" at bounding box center [1091, 694] width 240 height 30
click at [1163, 731] on button "Add Note" at bounding box center [1213, 744] width 101 height 26
click at [1030, 764] on textarea at bounding box center [1121, 809] width 288 height 91
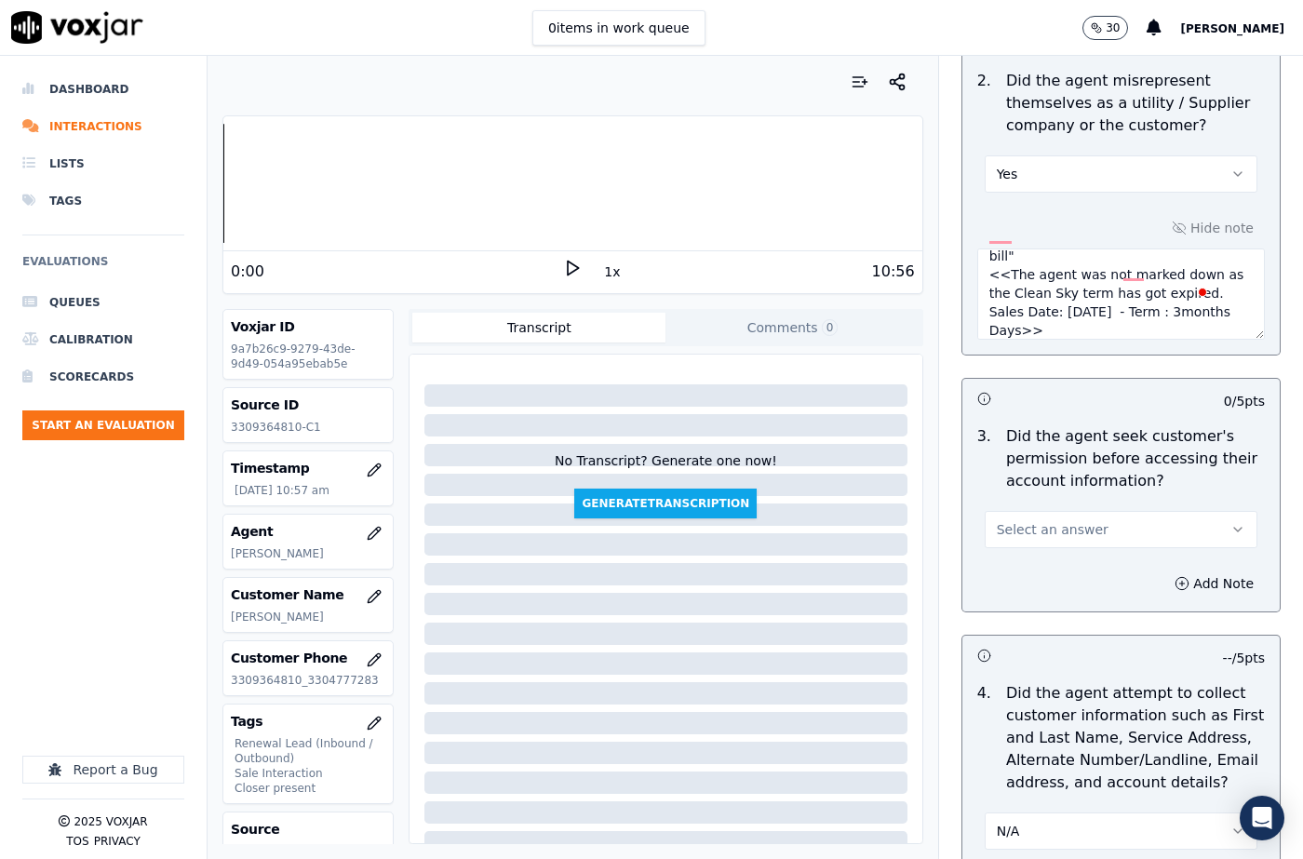
click at [1049, 520] on span "Select an answer" at bounding box center [1053, 529] width 112 height 19
click at [1027, 600] on div "N/A" at bounding box center [1091, 609] width 240 height 30
click at [1169, 571] on button "Add Note" at bounding box center [1213, 584] width 101 height 26
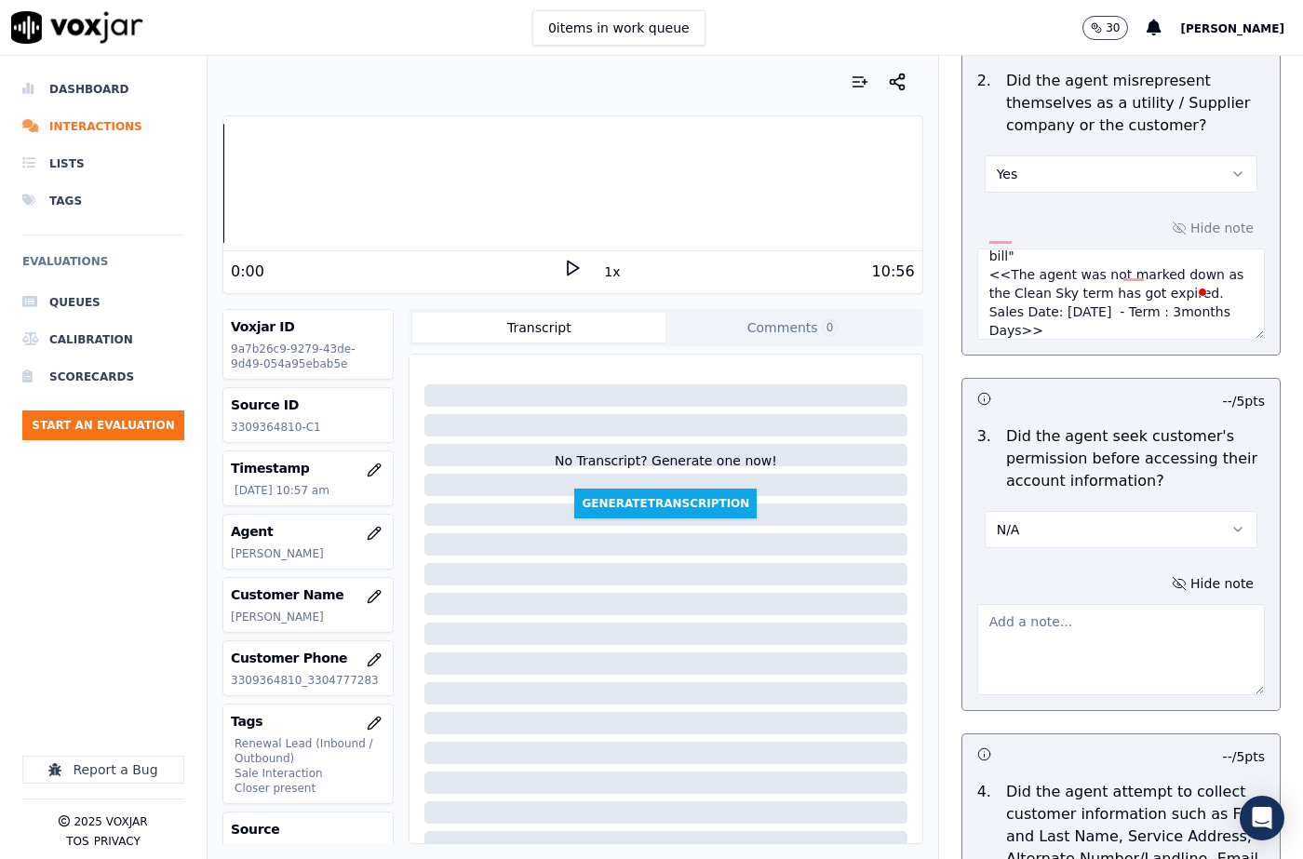
click at [1081, 622] on textarea at bounding box center [1121, 649] width 288 height 91
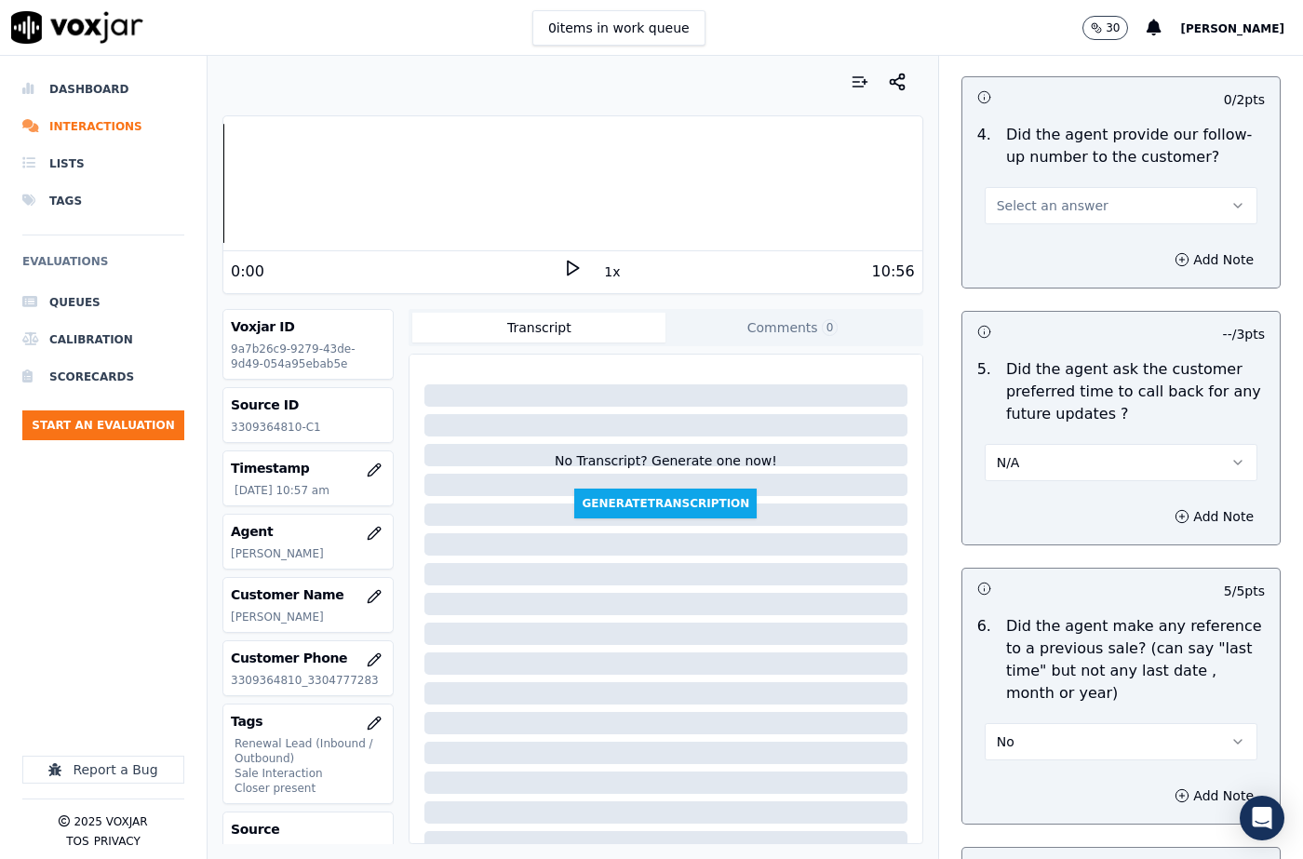
scroll to position [5178, 0]
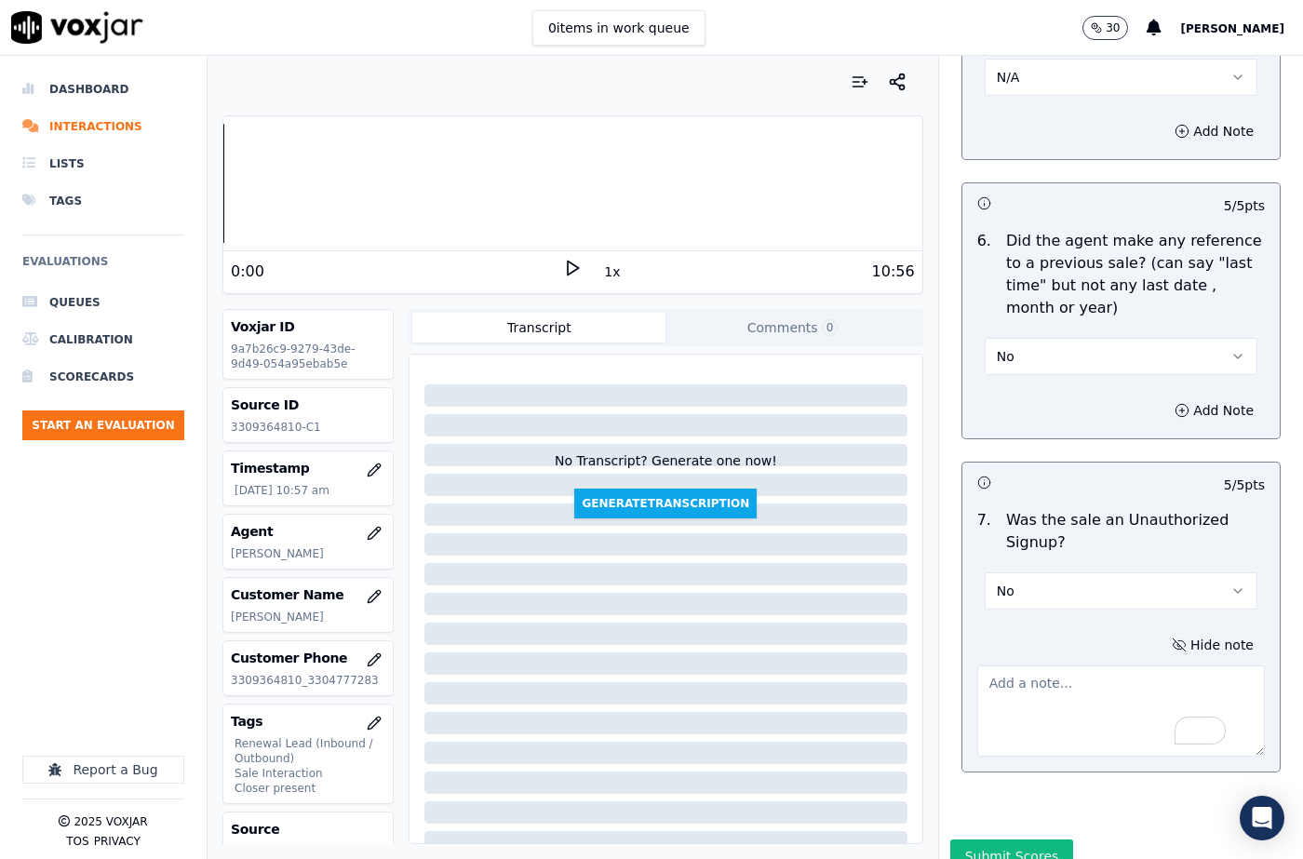
type textarea "The cx was [PERSON_NAME]"
click at [977, 665] on textarea "To enrich screen reader interactions, please activate Accessibility in Grammarl…" at bounding box center [1121, 710] width 288 height 91
click at [987, 665] on textarea "To enrich screen reader interactions, please activate Accessibility in Grammarl…" at bounding box center [1121, 710] width 288 height 91
paste textarea "[PERSON_NAME] called the cx and asked to call back. The cx called back and [PER…"
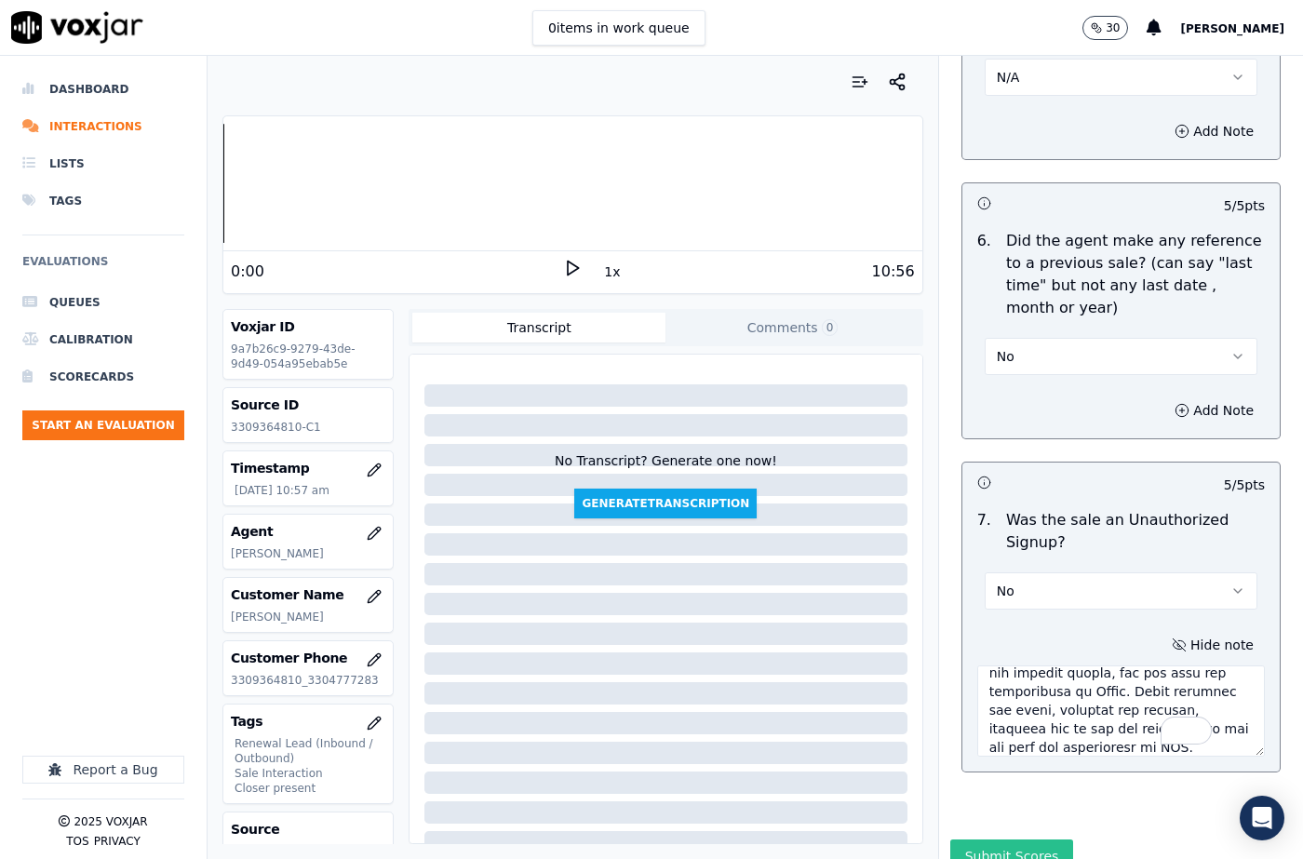
type textarea "[PERSON_NAME] called the cx and asked to call back. The cx called back and [PER…"
click at [999, 839] on button "Submit Scores" at bounding box center [1012, 856] width 124 height 34
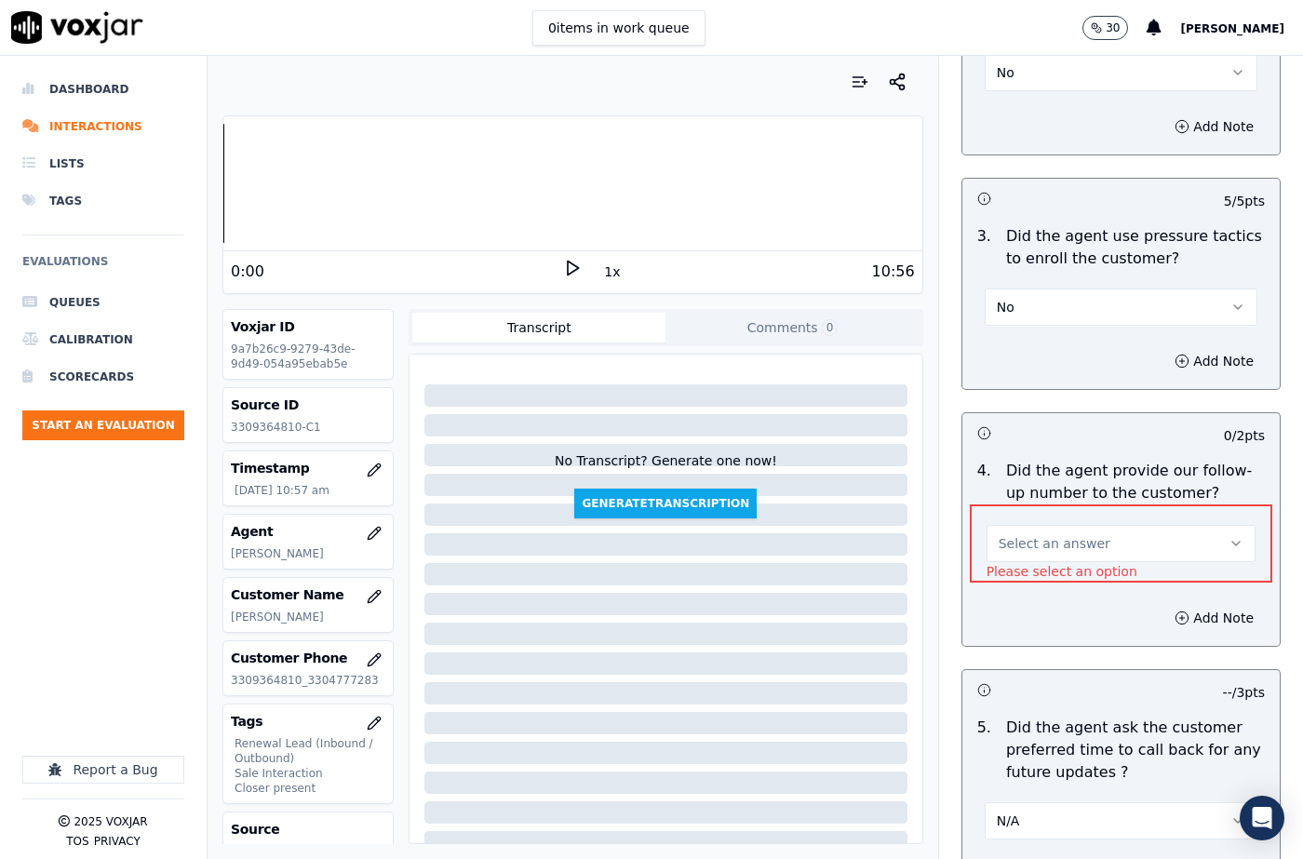
scroll to position [4456, 0]
click at [994, 522] on div "Select an answer" at bounding box center [1121, 542] width 269 height 41
click at [1004, 526] on button "Select an answer" at bounding box center [1121, 544] width 269 height 37
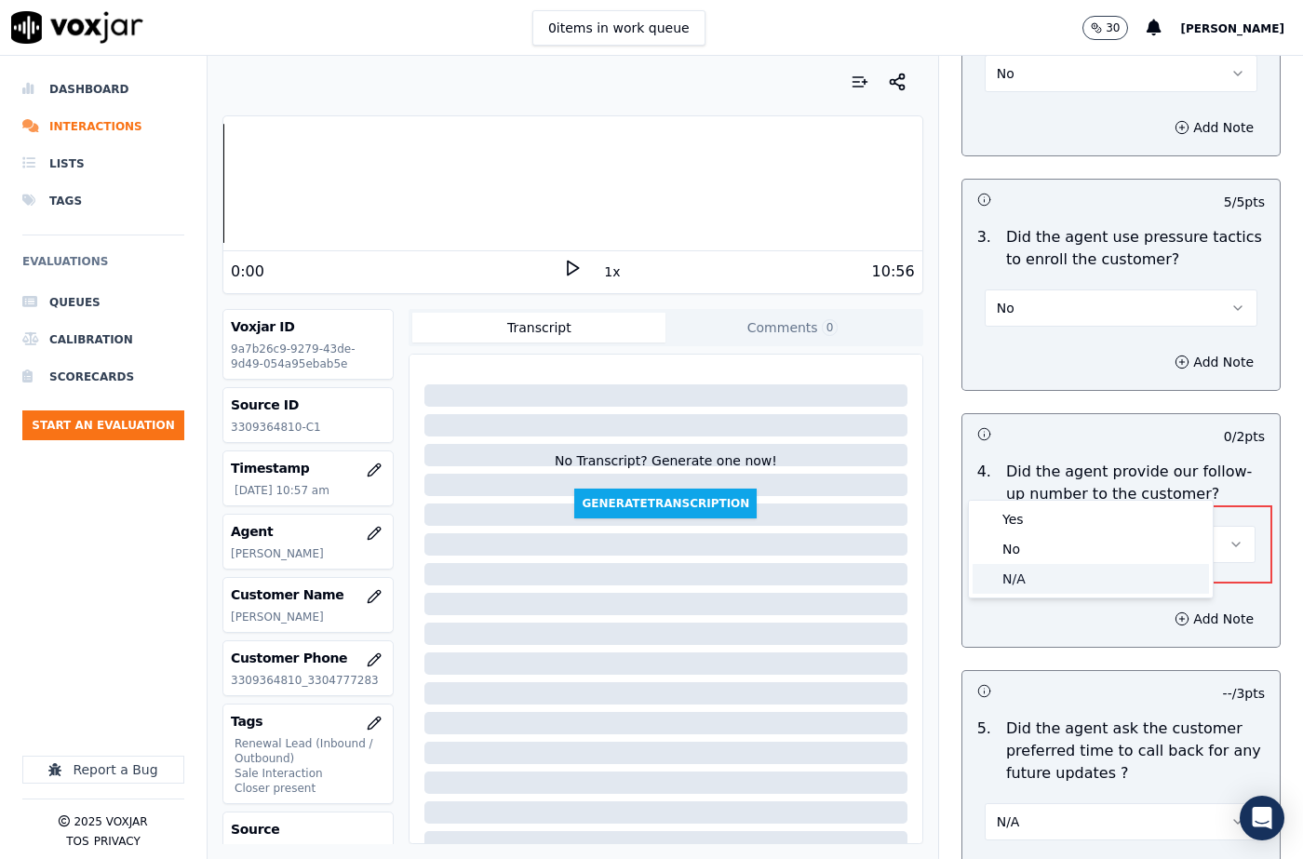
click at [1016, 553] on div "No" at bounding box center [1091, 549] width 236 height 30
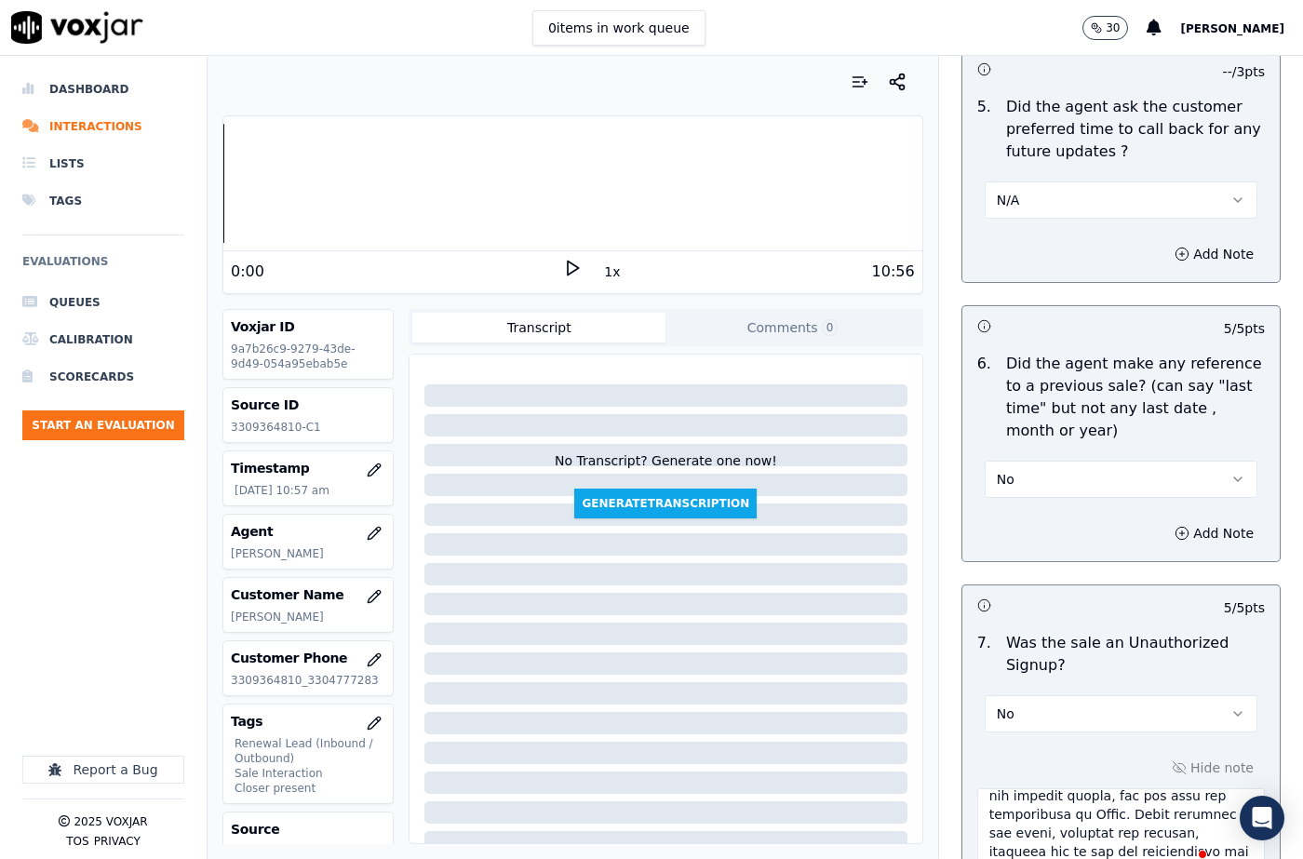
scroll to position [5178, 0]
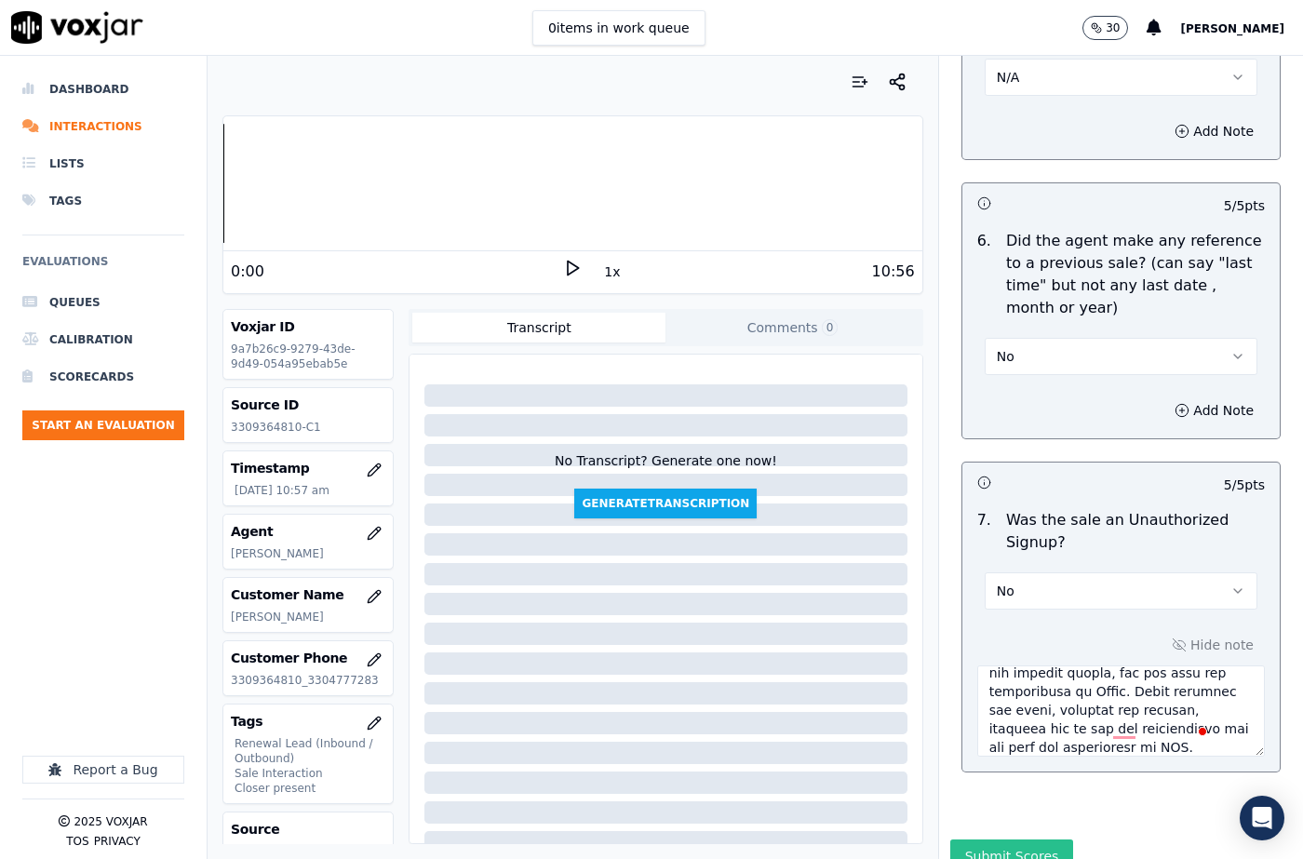
click at [962, 839] on button "Submit Scores" at bounding box center [1012, 856] width 124 height 34
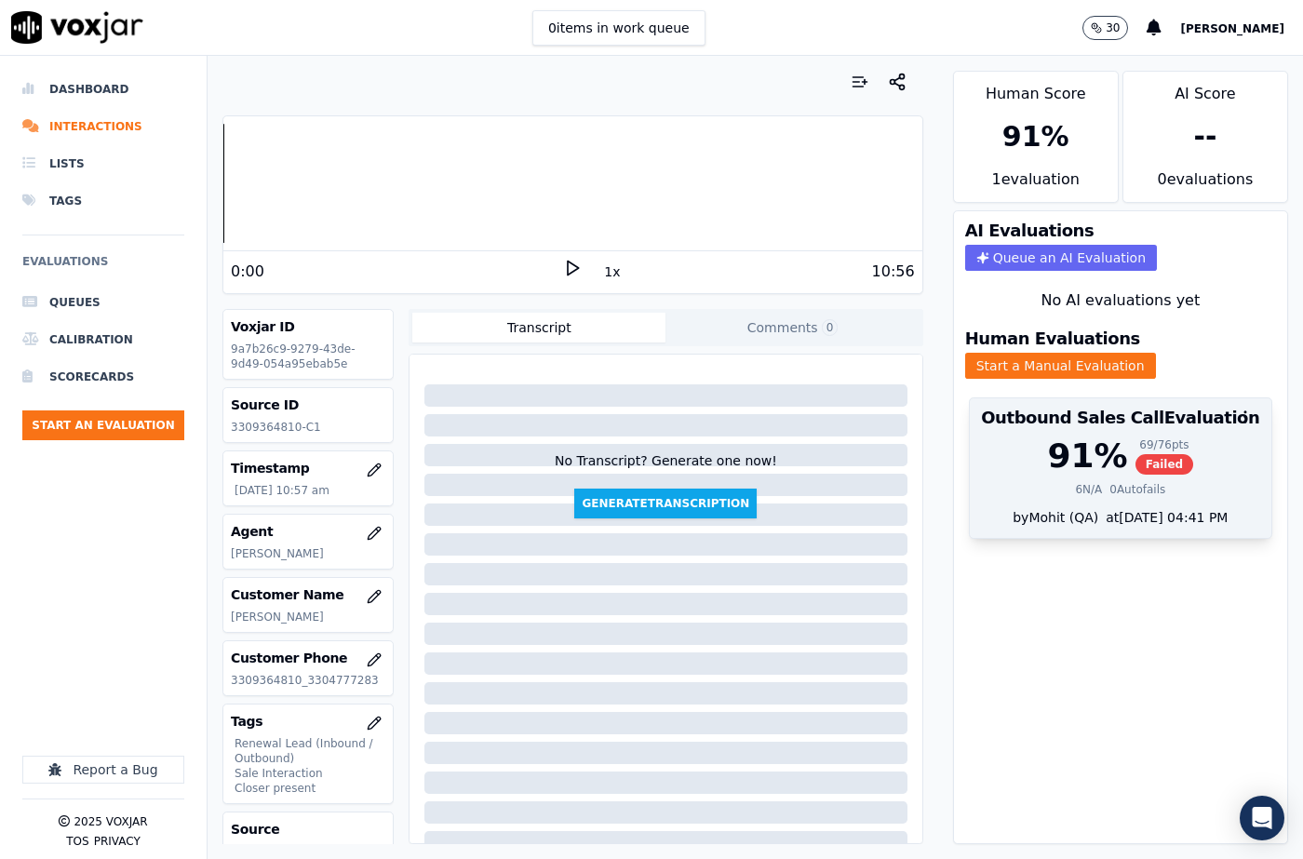
click at [1135, 454] on span "Failed" at bounding box center [1164, 464] width 59 height 20
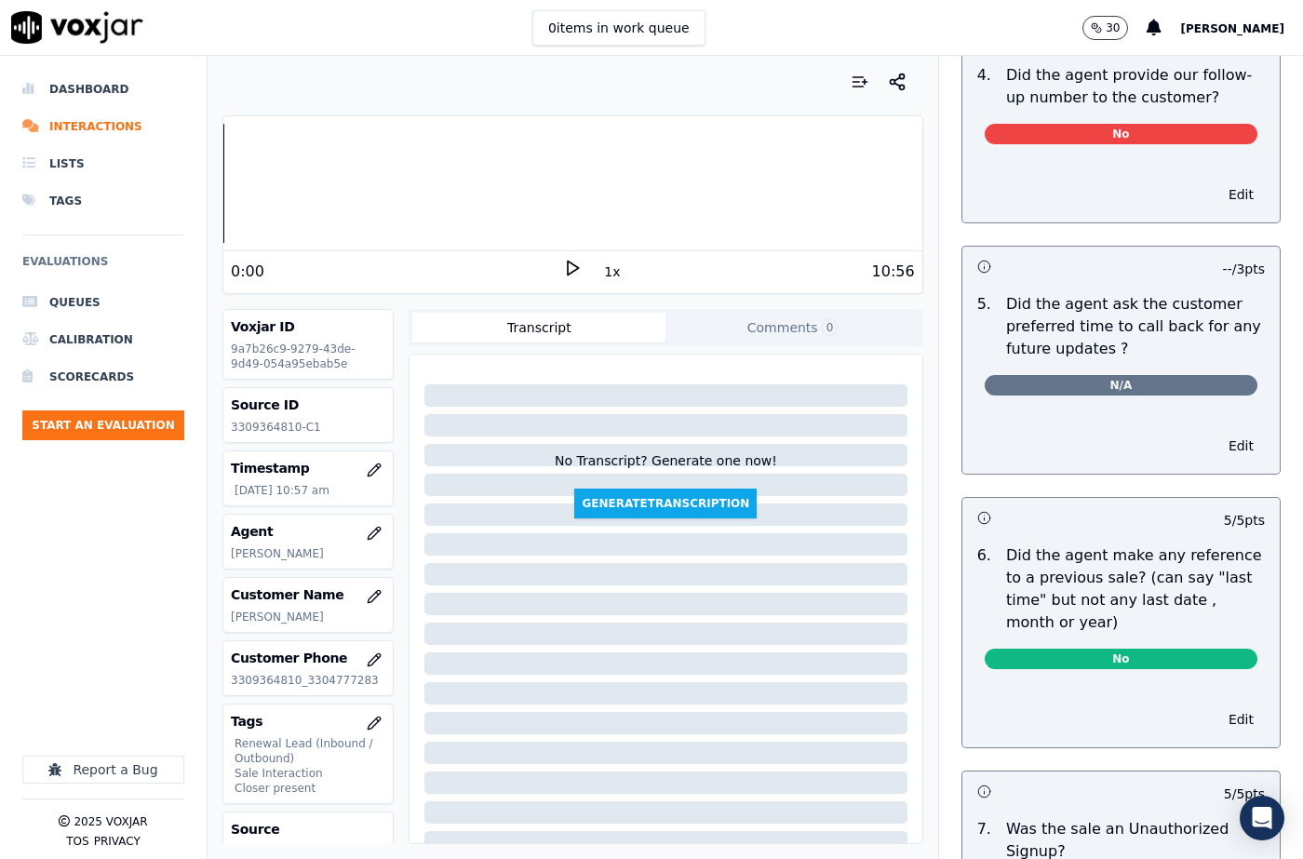
scroll to position [5016, 0]
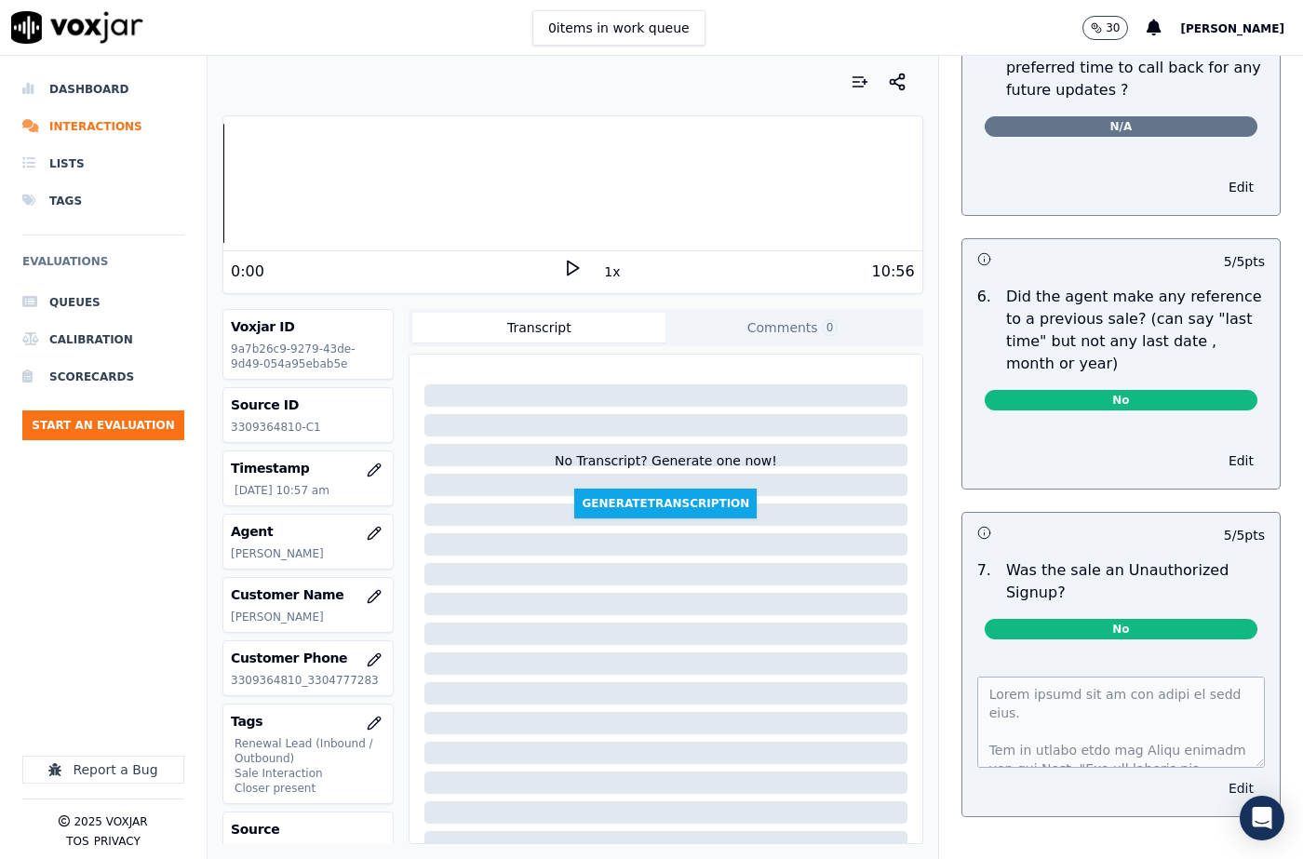
click at [1217, 775] on button "Edit" at bounding box center [1240, 788] width 47 height 26
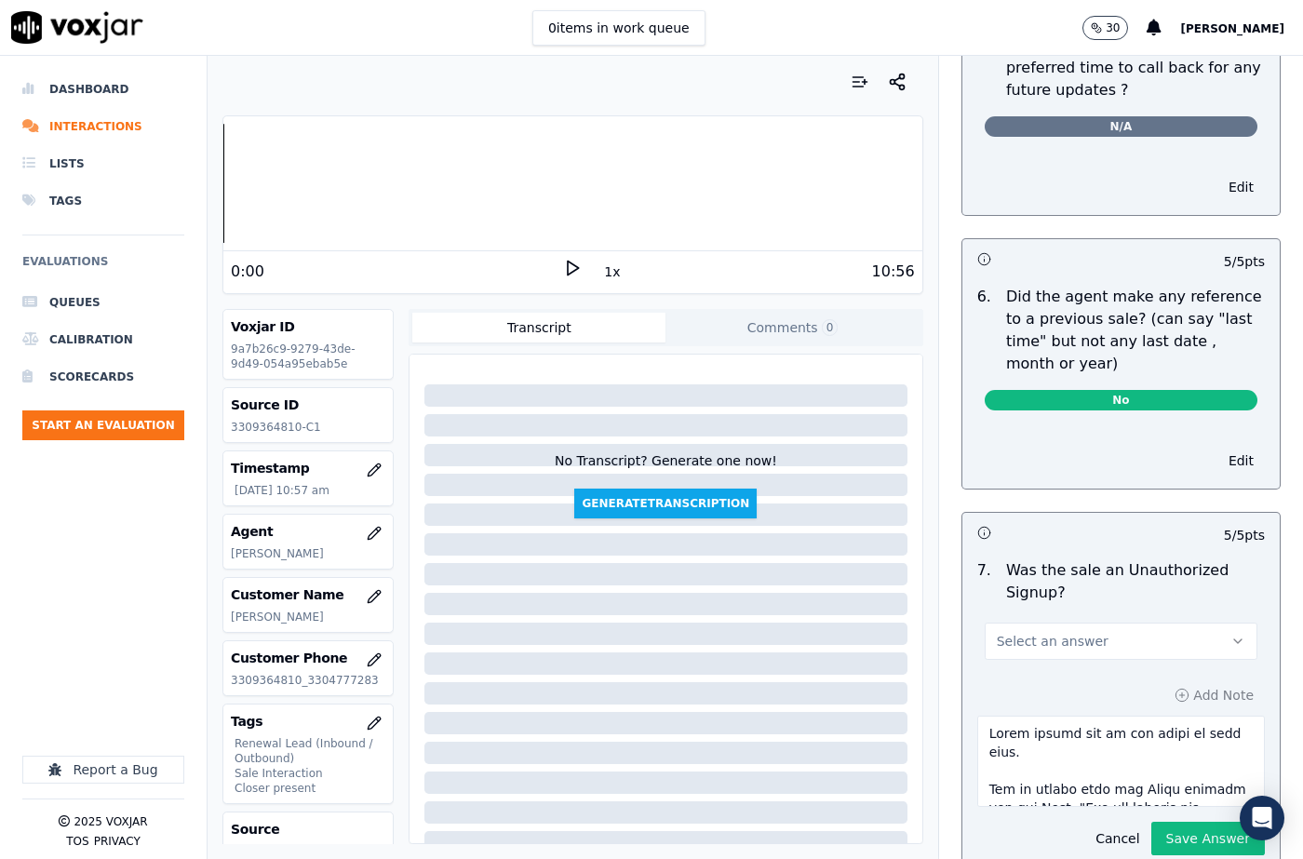
click at [1217, 733] on textarea at bounding box center [1121, 761] width 288 height 91
click at [1065, 719] on textarea "To enrich screen reader interactions, please activate Accessibility in Grammarl…" at bounding box center [1121, 761] width 288 height 91
type textarea "[PERSON_NAME] called the cx and asked to call back. The cx called back and [PER…"
click at [1185, 822] on button "Save Answer" at bounding box center [1208, 839] width 114 height 34
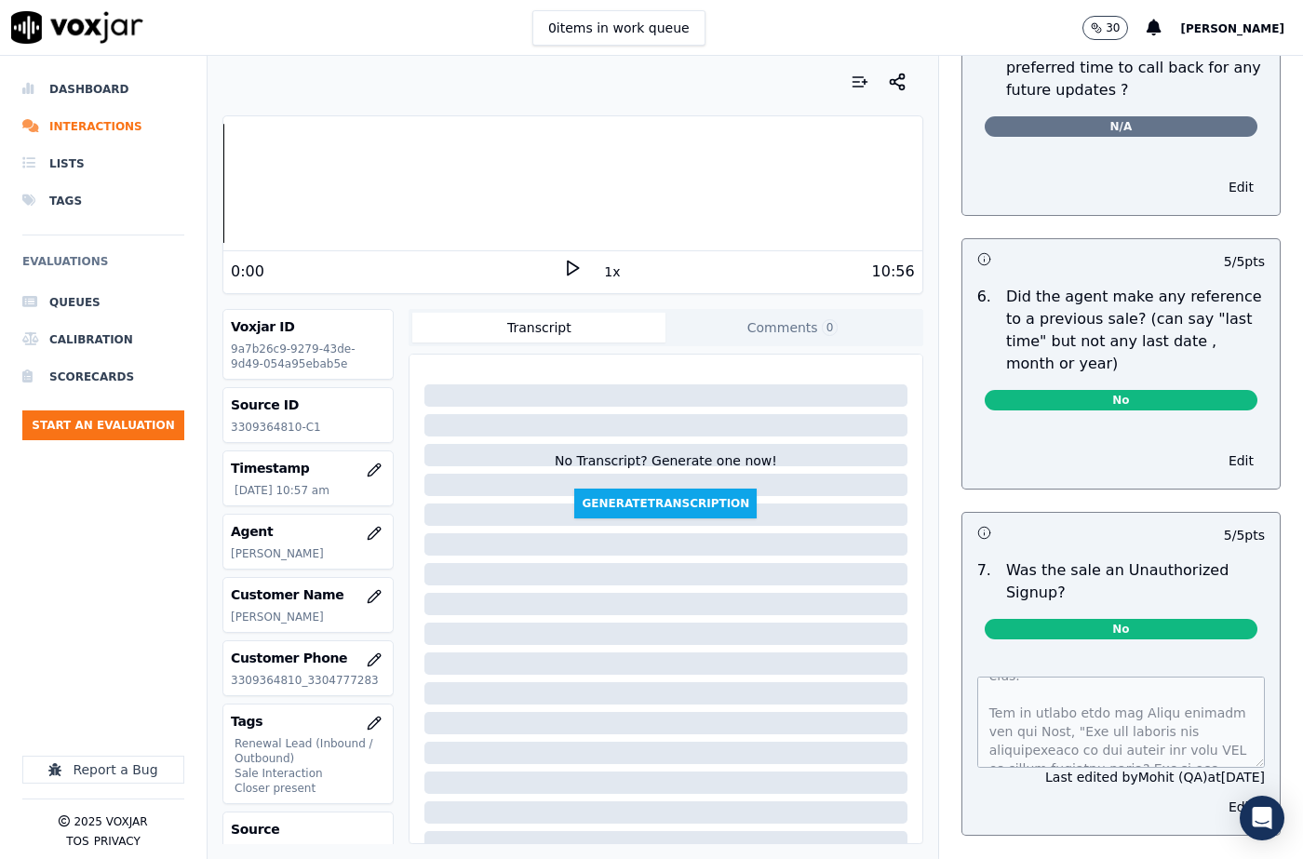
click at [113, 558] on div "Dashboard Interactions Lists Tags Evaluations Queues Calibration Scorecards Sta…" at bounding box center [103, 338] width 162 height 535
click at [99, 419] on button "Start an Evaluation" at bounding box center [103, 425] width 162 height 30
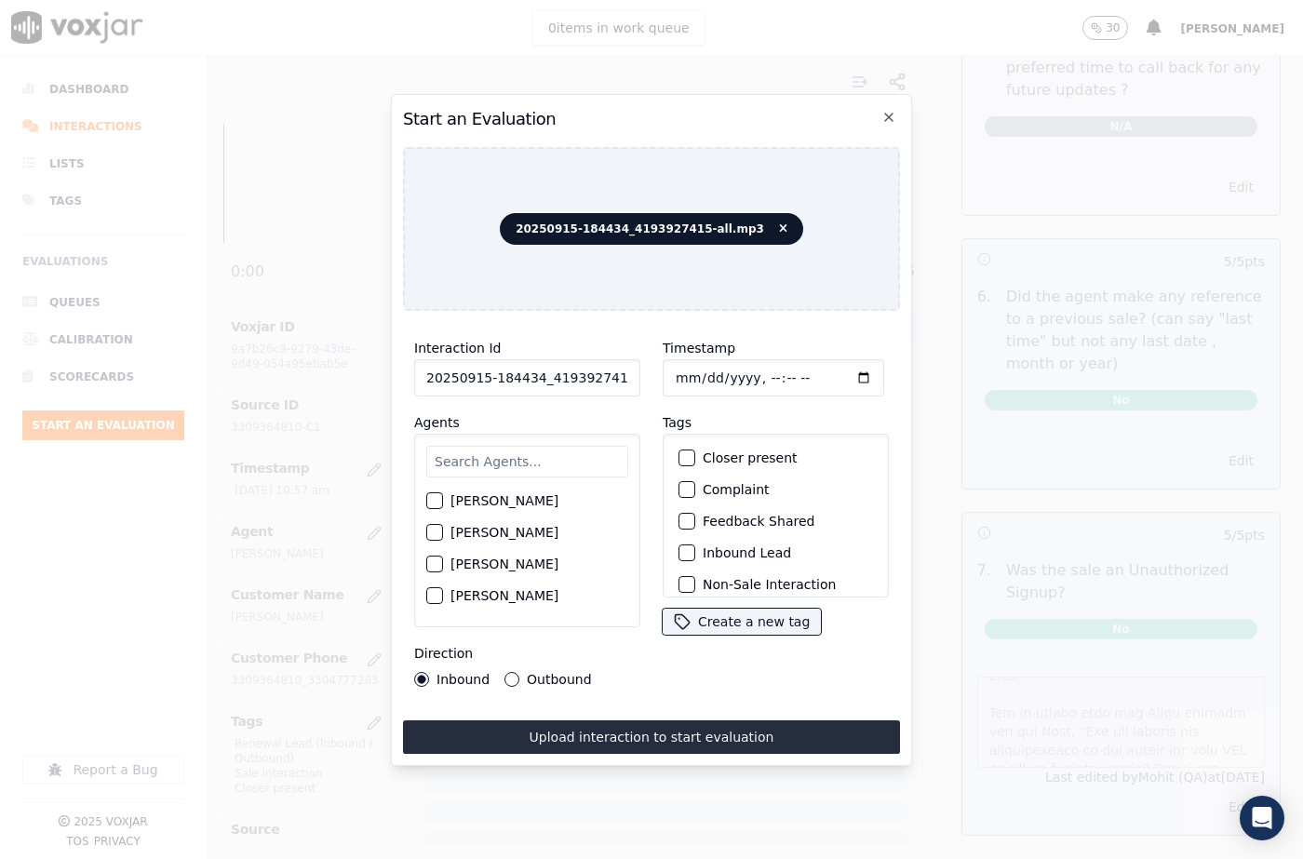
scroll to position [0, 31]
drag, startPoint x: 613, startPoint y: 373, endPoint x: 649, endPoint y: 375, distance: 35.4
click at [649, 375] on div "Interaction Id 20250915-184434_4193927415-all.mp3 Agents [PERSON_NAME] [PERSON_…" at bounding box center [651, 512] width 497 height 372
type input "20250915-184434_4193927415-C1"
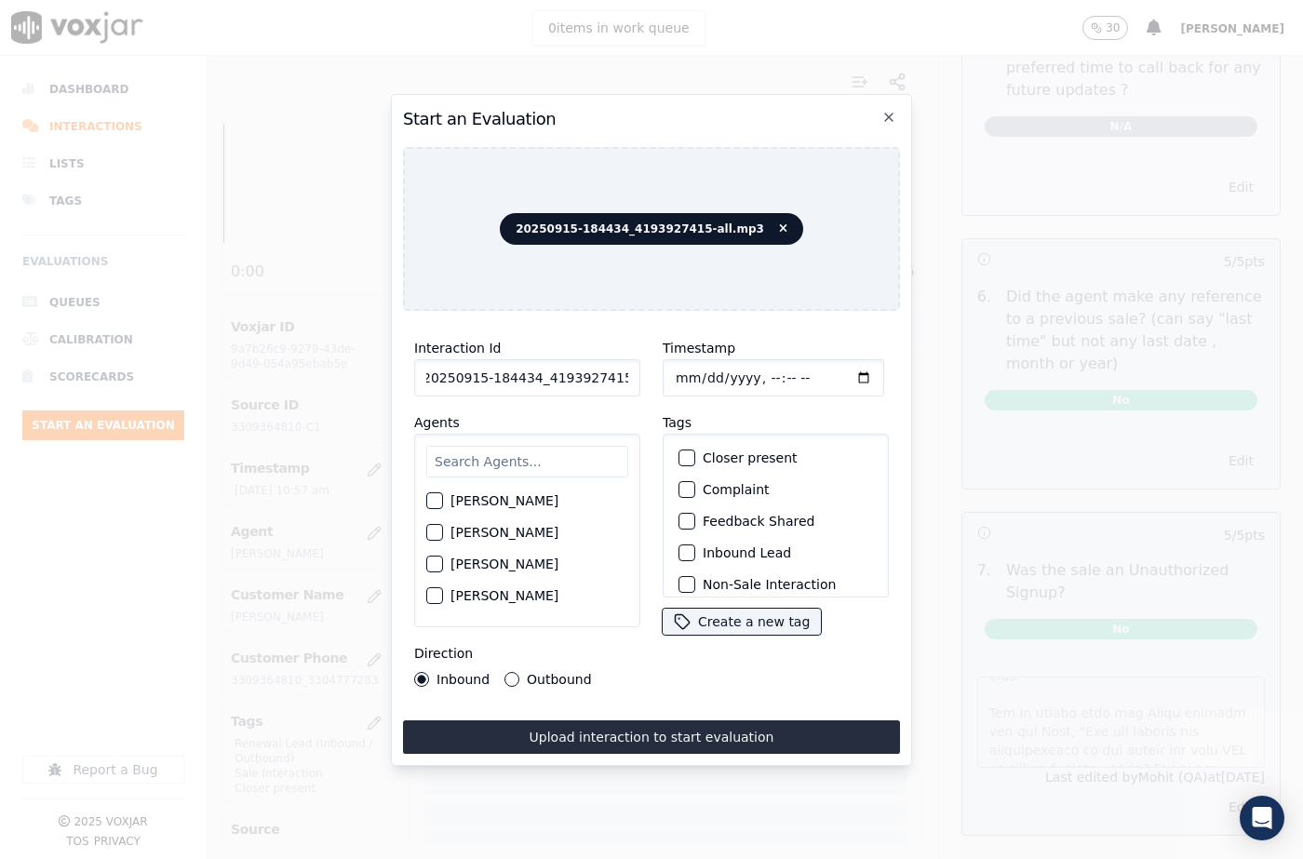
click at [698, 373] on input "Timestamp" at bounding box center [773, 377] width 221 height 37
type input "[DATE]T11:20"
click at [502, 477] on div "[PERSON_NAME] [PERSON_NAME] [PERSON_NAME] [PERSON_NAME] [PERSON_NAME] [PERSON_N…" at bounding box center [527, 531] width 226 height 194
click at [502, 456] on input "text" at bounding box center [527, 462] width 202 height 32
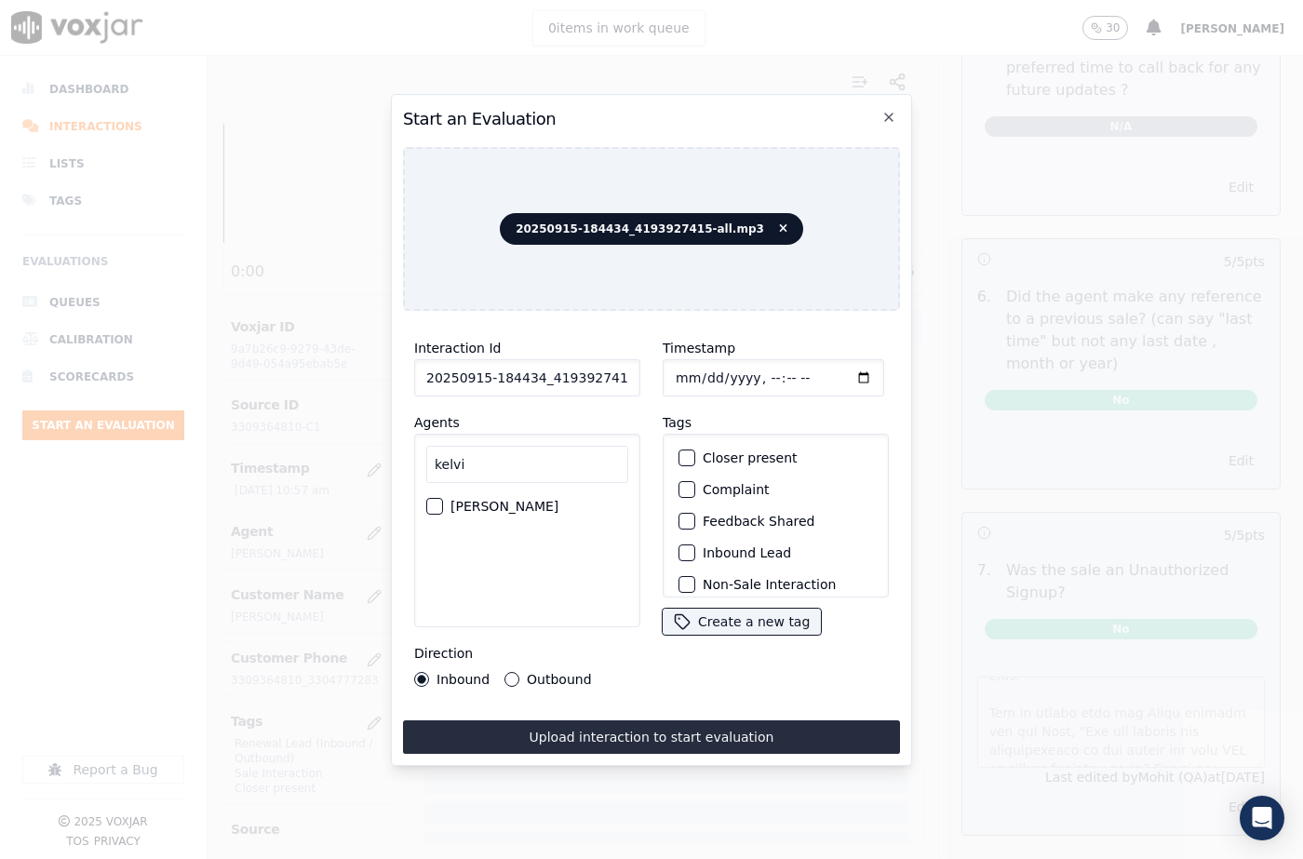
type input "kelvi"
click at [504, 501] on label "[PERSON_NAME]" at bounding box center [504, 506] width 108 height 13
click at [443, 501] on button "[PERSON_NAME]" at bounding box center [434, 506] width 17 height 17
click at [511, 674] on button "Outbound" at bounding box center [511, 679] width 15 height 15
click at [680, 453] on div "button" at bounding box center [685, 457] width 13 height 13
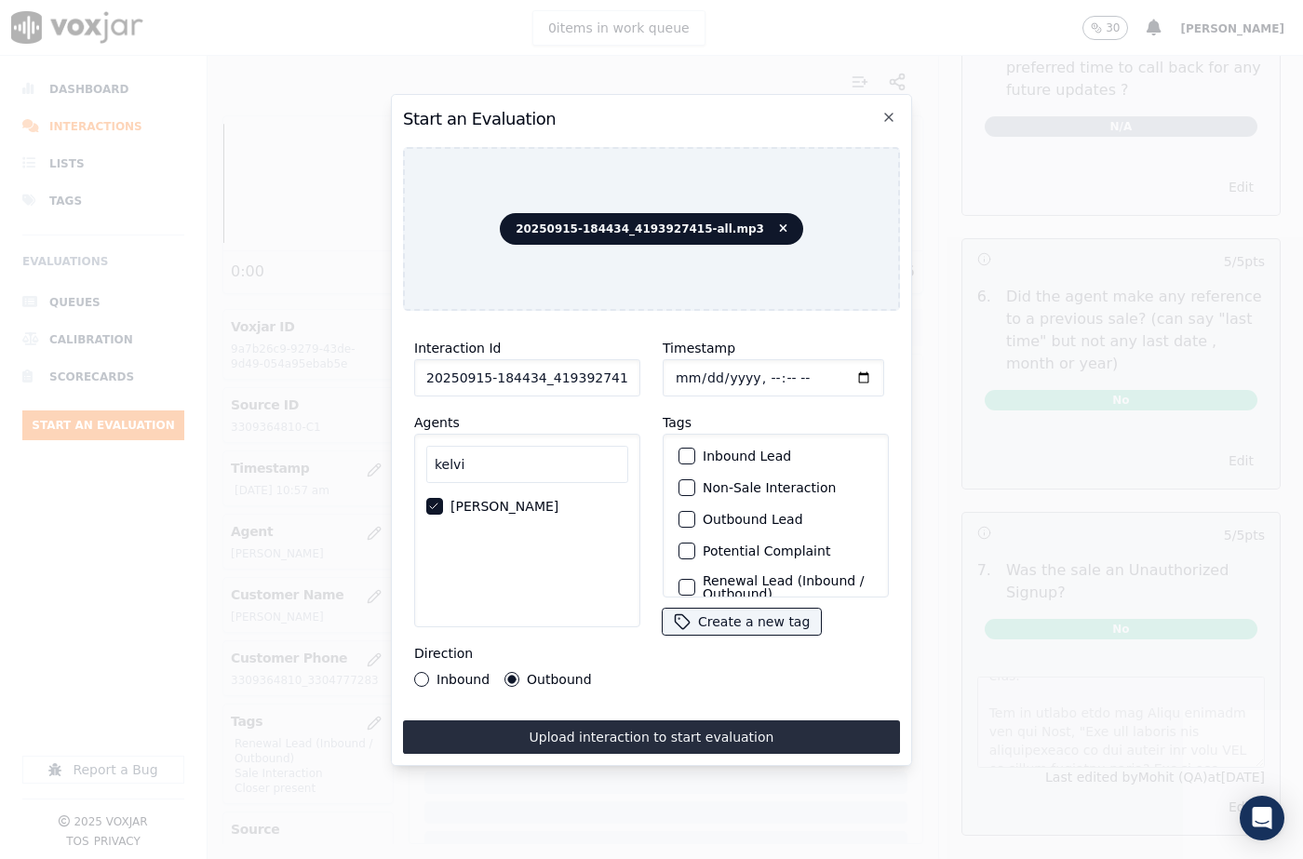
scroll to position [161, 0]
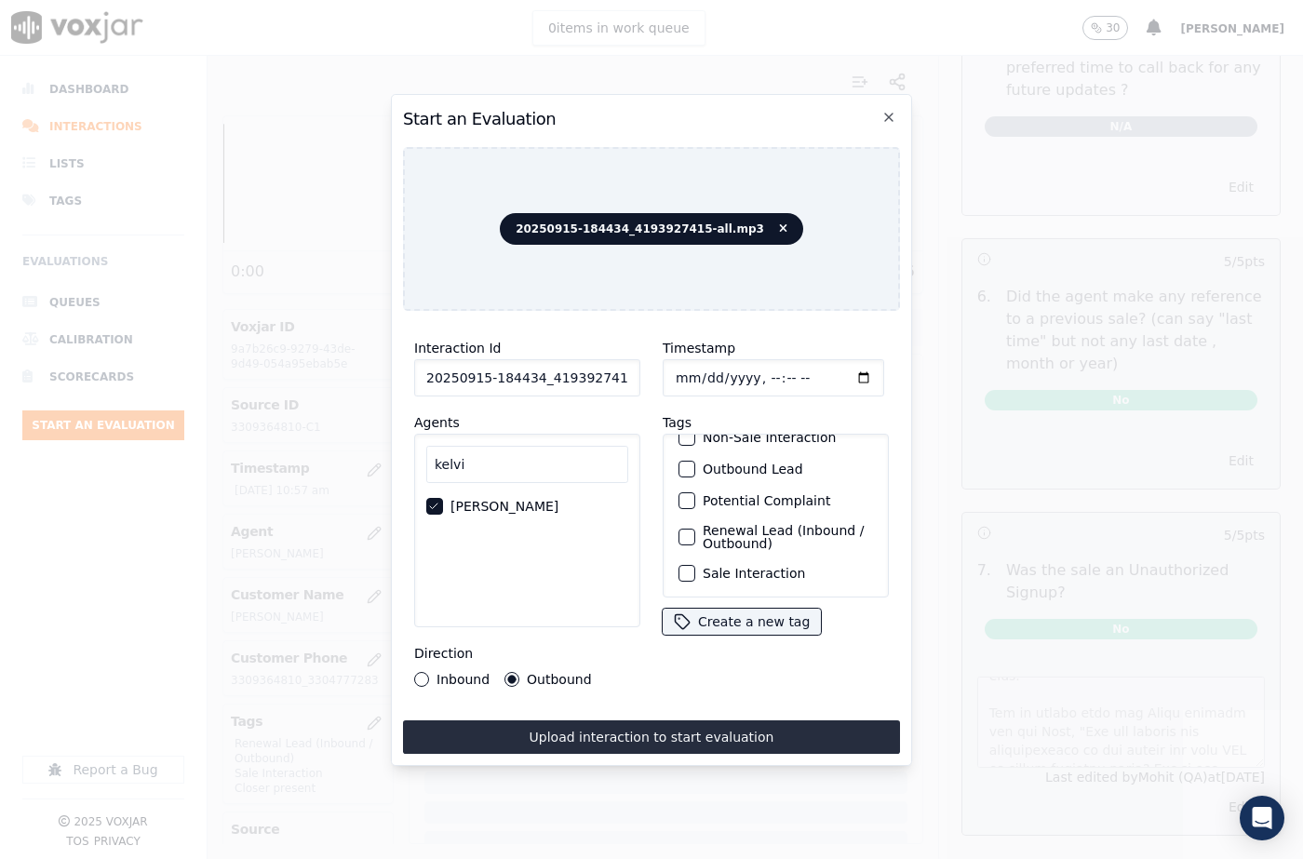
click at [682, 567] on div "button" at bounding box center [685, 573] width 13 height 13
click at [682, 530] on div "button" at bounding box center [685, 536] width 13 height 13
click at [711, 720] on button "Upload interaction to start evaluation" at bounding box center [651, 737] width 497 height 34
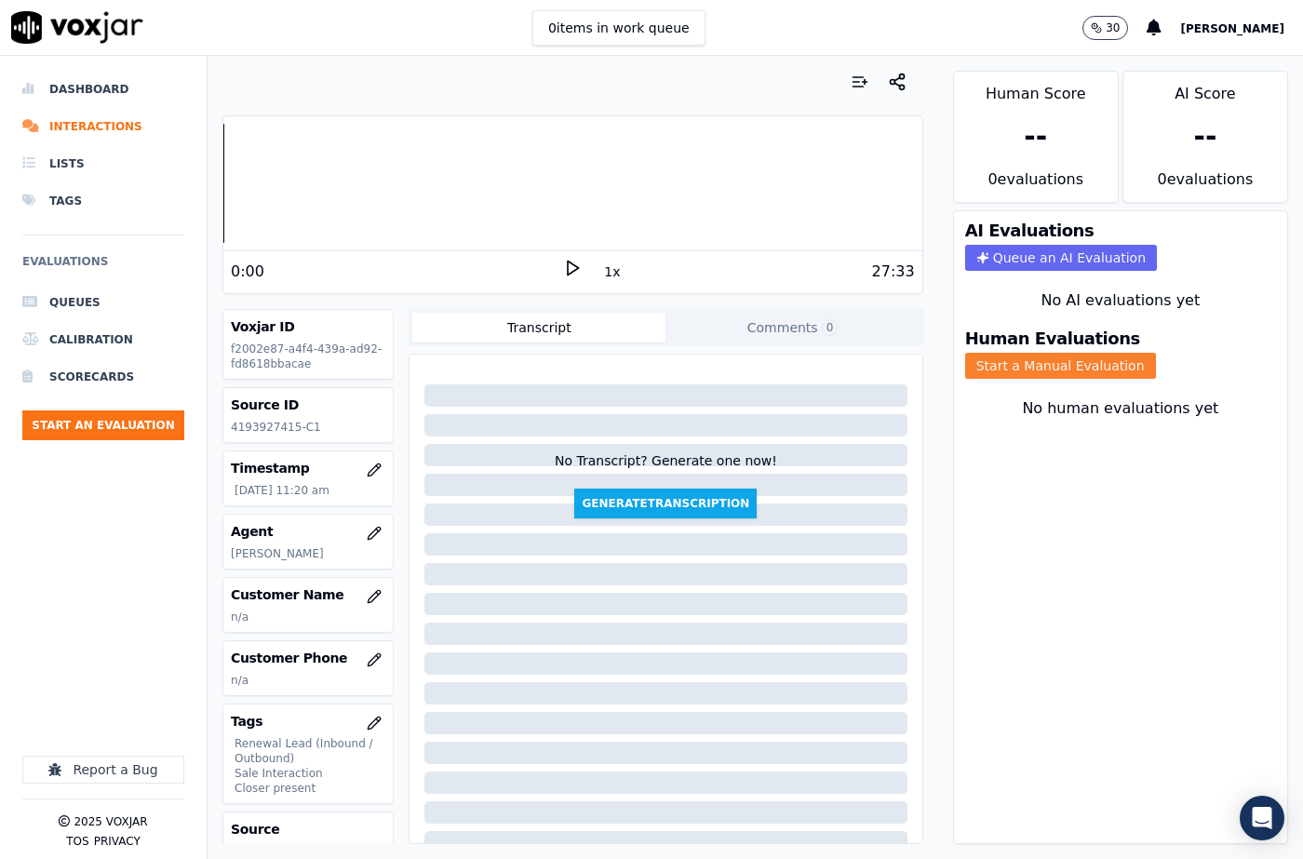
click at [992, 353] on button "Start a Manual Evaluation" at bounding box center [1060, 366] width 191 height 26
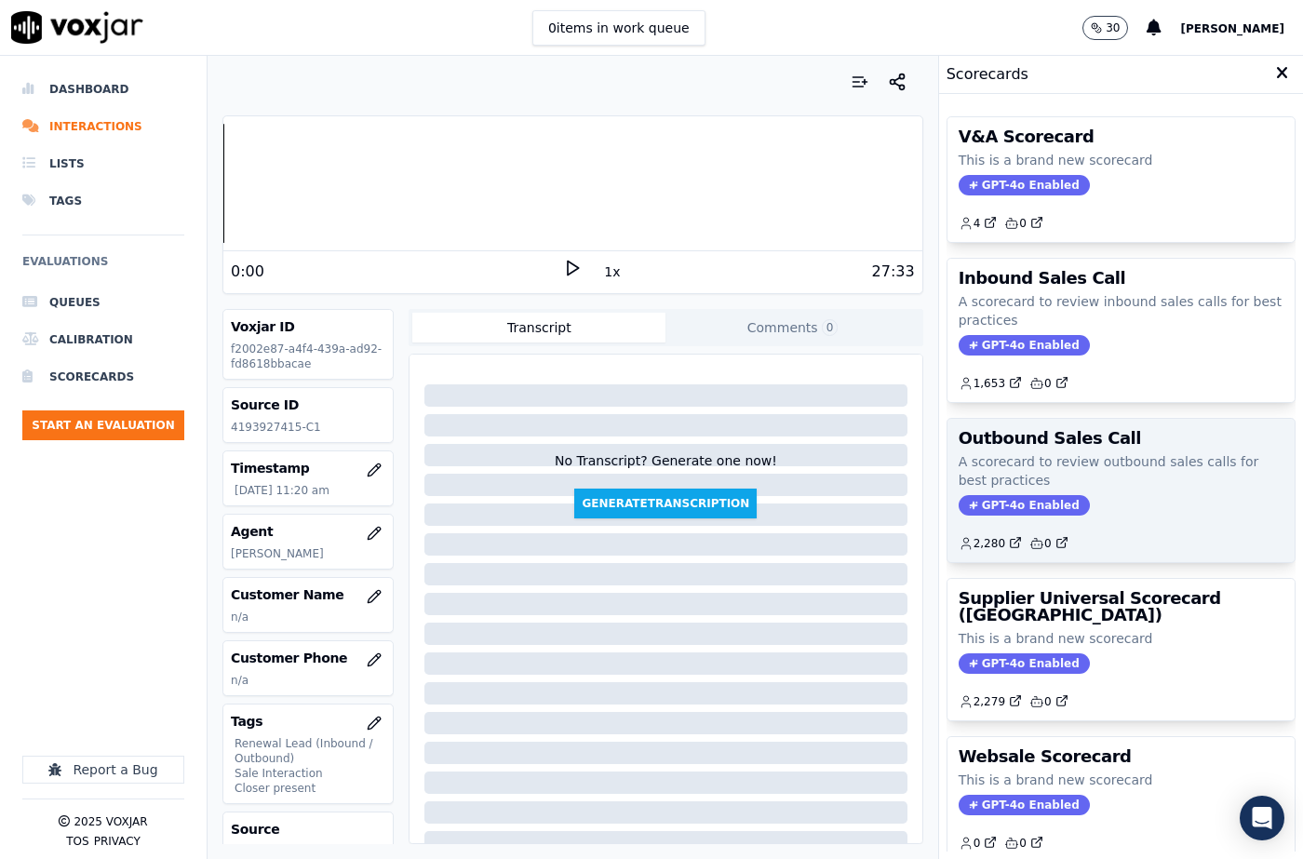
click at [1012, 464] on p "A scorecard to review outbound sales calls for best practices" at bounding box center [1121, 470] width 325 height 37
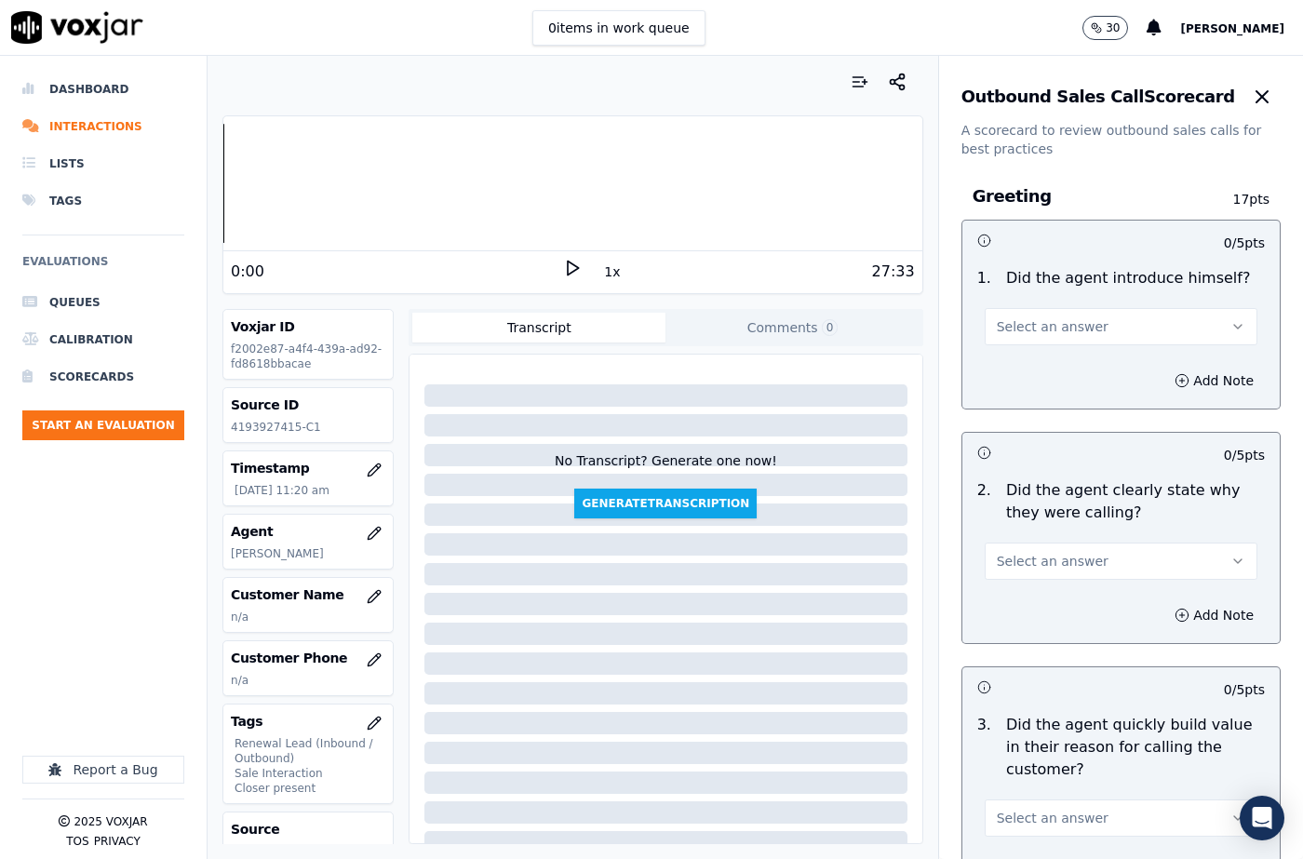
click at [1036, 338] on button "Select an answer" at bounding box center [1121, 326] width 273 height 37
click at [1034, 367] on div "Yes" at bounding box center [1091, 369] width 240 height 30
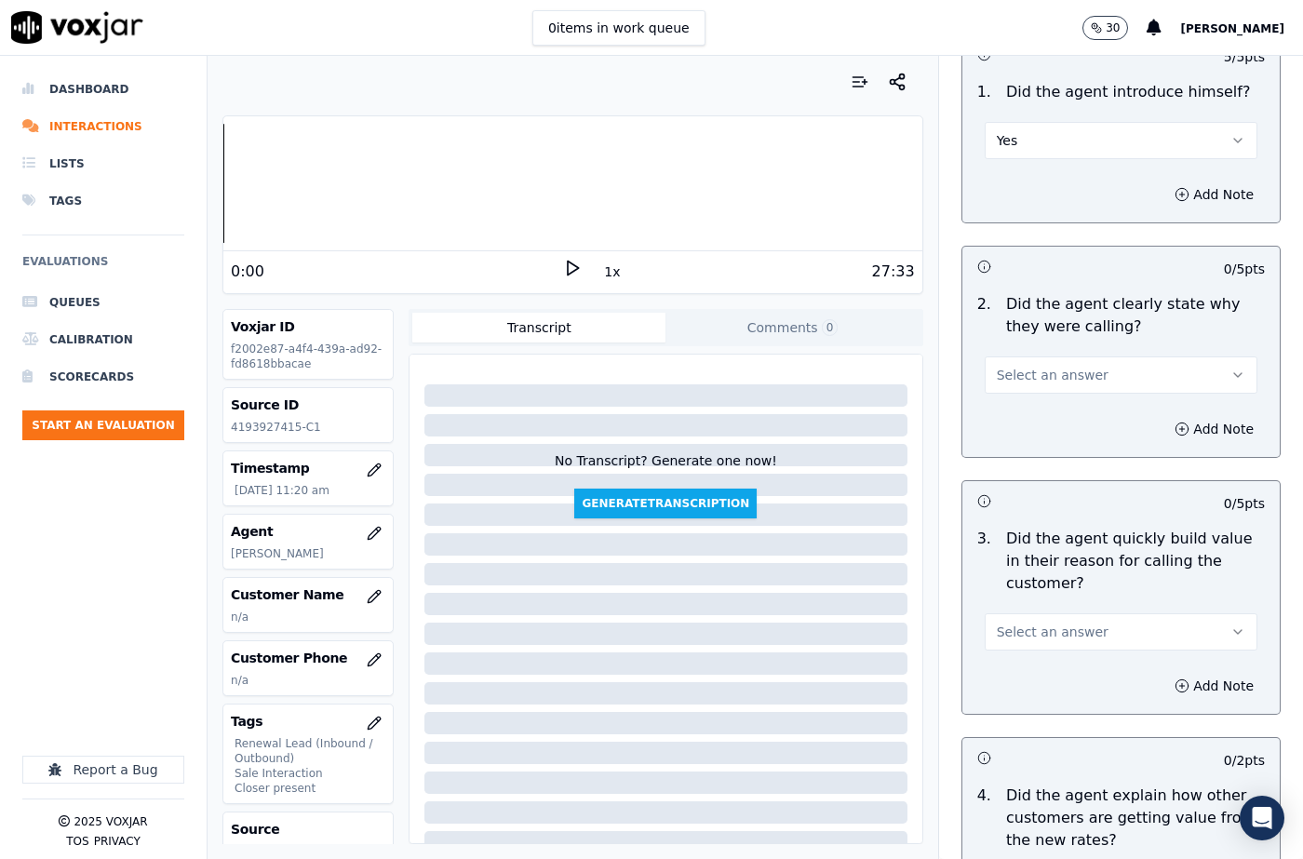
click at [1039, 381] on span "Select an answer" at bounding box center [1053, 375] width 112 height 19
click at [1039, 411] on div "Yes" at bounding box center [1091, 417] width 240 height 30
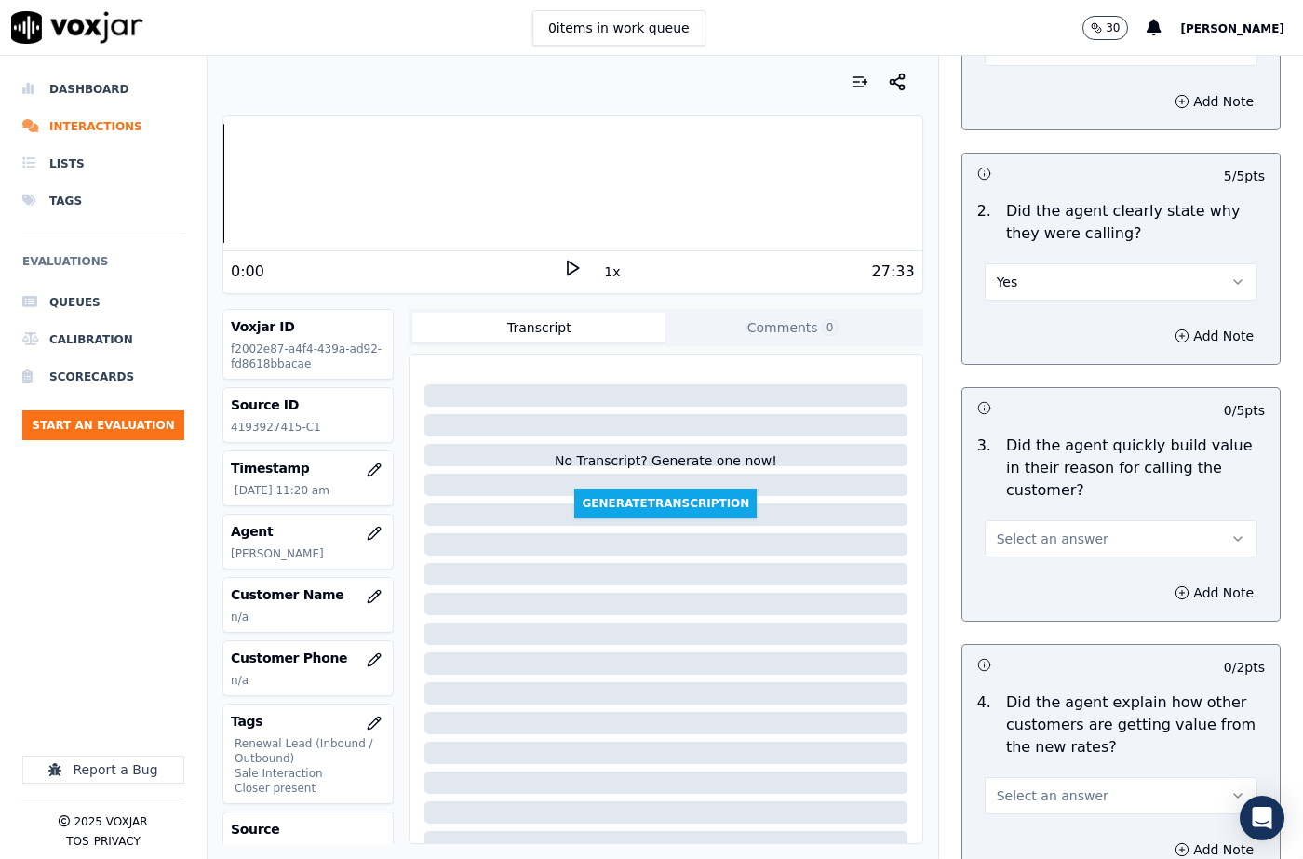
click at [1032, 554] on button "Select an answer" at bounding box center [1121, 538] width 273 height 37
click at [1027, 575] on div "Yes" at bounding box center [1091, 581] width 240 height 30
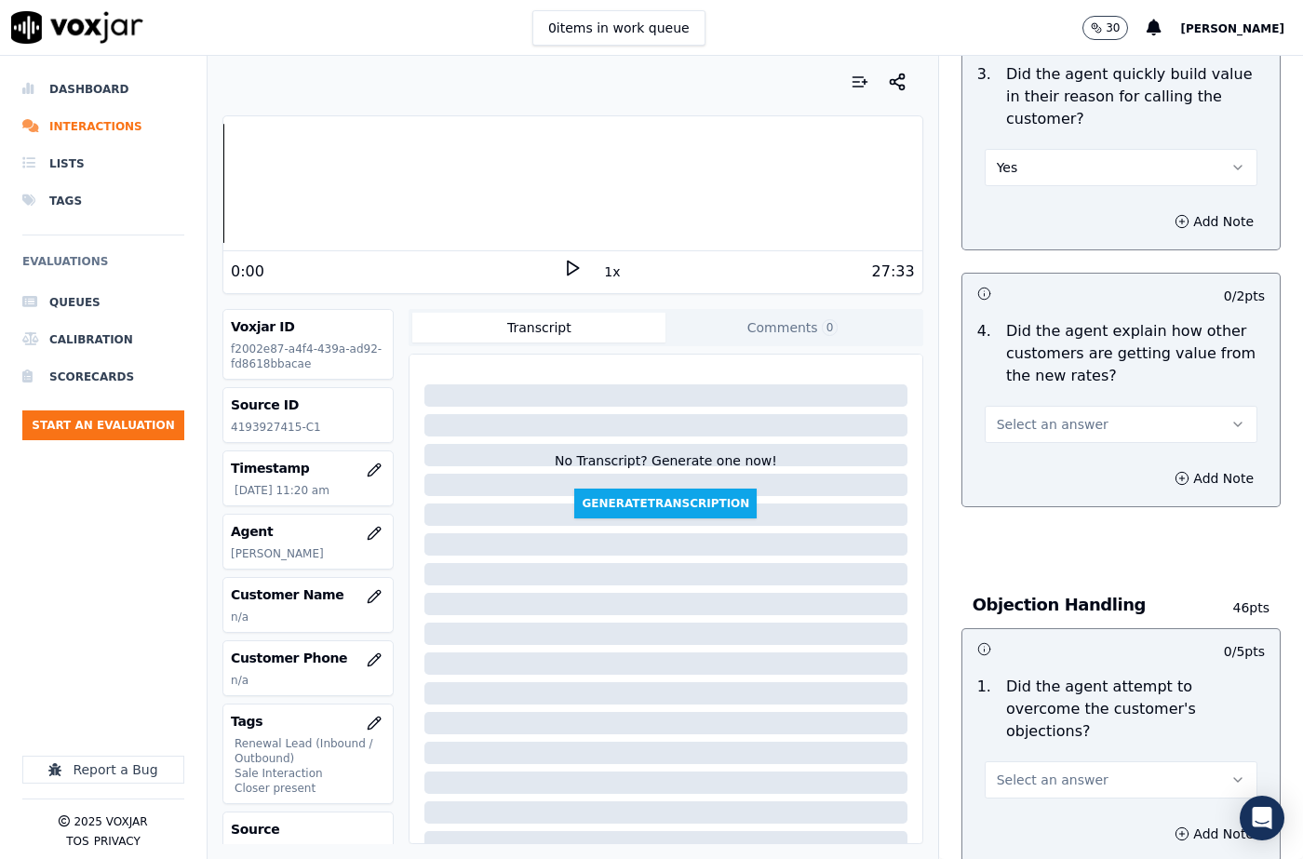
scroll to position [651, 0]
click at [1036, 434] on button "Select an answer" at bounding box center [1121, 423] width 273 height 37
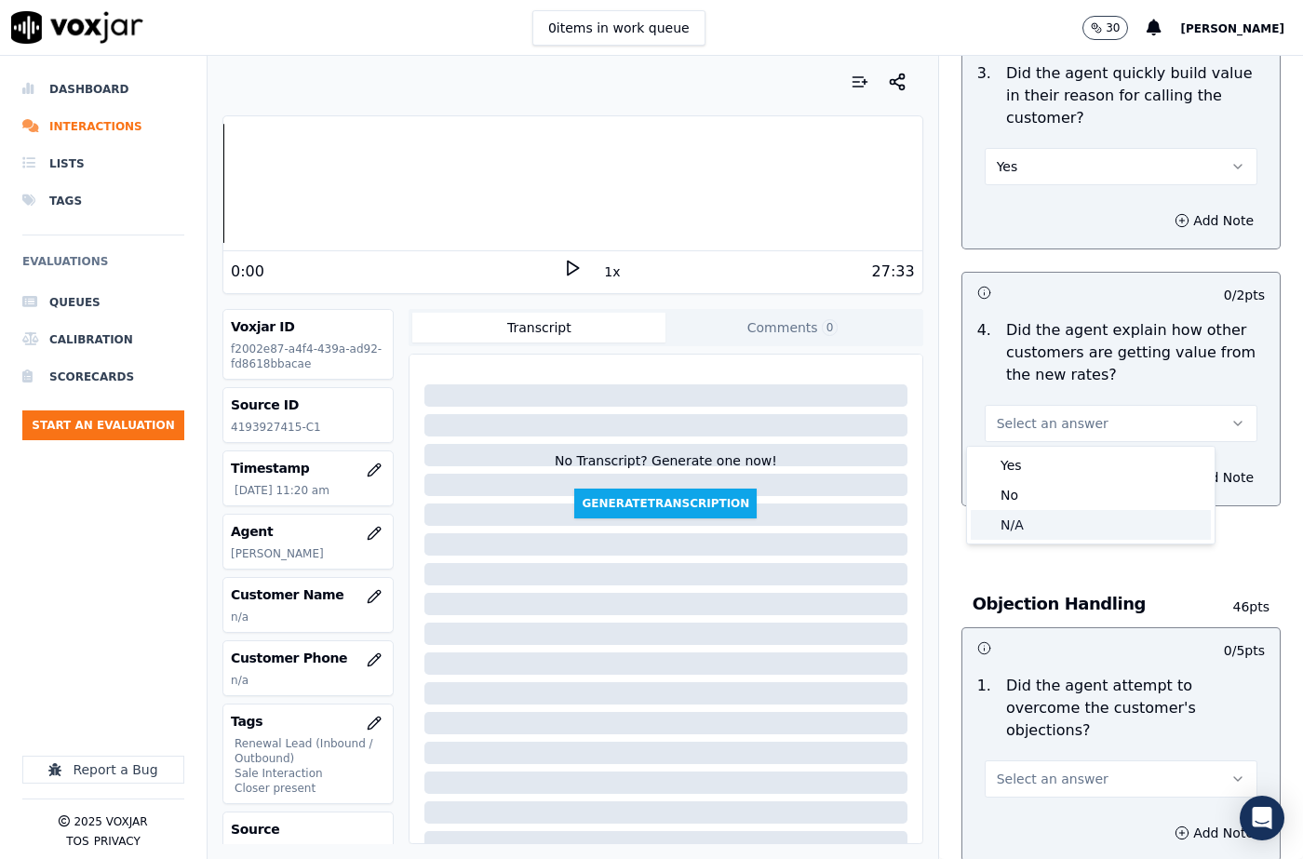
click at [1039, 512] on div "N/A" at bounding box center [1091, 525] width 240 height 30
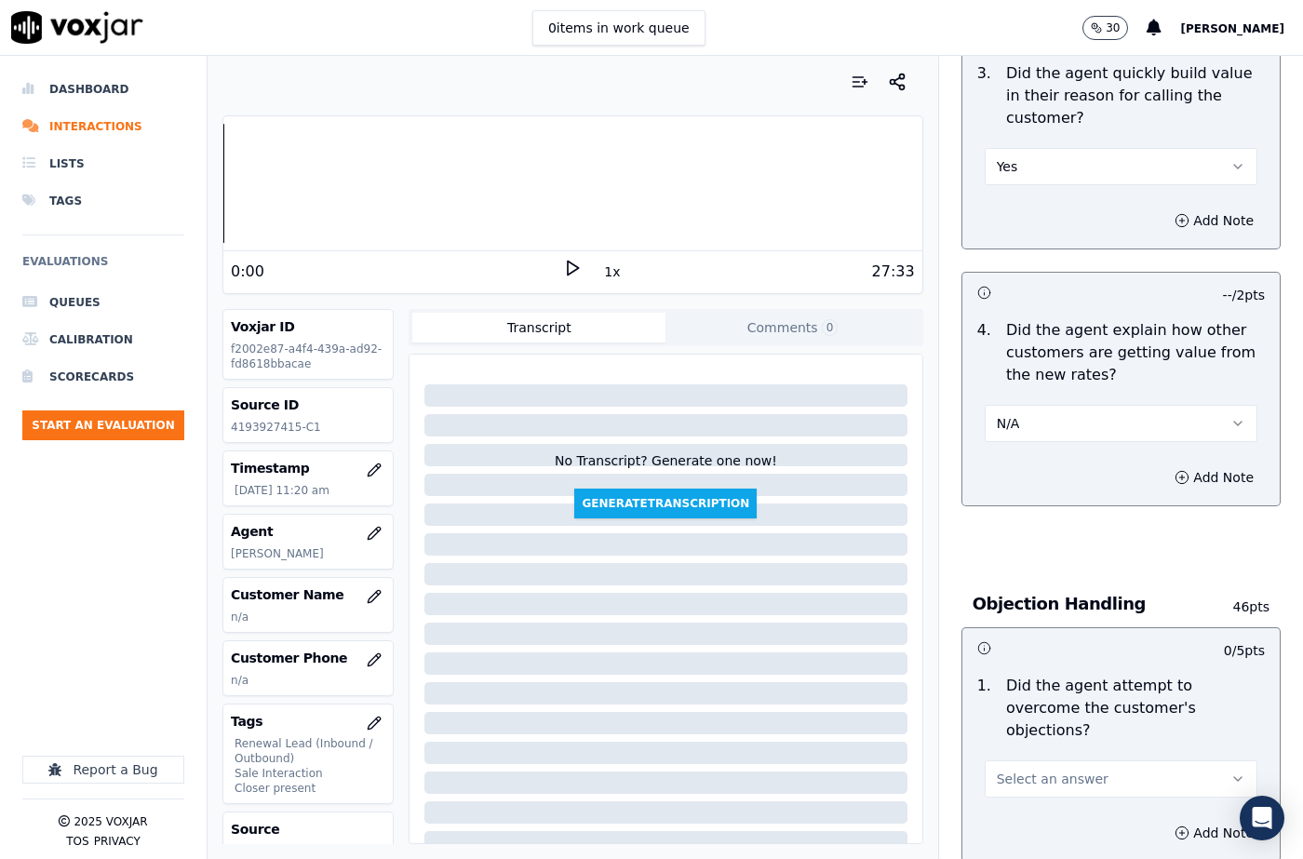
scroll to position [838, 0]
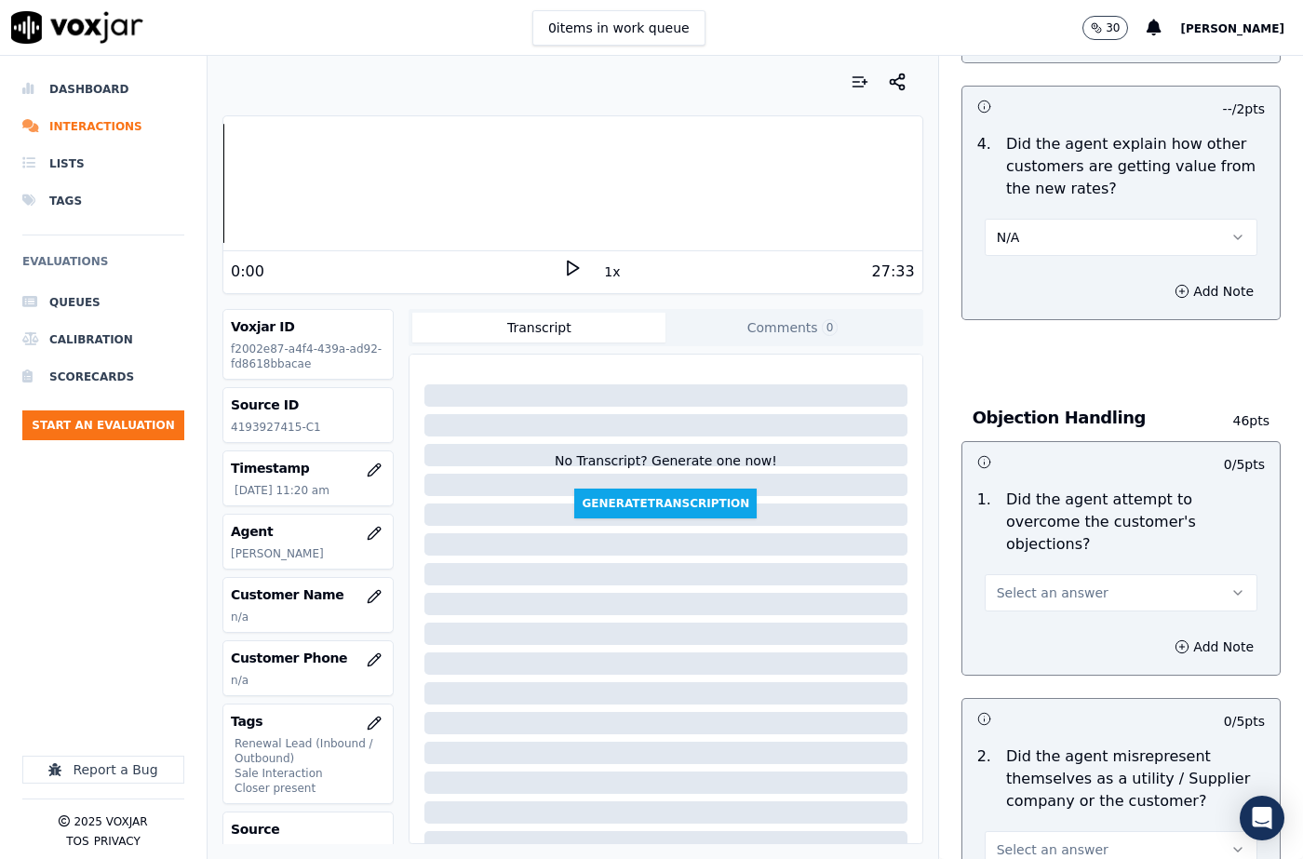
click at [1041, 584] on span "Select an answer" at bounding box center [1053, 593] width 112 height 19
click at [1031, 656] on div "No" at bounding box center [1091, 642] width 240 height 30
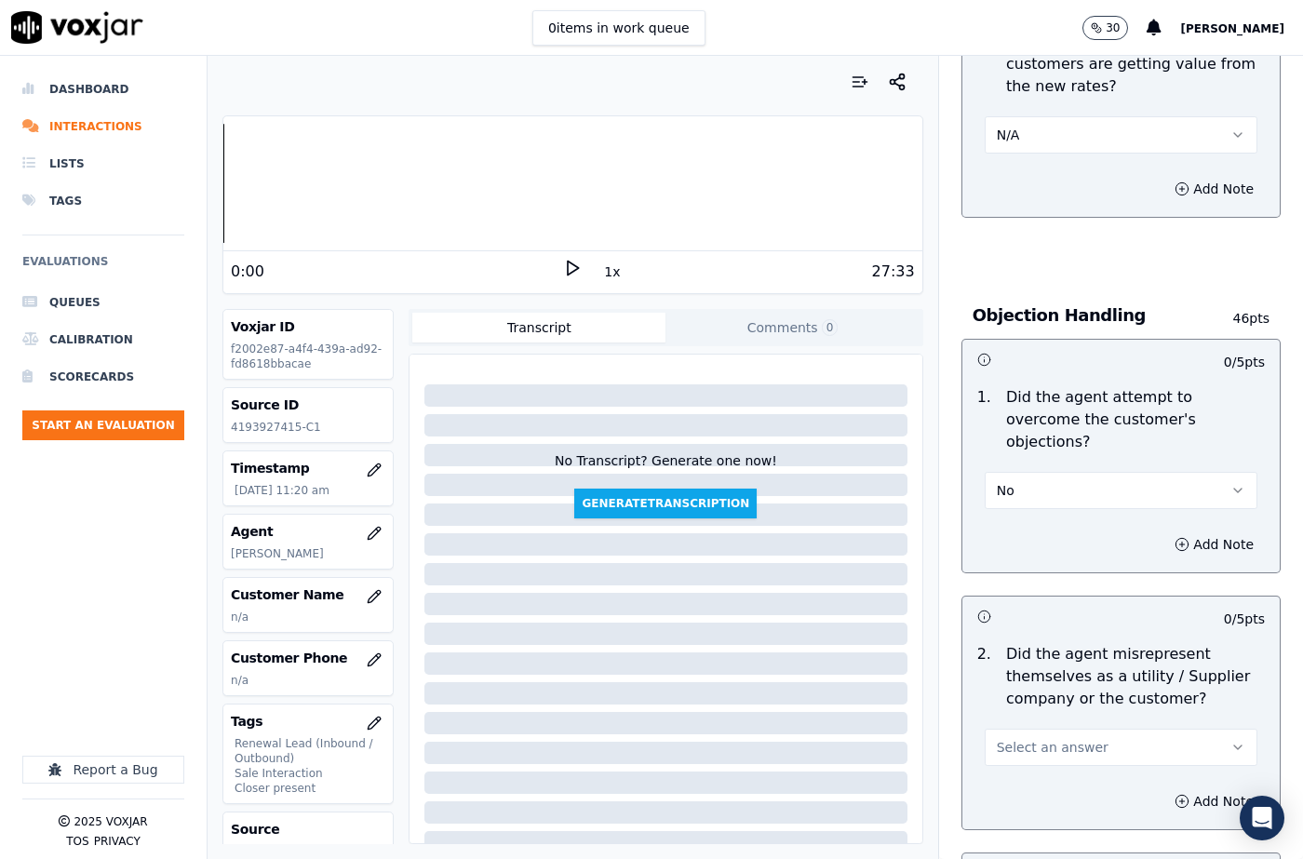
scroll to position [1117, 0]
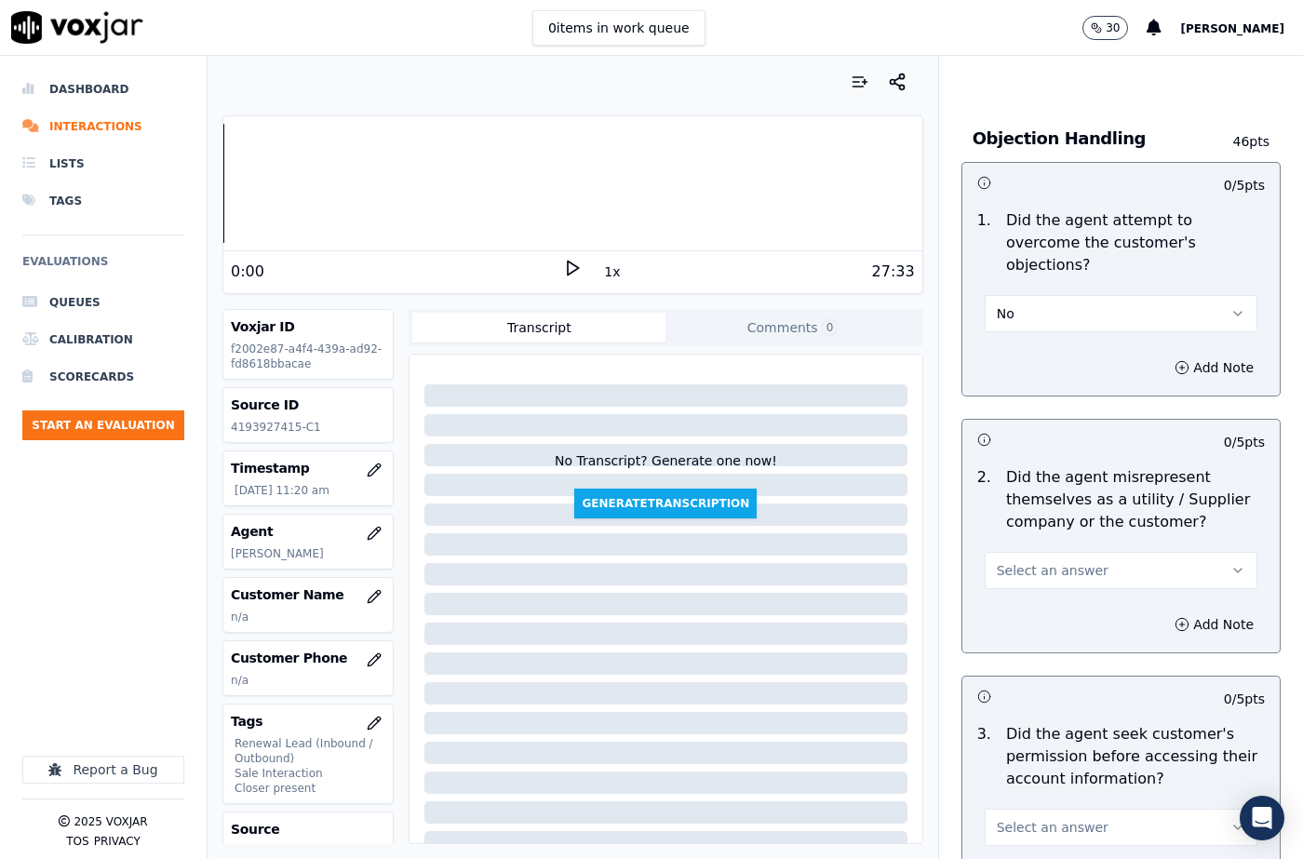
click at [1000, 295] on button "No" at bounding box center [1121, 313] width 273 height 37
click at [1015, 382] on div "N/A" at bounding box center [1091, 393] width 240 height 30
click at [1035, 565] on button "Select an answer" at bounding box center [1121, 570] width 273 height 37
click at [1034, 617] on div "No" at bounding box center [1091, 620] width 240 height 30
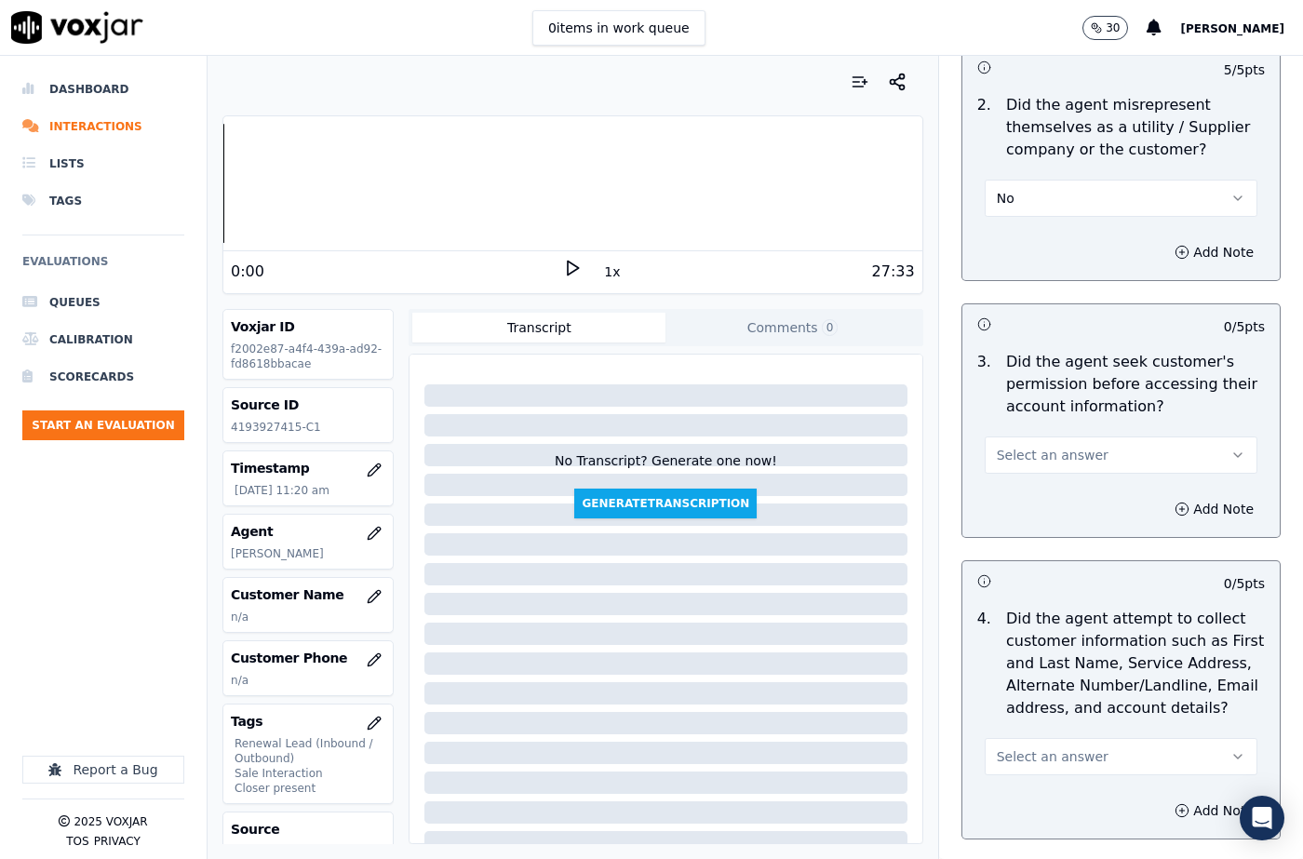
click at [1034, 446] on span "Select an answer" at bounding box center [1053, 455] width 112 height 19
click at [1034, 480] on div "Yes" at bounding box center [1091, 475] width 240 height 30
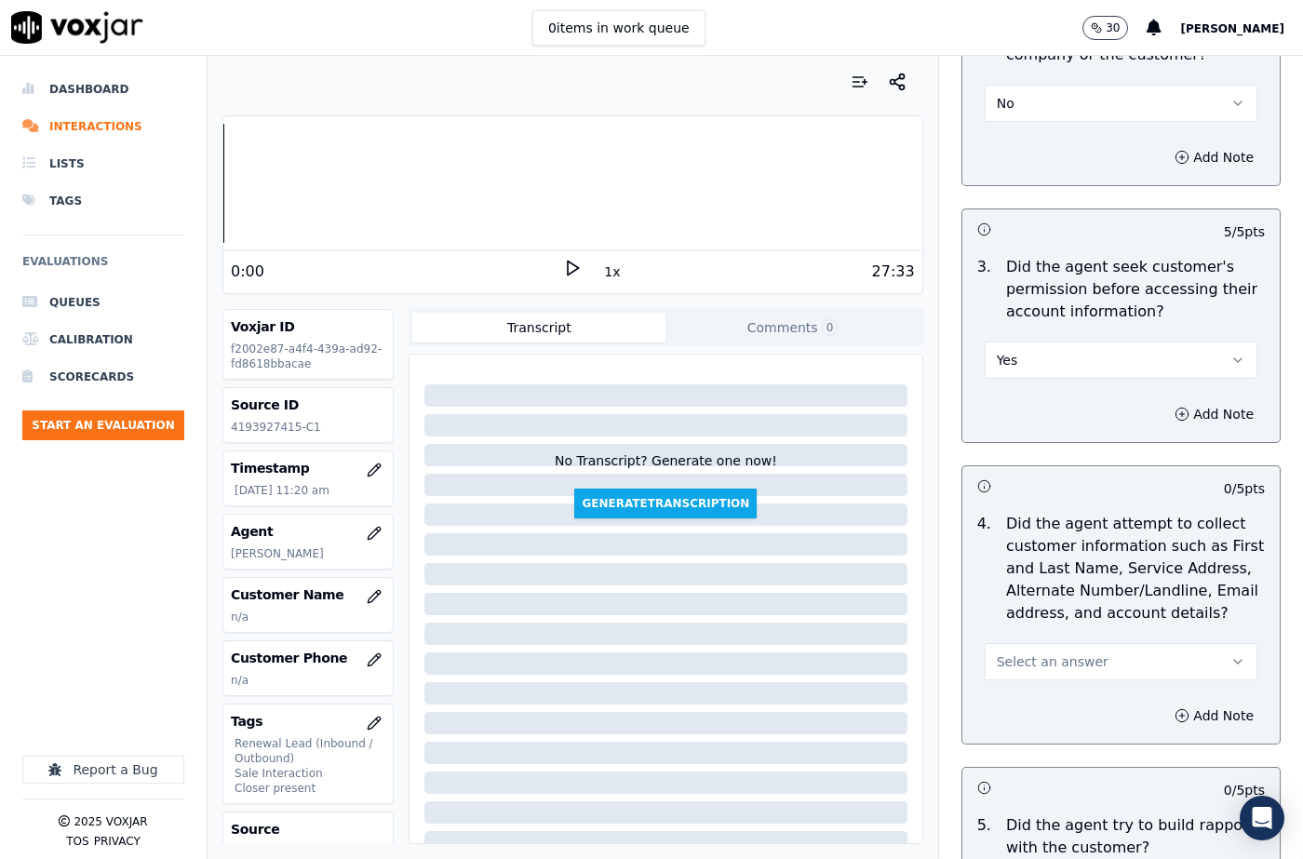
scroll to position [1675, 0]
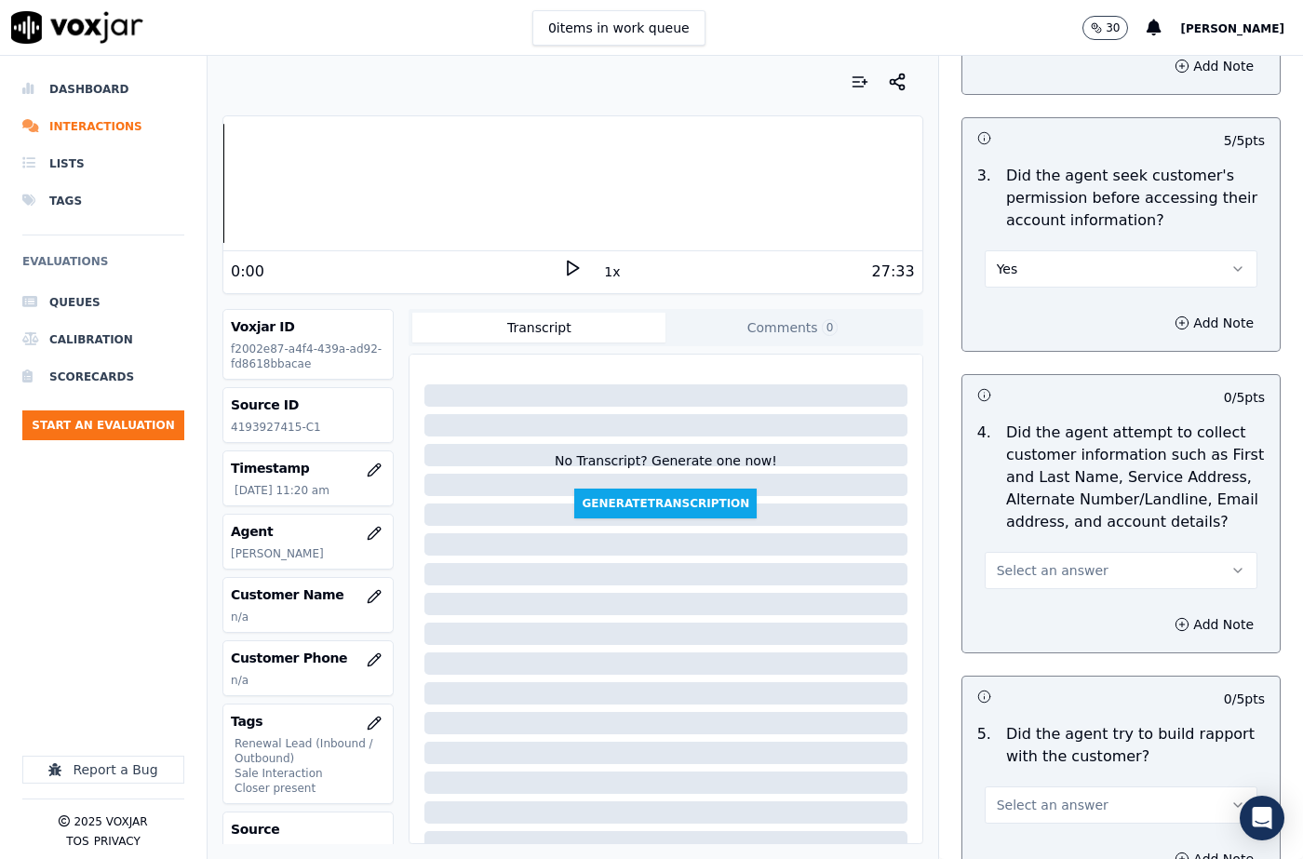
click at [1039, 570] on div "4 . Did the agent attempt to collect customer information such as First and Las…" at bounding box center [1120, 505] width 317 height 182
click at [1039, 557] on button "Select an answer" at bounding box center [1121, 570] width 273 height 37
click at [1024, 649] on div "N/A" at bounding box center [1091, 650] width 240 height 30
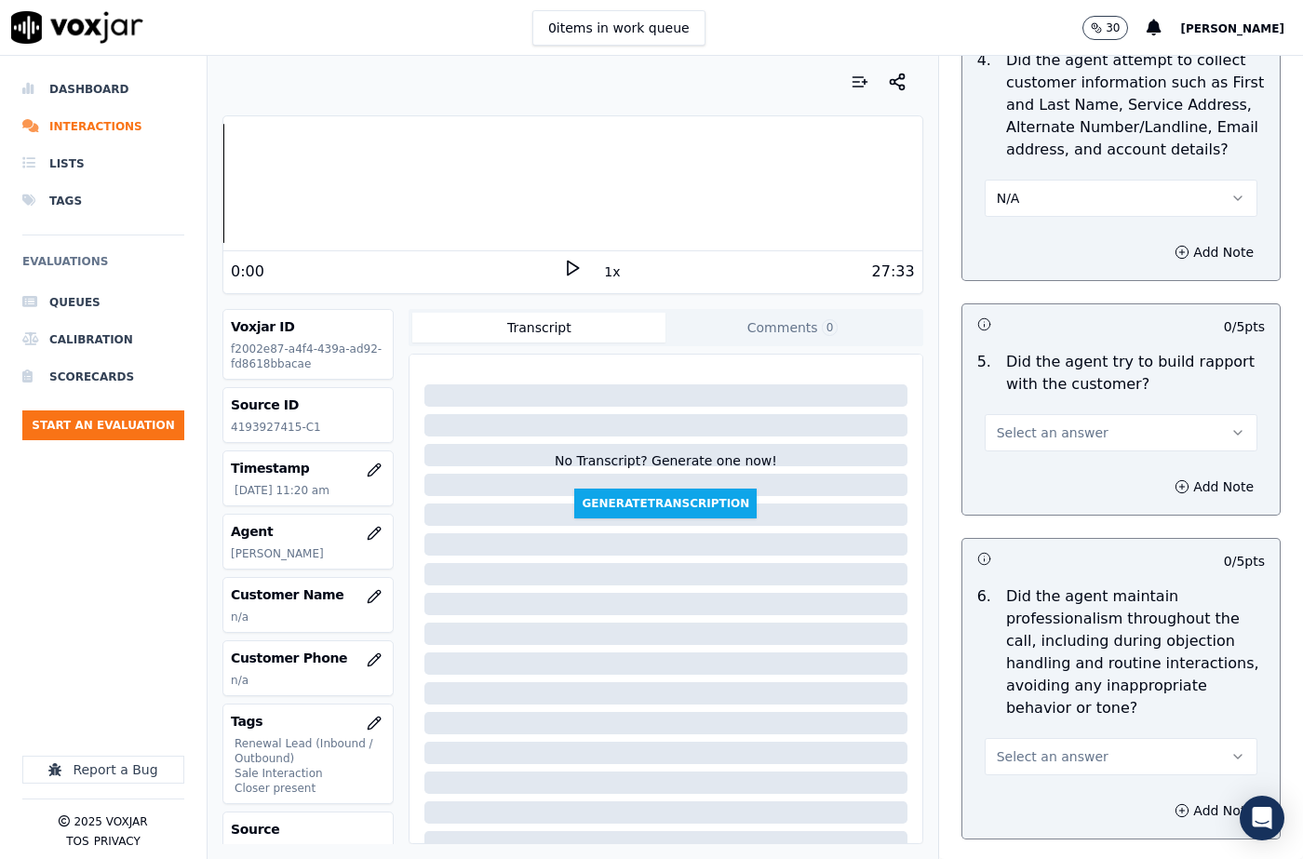
click at [1054, 423] on span "Select an answer" at bounding box center [1053, 432] width 112 height 19
click at [1039, 457] on div "Yes" at bounding box center [1091, 452] width 240 height 30
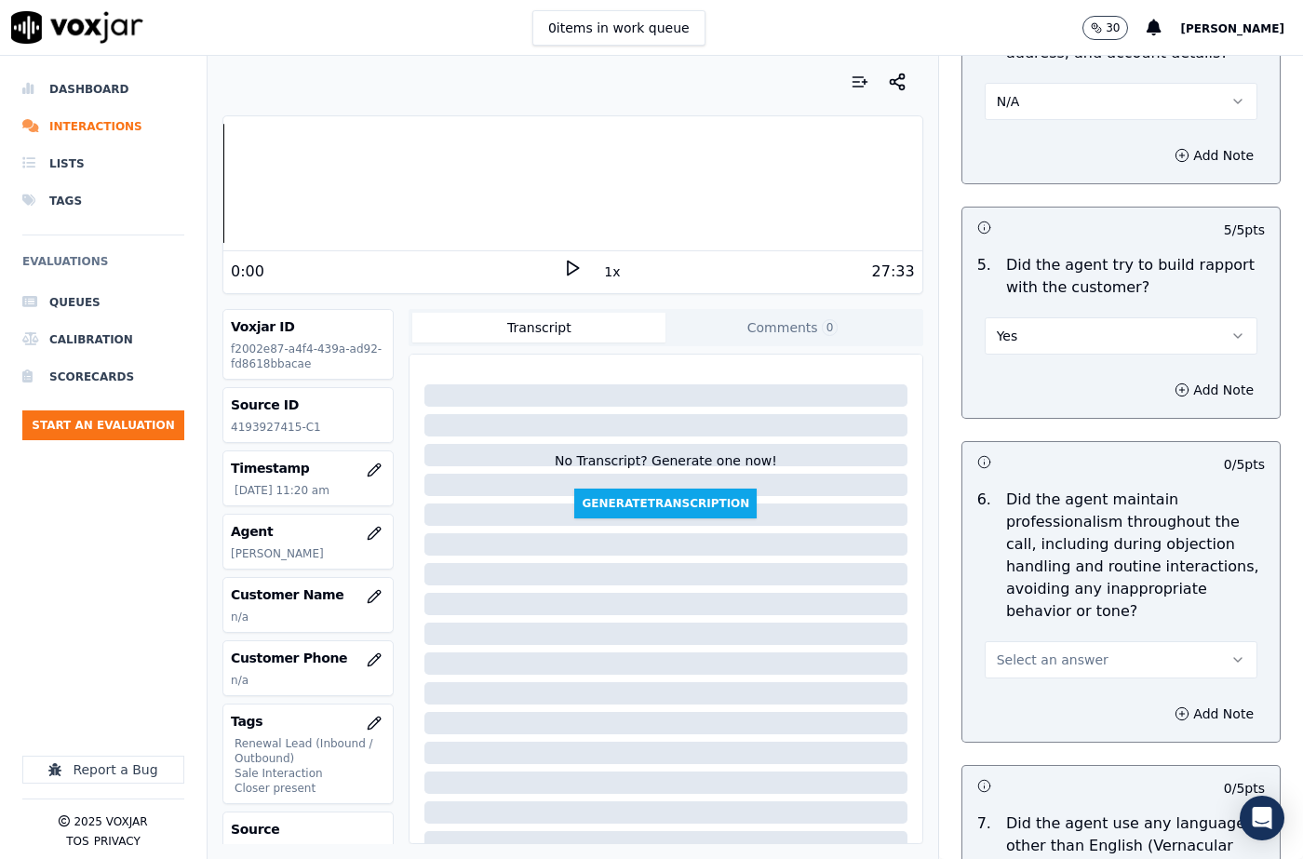
scroll to position [2234, 0]
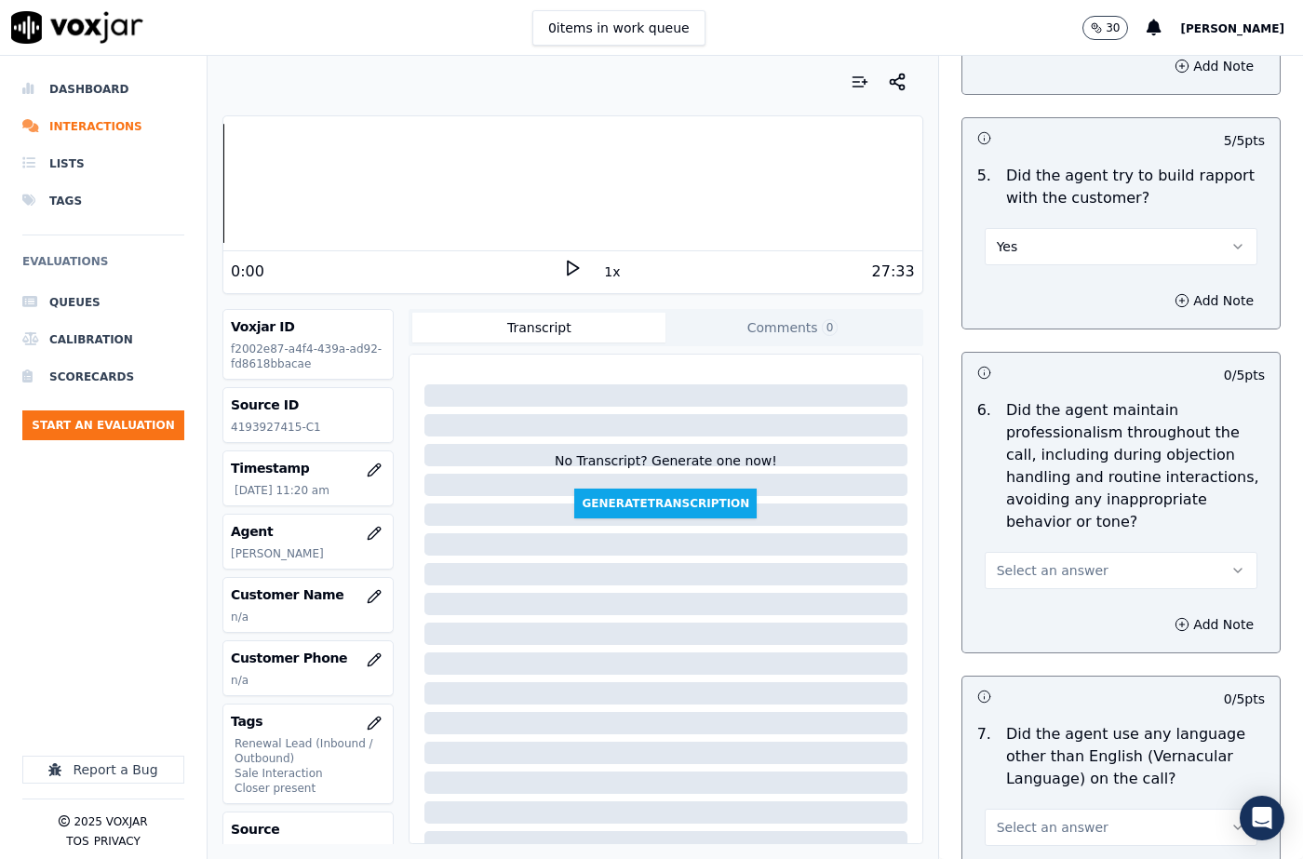
click at [1052, 561] on span "Select an answer" at bounding box center [1053, 570] width 112 height 19
click at [1026, 574] on div "Yes" at bounding box center [1091, 568] width 240 height 30
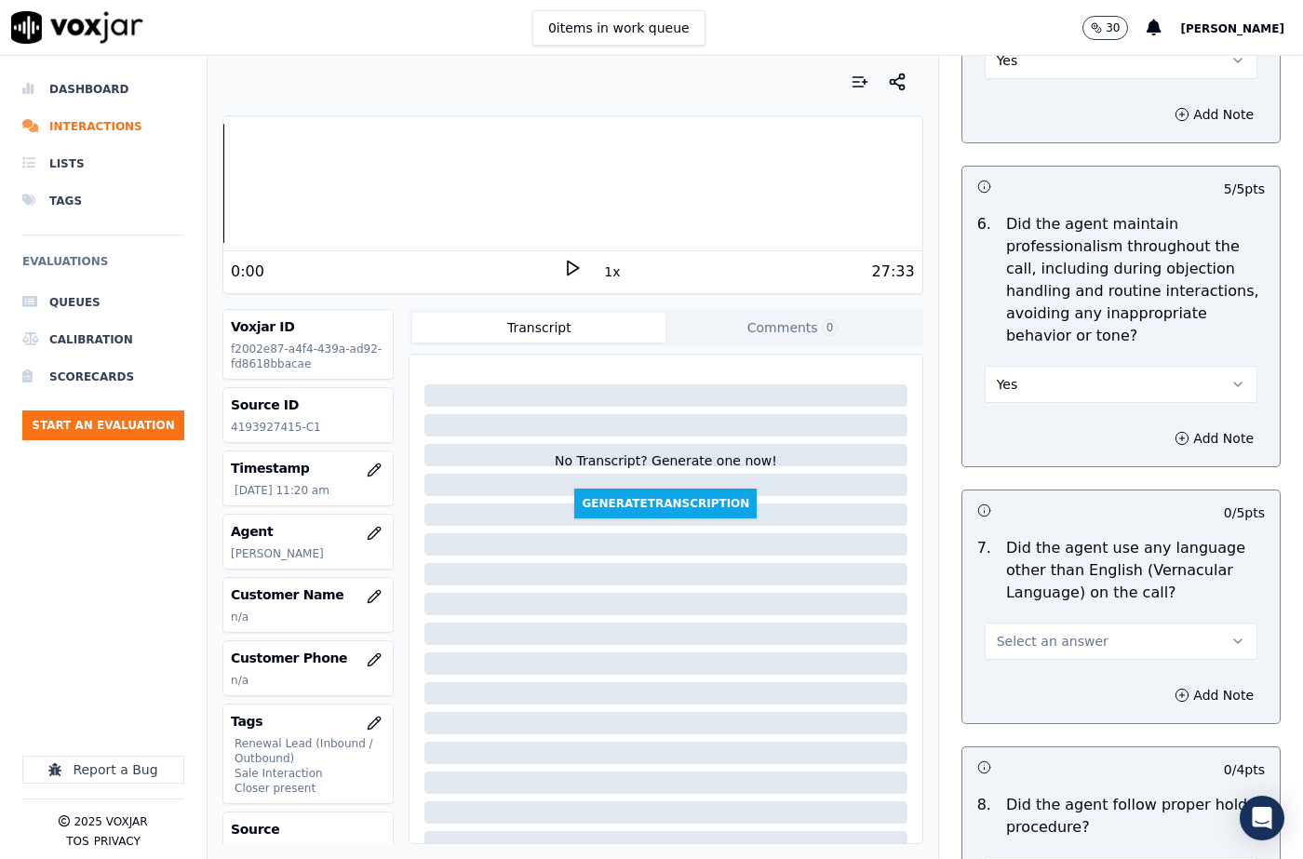
click at [1038, 632] on span "Select an answer" at bounding box center [1053, 641] width 112 height 19
click at [1037, 663] on div "No" at bounding box center [1091, 668] width 240 height 30
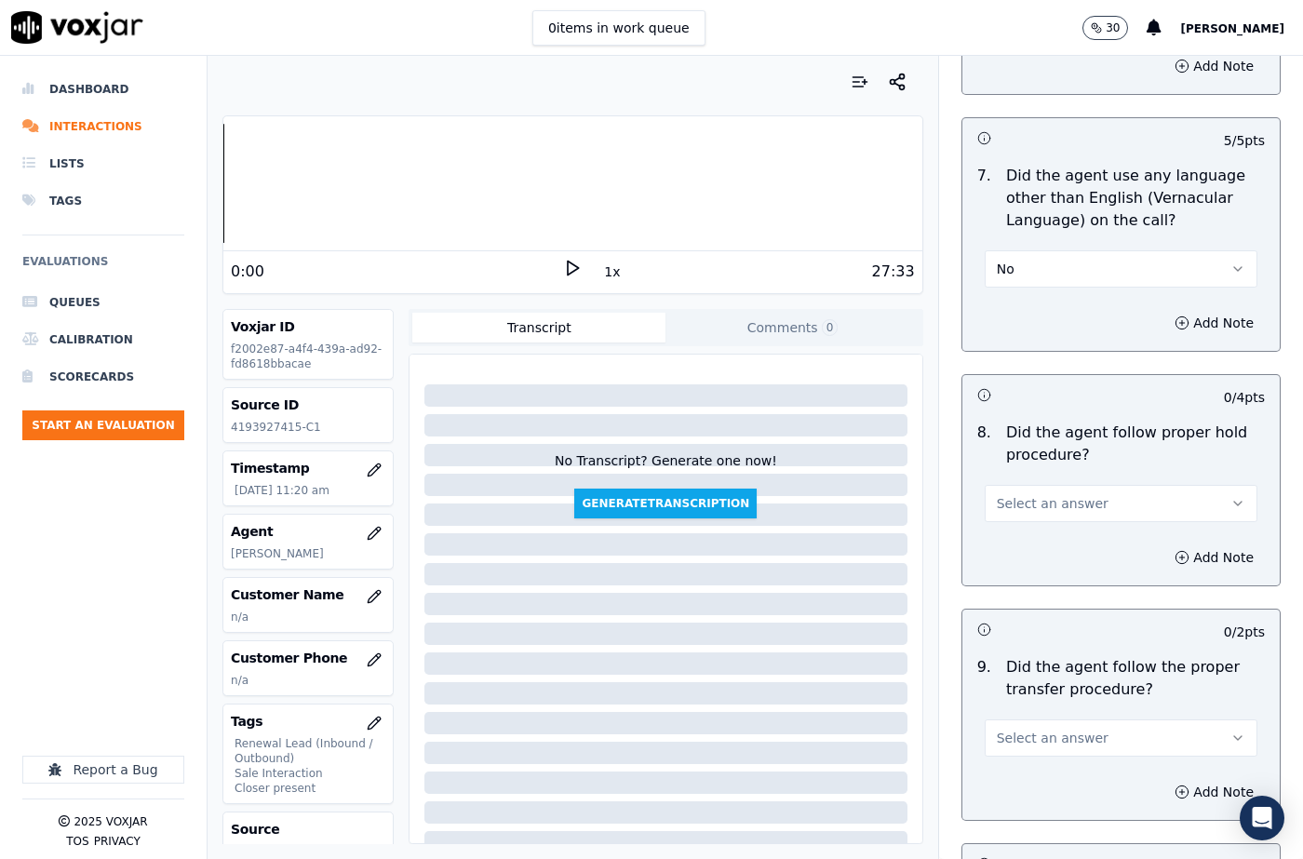
click at [1030, 485] on button "Select an answer" at bounding box center [1121, 503] width 273 height 37
click at [1024, 557] on div "N/A" at bounding box center [1091, 560] width 240 height 30
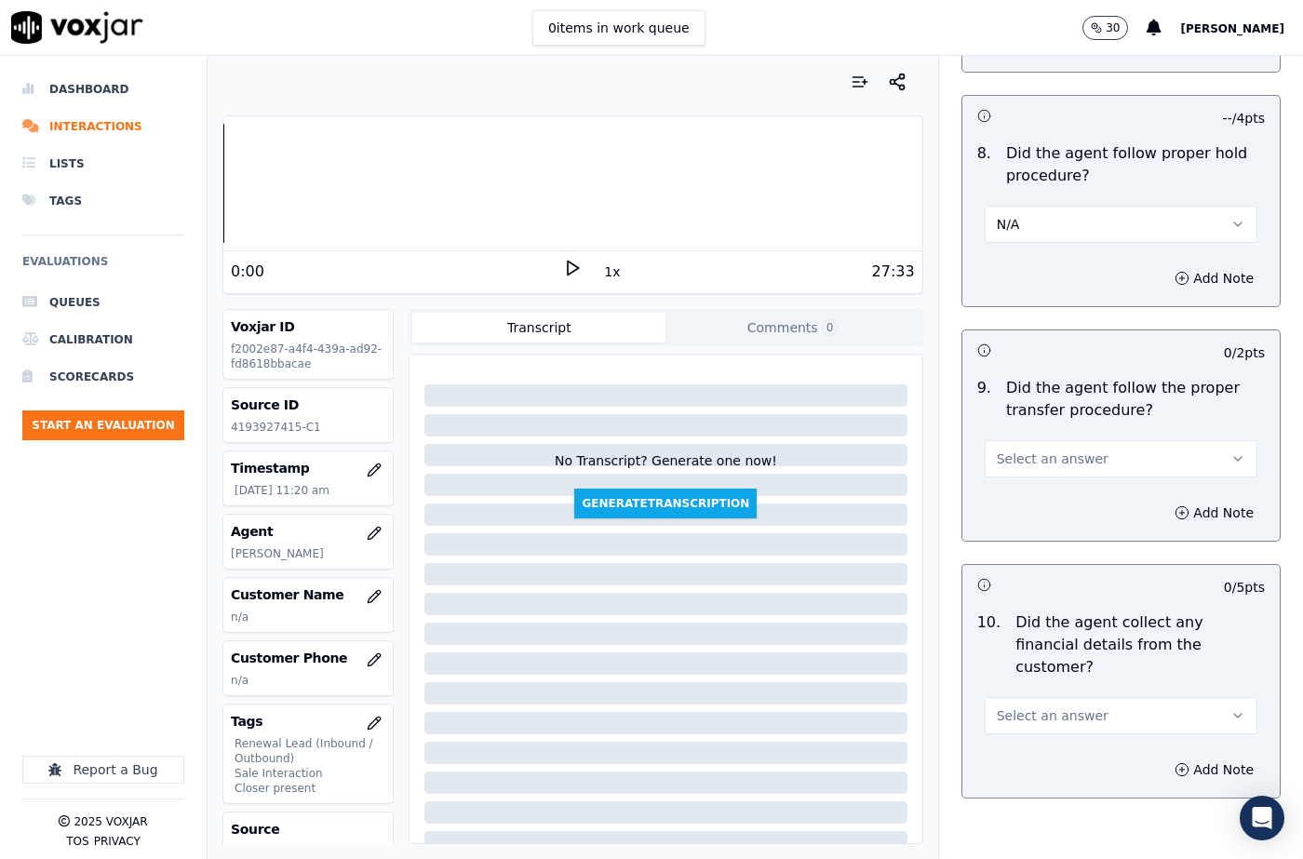
click at [1033, 440] on button "Select an answer" at bounding box center [1121, 458] width 273 height 37
click at [1037, 460] on div "Yes" at bounding box center [1091, 456] width 240 height 30
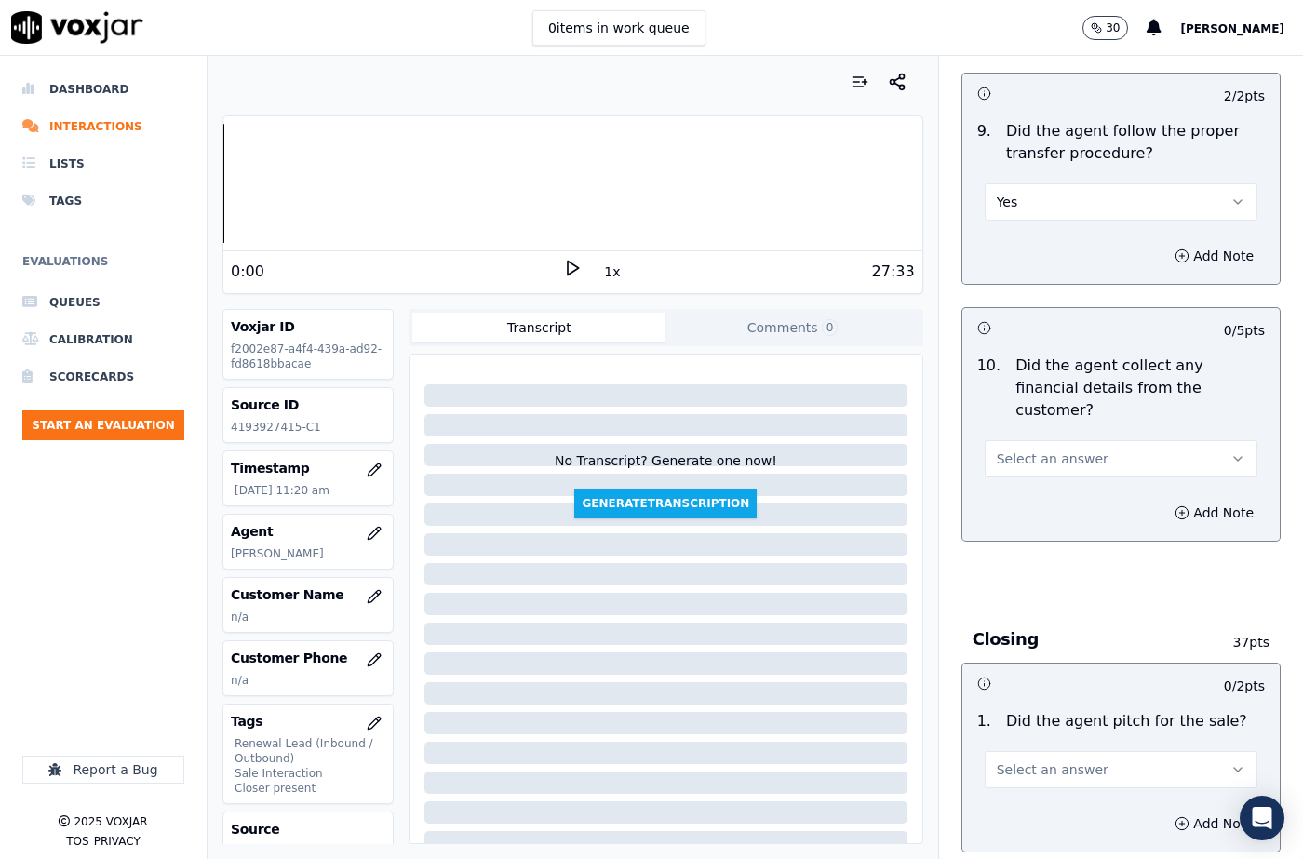
scroll to position [3350, 0]
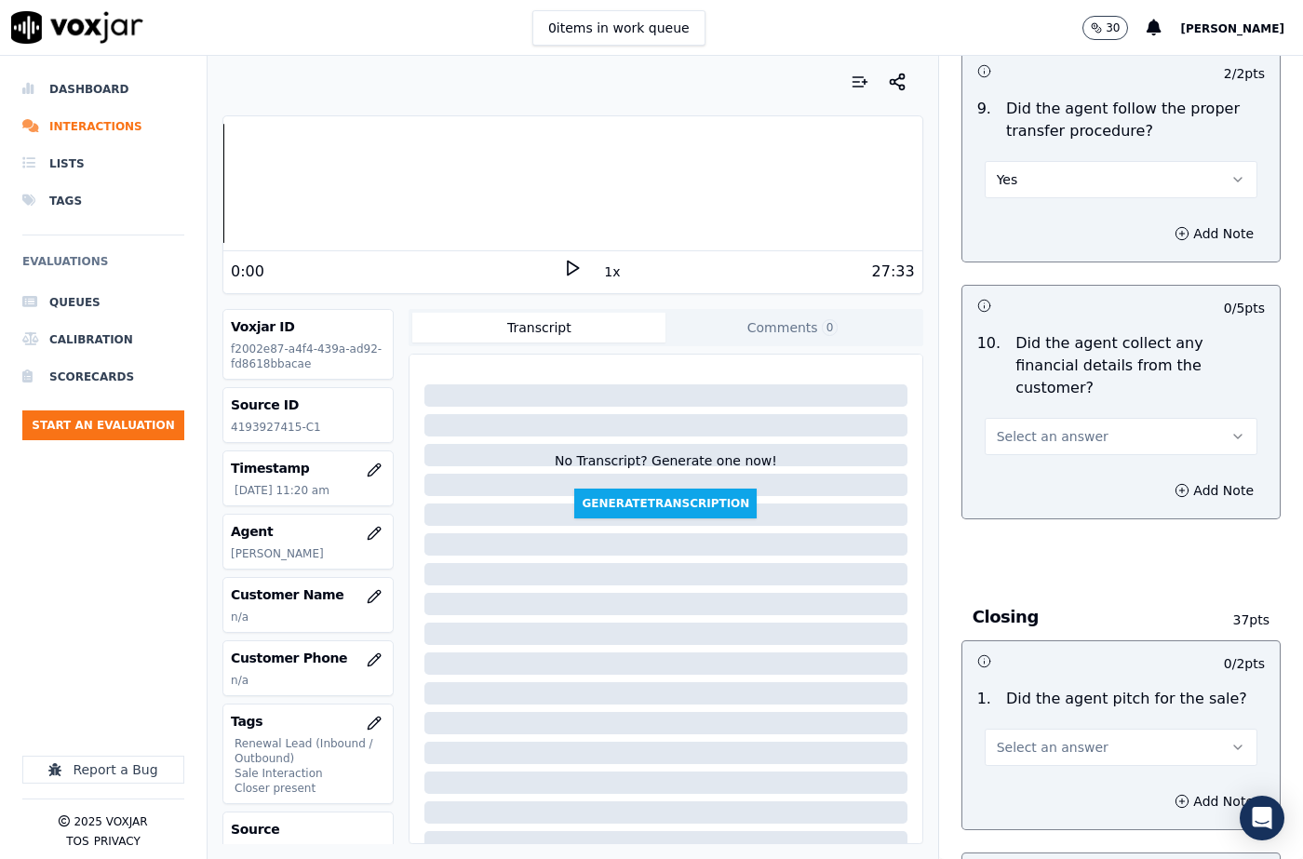
click at [1030, 427] on span "Select an answer" at bounding box center [1053, 436] width 112 height 19
click at [1022, 428] on div "No" at bounding box center [1091, 441] width 240 height 30
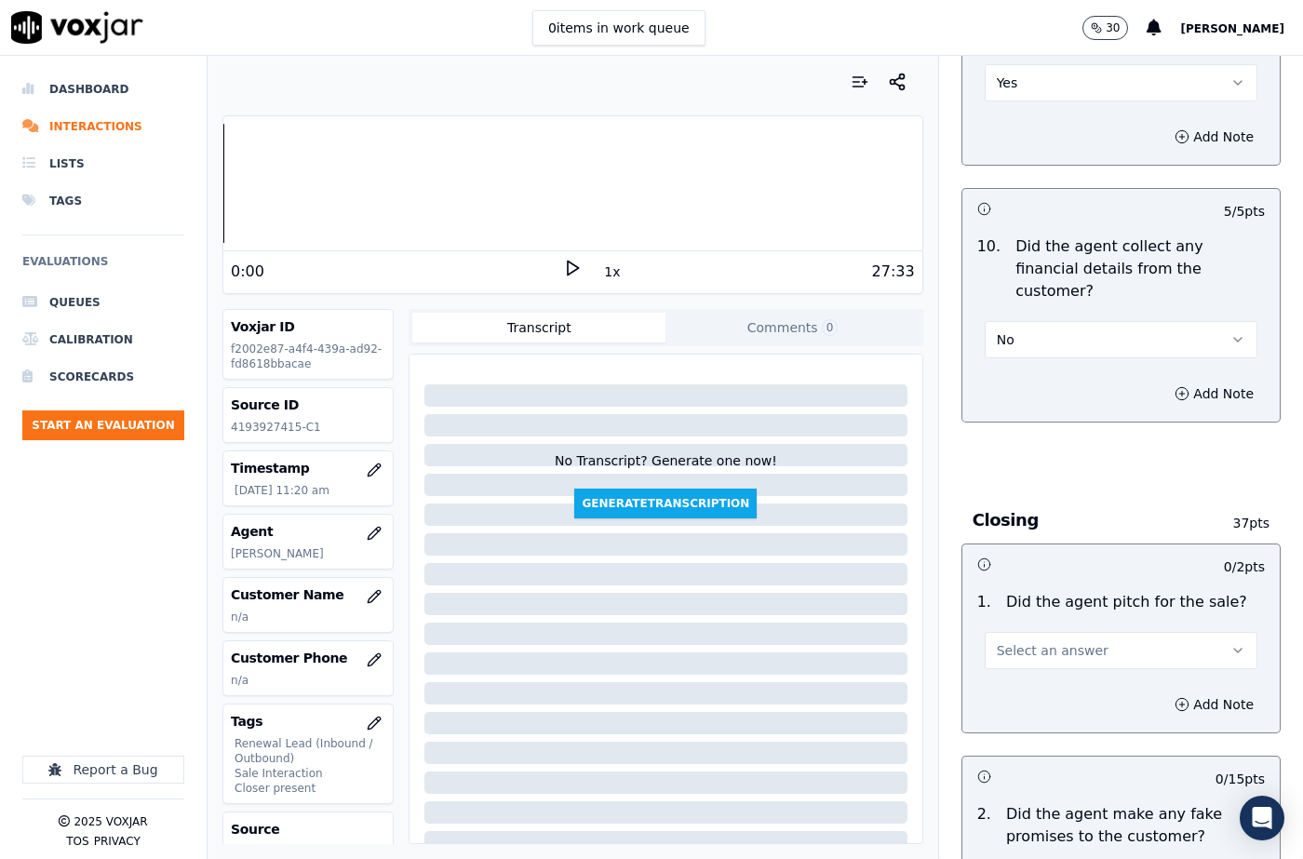
scroll to position [3537, 0]
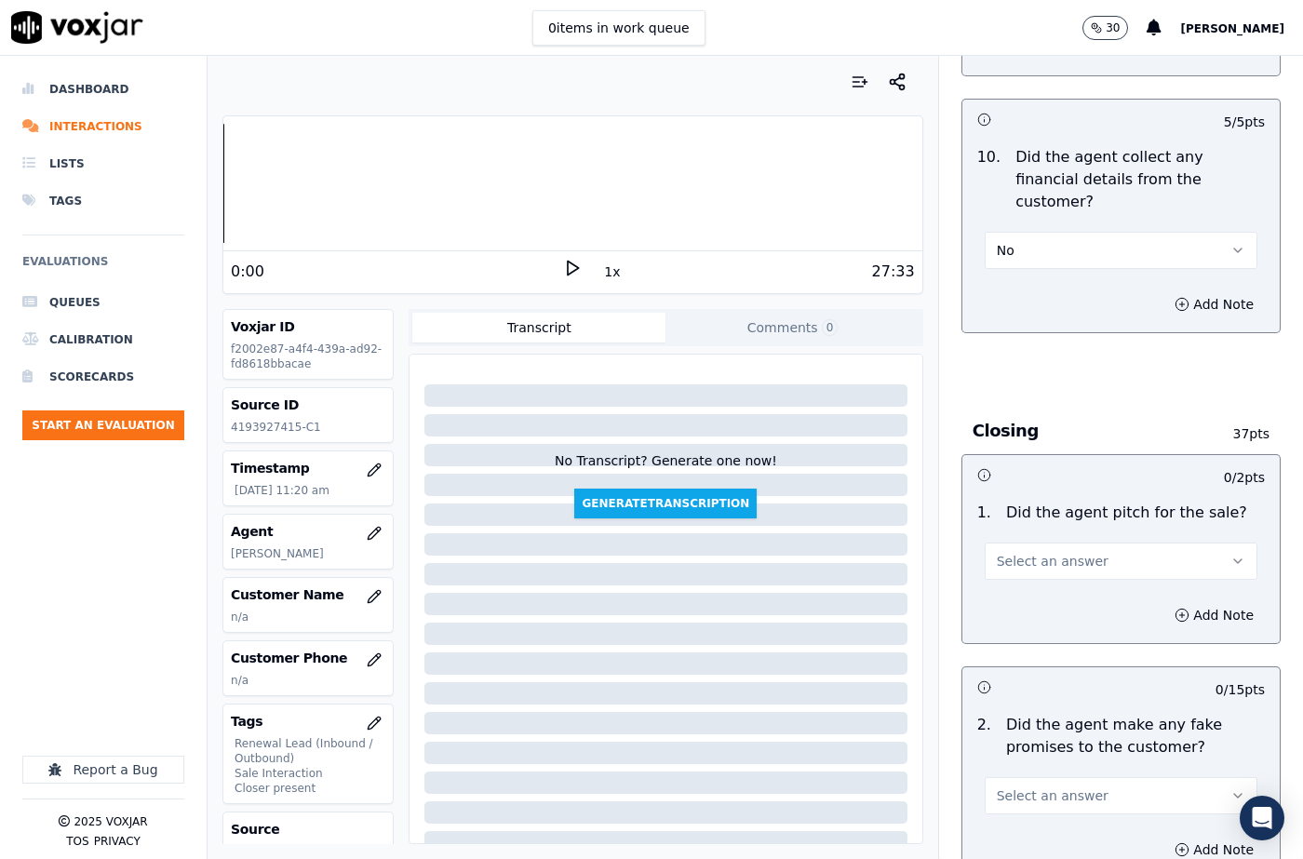
click at [1033, 552] on span "Select an answer" at bounding box center [1053, 561] width 112 height 19
click at [1022, 530] on div "Yes" at bounding box center [1091, 536] width 240 height 30
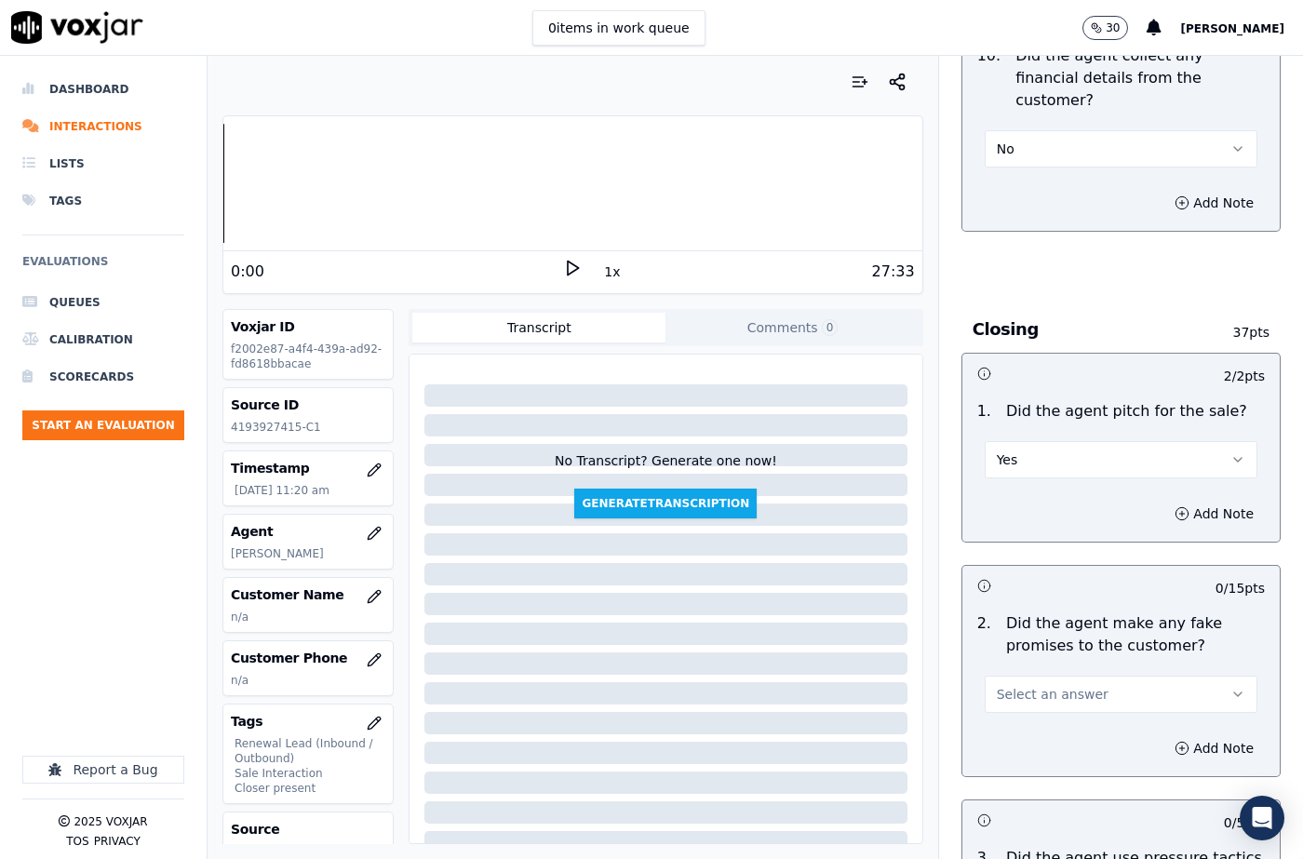
scroll to position [3723, 0]
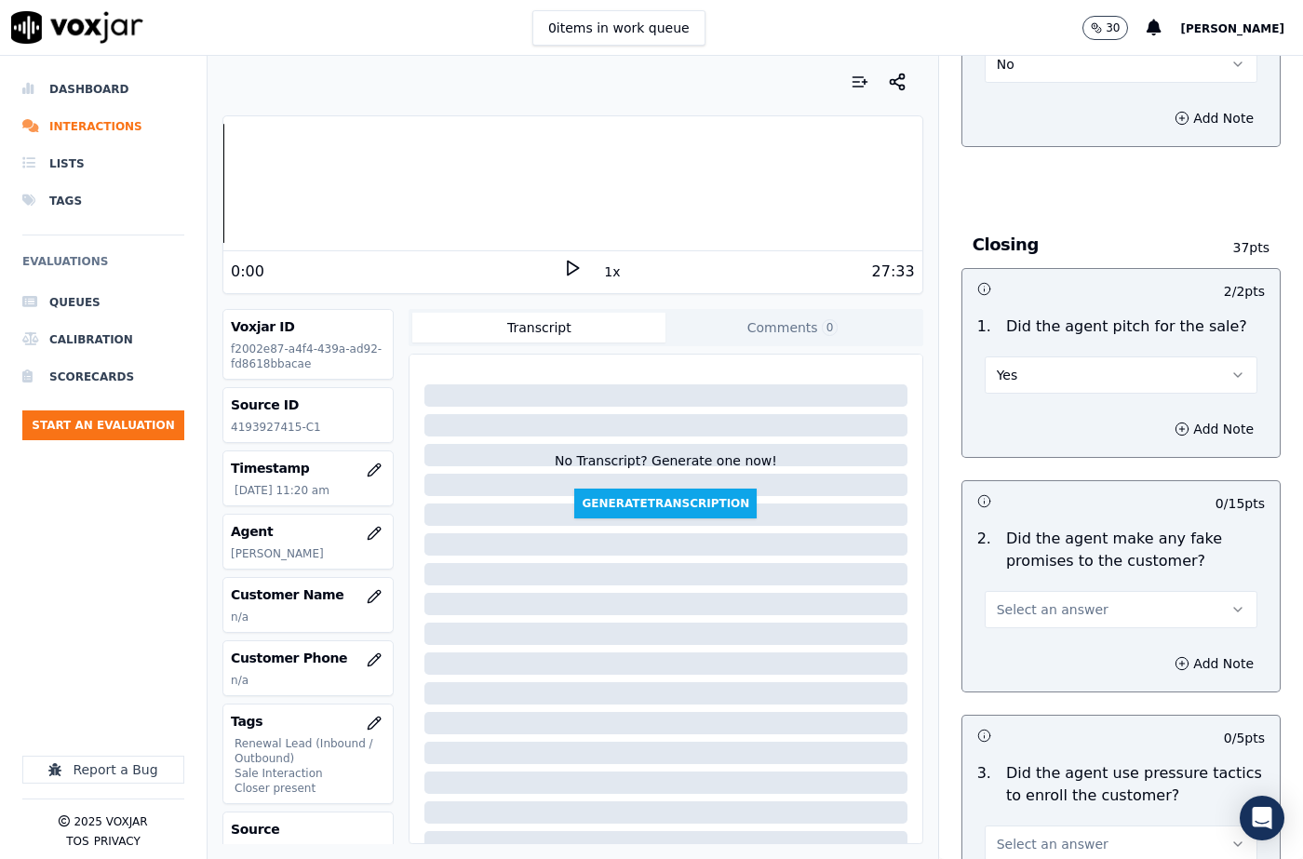
click at [1026, 600] on span "Select an answer" at bounding box center [1053, 609] width 112 height 19
click at [1022, 606] on div "No" at bounding box center [1091, 614] width 240 height 30
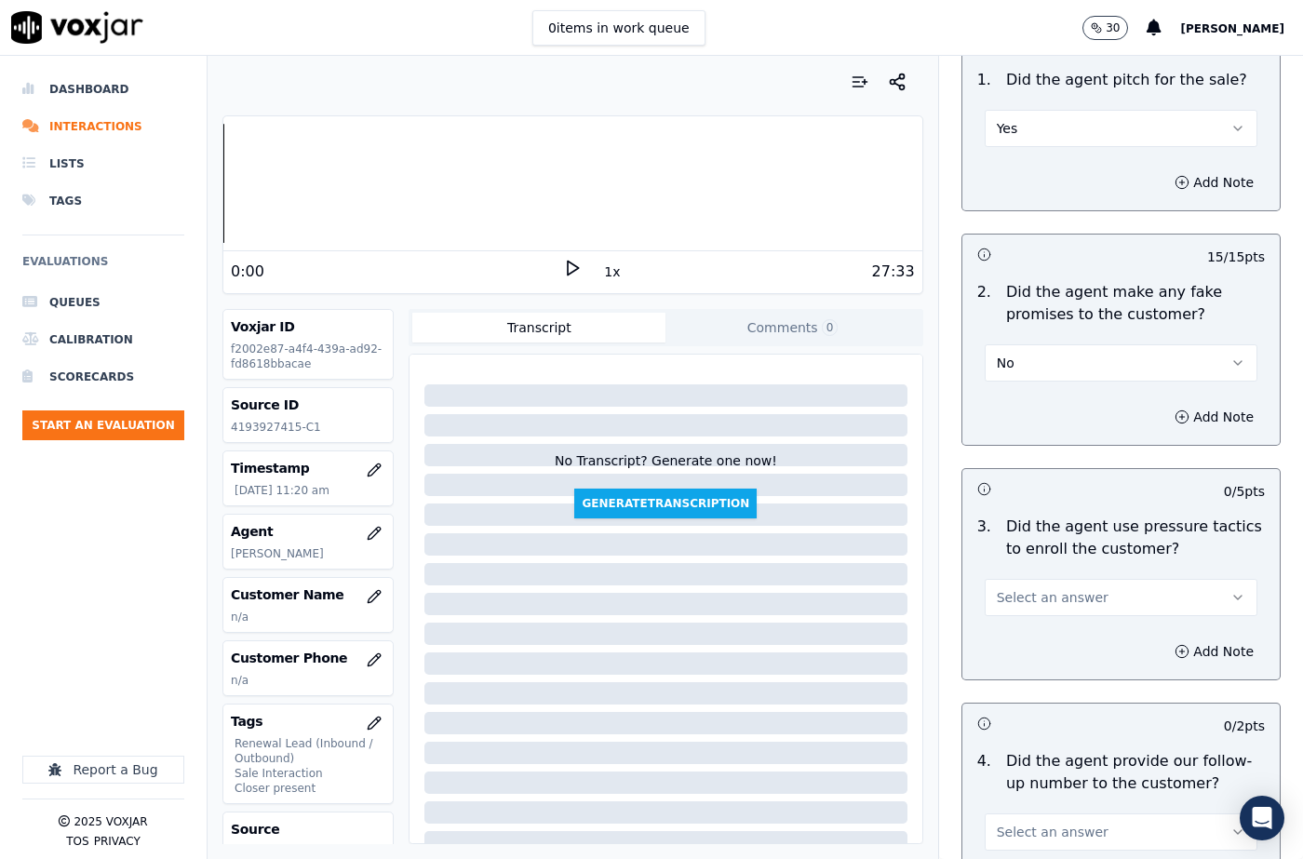
scroll to position [4002, 0]
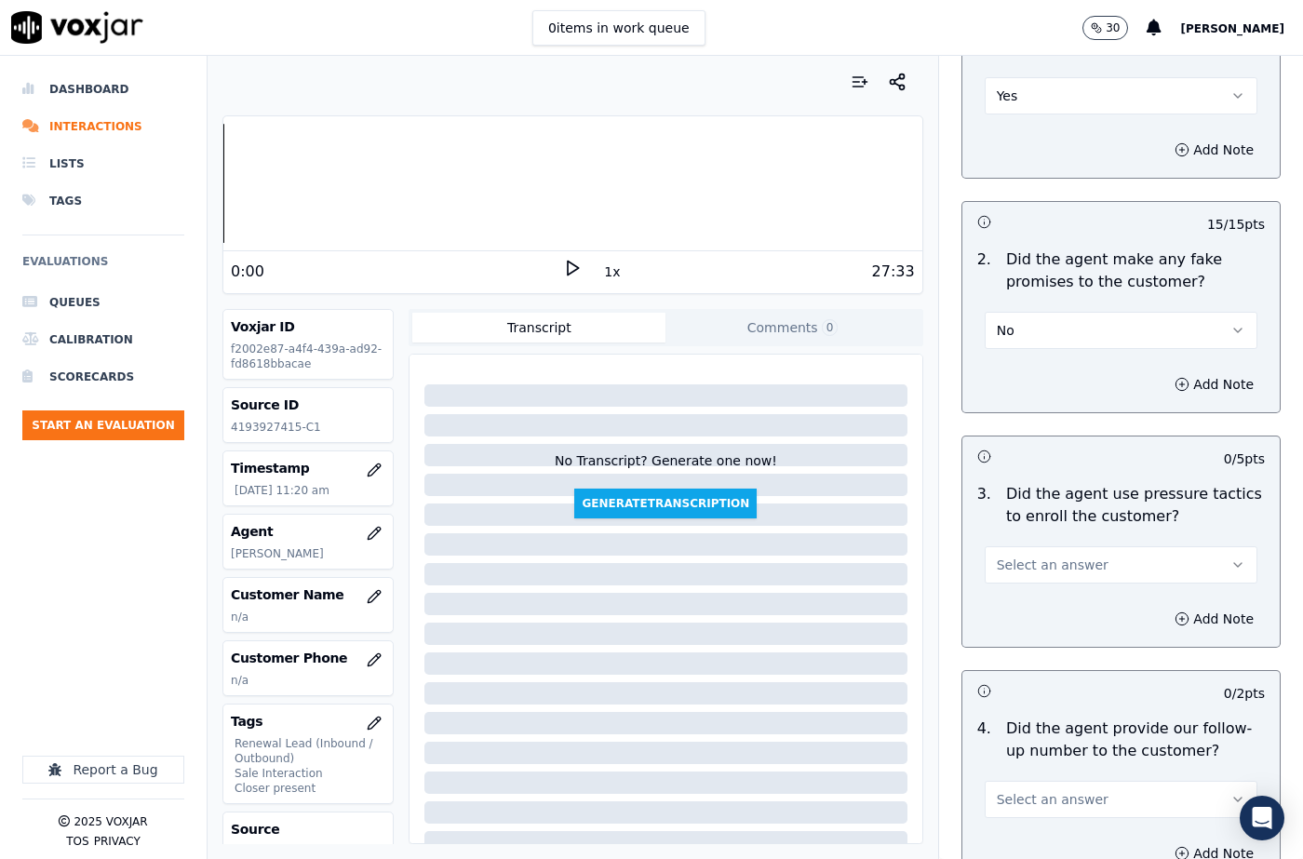
click at [1036, 556] on span "Select an answer" at bounding box center [1053, 565] width 112 height 19
click at [1014, 571] on div "No" at bounding box center [1091, 570] width 240 height 30
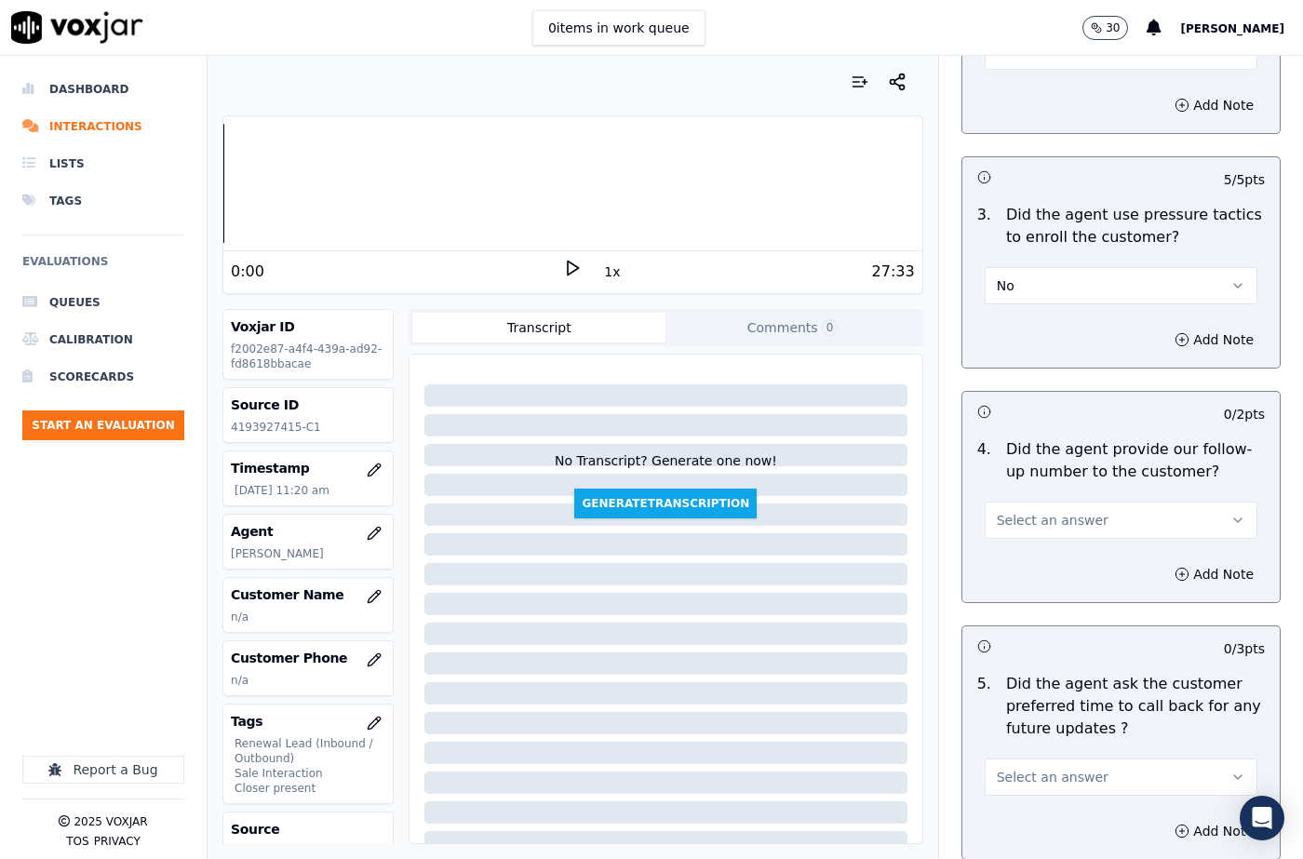
click at [1045, 511] on span "Select an answer" at bounding box center [1053, 520] width 112 height 19
click at [1040, 491] on div "Yes" at bounding box center [1091, 495] width 240 height 30
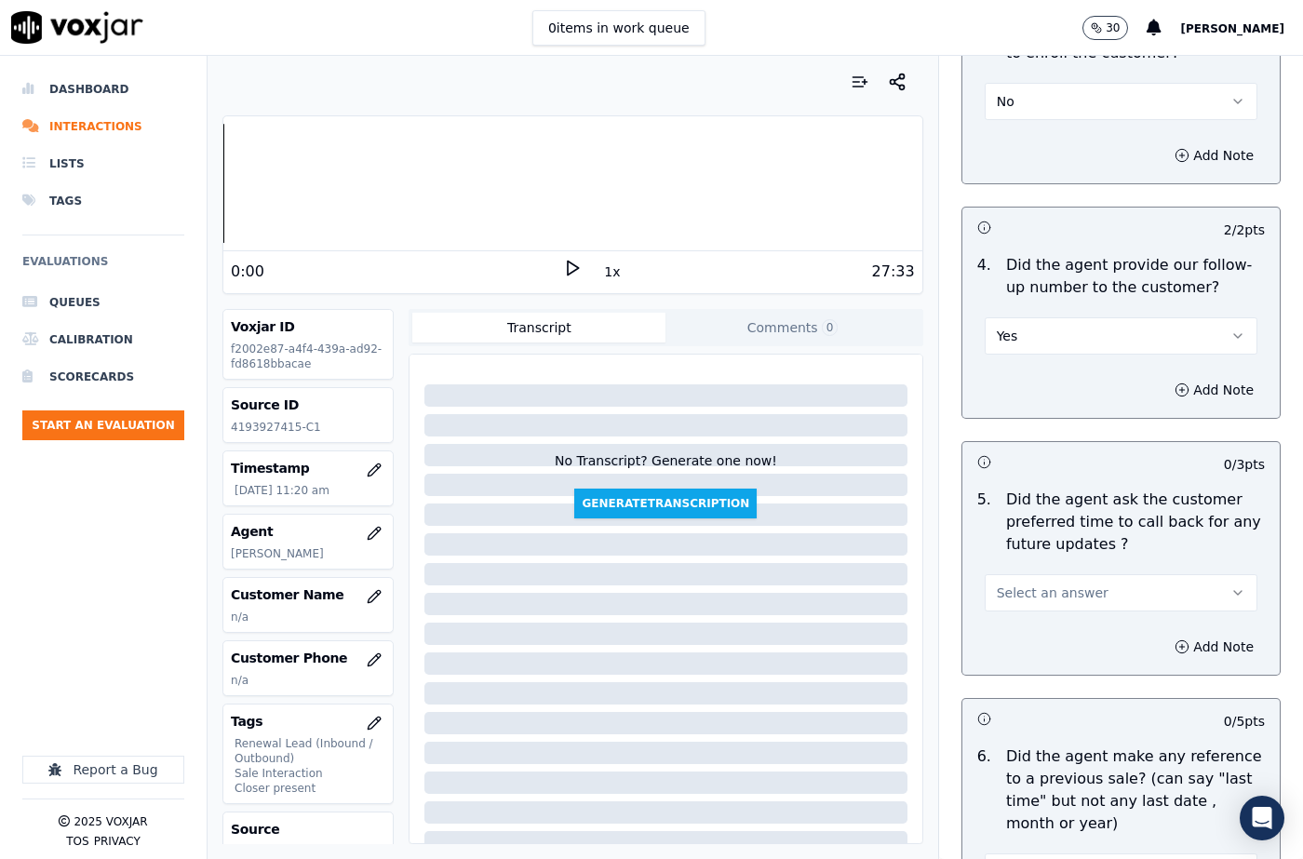
scroll to position [4467, 0]
click at [1025, 582] on span "Select an answer" at bounding box center [1053, 591] width 112 height 19
click at [1020, 612] on div "N/A" at bounding box center [1091, 626] width 240 height 30
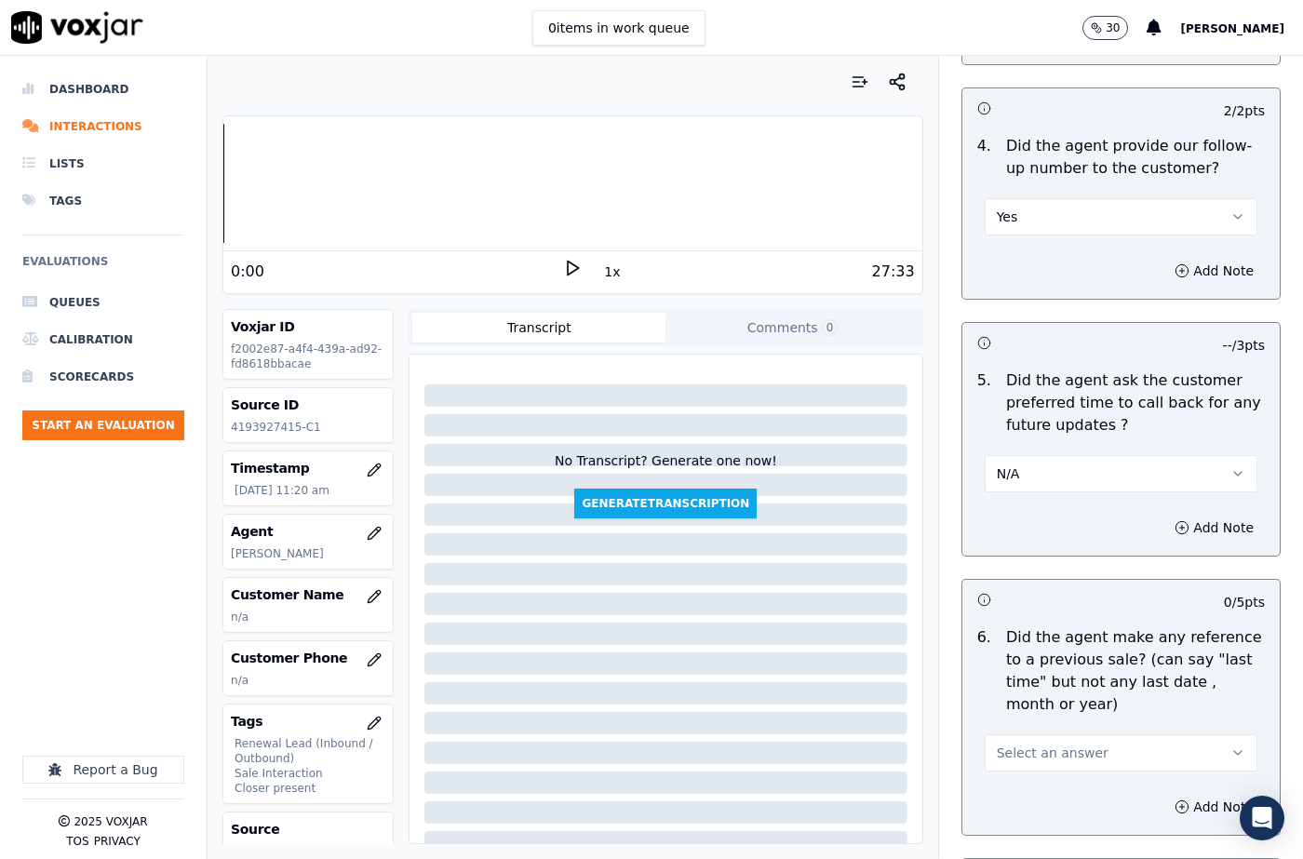
scroll to position [4746, 0]
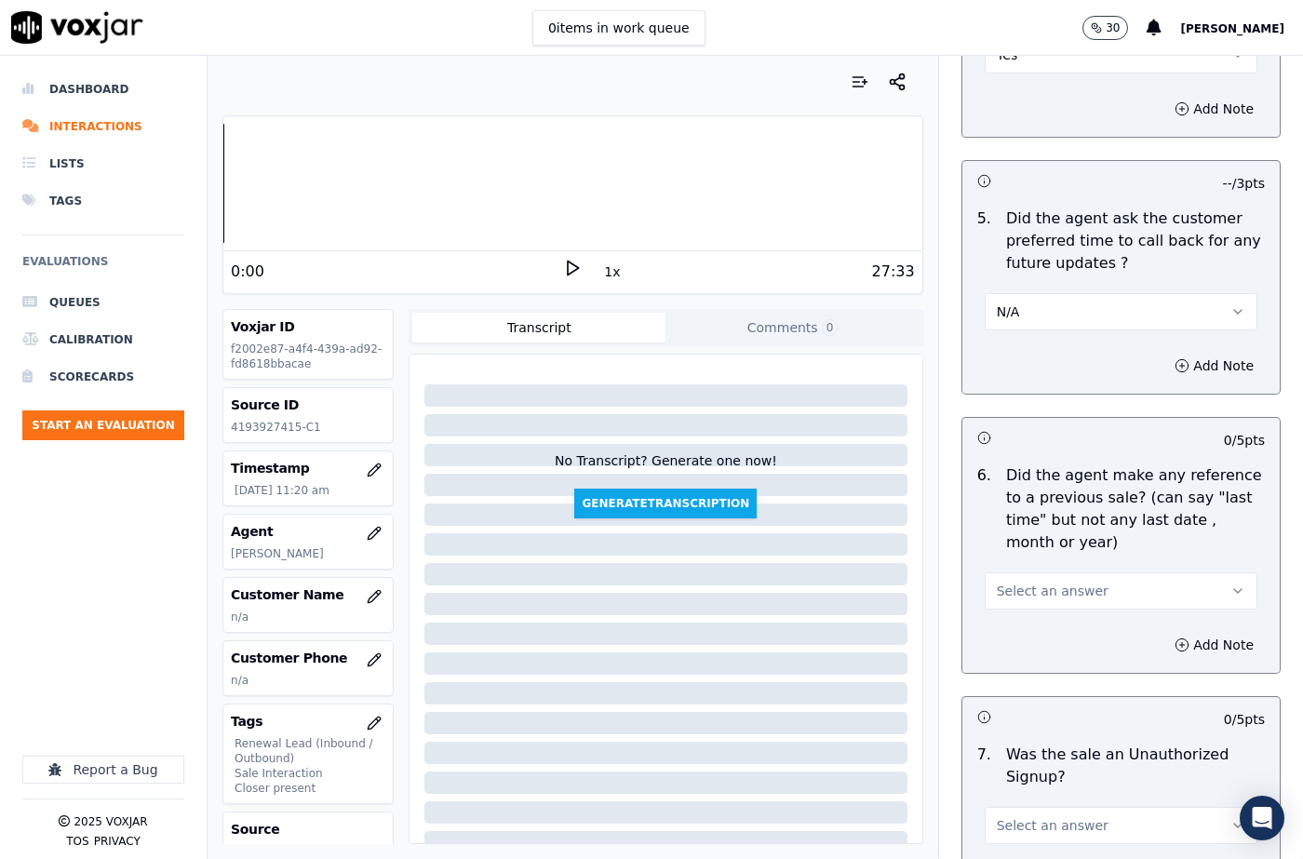
click at [1038, 582] on span "Select an answer" at bounding box center [1053, 591] width 112 height 19
click at [1024, 588] on div "No" at bounding box center [1091, 596] width 240 height 30
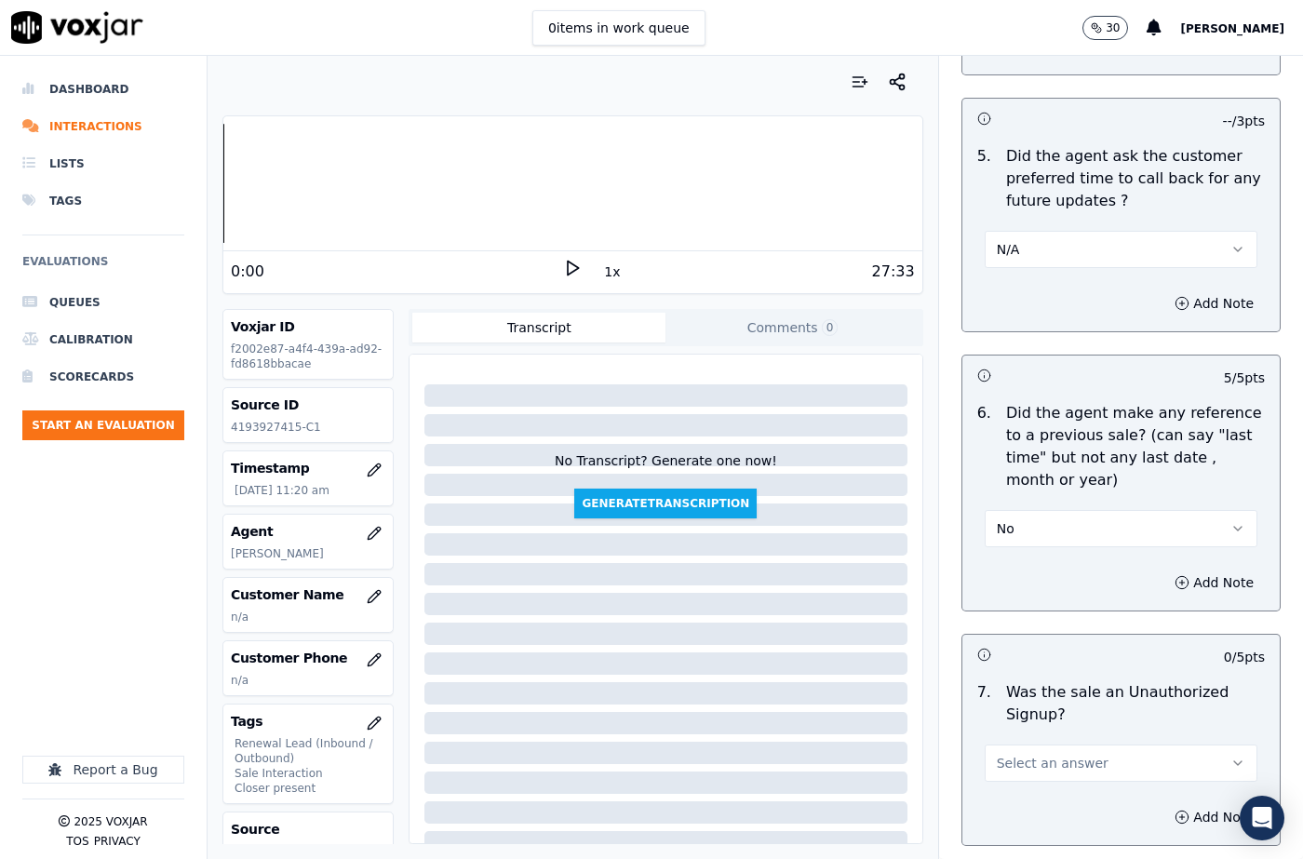
scroll to position [4882, 0]
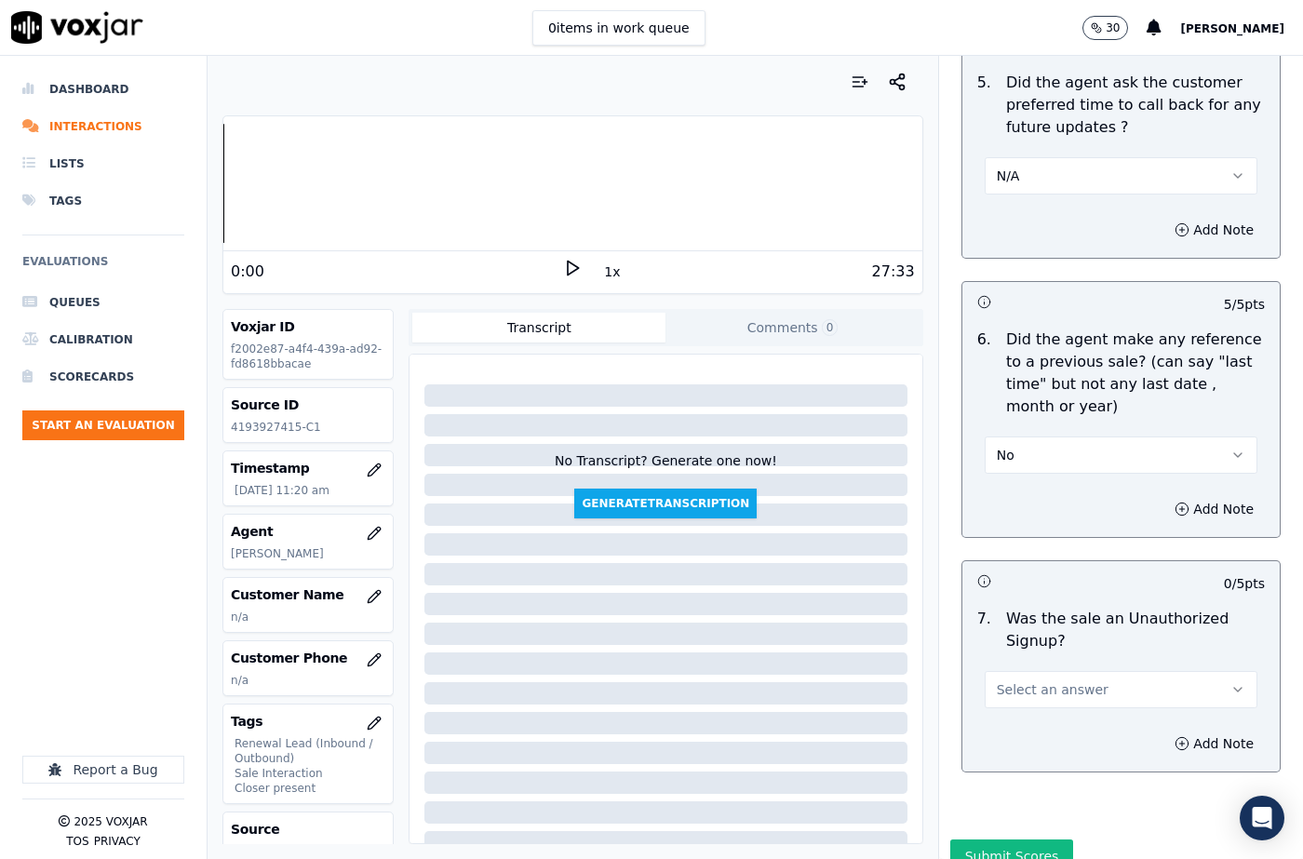
click at [1028, 680] on span "Select an answer" at bounding box center [1053, 689] width 112 height 19
click at [1027, 703] on div "No" at bounding box center [1091, 694] width 240 height 30
click at [1180, 731] on button "Add Note" at bounding box center [1213, 744] width 101 height 26
click at [1002, 764] on textarea at bounding box center [1121, 809] width 288 height 91
